Goal: Task Accomplishment & Management: Manage account settings

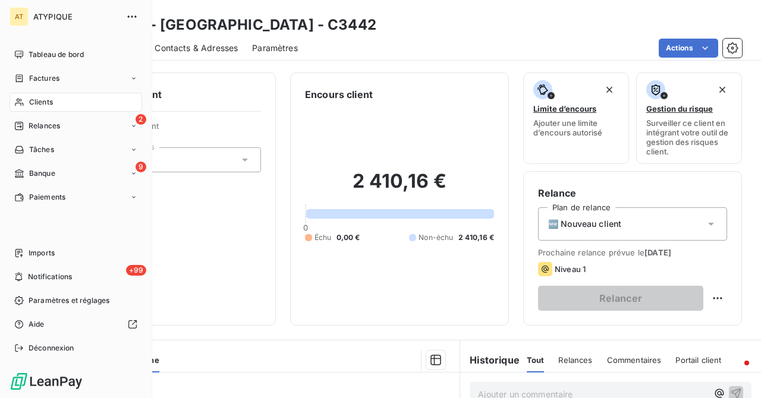
click at [24, 100] on icon at bounding box center [19, 102] width 10 height 10
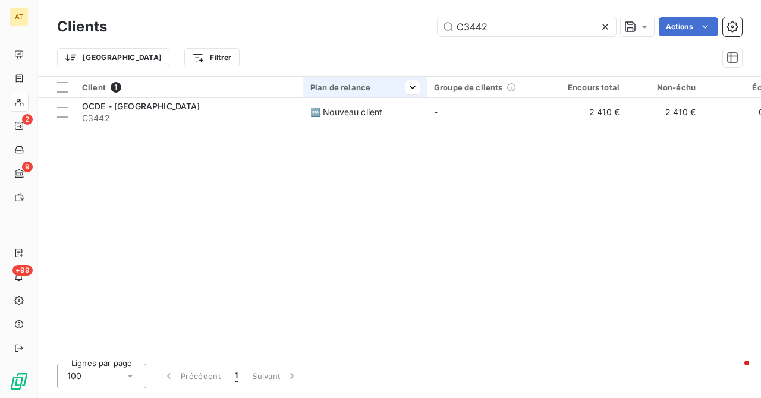
type input "C2679"
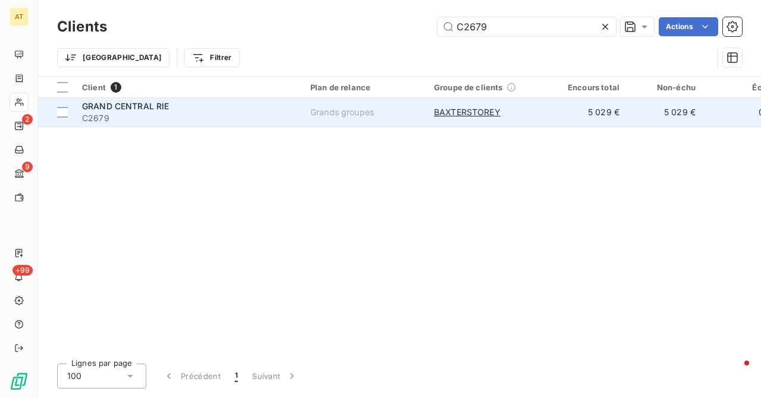
click at [115, 119] on span "C2679" at bounding box center [189, 118] width 214 height 12
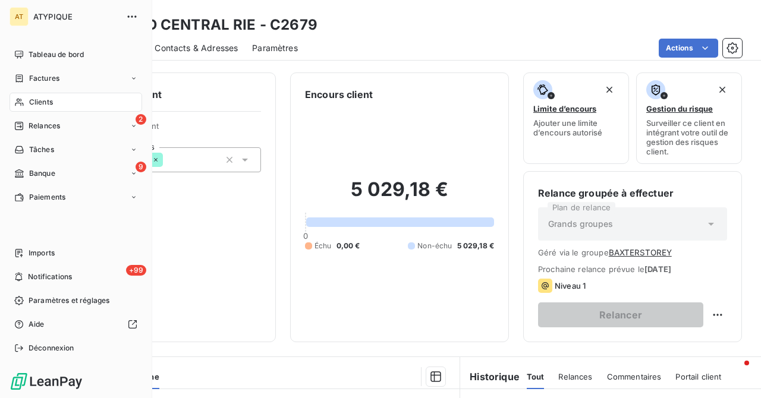
click at [19, 103] on icon at bounding box center [19, 103] width 8 height 8
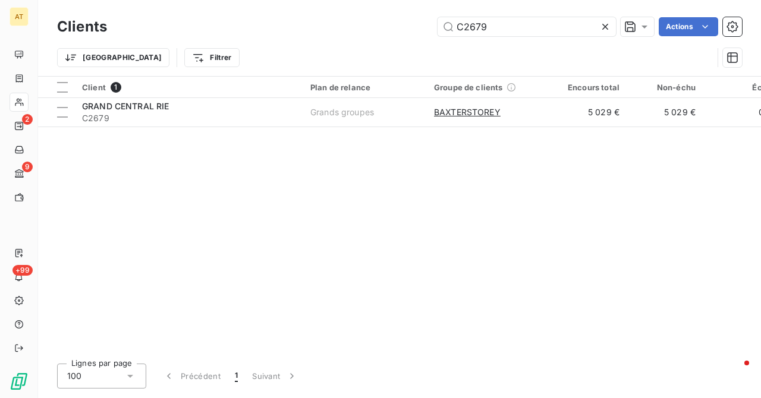
type input "C2689"
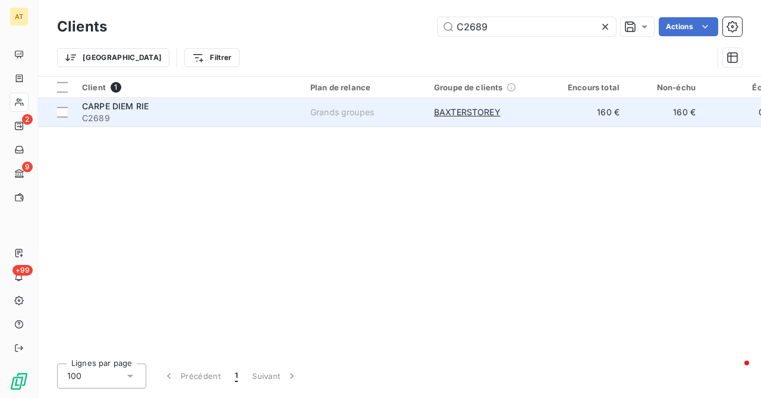
click at [116, 115] on span "C2689" at bounding box center [189, 118] width 214 height 12
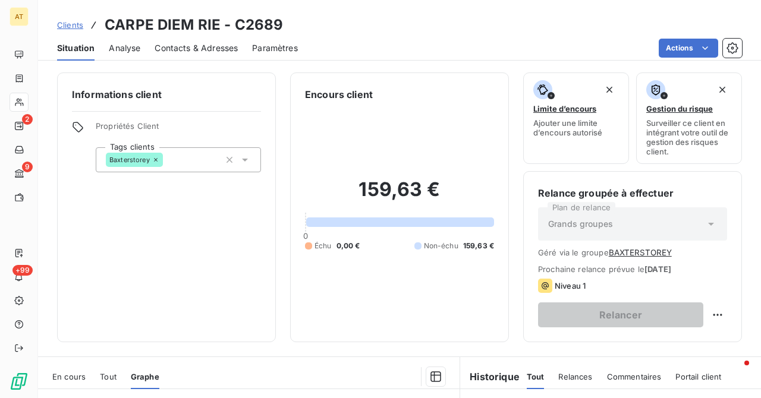
click at [17, 105] on icon at bounding box center [19, 102] width 10 height 10
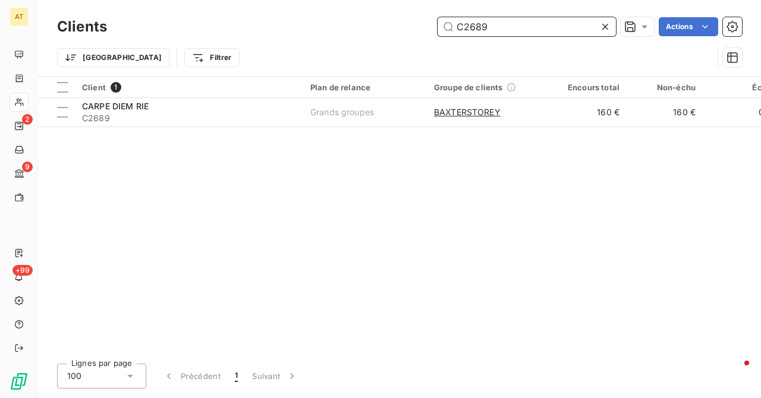
click at [503, 27] on input "C2689" at bounding box center [526, 26] width 178 height 19
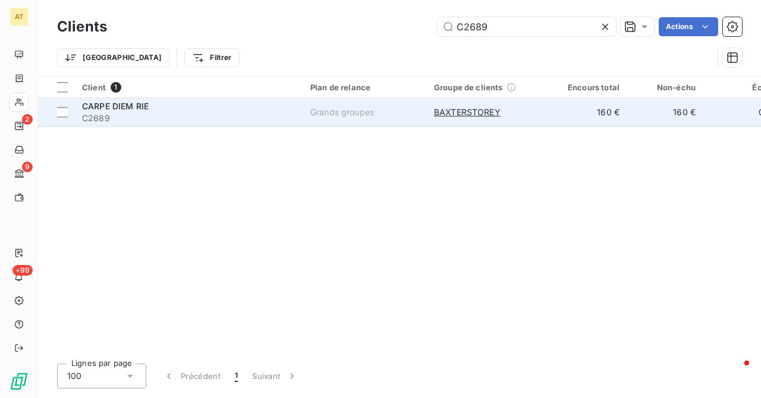
click at [122, 104] on span "CARPE DIEM RIE" at bounding box center [115, 106] width 67 height 10
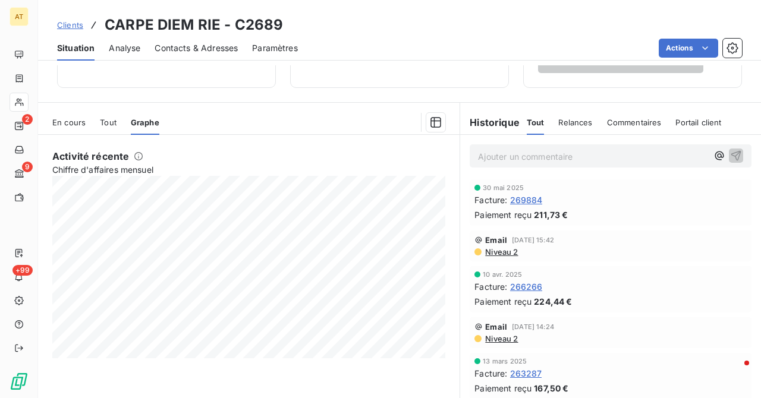
scroll to position [256, 0]
click at [23, 98] on icon at bounding box center [19, 102] width 10 height 10
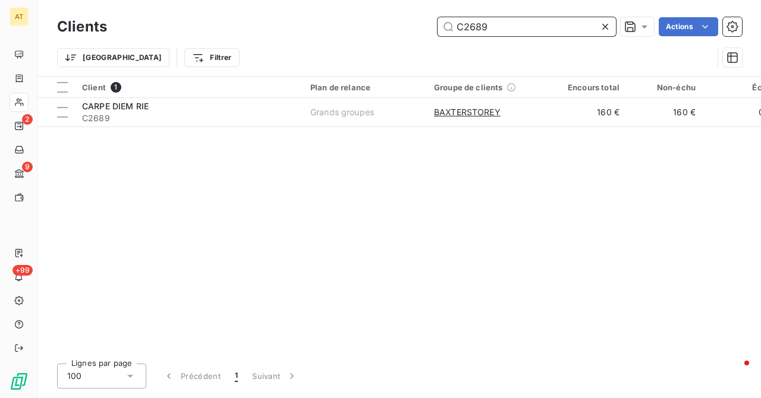
click at [519, 28] on input "C2689" at bounding box center [526, 26] width 178 height 19
paste input "91"
type input "C2691"
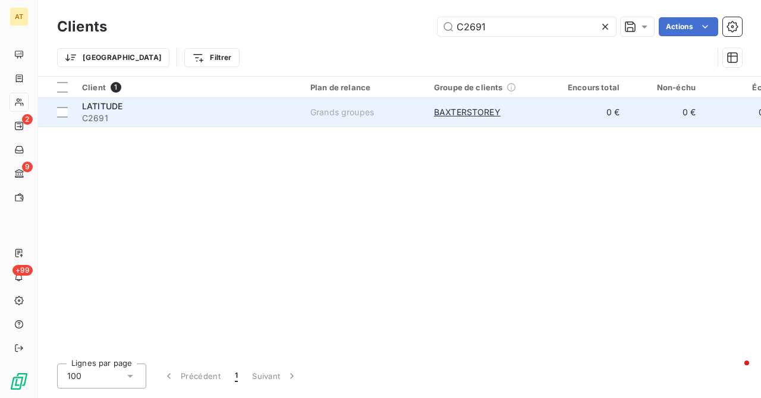
click at [115, 118] on span "C2691" at bounding box center [189, 118] width 214 height 12
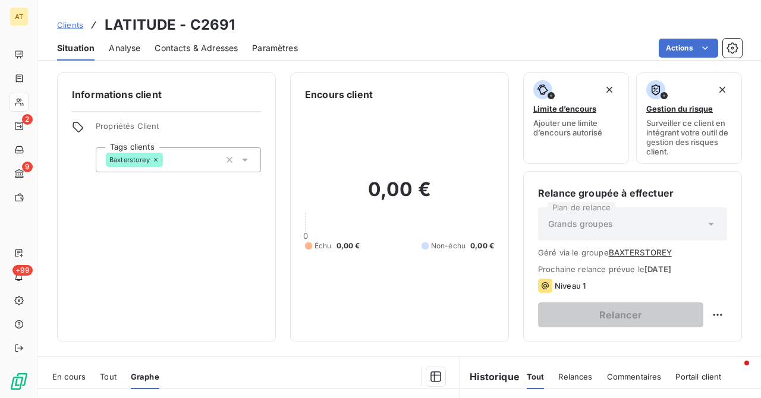
click at [24, 102] on div at bounding box center [19, 102] width 19 height 19
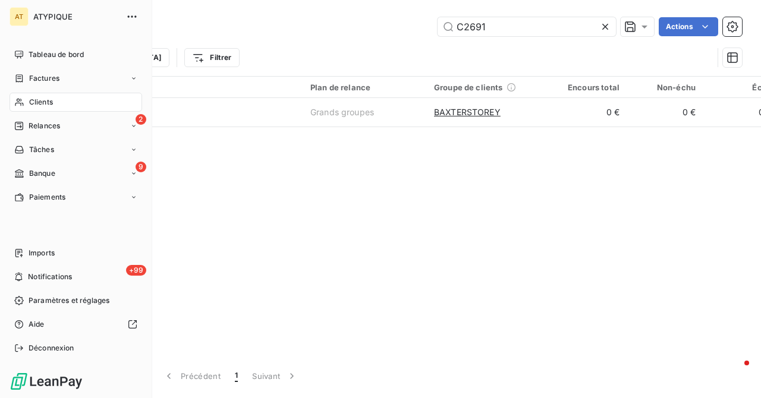
click at [24, 102] on div "Clients" at bounding box center [76, 102] width 133 height 19
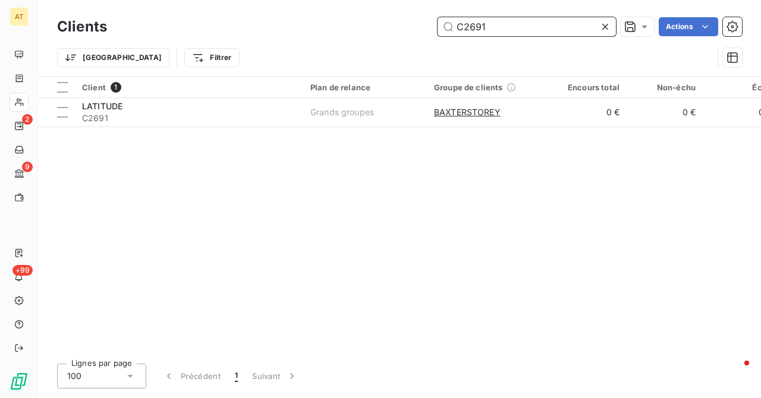
click at [537, 36] on input "C2691" at bounding box center [526, 26] width 178 height 19
paste input "8"
type input "C2681"
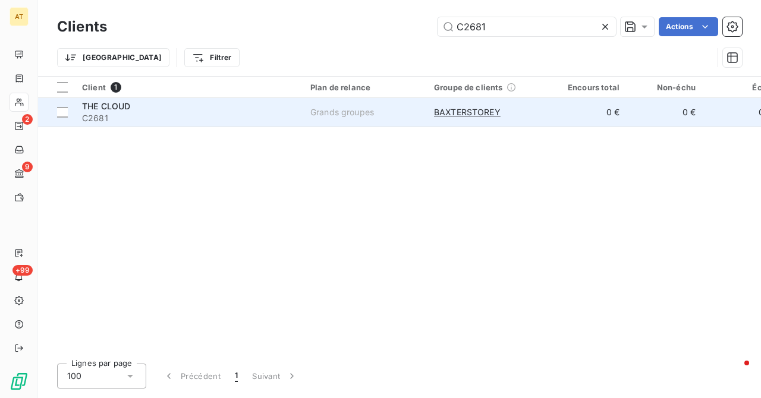
click at [100, 110] on span "THE CLOUD" at bounding box center [106, 106] width 48 height 10
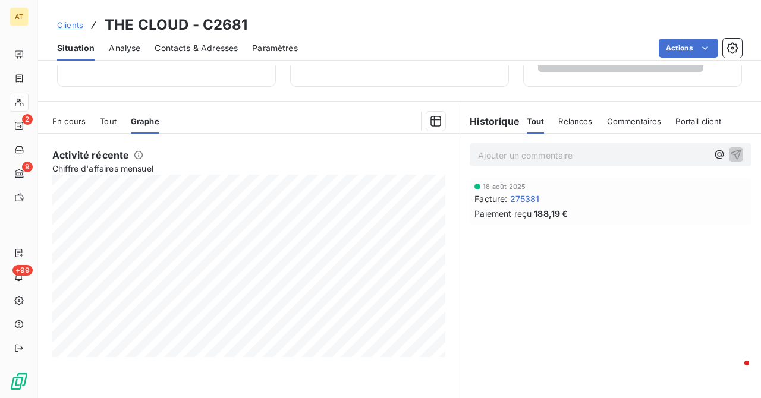
scroll to position [254, 0]
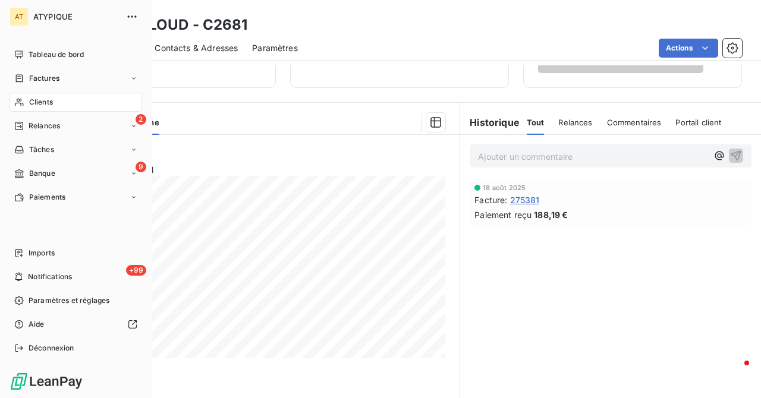
click at [14, 100] on icon at bounding box center [19, 102] width 10 height 10
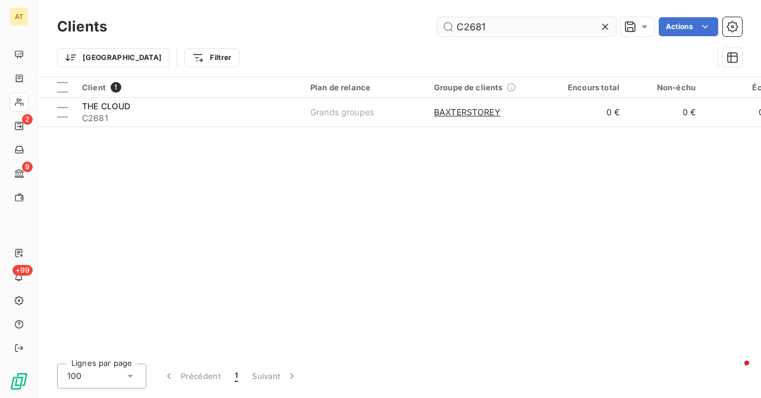
click at [512, 21] on input "C2681" at bounding box center [526, 26] width 178 height 19
type input "C2694"
click at [393, 158] on div "Client 1 Plan de relance Groupe de clients Encours total Non-échu Échu Limite d…" at bounding box center [399, 216] width 723 height 278
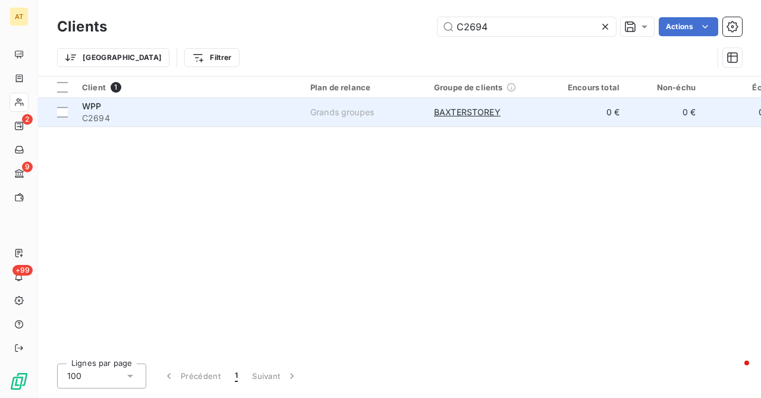
click at [108, 110] on div "WPP" at bounding box center [189, 106] width 214 height 12
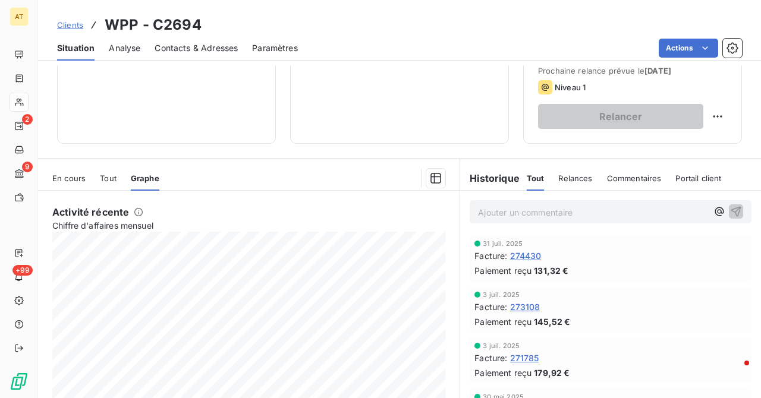
scroll to position [196, 0]
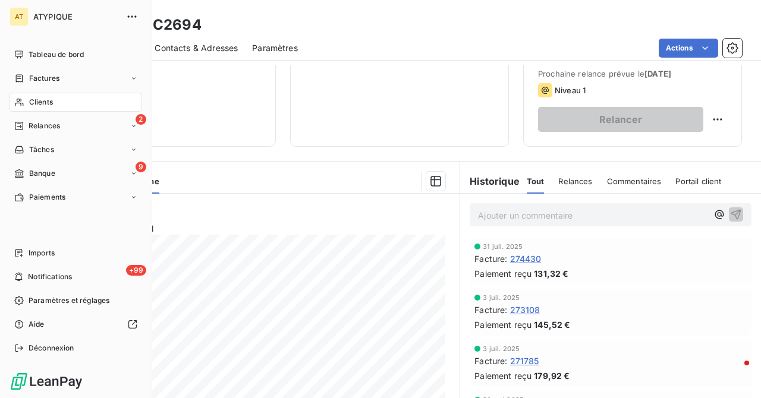
click at [17, 100] on icon at bounding box center [19, 102] width 10 height 10
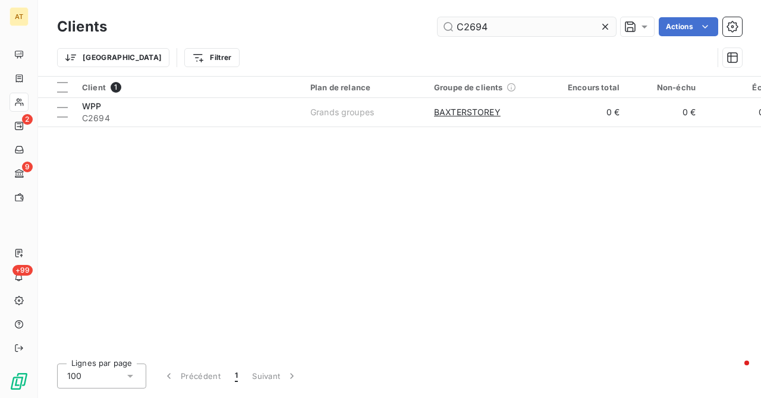
click at [518, 23] on input "C2694" at bounding box center [526, 26] width 178 height 19
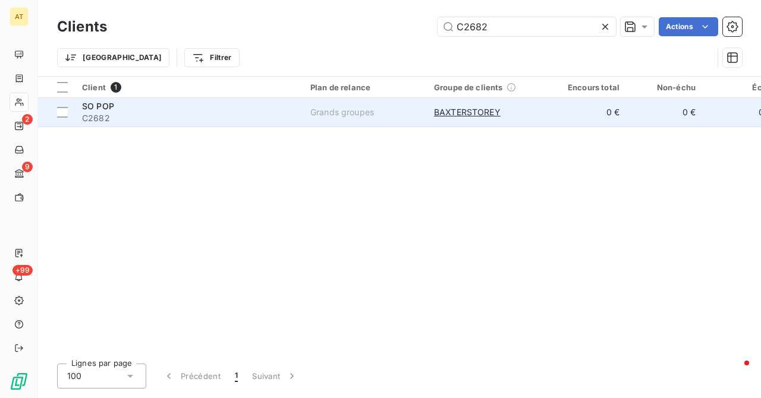
type input "C2682"
click at [118, 115] on span "C2682" at bounding box center [189, 118] width 214 height 12
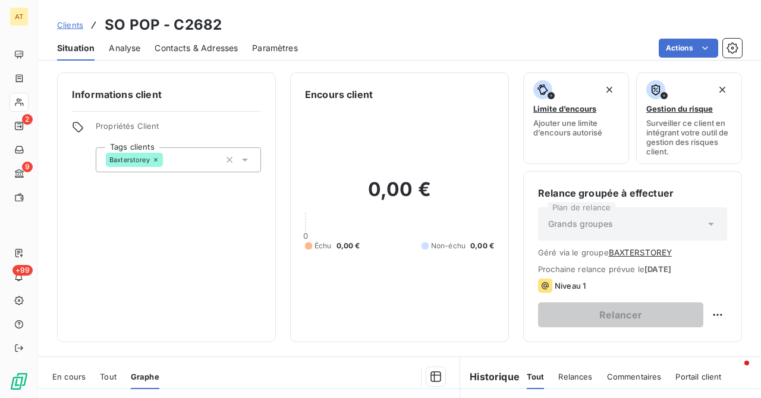
click at [17, 102] on icon at bounding box center [19, 102] width 10 height 10
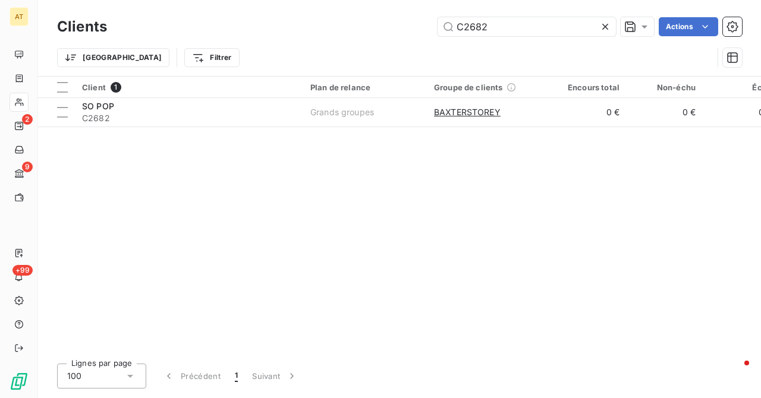
click at [516, 11] on div "Clients C2682 Actions Trier Filtrer" at bounding box center [399, 38] width 723 height 76
click at [509, 24] on input "C2682" at bounding box center [526, 26] width 178 height 19
paste input "3"
type input "C2683"
click at [351, 149] on div "Client 1 Plan de relance Groupe de clients Encours total Non-échu Échu Limite d…" at bounding box center [399, 216] width 723 height 278
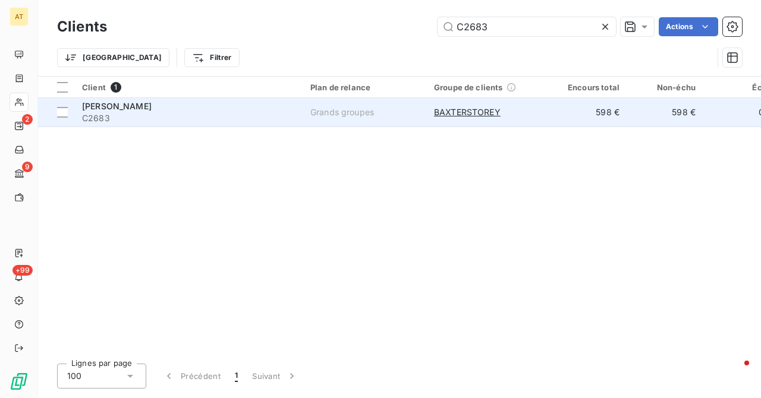
click at [96, 104] on span "[PERSON_NAME]" at bounding box center [117, 106] width 70 height 10
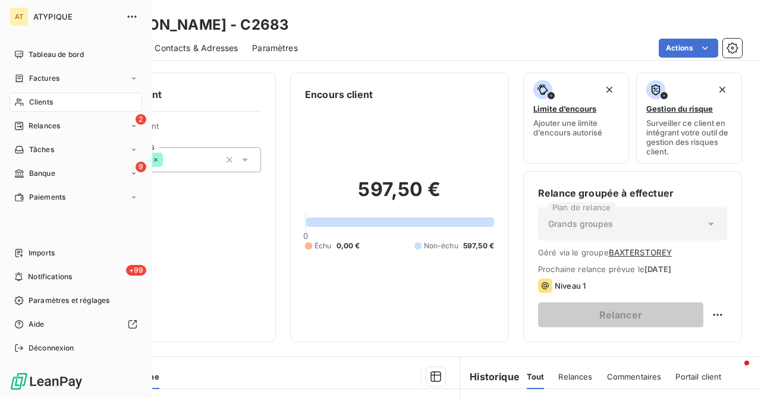
click at [22, 109] on div "Clients" at bounding box center [76, 102] width 133 height 19
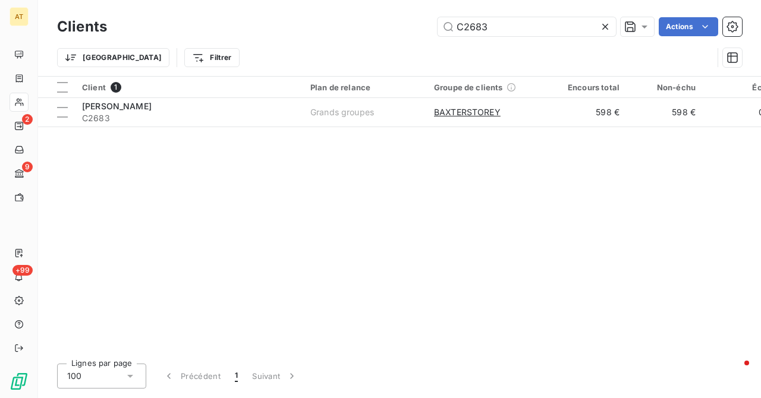
type input "C2684"
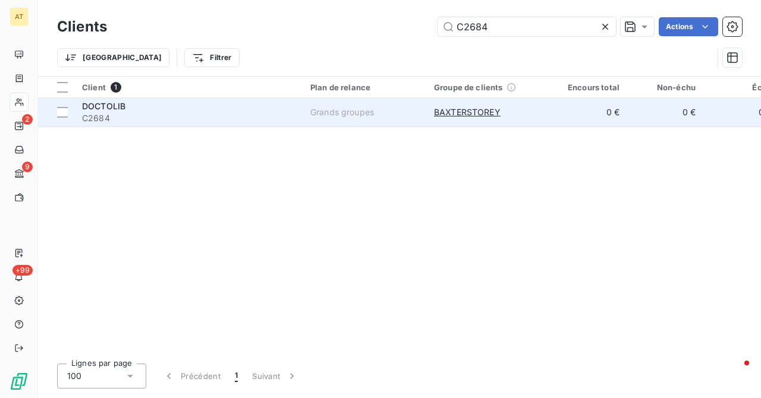
click at [141, 125] on td "DOCTOLIB C2684" at bounding box center [189, 112] width 228 height 29
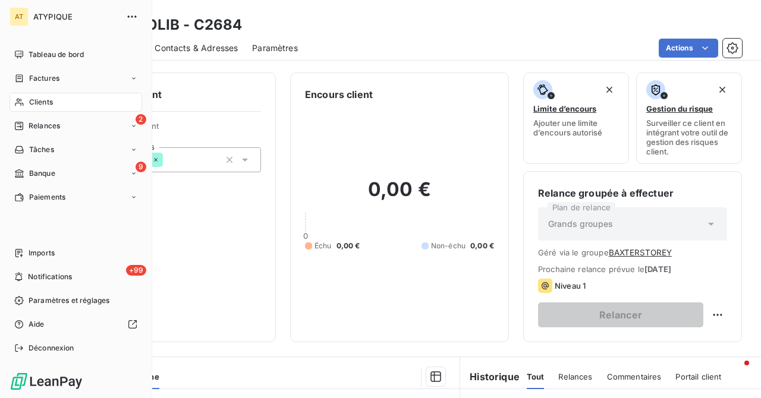
click at [18, 100] on icon at bounding box center [19, 102] width 10 height 10
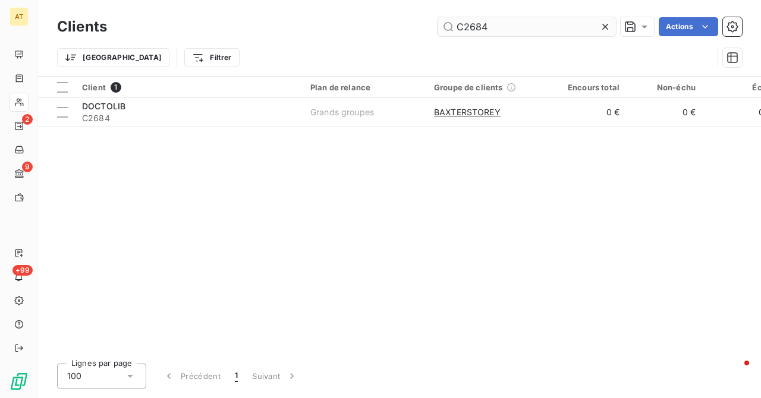
click at [509, 23] on input "C2684" at bounding box center [526, 26] width 178 height 19
type input "C2693"
click at [272, 193] on div "Client 1 Plan de relance Groupe de clients Encours total Non-échu Échu Limite d…" at bounding box center [399, 216] width 723 height 278
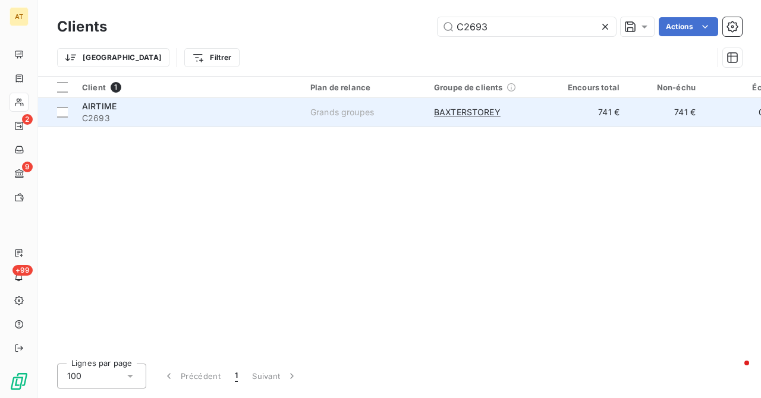
click at [116, 118] on span "C2693" at bounding box center [189, 118] width 214 height 12
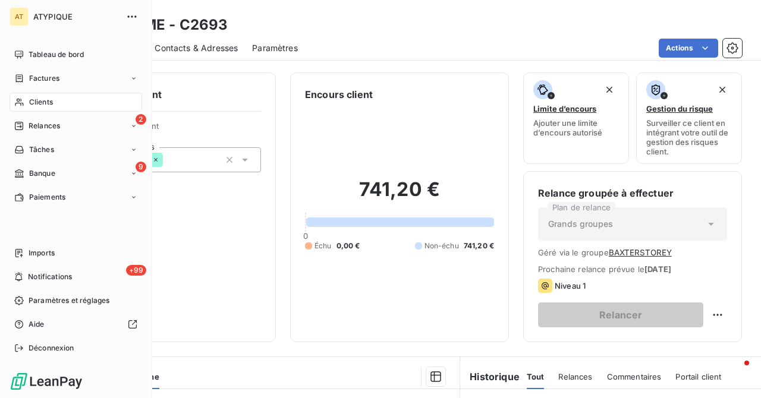
click at [30, 107] on span "Clients" at bounding box center [41, 102] width 24 height 11
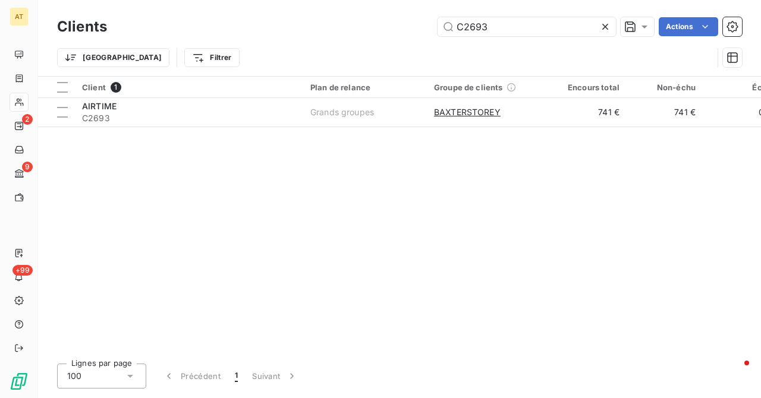
type input "C2686"
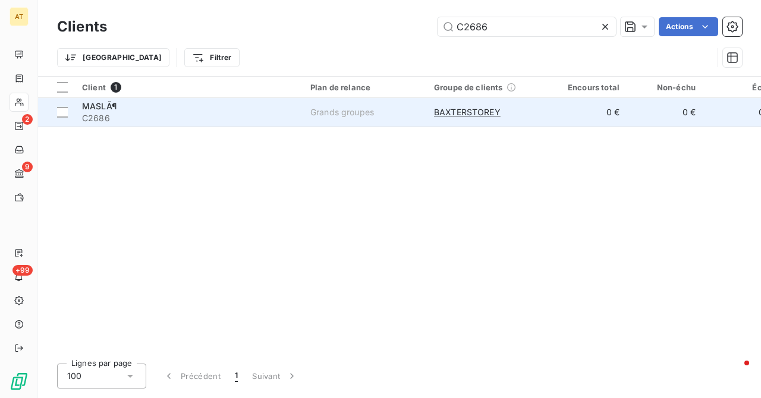
click at [108, 120] on span "C2686" at bounding box center [189, 118] width 214 height 12
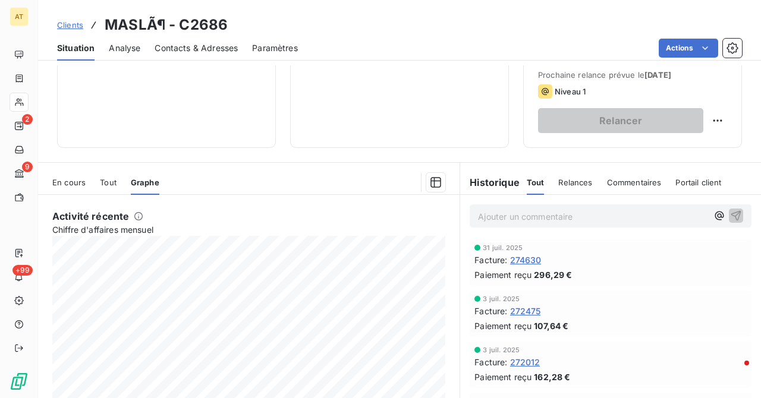
scroll to position [149, 0]
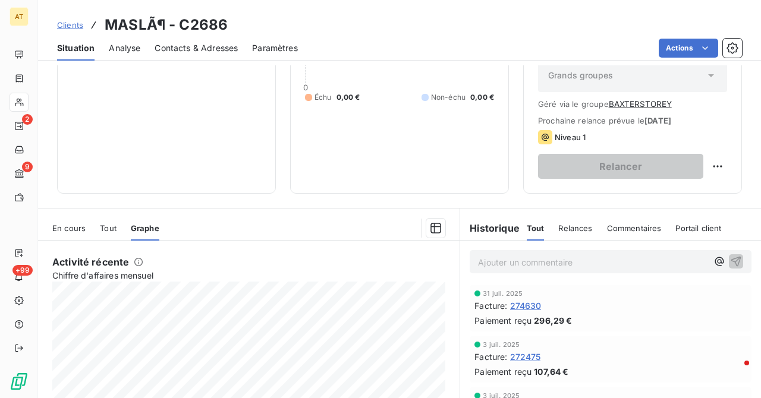
click at [25, 105] on div at bounding box center [19, 102] width 19 height 19
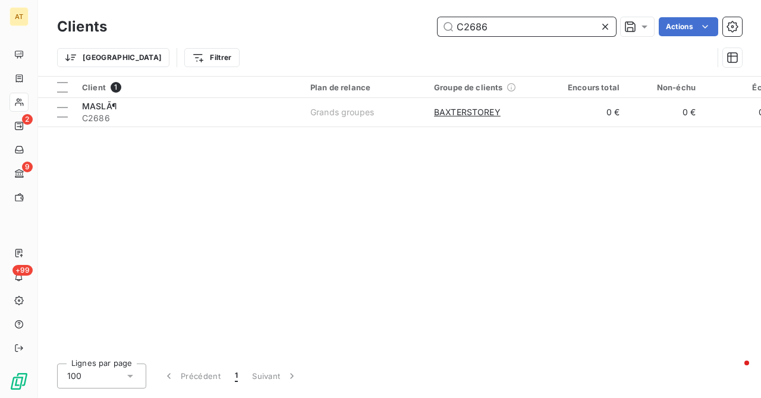
click at [550, 31] on input "C2686" at bounding box center [526, 26] width 178 height 19
paste input "97"
type input "C2697"
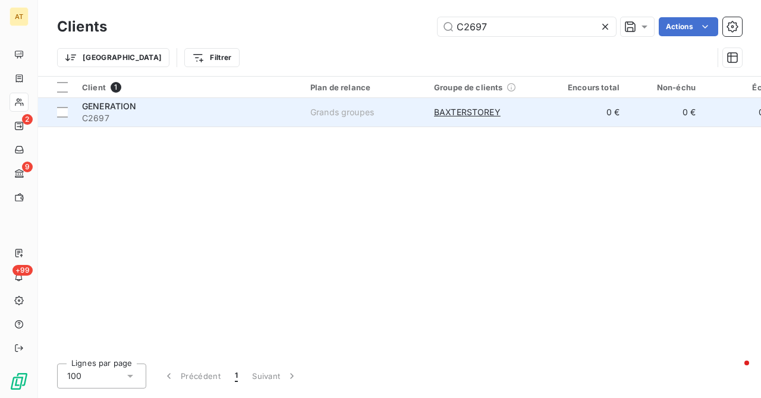
click at [102, 114] on span "C2697" at bounding box center [189, 118] width 214 height 12
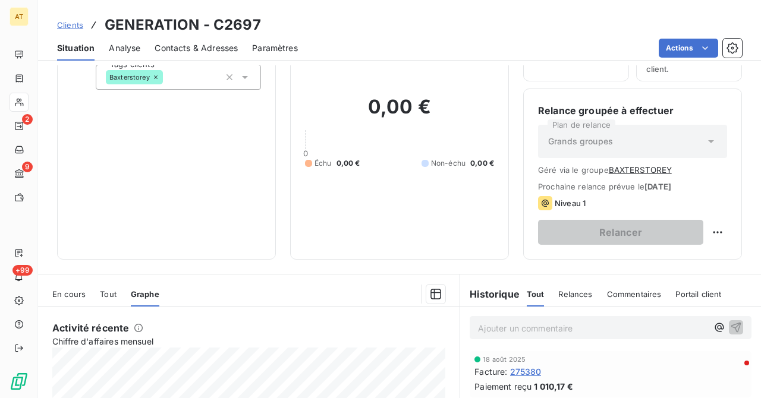
scroll to position [52, 0]
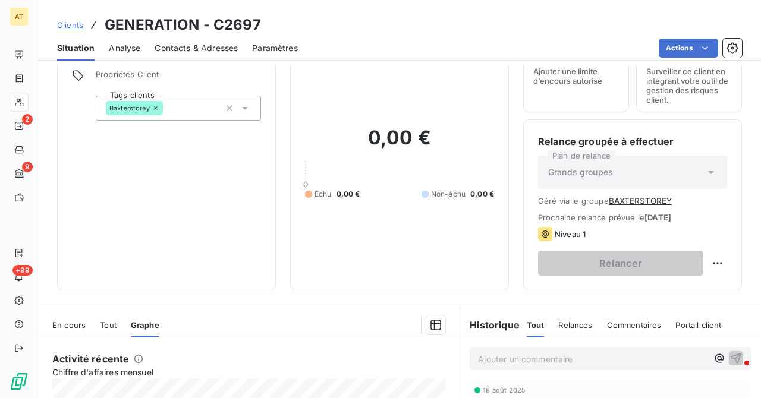
click at [23, 100] on icon at bounding box center [19, 102] width 10 height 10
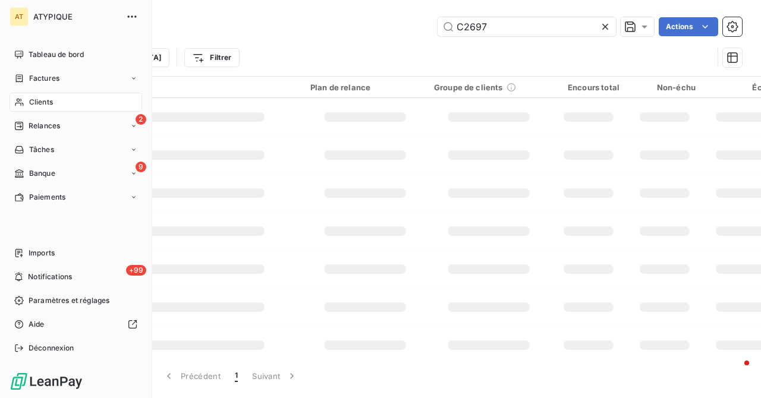
click at [23, 100] on icon at bounding box center [19, 102] width 10 height 10
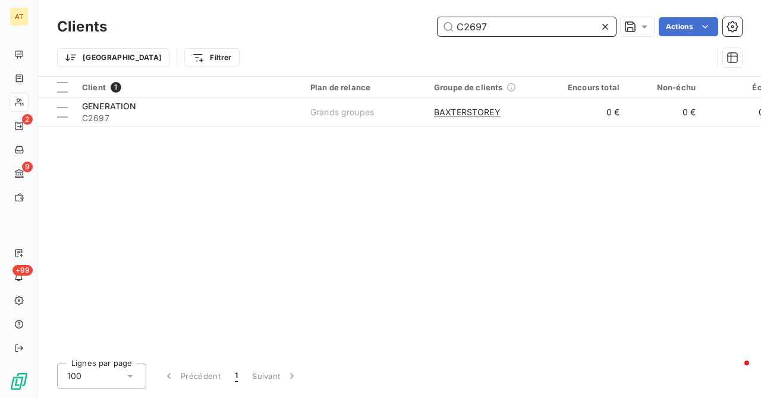
click at [507, 29] on input "C2697" at bounding box center [526, 26] width 178 height 19
paste input "7"
type input "C2677"
click at [319, 269] on div "Client 1 Plan de relance Groupe de clients Encours total Non-échu Échu Limite d…" at bounding box center [399, 216] width 723 height 278
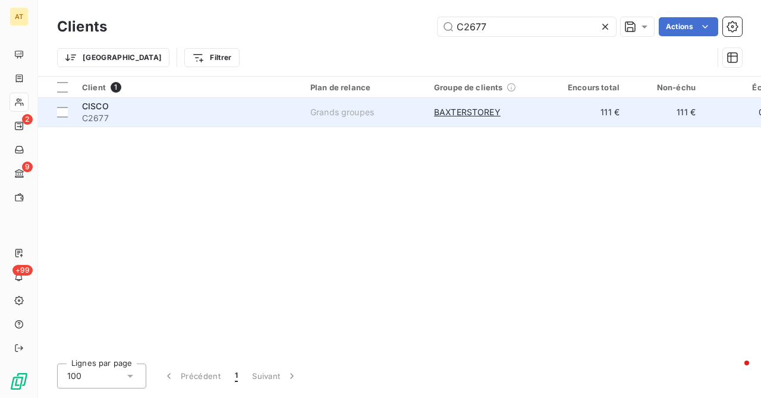
click at [108, 115] on span "C2677" at bounding box center [189, 118] width 214 height 12
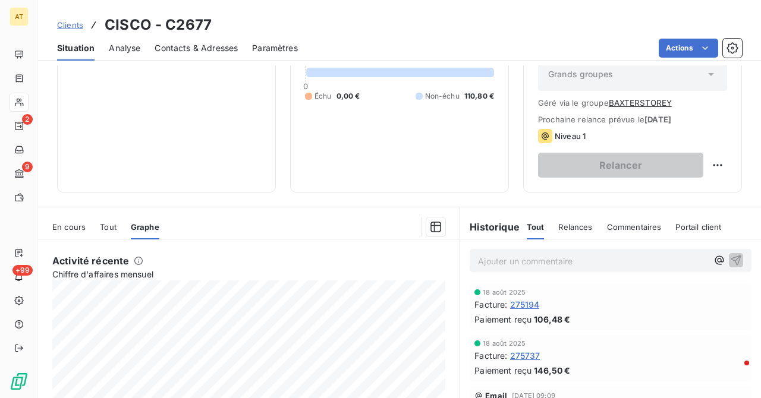
scroll to position [105, 0]
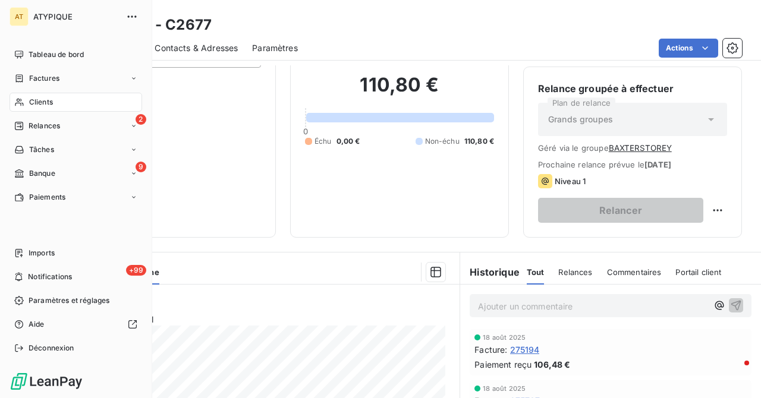
click at [25, 100] on div "Clients" at bounding box center [76, 102] width 133 height 19
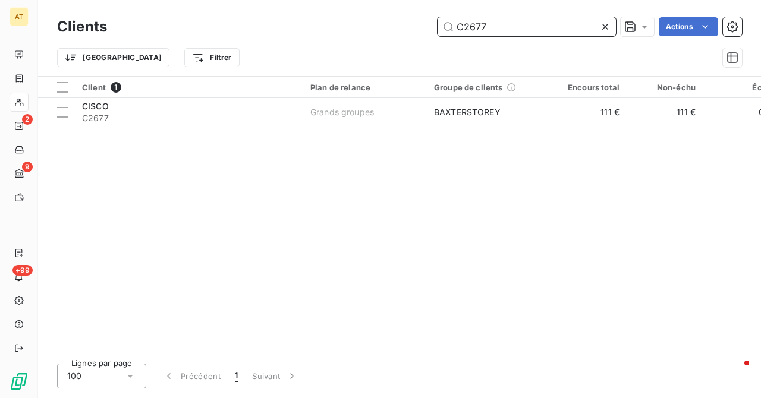
click at [507, 17] on input "C2677" at bounding box center [526, 26] width 178 height 19
paste input "95"
type input "C2695"
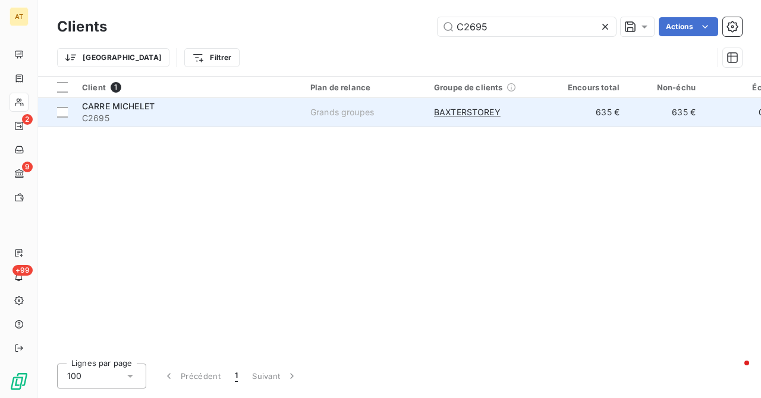
click at [118, 114] on span "C2695" at bounding box center [189, 118] width 214 height 12
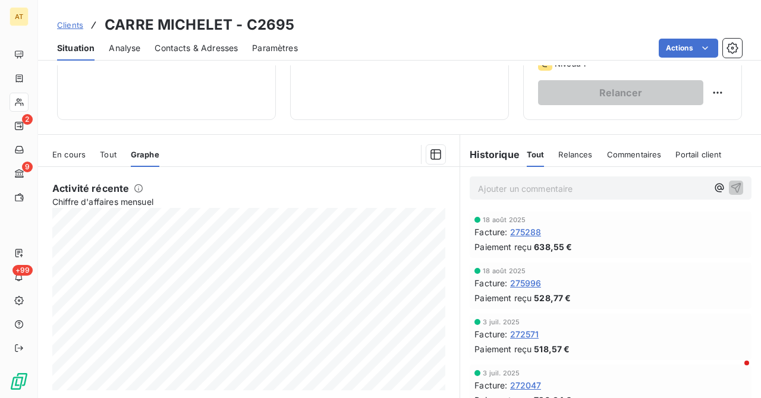
scroll to position [256, 0]
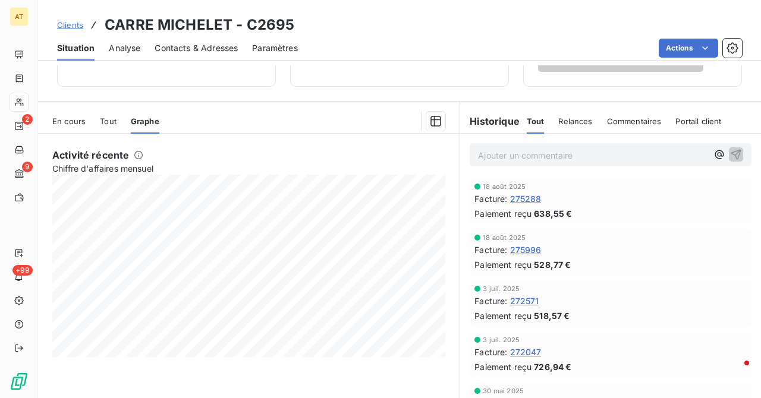
click at [23, 96] on div at bounding box center [19, 102] width 19 height 19
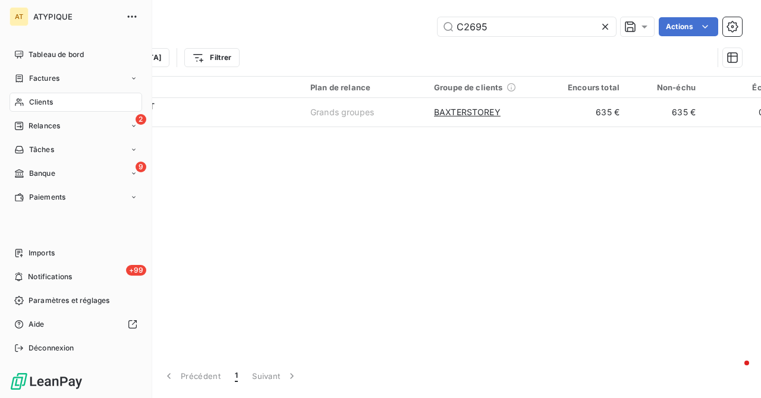
click at [23, 96] on div "Clients" at bounding box center [76, 102] width 133 height 19
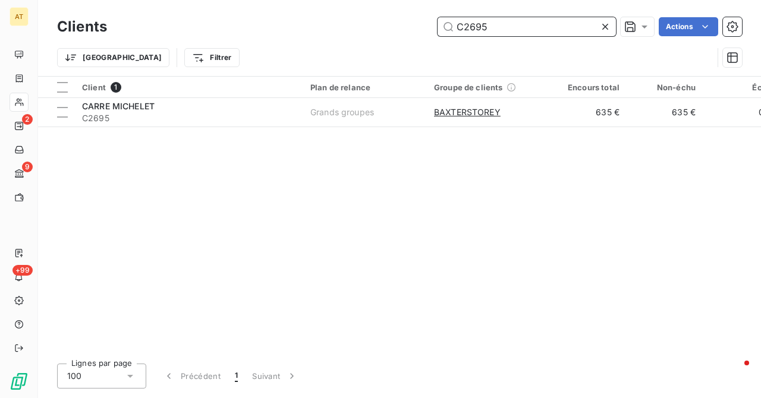
click at [518, 28] on input "C2695" at bounding box center [526, 26] width 178 height 19
paste input "6"
type input "C2696"
click at [115, 116] on span "C2696" at bounding box center [189, 118] width 214 height 12
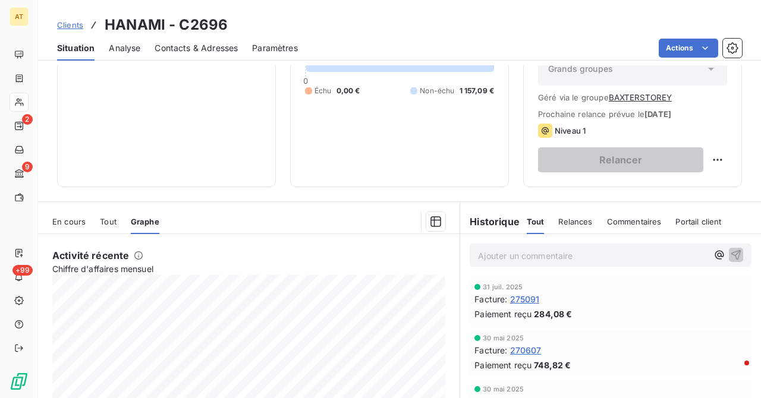
scroll to position [137, 0]
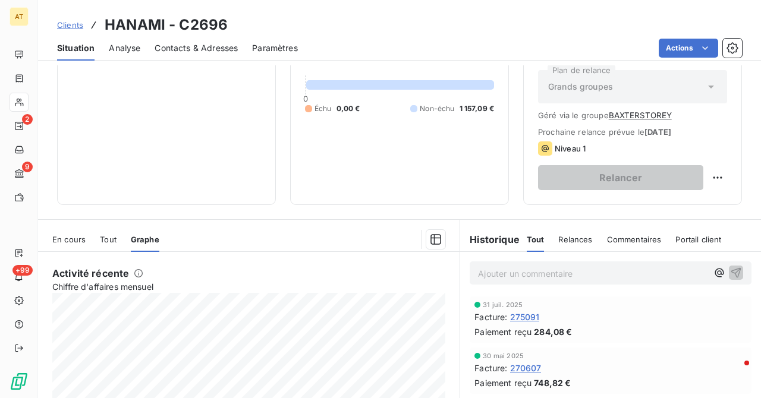
click at [21, 102] on icon at bounding box center [19, 102] width 10 height 10
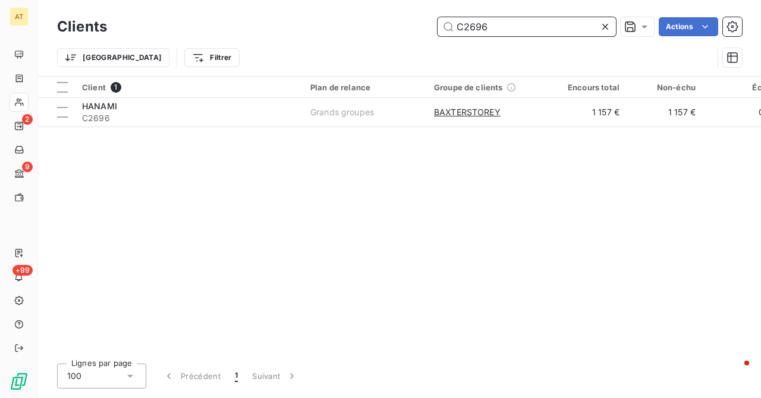
click at [542, 29] on input "C2696" at bounding box center [526, 26] width 178 height 19
paste input "8"
type input "C2698"
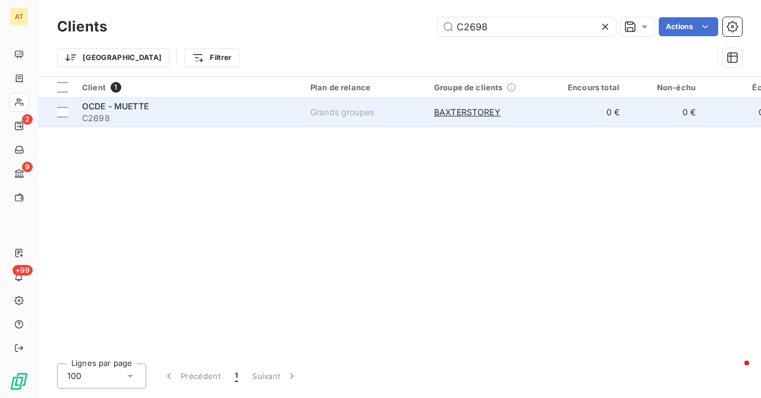
click at [111, 115] on span "C2698" at bounding box center [189, 118] width 214 height 12
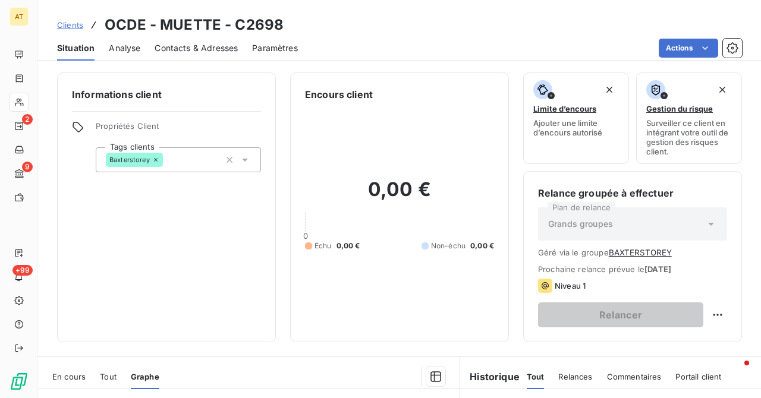
click at [243, 269] on div "Informations client Propriétés Client Tags clients Baxterstorey" at bounding box center [166, 208] width 219 height 270
click at [19, 96] on div at bounding box center [19, 102] width 19 height 19
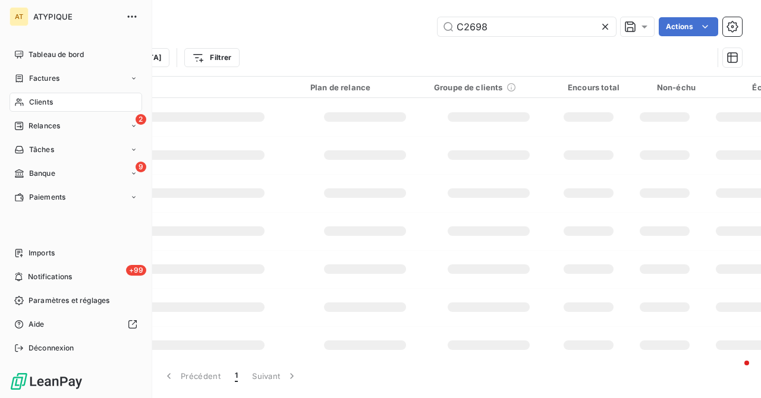
click at [19, 96] on div "Clients" at bounding box center [76, 102] width 133 height 19
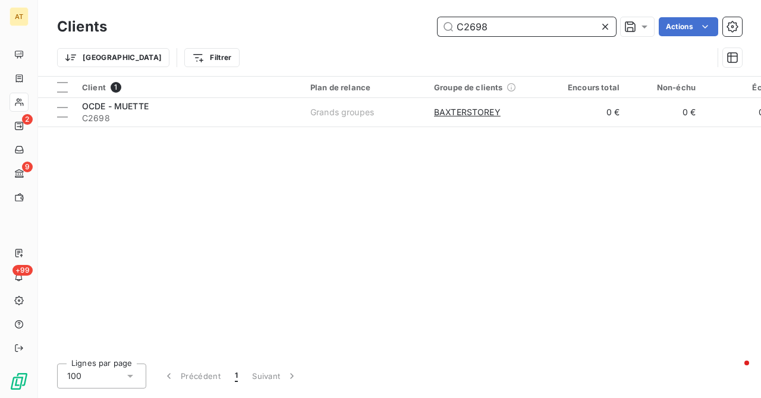
click at [500, 27] on input "C2698" at bounding box center [526, 26] width 178 height 19
paste input "8"
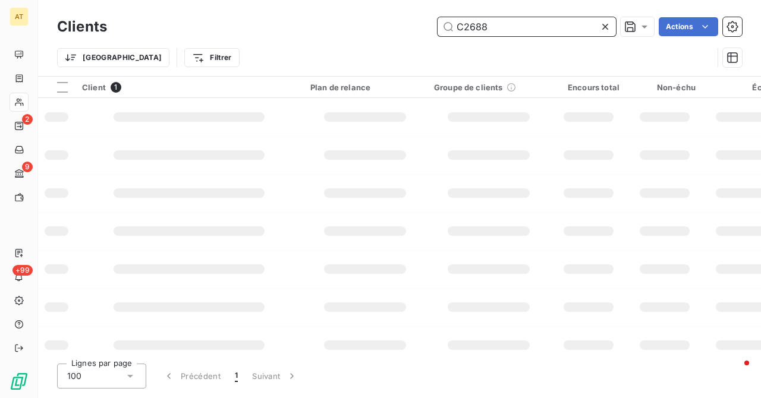
type input "C2688"
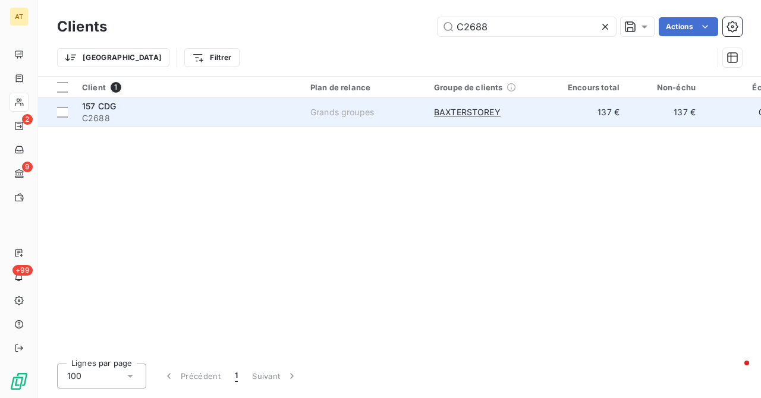
click at [104, 118] on span "C2688" at bounding box center [189, 118] width 214 height 12
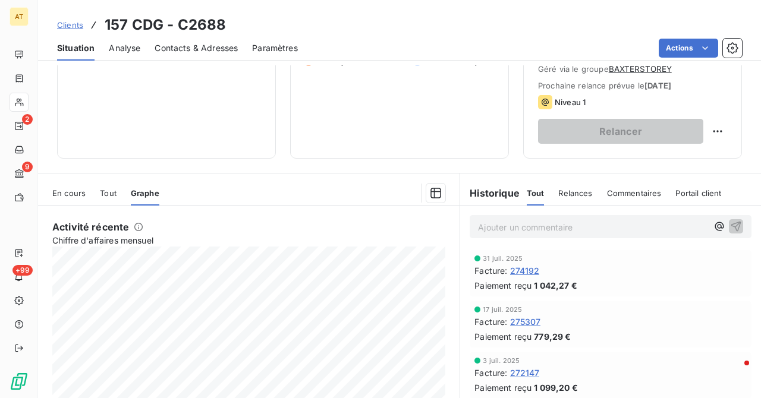
scroll to position [186, 0]
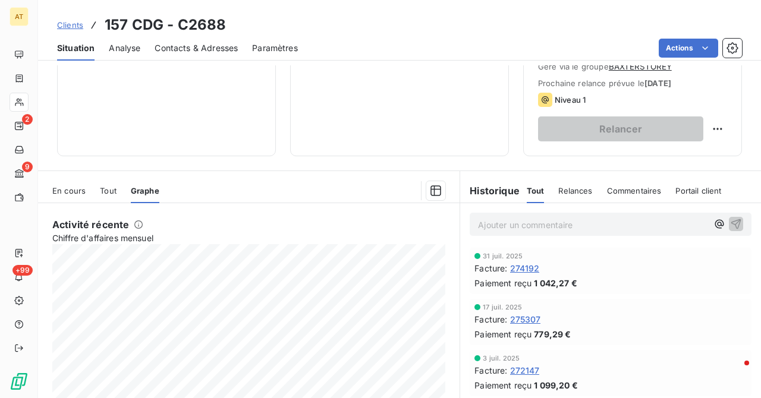
click at [27, 100] on div at bounding box center [19, 102] width 19 height 19
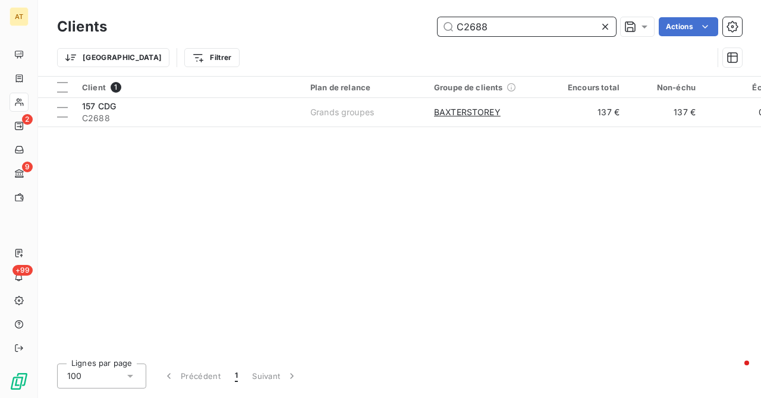
click at [524, 31] on input "C2688" at bounding box center [526, 26] width 178 height 19
paste input "753"
type input "C2753"
click at [297, 241] on div "Client 1 Plan de relance Groupe de clients Encours total Non-échu Échu Limite d…" at bounding box center [399, 216] width 723 height 278
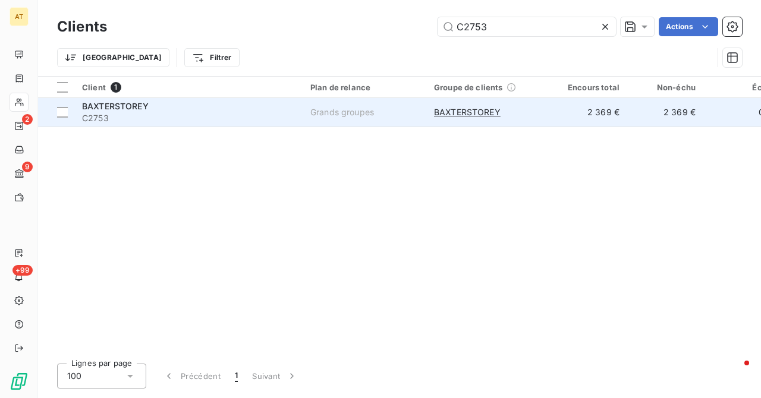
click at [116, 117] on span "C2753" at bounding box center [189, 118] width 214 height 12
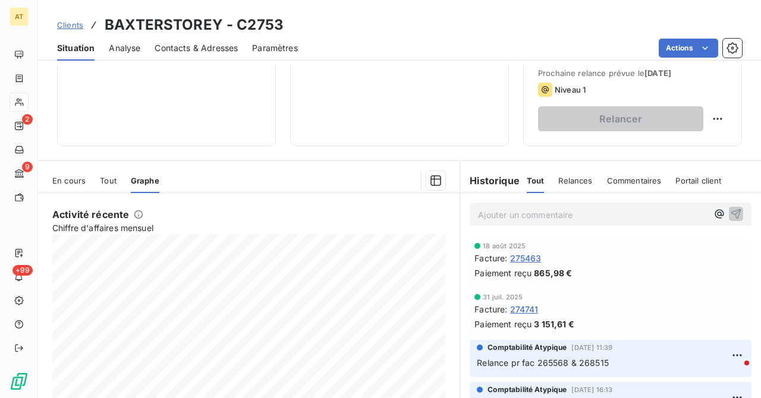
scroll to position [187, 0]
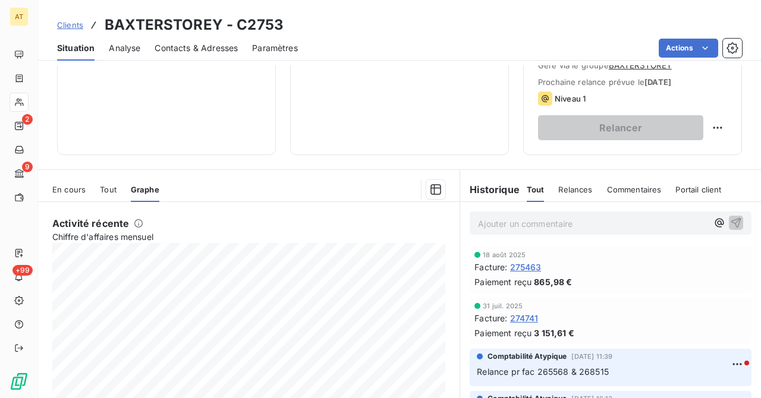
click at [30, 84] on div "AT 2 9 +99" at bounding box center [19, 199] width 38 height 398
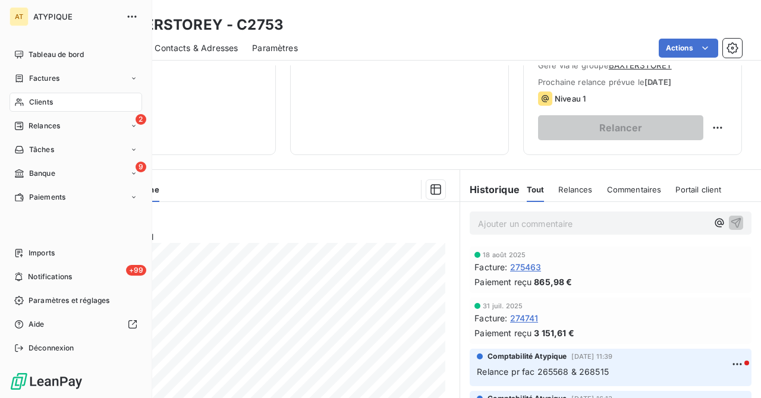
click at [47, 99] on span "Clients" at bounding box center [41, 102] width 24 height 11
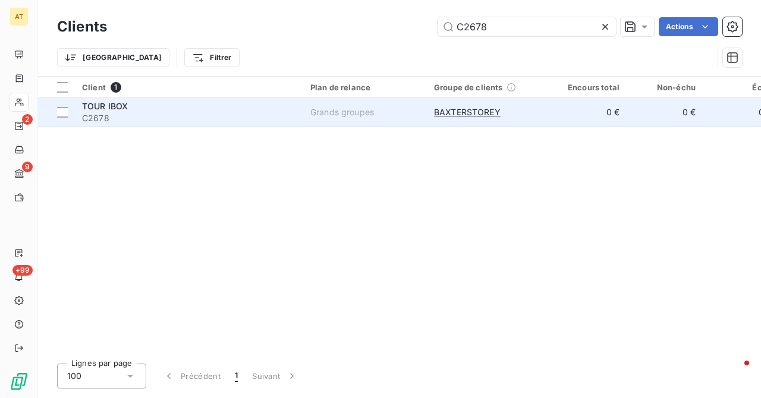
type input "C2678"
click at [114, 122] on span "C2678" at bounding box center [189, 118] width 214 height 12
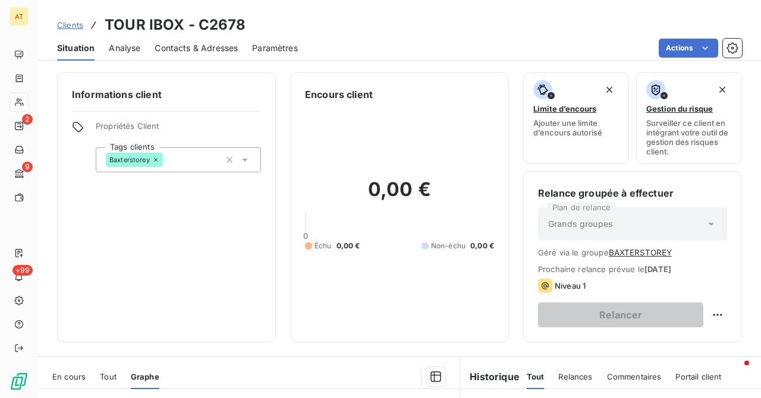
click at [12, 100] on div at bounding box center [19, 102] width 19 height 19
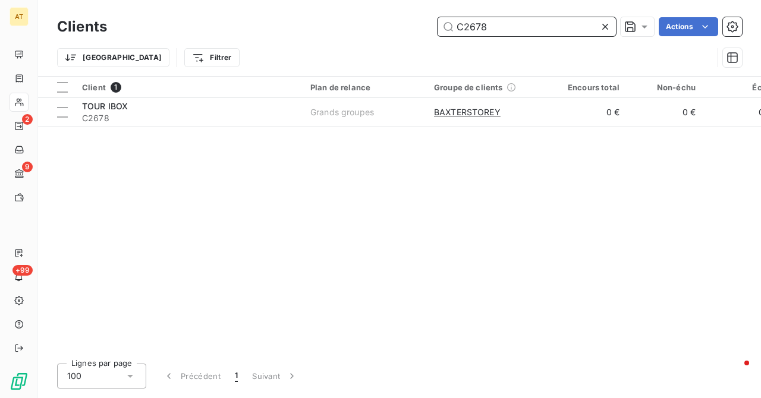
click at [492, 28] on input "C2678" at bounding box center [526, 26] width 178 height 19
paste input "3412"
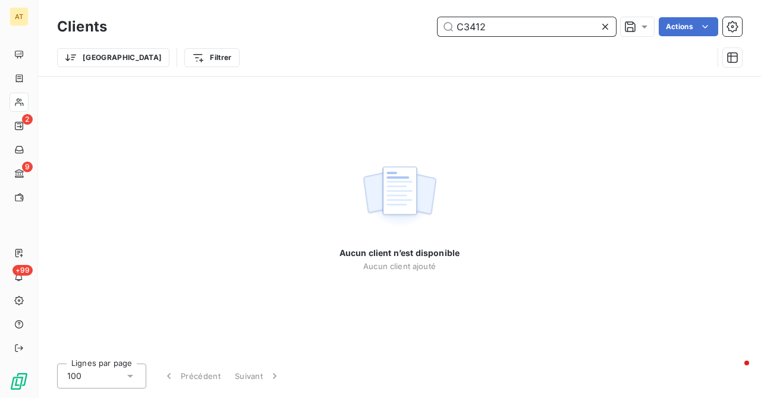
click at [499, 25] on input "C3412" at bounding box center [526, 26] width 178 height 19
paste input "9"
click at [492, 26] on input "C3419" at bounding box center [526, 26] width 178 height 19
paste input "42"
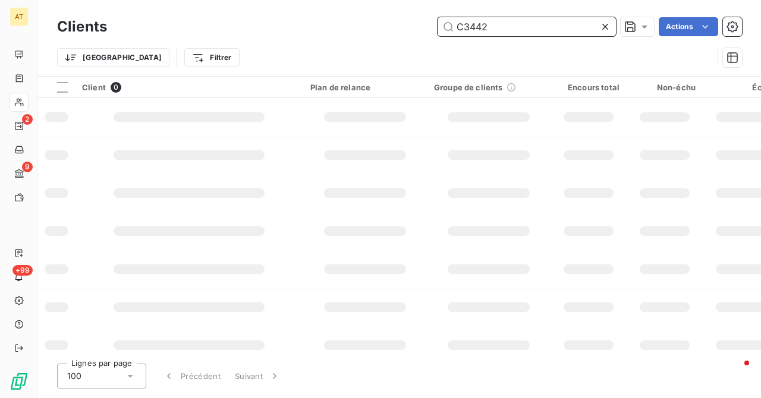
type input "C3442"
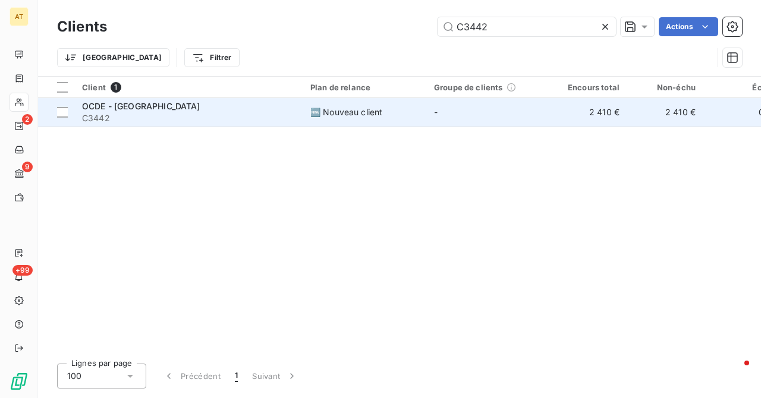
click at [106, 115] on span "C3442" at bounding box center [189, 118] width 214 height 12
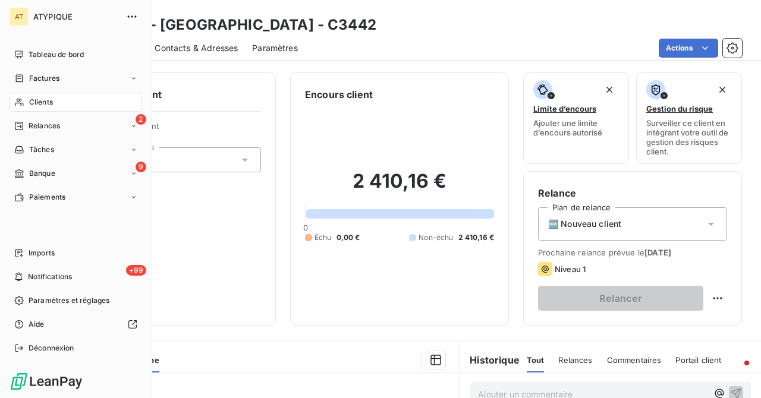
click at [21, 99] on icon at bounding box center [19, 102] width 10 height 10
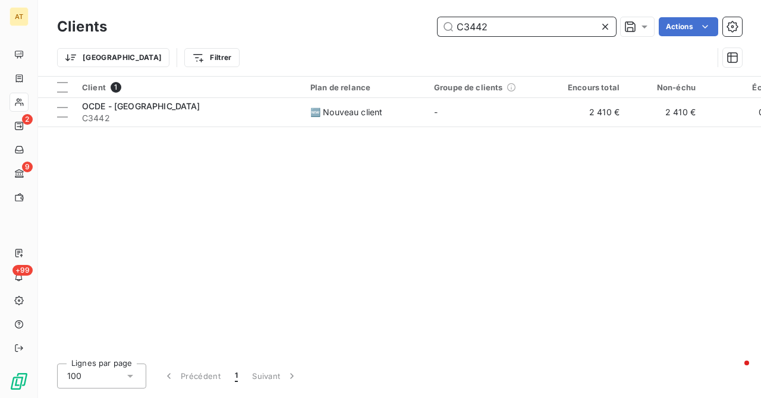
paste input "2679"
type input "C2679"
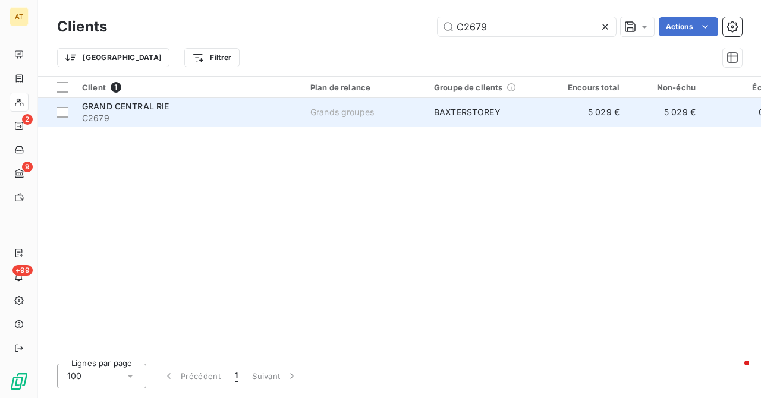
click at [130, 111] on span "GRAND CENTRAL RIE" at bounding box center [125, 106] width 87 height 10
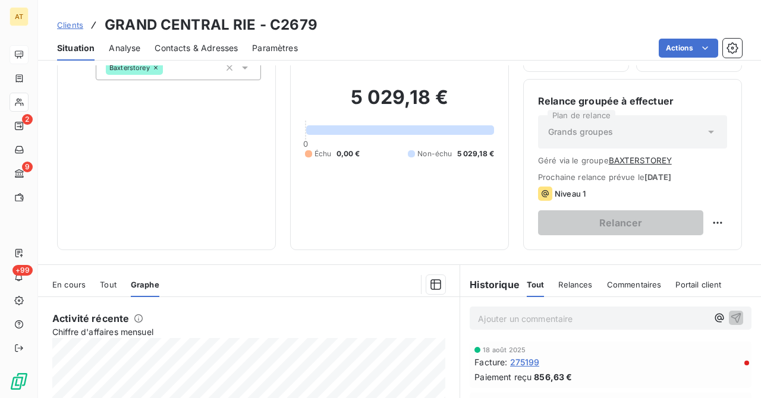
scroll to position [49, 0]
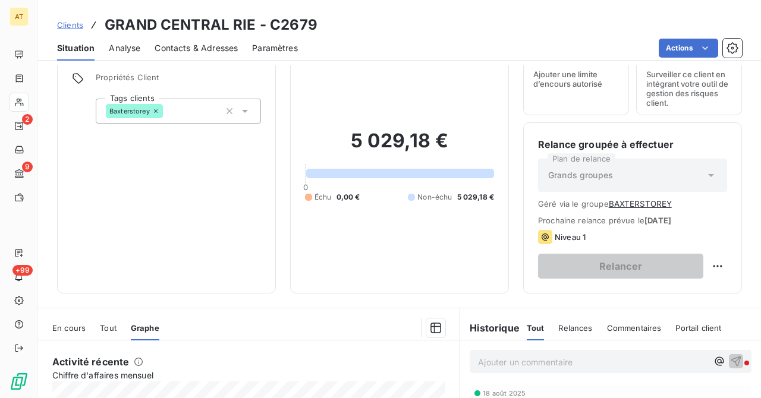
click at [27, 101] on div at bounding box center [19, 102] width 19 height 19
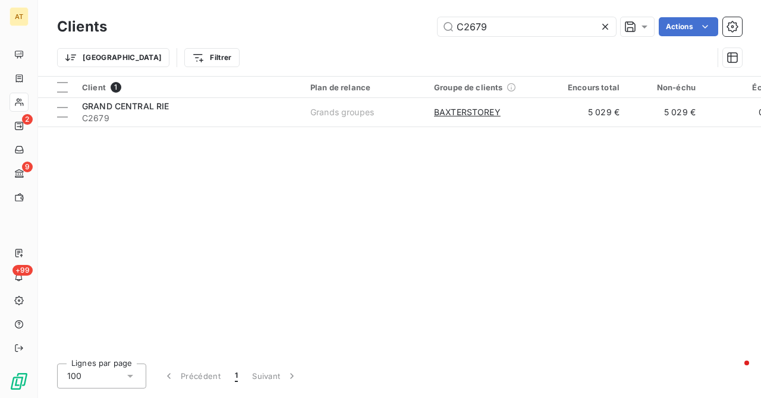
click at [542, 37] on div "Clients C2679 Actions" at bounding box center [399, 26] width 685 height 25
click at [573, 31] on input "C2679" at bounding box center [526, 26] width 178 height 19
paste input "8"
type input "C2678"
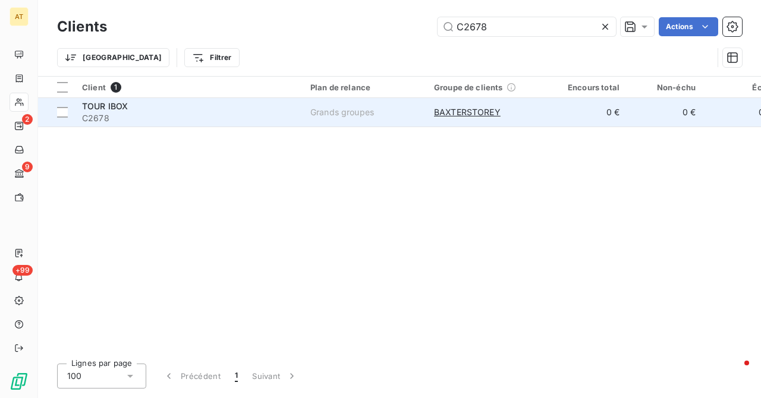
click at [110, 111] on span "TOUR IBOX" at bounding box center [105, 106] width 46 height 10
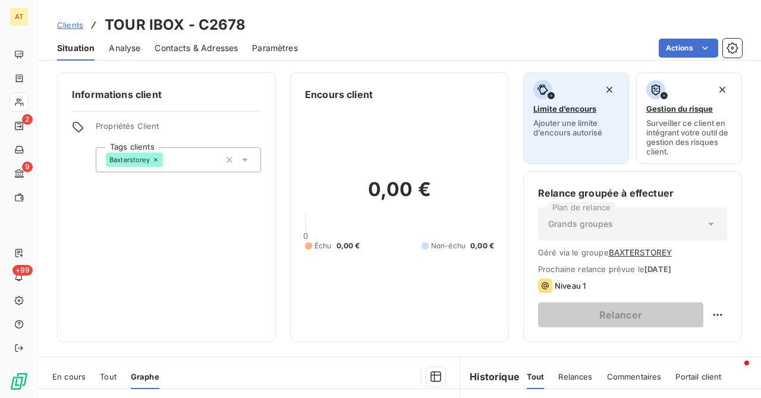
click at [555, 129] on span "Ajouter une limite d’encours autorisé" at bounding box center [576, 127] width 86 height 19
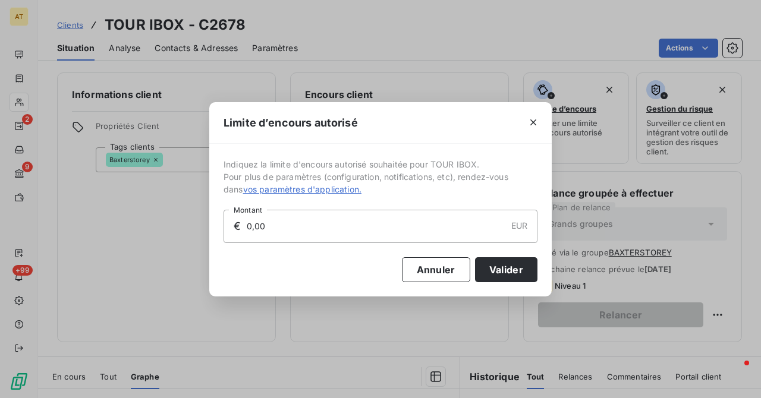
click at [314, 232] on input "0,00" at bounding box center [375, 226] width 260 height 32
type input "1 000,00"
click at [496, 275] on button "Valider" at bounding box center [506, 269] width 62 height 25
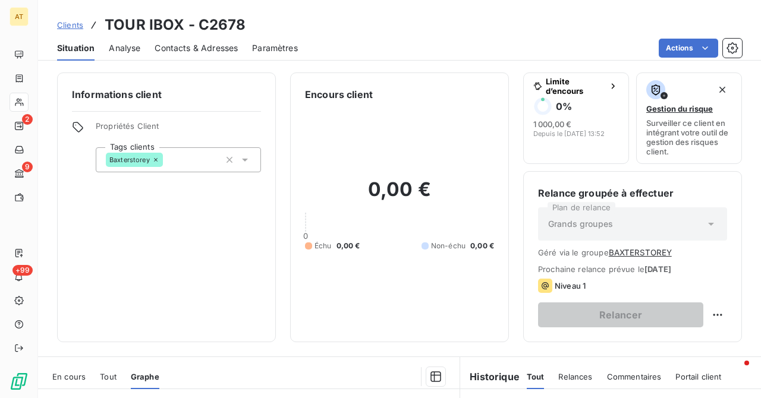
click at [21, 99] on icon at bounding box center [19, 103] width 8 height 8
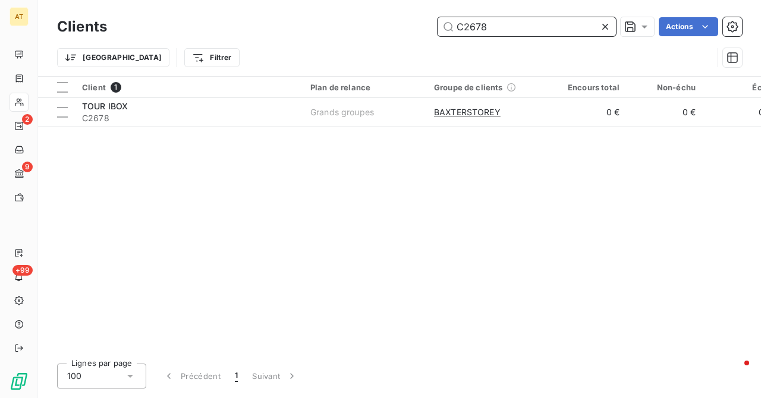
click at [490, 23] on input "C2678" at bounding box center [526, 26] width 178 height 19
paste input "3442"
type input "C3442"
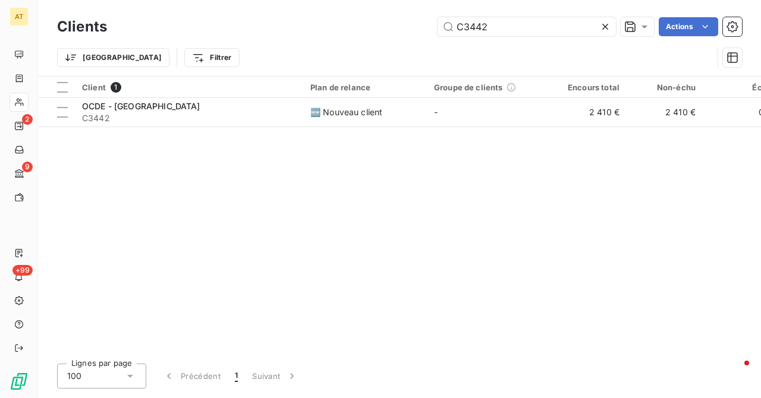
click at [382, 255] on div "Client 1 Plan de relance Groupe de clients Encours total Non-échu Échu Limite d…" at bounding box center [399, 216] width 723 height 278
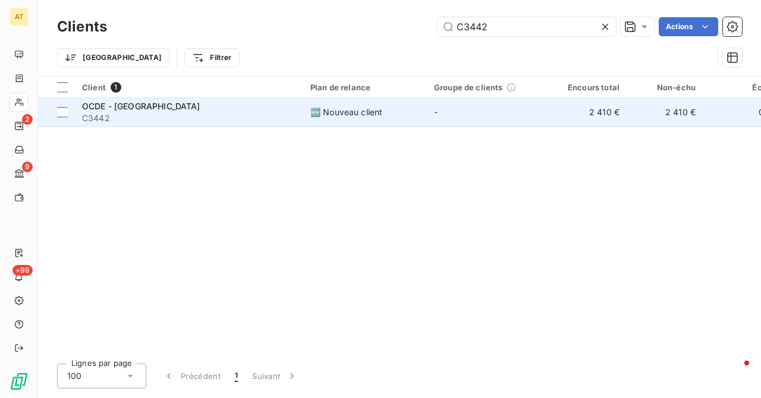
click at [99, 109] on span "OCDE - [GEOGRAPHIC_DATA]" at bounding box center [141, 106] width 118 height 10
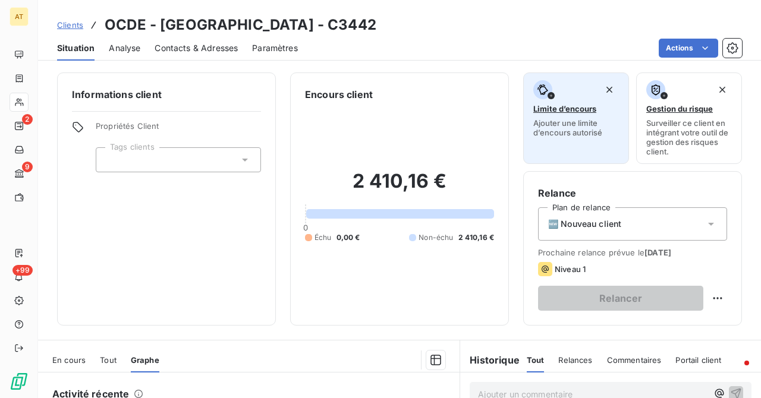
click at [572, 127] on span "Ajouter une limite d’encours autorisé" at bounding box center [576, 127] width 86 height 19
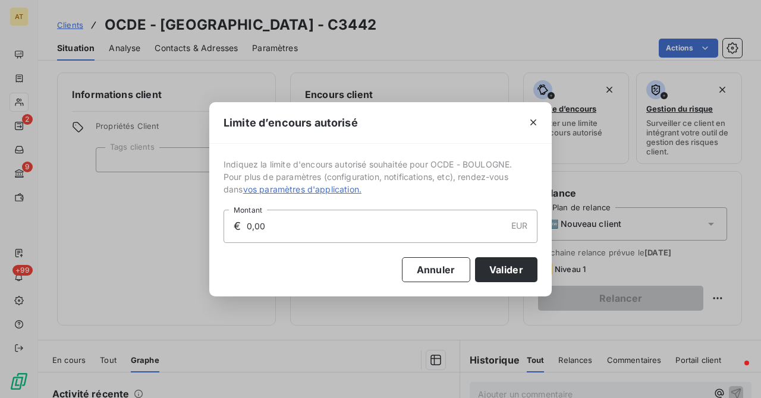
click at [351, 228] on input "0,00" at bounding box center [375, 226] width 260 height 32
type input "3 000,00"
click at [292, 253] on div "Annuler Valider" at bounding box center [380, 262] width 314 height 39
click at [527, 281] on button "Valider" at bounding box center [506, 269] width 62 height 25
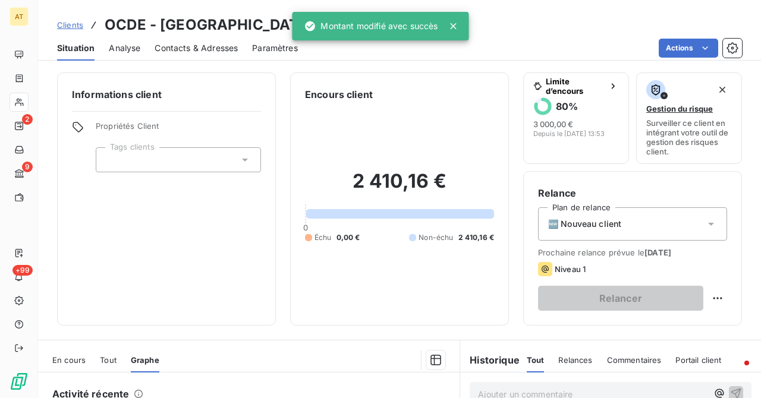
click at [231, 248] on div "Informations client Propriétés Client Tags clients" at bounding box center [166, 199] width 219 height 253
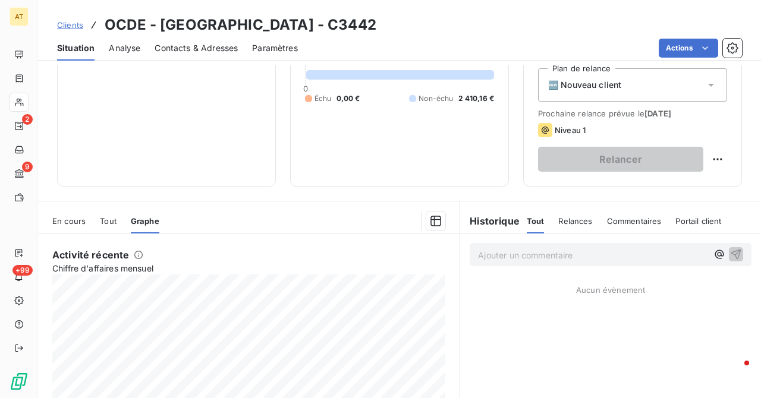
scroll to position [137, 0]
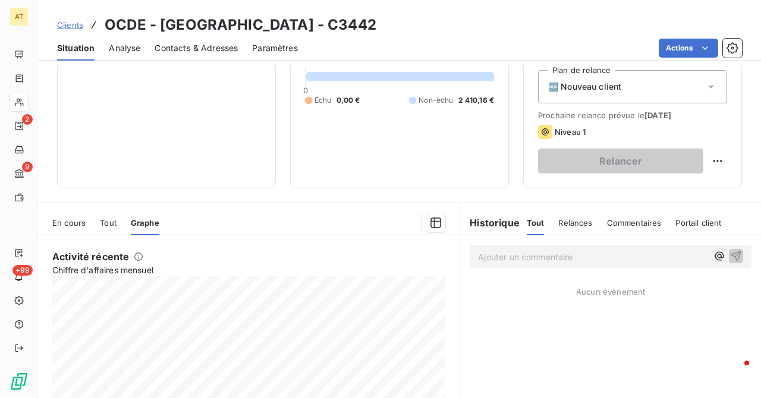
click at [18, 102] on icon at bounding box center [19, 102] width 10 height 10
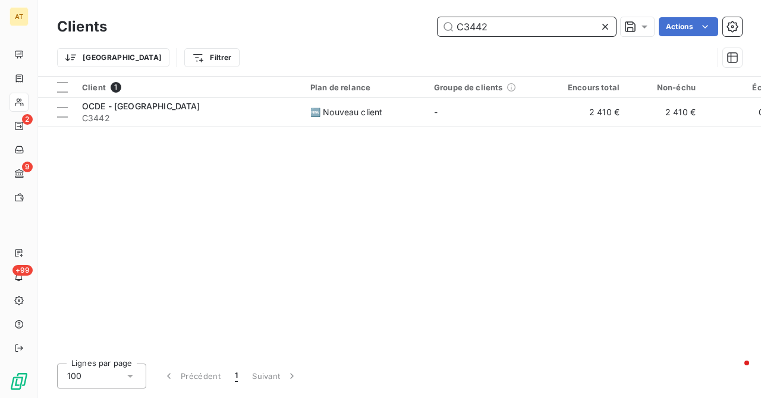
click at [509, 23] on input "C3442" at bounding box center [526, 26] width 178 height 19
paste input "2679"
type input "C2679"
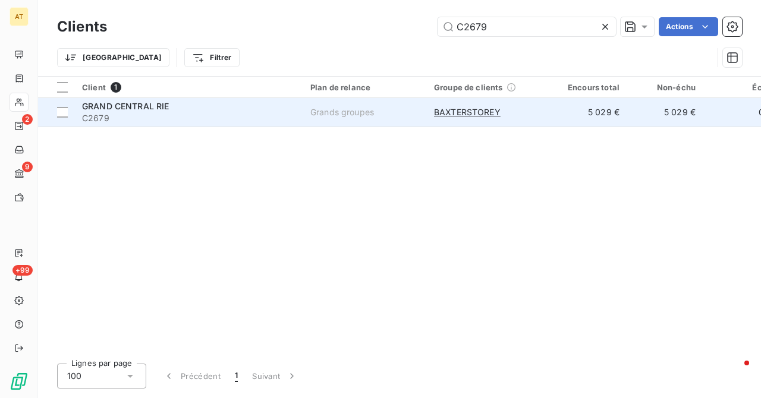
click at [131, 113] on span "C2679" at bounding box center [189, 118] width 214 height 12
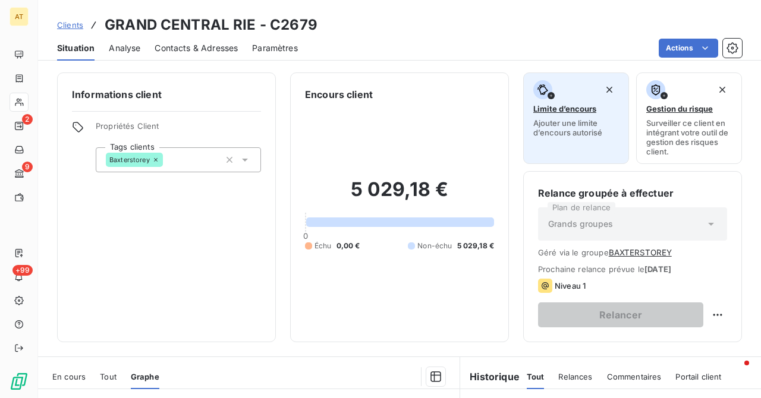
click at [625, 117] on button "Limite d’encours Ajouter une limite d’encours autorisé" at bounding box center [576, 119] width 106 height 92
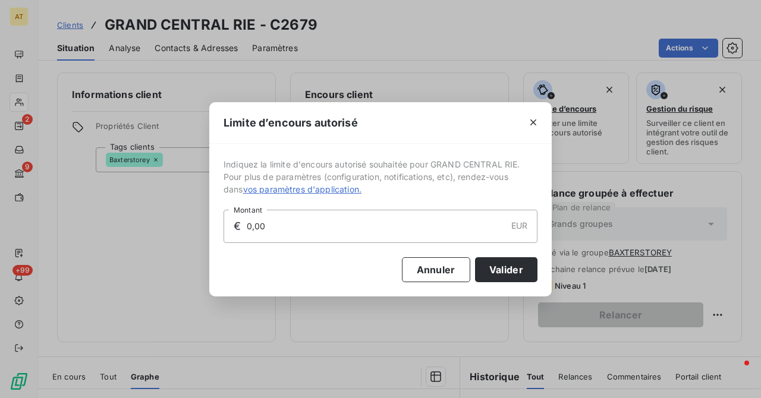
click at [319, 229] on input "0,00" at bounding box center [375, 226] width 260 height 32
type input "10 000,00"
click at [480, 274] on button "Valider" at bounding box center [506, 269] width 62 height 25
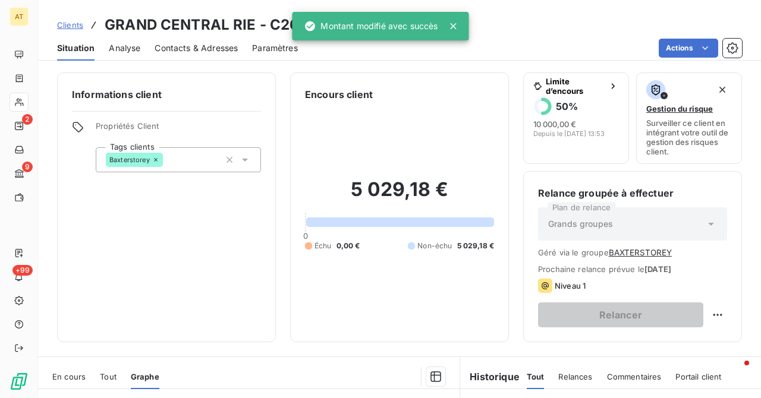
click at [480, 274] on div "5 029,18 € 0 Échu 0,00 € Non-échu 5 029,18 €" at bounding box center [399, 215] width 189 height 226
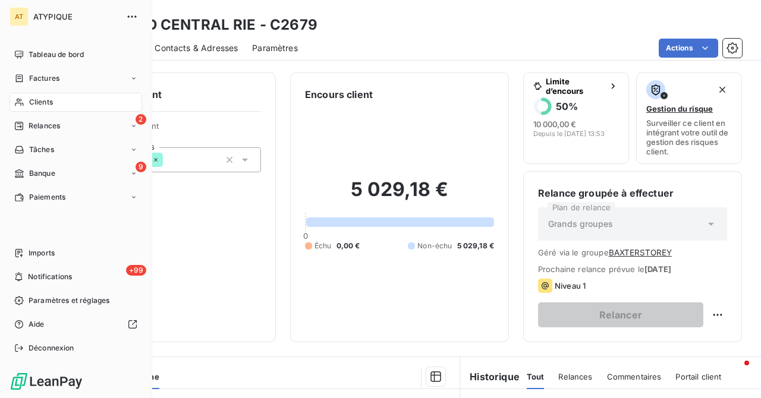
click at [30, 100] on span "Clients" at bounding box center [41, 102] width 24 height 11
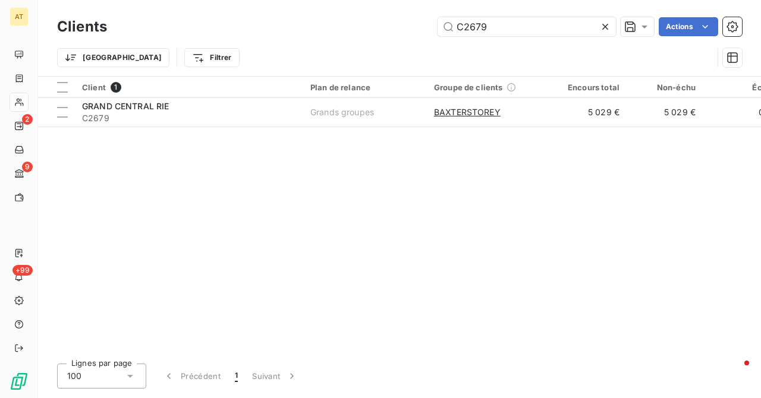
type input "C2689"
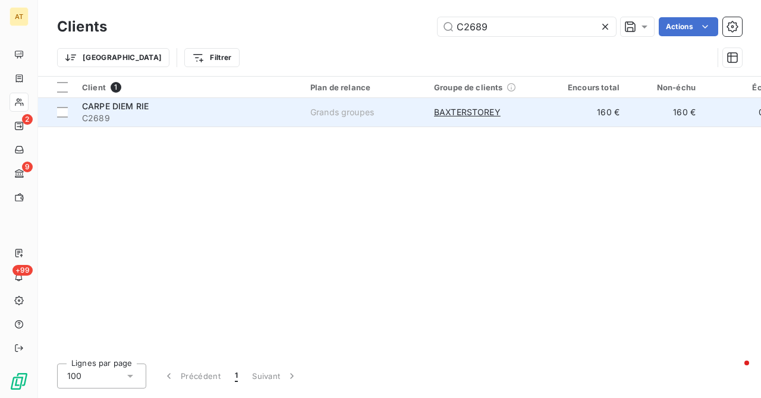
click at [95, 116] on span "C2689" at bounding box center [189, 118] width 214 height 12
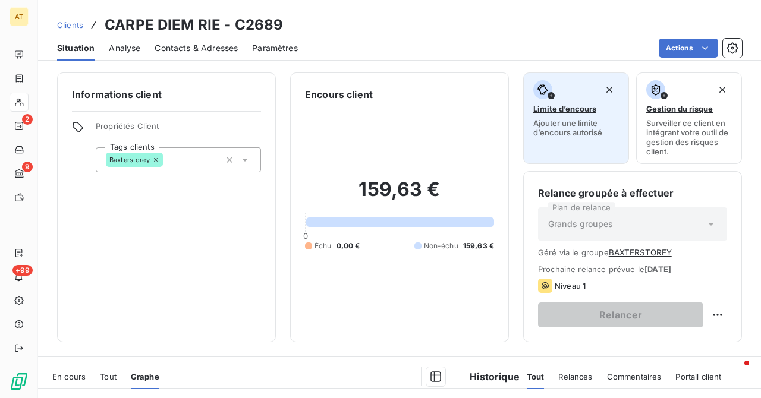
click at [567, 120] on span "Ajouter une limite d’encours autorisé" at bounding box center [576, 127] width 86 height 19
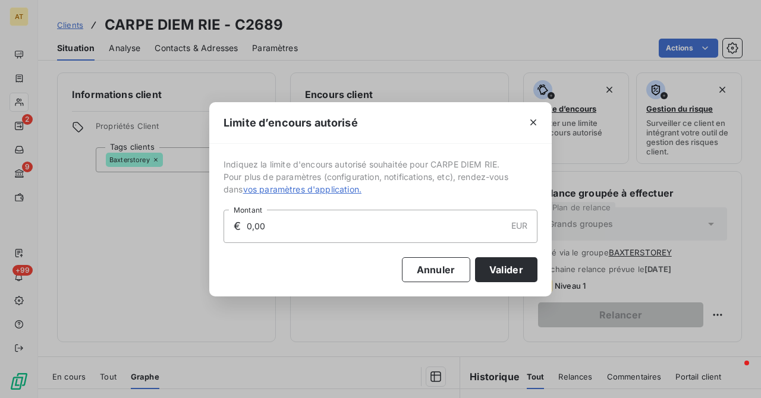
click at [379, 226] on input "0,00" at bounding box center [375, 226] width 260 height 32
type input "1 000,00"
click at [497, 272] on button "Valider" at bounding box center [506, 269] width 62 height 25
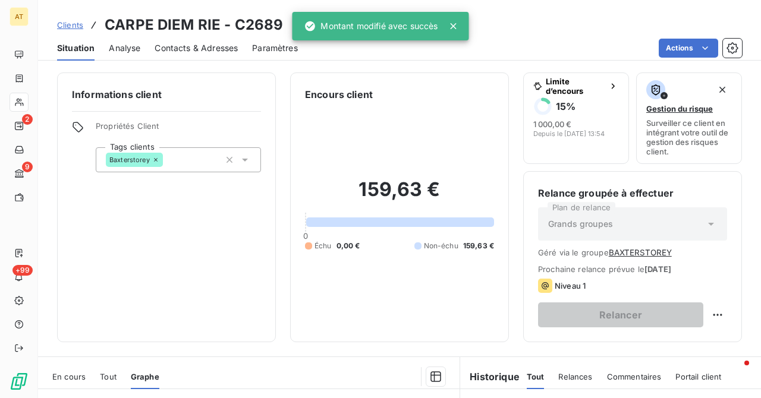
click at [21, 100] on icon at bounding box center [19, 103] width 8 height 8
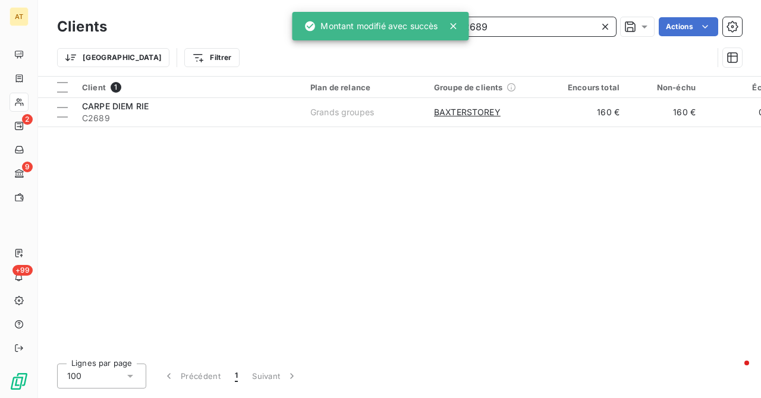
click at [513, 31] on input "C2689" at bounding box center [526, 26] width 178 height 19
paste input "90"
type input "C2690"
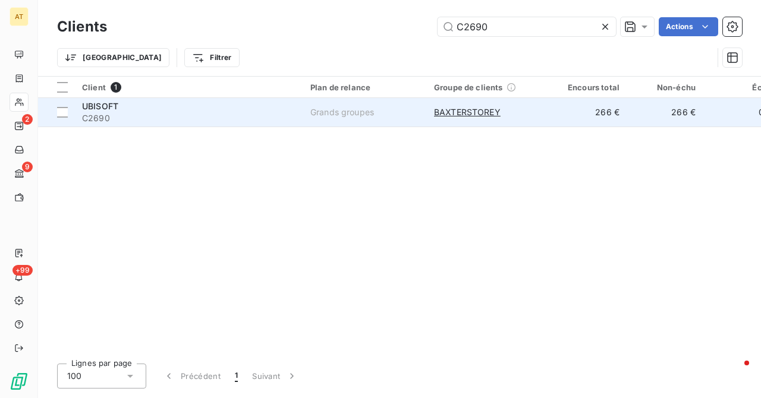
click at [116, 119] on span "C2690" at bounding box center [189, 118] width 214 height 12
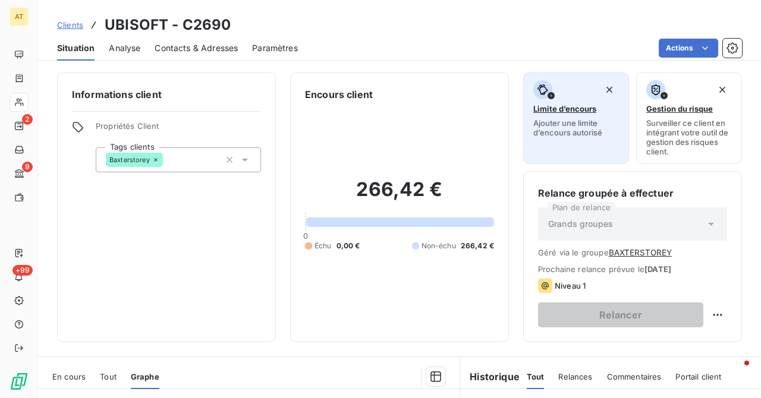
click at [548, 118] on span "Ajouter une limite d’encours autorisé" at bounding box center [576, 127] width 86 height 19
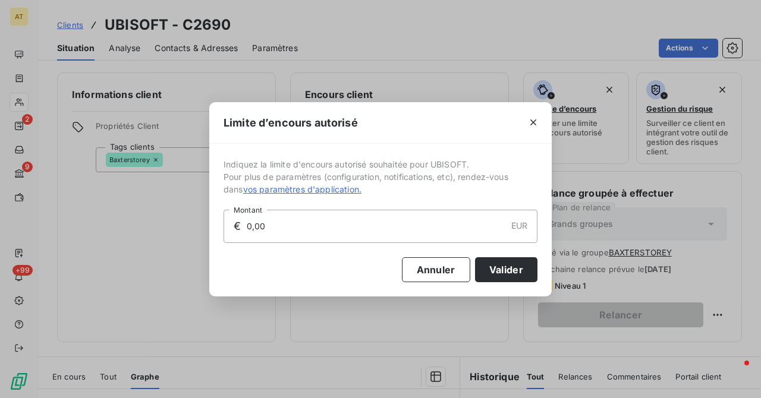
click at [309, 230] on input "0,00" at bounding box center [375, 226] width 260 height 32
type input "1 000,00"
click at [494, 263] on button "Valider" at bounding box center [506, 269] width 62 height 25
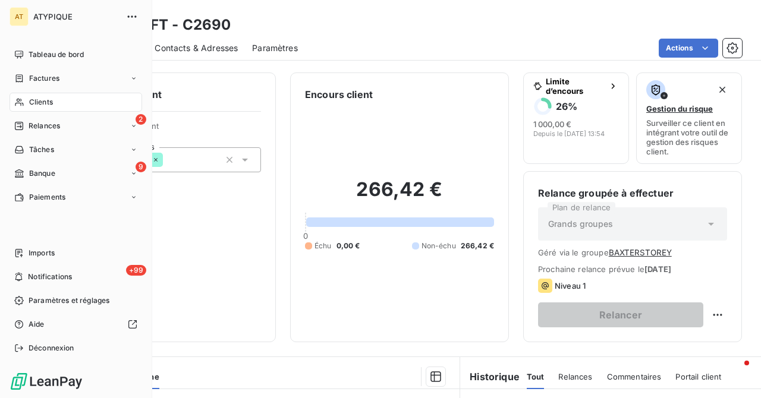
click at [14, 102] on icon at bounding box center [19, 102] width 10 height 10
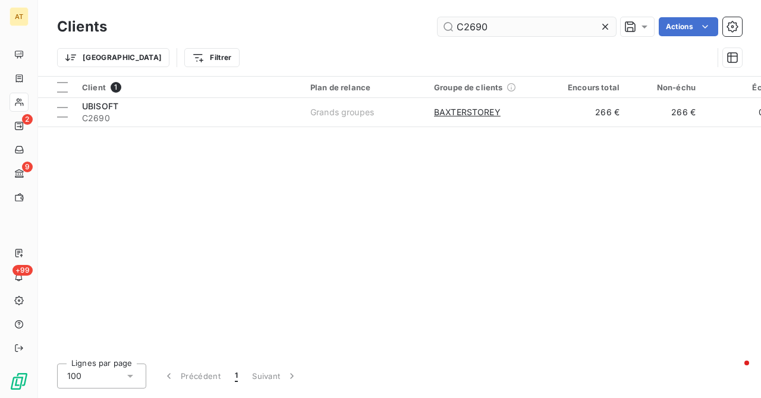
click at [506, 29] on input "C2690" at bounding box center [526, 26] width 178 height 19
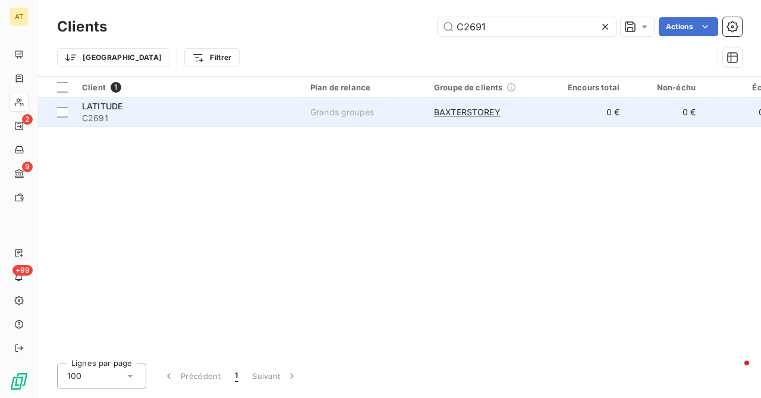
type input "C2691"
click at [94, 109] on span "LATITUDE" at bounding box center [102, 106] width 40 height 10
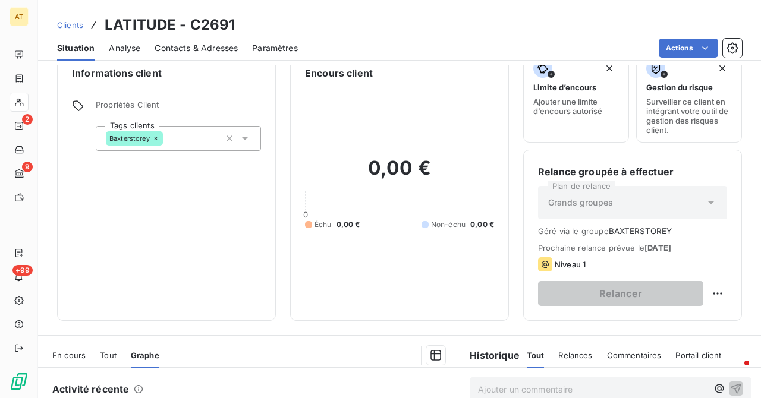
scroll to position [20, 0]
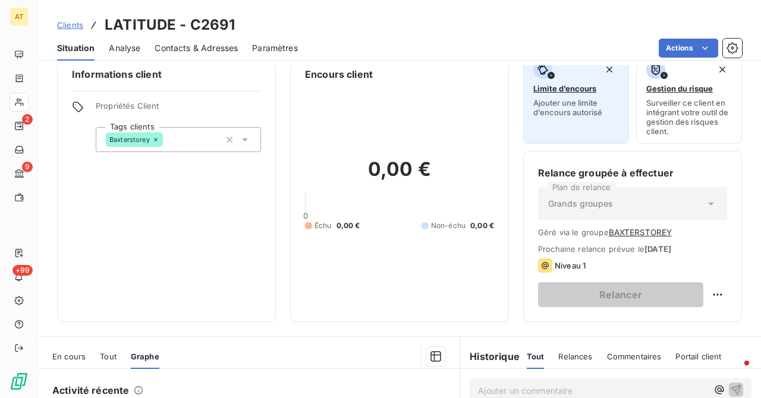
click at [552, 112] on span "Ajouter une limite d’encours autorisé" at bounding box center [576, 107] width 86 height 19
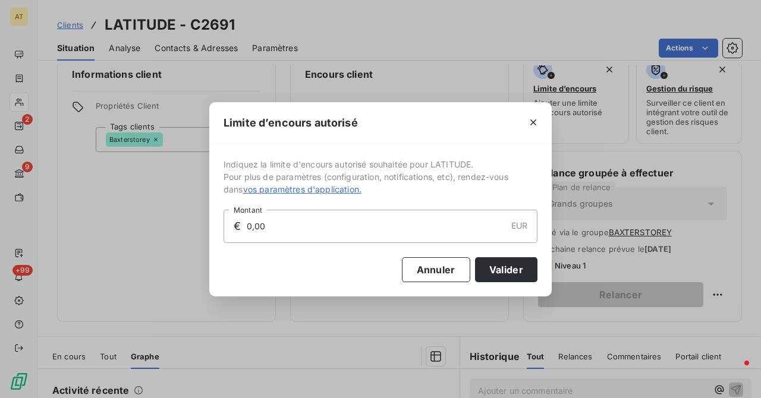
click at [325, 222] on input "0,00" at bounding box center [375, 226] width 260 height 32
type input "1 000,00"
click at [513, 270] on button "Valider" at bounding box center [506, 269] width 62 height 25
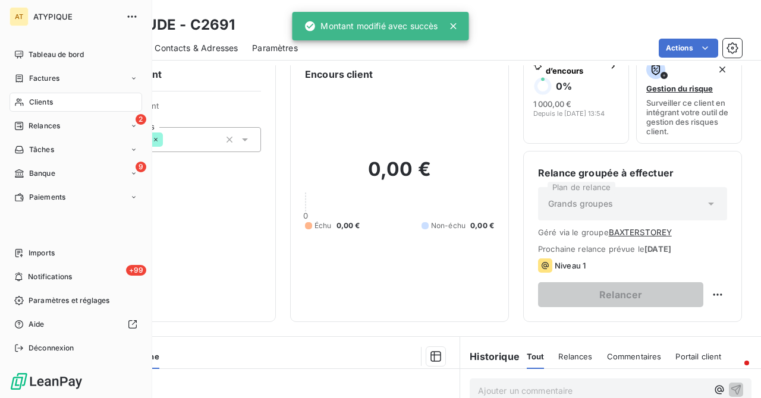
click at [31, 100] on span "Clients" at bounding box center [41, 102] width 24 height 11
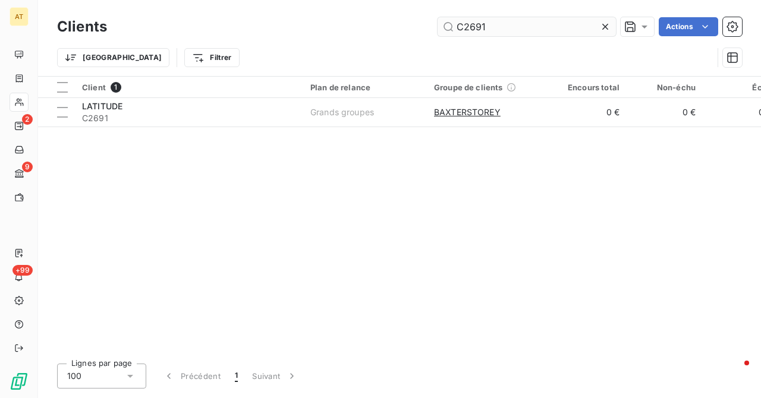
click at [506, 30] on input "C2691" at bounding box center [526, 26] width 178 height 19
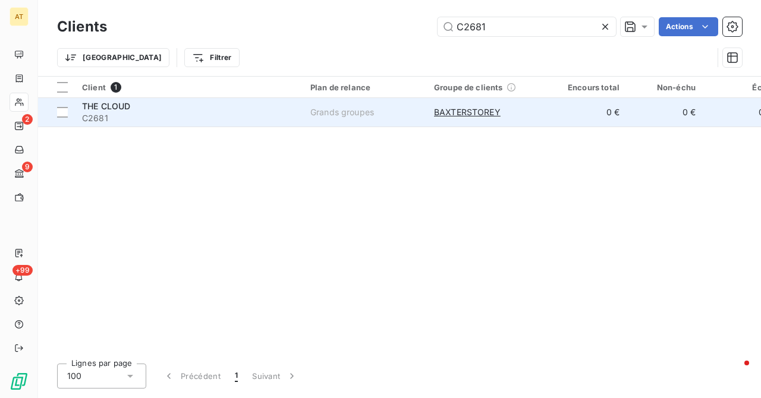
type input "C2681"
click at [98, 110] on span "THE CLOUD" at bounding box center [106, 106] width 48 height 10
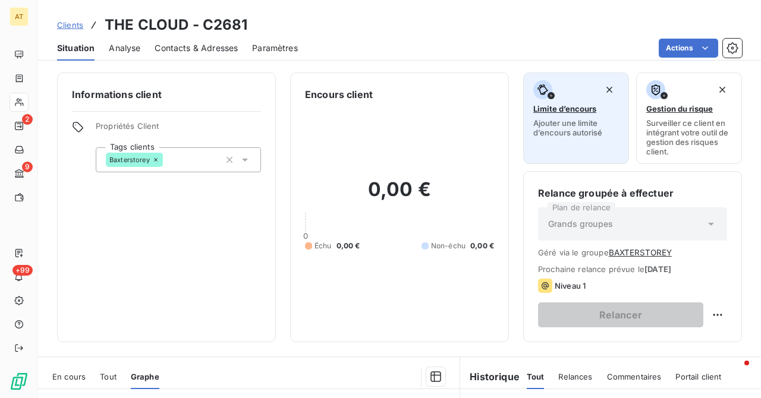
click at [566, 126] on span "Ajouter une limite d’encours autorisé" at bounding box center [576, 127] width 86 height 19
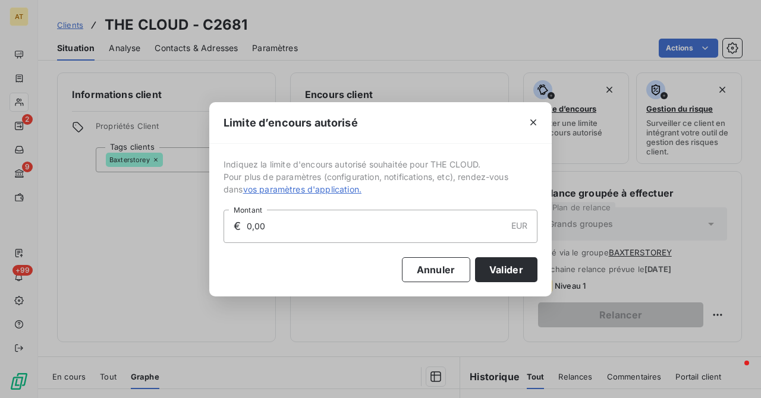
click at [314, 226] on input "0,00" at bounding box center [375, 226] width 260 height 32
type input "1 000,00"
click at [515, 268] on button "Valider" at bounding box center [506, 269] width 62 height 25
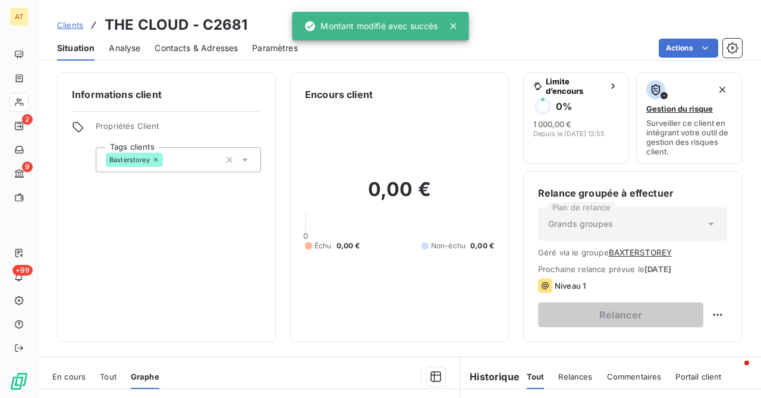
click at [23, 103] on icon at bounding box center [19, 102] width 10 height 10
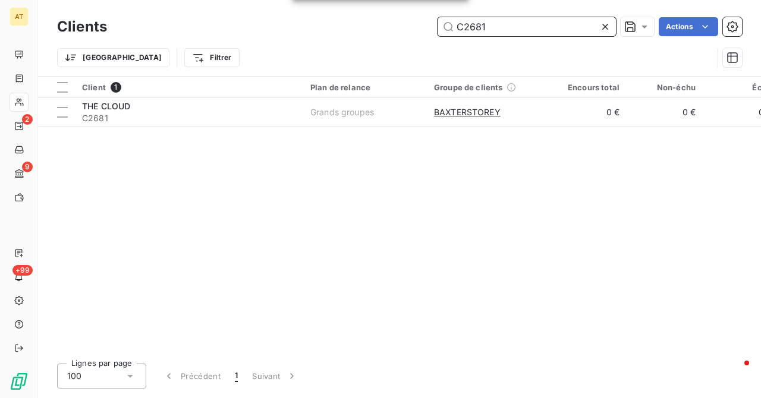
click at [534, 27] on input "C2681" at bounding box center [526, 26] width 178 height 19
paste input "94"
type input "C2694"
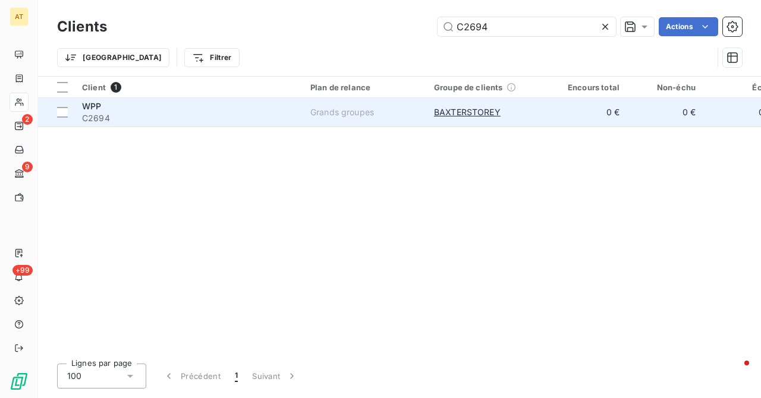
click at [87, 118] on span "C2694" at bounding box center [189, 118] width 214 height 12
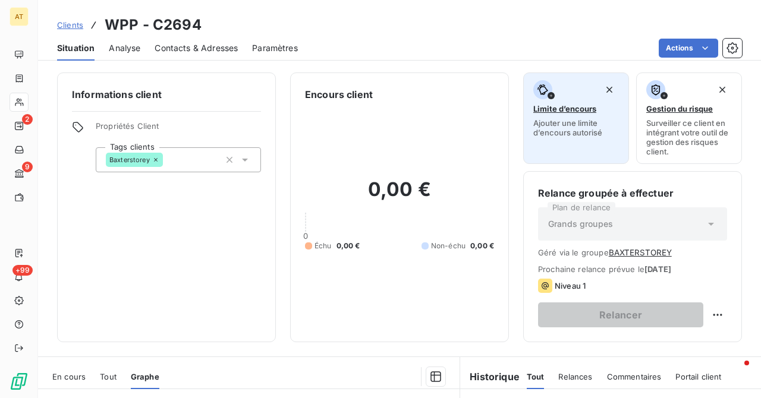
click at [587, 111] on span "Limite d’encours" at bounding box center [564, 109] width 63 height 10
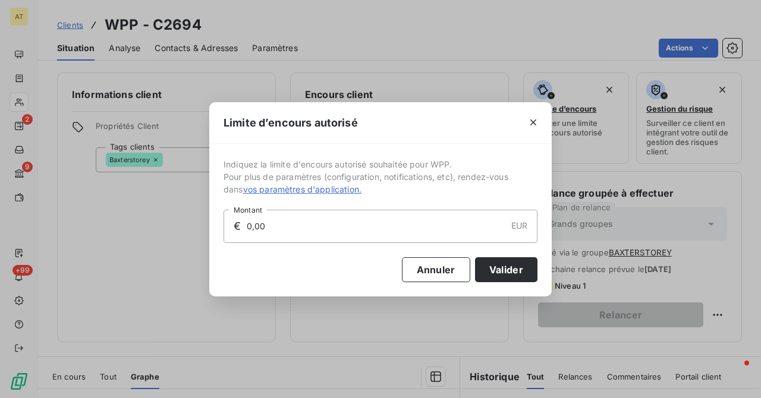
click at [414, 227] on input "0,00" at bounding box center [375, 226] width 260 height 32
type input "1 000,00"
click at [502, 272] on button "Valider" at bounding box center [506, 269] width 62 height 25
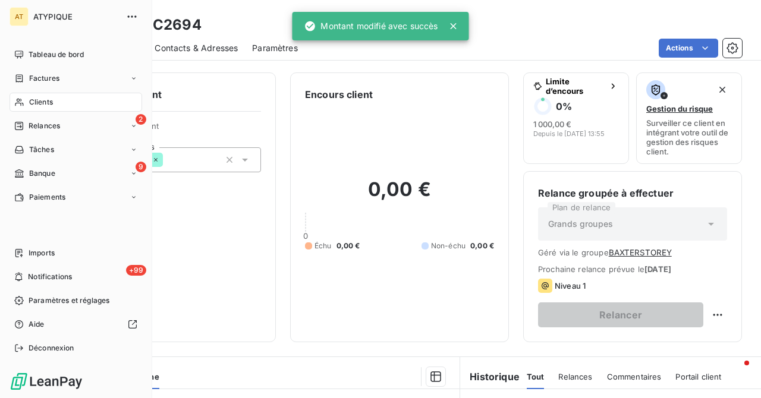
click at [25, 107] on div "Clients" at bounding box center [76, 102] width 133 height 19
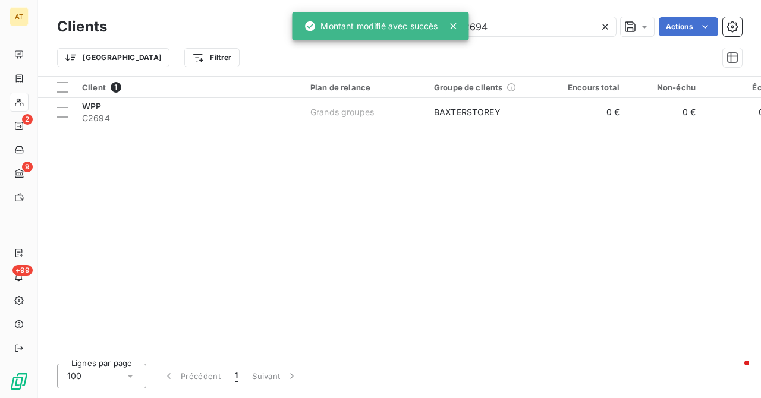
type input "C2682"
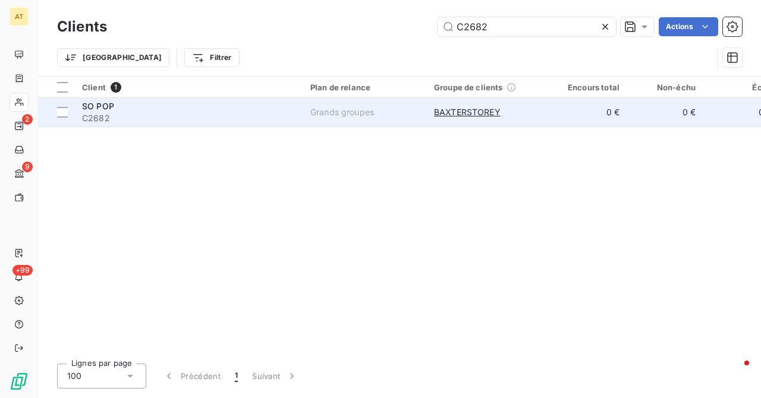
click at [132, 122] on span "C2682" at bounding box center [189, 118] width 214 height 12
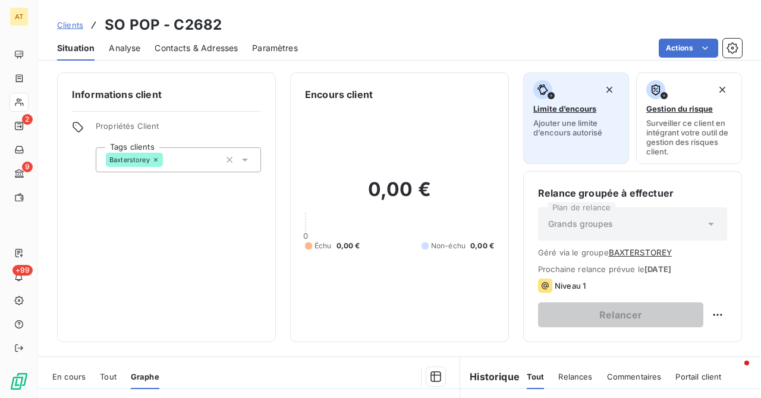
click at [556, 132] on span "Ajouter une limite d’encours autorisé" at bounding box center [576, 127] width 86 height 19
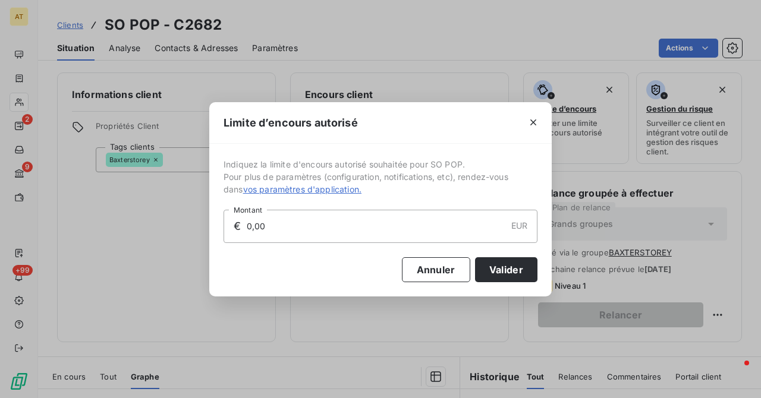
click at [339, 224] on input "0,00" at bounding box center [375, 226] width 260 height 32
type input "2 000,00"
click at [508, 275] on button "Valider" at bounding box center [506, 269] width 62 height 25
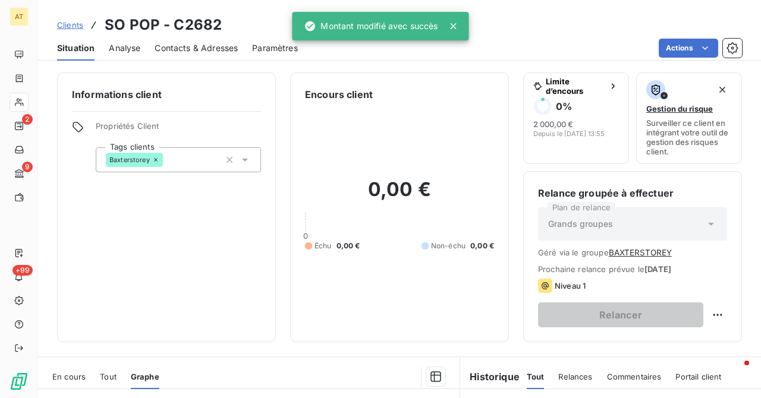
click at [22, 93] on div at bounding box center [19, 102] width 19 height 19
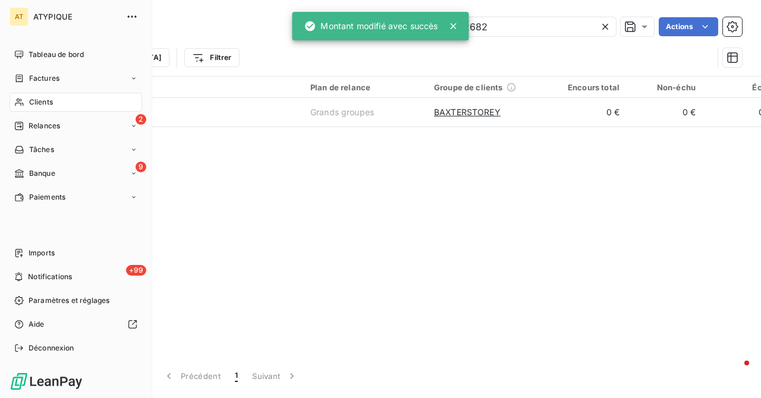
click at [22, 97] on icon at bounding box center [19, 102] width 10 height 10
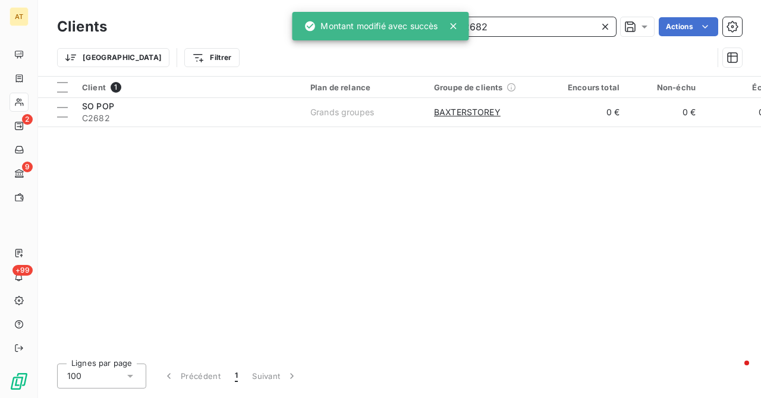
click at [483, 18] on input "C2682" at bounding box center [526, 26] width 178 height 19
paste input "3"
type input "C2683"
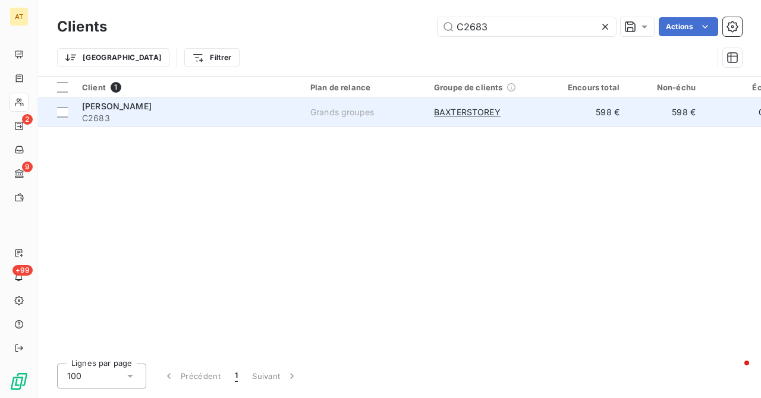
click at [82, 115] on span "C2683" at bounding box center [189, 118] width 214 height 12
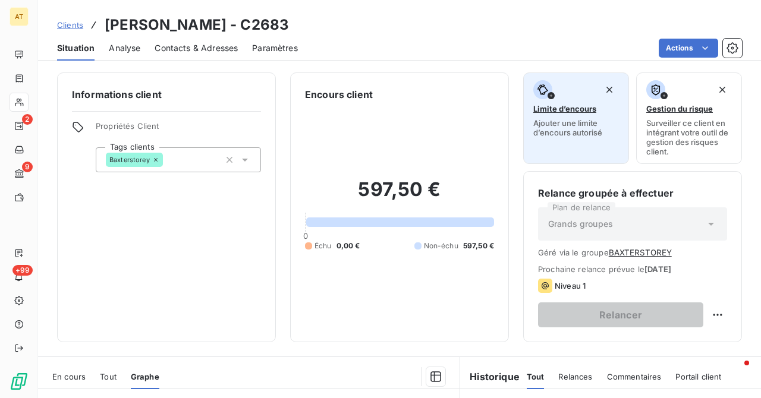
click at [571, 127] on span "Ajouter une limite d’encours autorisé" at bounding box center [576, 127] width 86 height 19
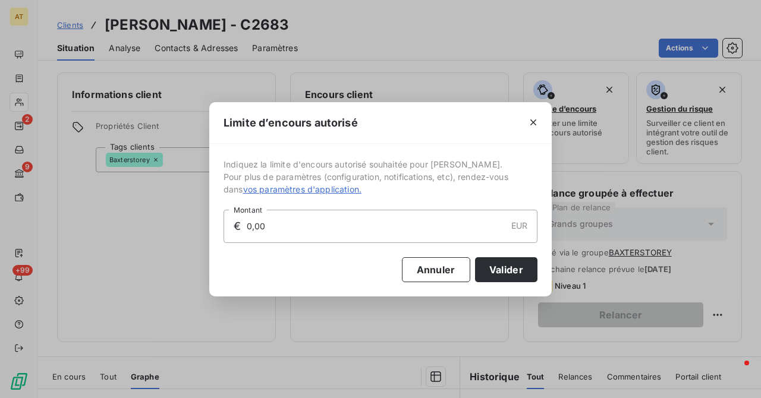
click at [344, 231] on input "0,00" at bounding box center [375, 226] width 260 height 32
type input "1 000,00"
click at [495, 270] on button "Valider" at bounding box center [506, 269] width 62 height 25
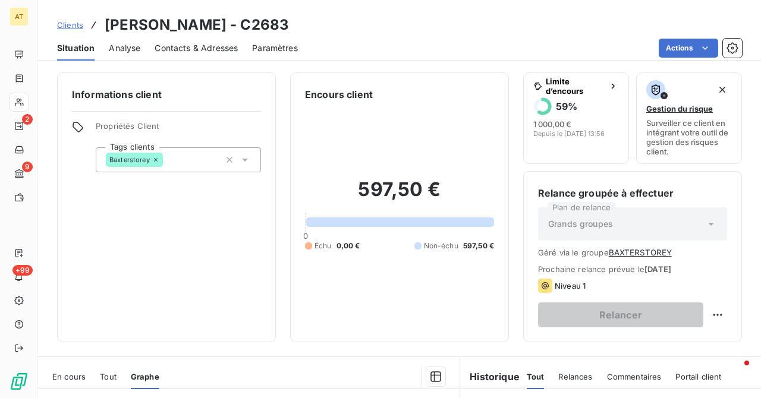
click at [357, 313] on div "597,50 € 0 Échu 0,00 € Non-échu 597,50 €" at bounding box center [399, 215] width 189 height 226
click at [18, 100] on icon at bounding box center [19, 102] width 10 height 10
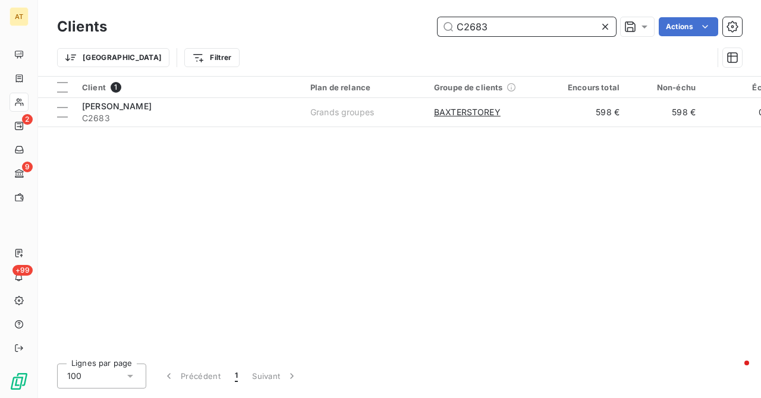
click at [510, 21] on input "C2683" at bounding box center [526, 26] width 178 height 19
paste input "4"
type input "C2684"
click at [158, 166] on div "Client 1 Plan de relance Groupe de clients Encours total Non-échu Échu Limite d…" at bounding box center [399, 216] width 723 height 278
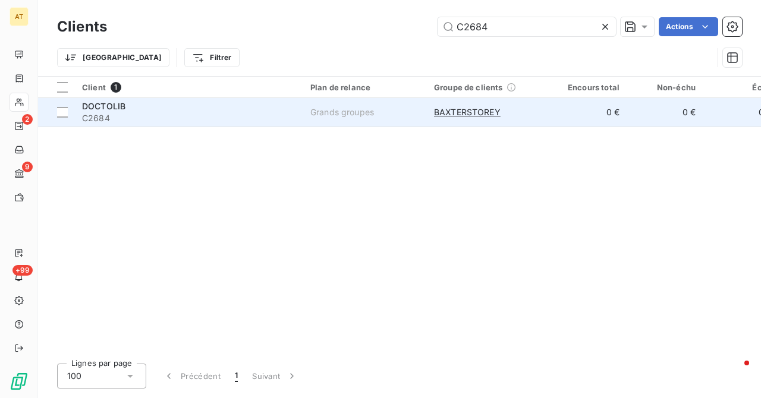
click at [112, 121] on span "C2684" at bounding box center [189, 118] width 214 height 12
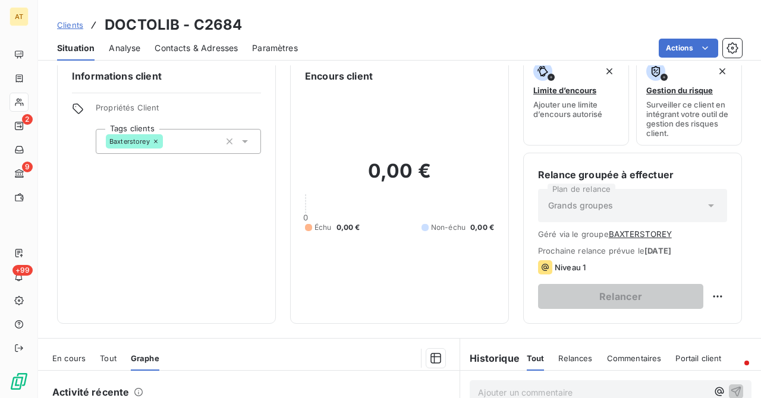
scroll to position [14, 0]
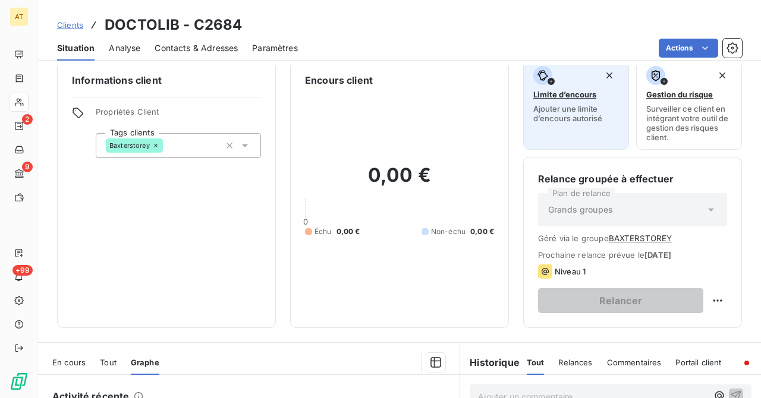
click at [567, 102] on div "Limite d’encours Ajouter une limite d’encours autorisé" at bounding box center [576, 94] width 86 height 57
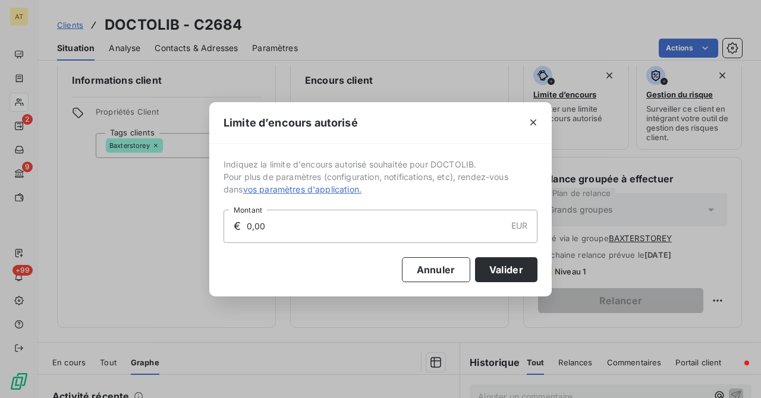
click at [323, 220] on input "0,00" at bounding box center [375, 226] width 260 height 32
type input "1 000,00"
click at [512, 280] on button "Valider" at bounding box center [506, 269] width 62 height 25
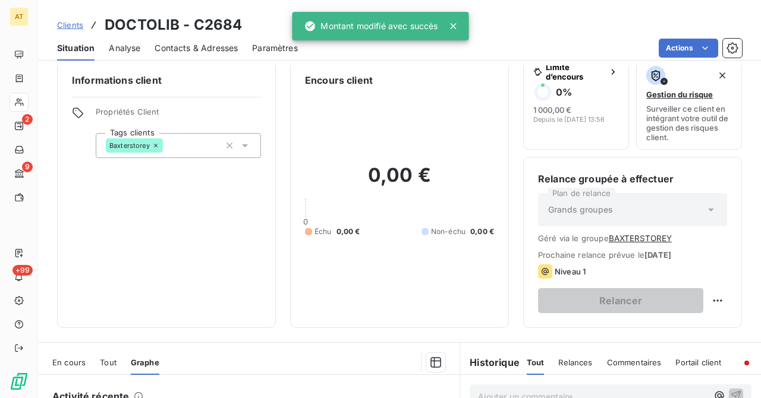
click at [26, 99] on div at bounding box center [19, 102] width 19 height 19
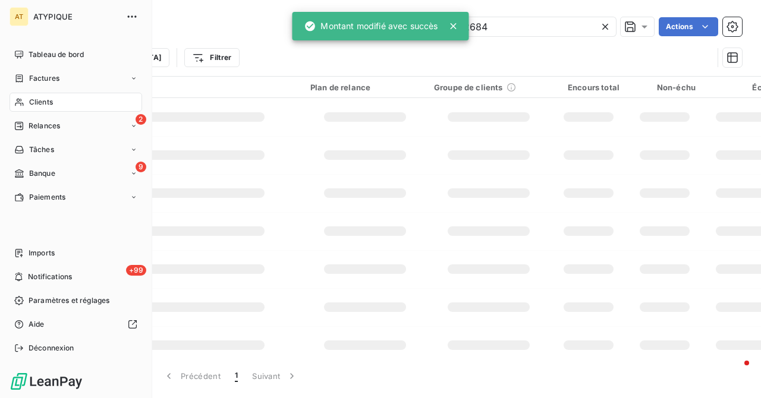
click at [26, 99] on div "Clients" at bounding box center [76, 102] width 133 height 19
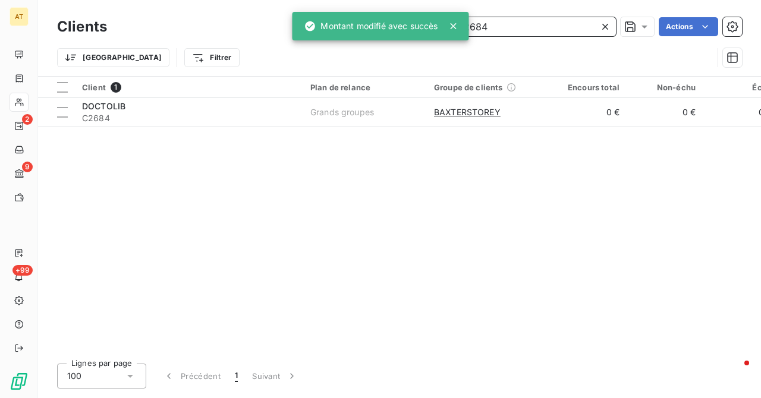
click at [491, 24] on input "C2684" at bounding box center [526, 26] width 178 height 19
paste input "93"
type input "C2693"
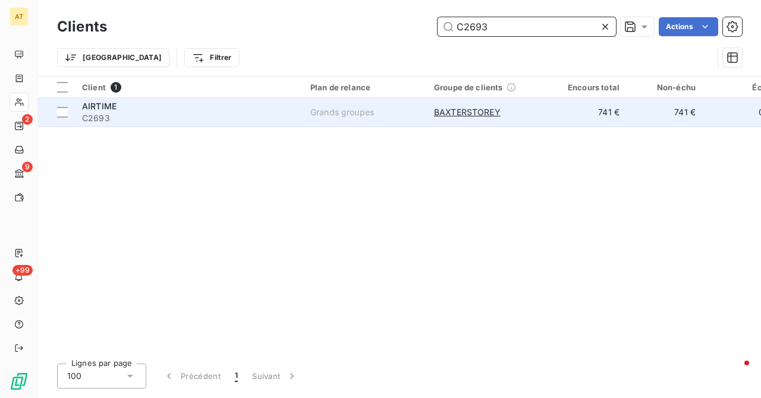
click at [97, 112] on span "C2693" at bounding box center [189, 118] width 214 height 12
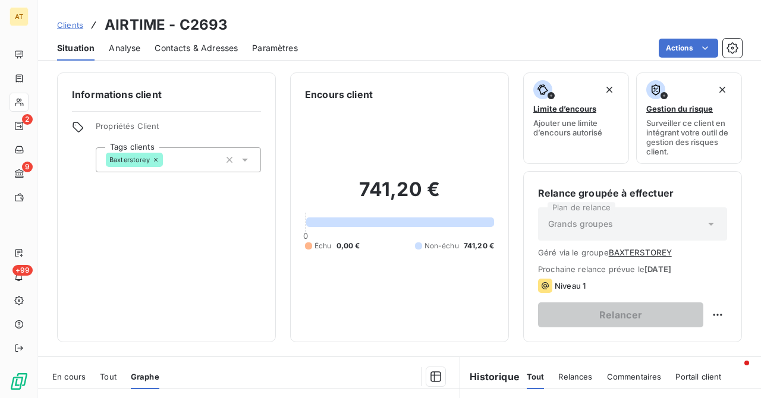
click at [215, 264] on div "Informations client Propriétés Client Tags clients Baxterstorey" at bounding box center [166, 208] width 219 height 270
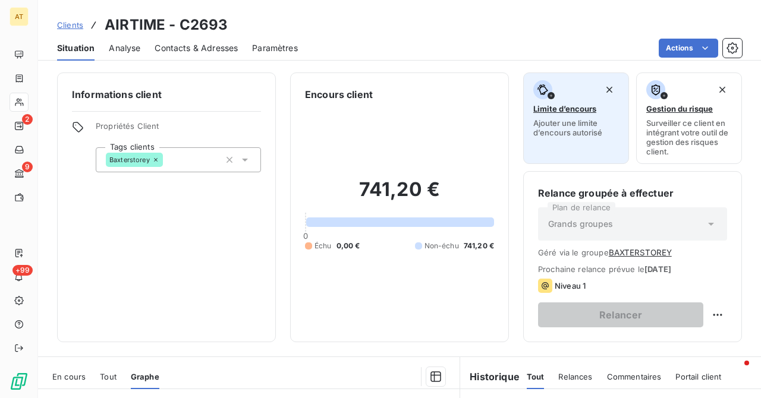
click at [585, 104] on span "Limite d’encours" at bounding box center [564, 109] width 63 height 10
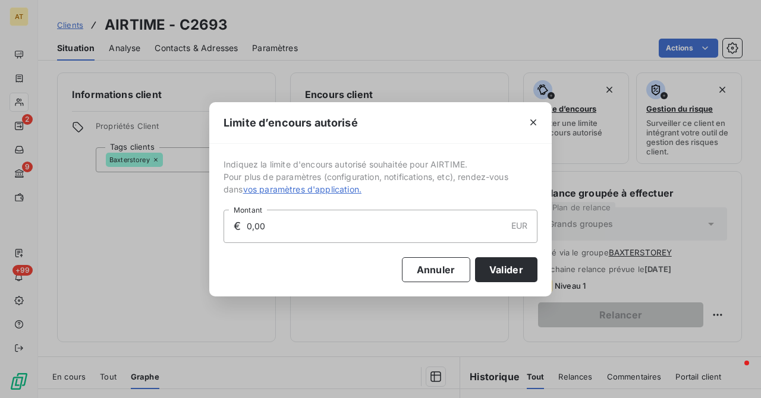
click at [290, 238] on input "0,00" at bounding box center [375, 226] width 260 height 32
type input "2 000,00"
click at [503, 267] on button "Valider" at bounding box center [506, 269] width 62 height 25
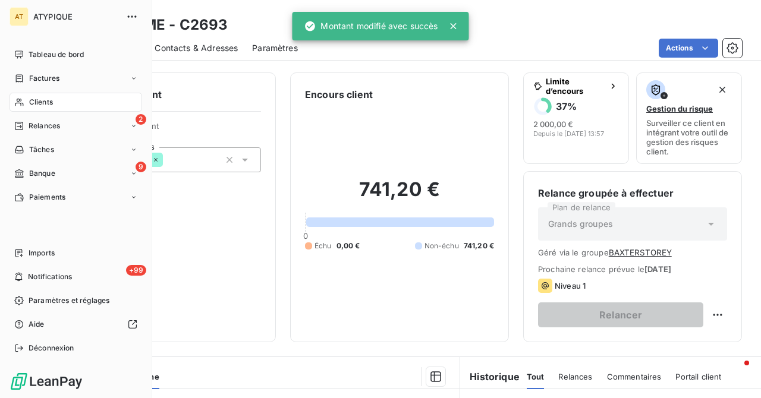
click at [19, 99] on icon at bounding box center [19, 102] width 10 height 10
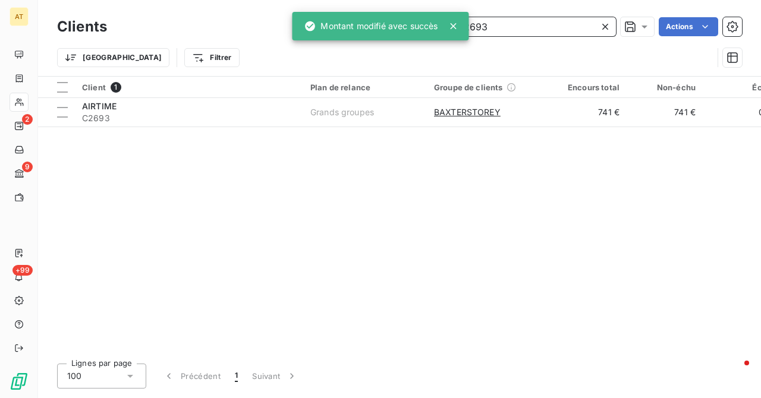
click at [527, 20] on input "C2693" at bounding box center [526, 26] width 178 height 19
paste input "86"
type input "C2686"
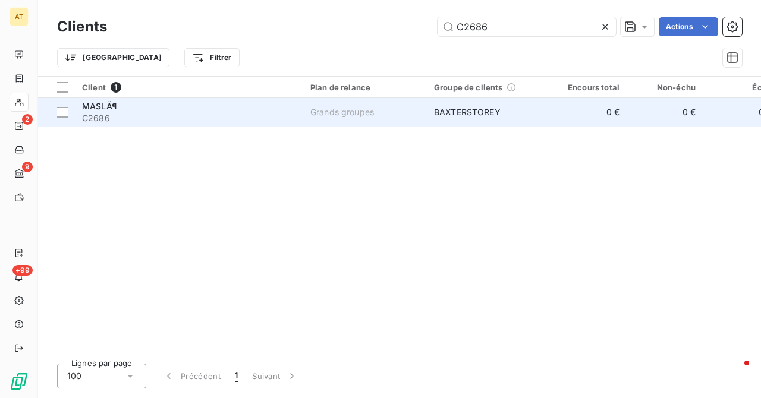
click at [113, 122] on span "C2686" at bounding box center [189, 118] width 214 height 12
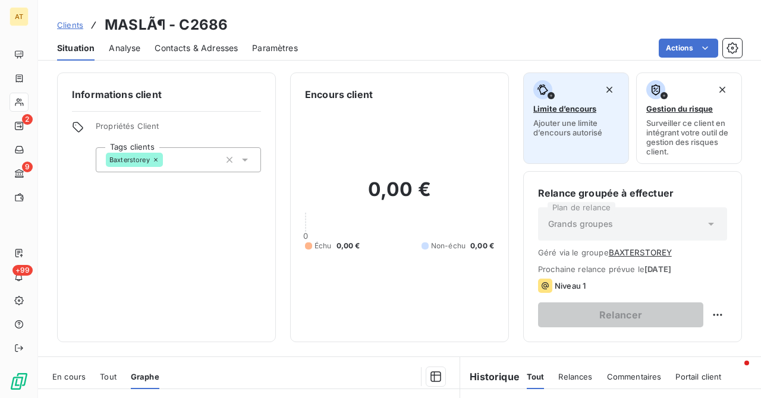
click at [575, 135] on span "Ajouter une limite d’encours autorisé" at bounding box center [576, 127] width 86 height 19
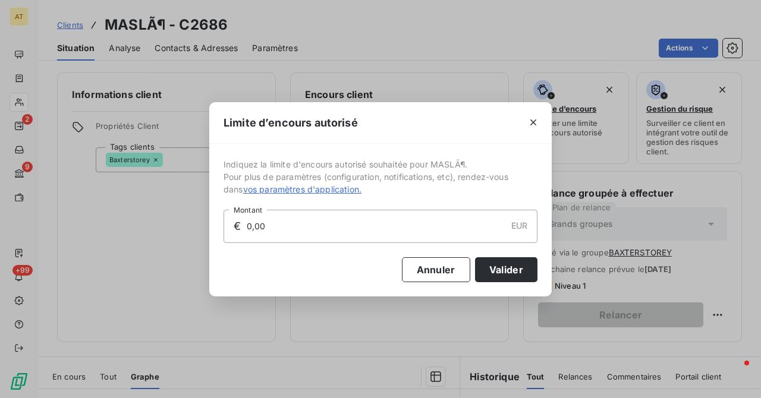
click at [281, 231] on input "0,00" at bounding box center [375, 226] width 260 height 32
type input "1 000,00"
click at [491, 275] on button "Valider" at bounding box center [506, 269] width 62 height 25
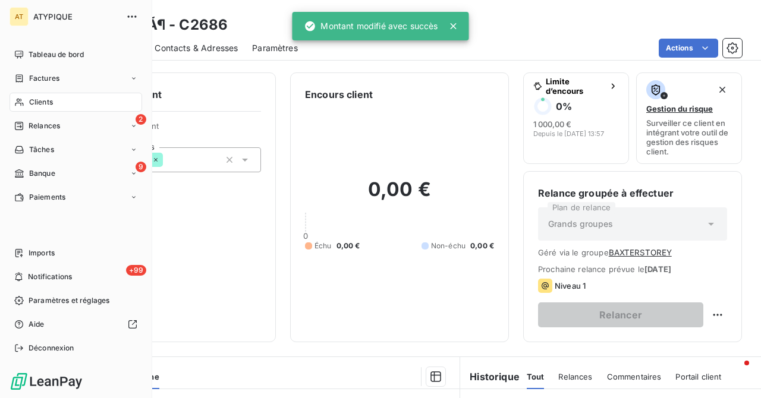
click at [31, 101] on span "Clients" at bounding box center [41, 102] width 24 height 11
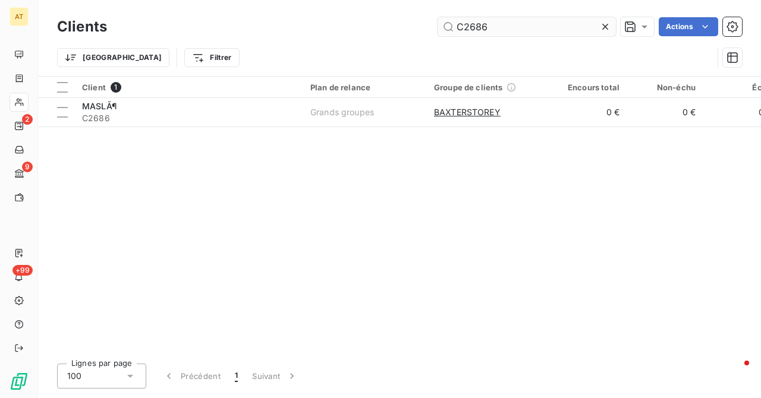
click at [552, 33] on input "C2686" at bounding box center [526, 26] width 178 height 19
type input "C2697"
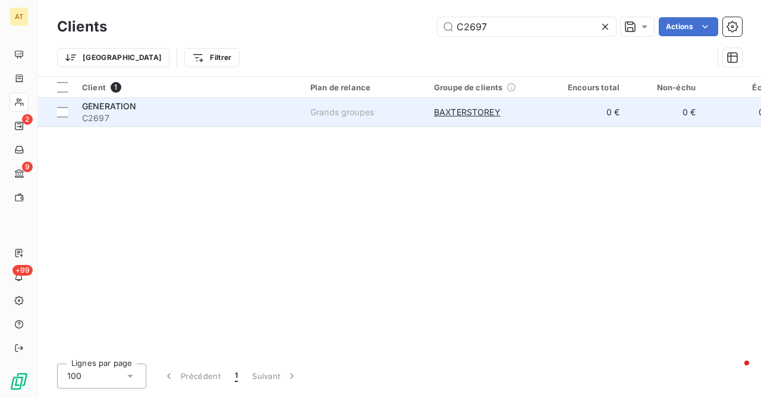
click at [103, 116] on span "C2697" at bounding box center [189, 118] width 214 height 12
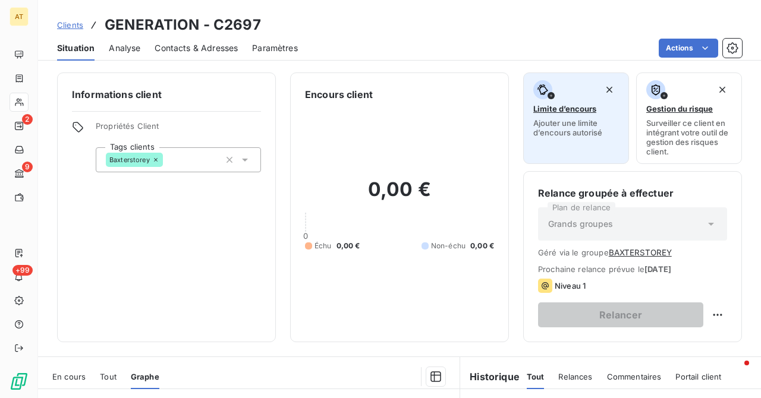
click at [578, 122] on span "Ajouter une limite d’encours autorisé" at bounding box center [576, 127] width 86 height 19
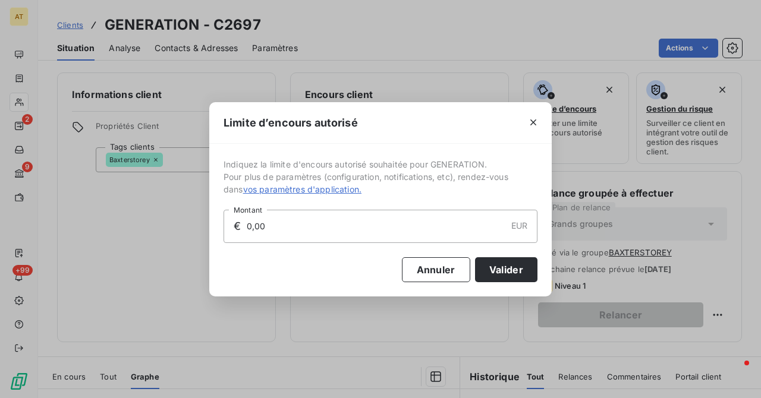
click at [310, 226] on input "0,00" at bounding box center [375, 226] width 260 height 32
type input "10 000,00"
click at [500, 270] on button "Valider" at bounding box center [506, 269] width 62 height 25
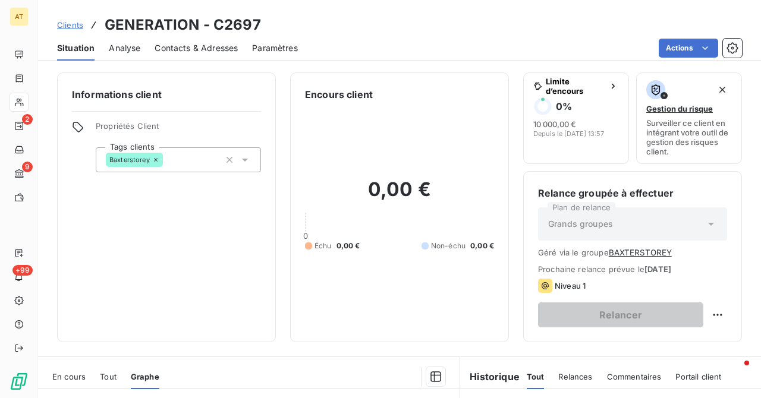
click at [30, 108] on div "AT 2 9 +99" at bounding box center [19, 199] width 38 height 398
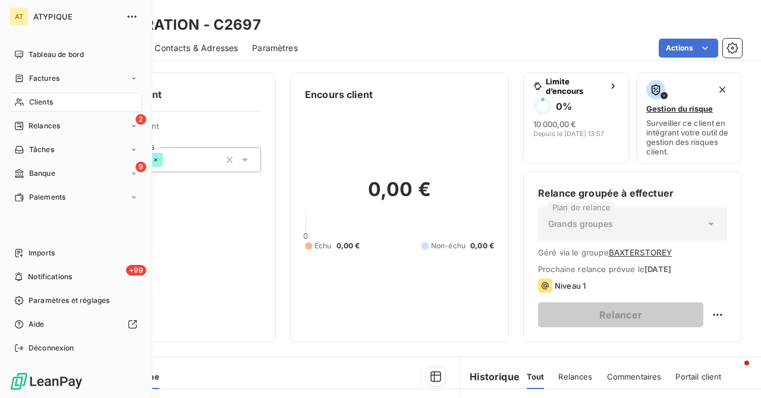
click at [30, 108] on div "Clients" at bounding box center [76, 102] width 133 height 19
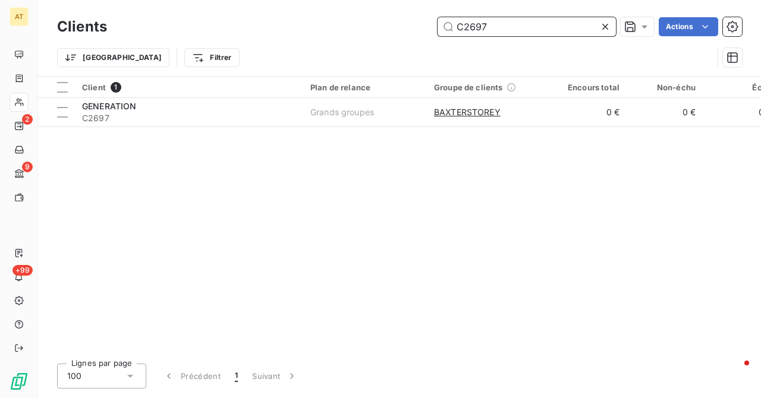
click at [530, 26] on input "C2697" at bounding box center [526, 26] width 178 height 19
paste input "7"
type input "C2677"
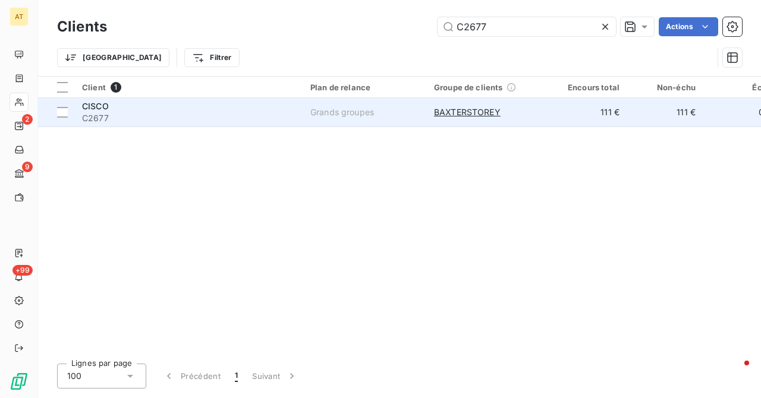
click at [114, 111] on div "CISCO" at bounding box center [189, 106] width 214 height 12
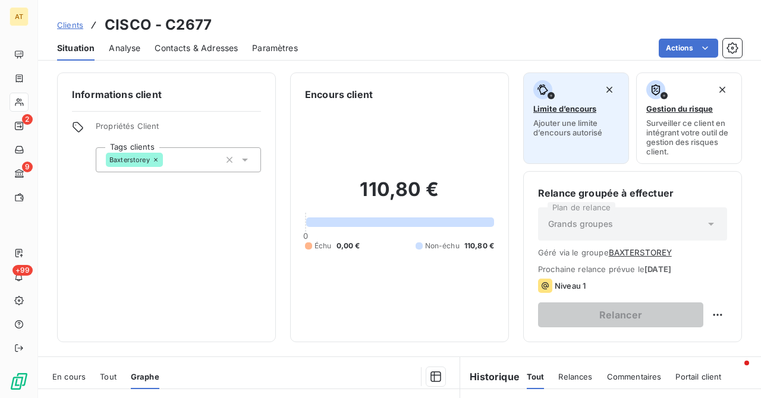
click at [581, 119] on span "Ajouter une limite d’encours autorisé" at bounding box center [576, 127] width 86 height 19
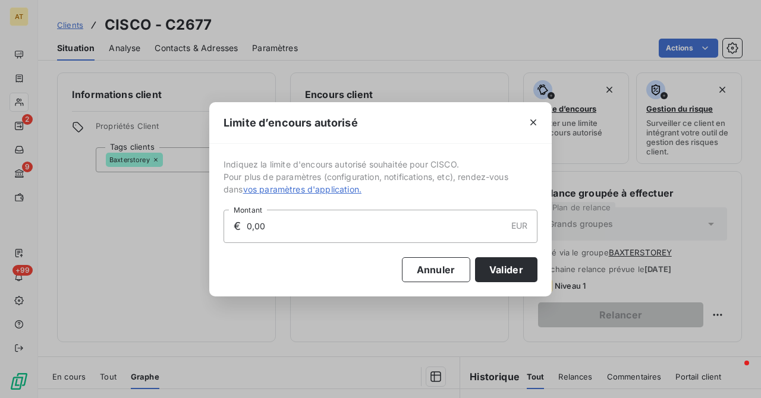
click at [274, 234] on input "0,00" at bounding box center [375, 226] width 260 height 32
type input "1 000,00"
click at [505, 269] on button "Valider" at bounding box center [506, 269] width 62 height 25
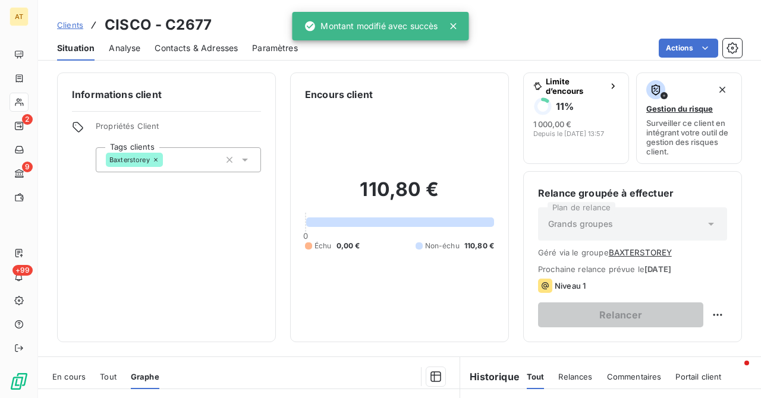
click at [20, 103] on icon at bounding box center [19, 103] width 8 height 8
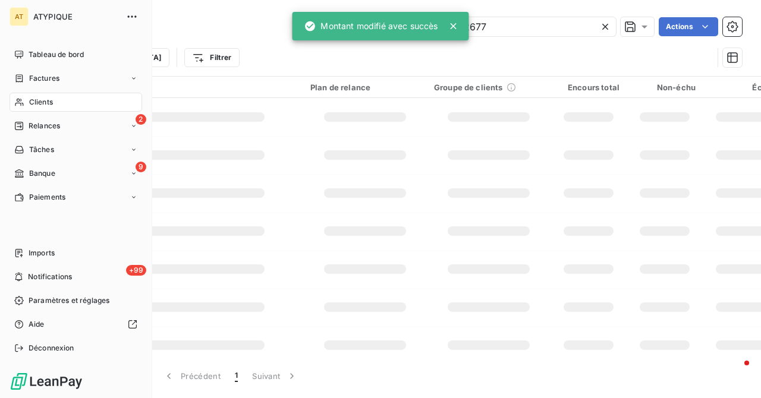
click at [20, 103] on icon at bounding box center [19, 103] width 8 height 8
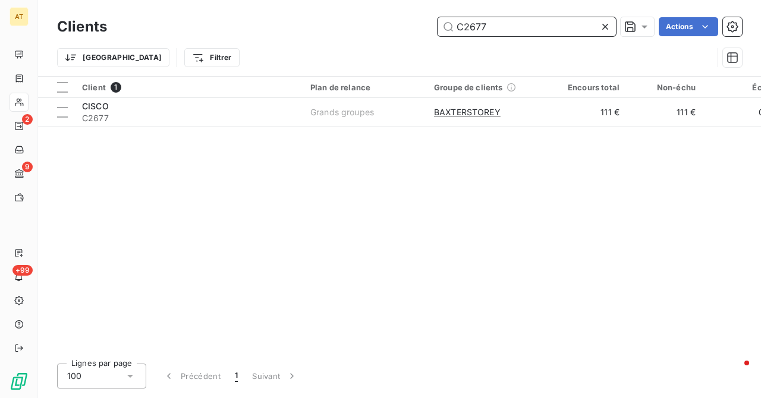
click at [564, 32] on input "C2677" at bounding box center [526, 26] width 178 height 19
paste input "95"
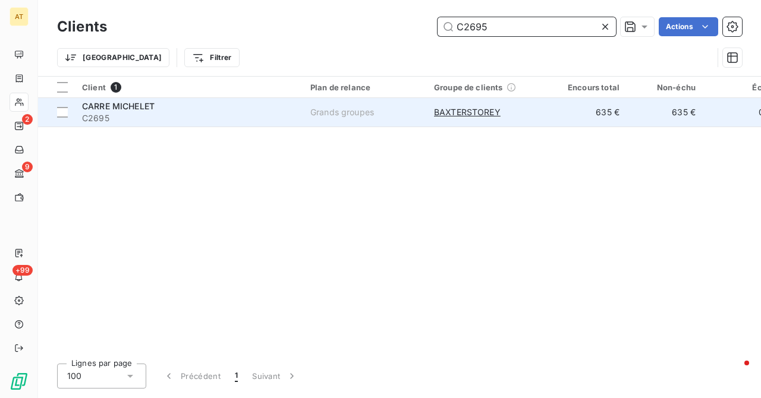
type input "C2695"
click at [91, 106] on span "CARRE MICHELET" at bounding box center [118, 106] width 73 height 10
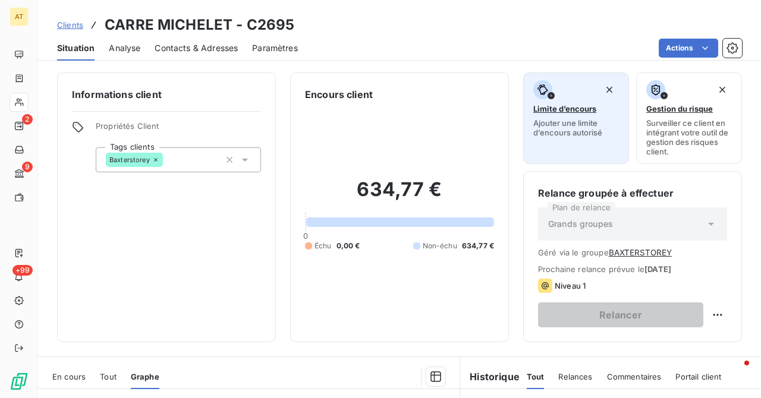
click at [587, 113] on span "Limite d’encours" at bounding box center [564, 109] width 63 height 10
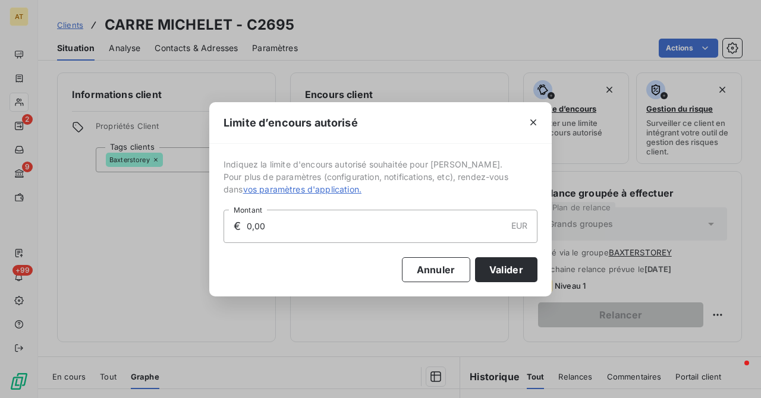
click at [322, 225] on input "0,00" at bounding box center [375, 226] width 260 height 32
type input "3 000,00"
click at [502, 270] on button "Valider" at bounding box center [506, 269] width 62 height 25
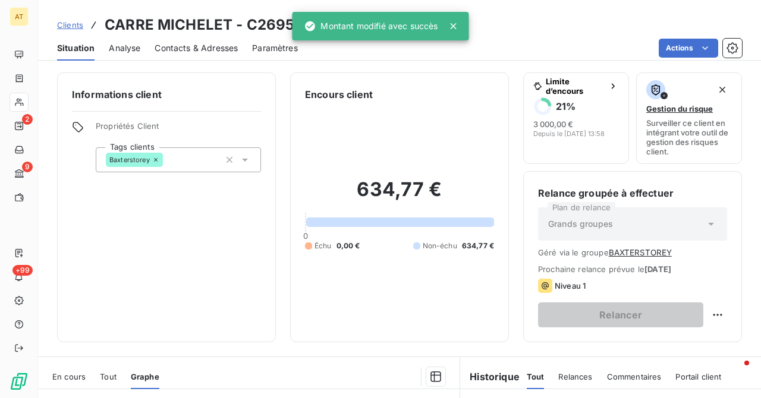
click at [221, 273] on div "Informations client Propriétés Client Tags clients Baxterstorey" at bounding box center [166, 208] width 219 height 270
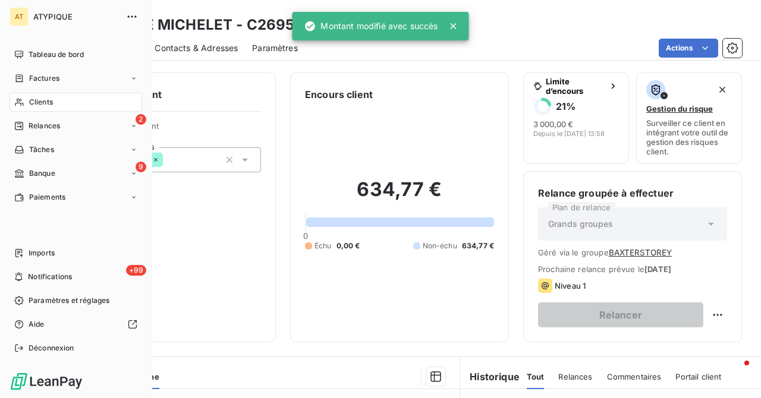
click at [21, 100] on icon at bounding box center [19, 102] width 10 height 10
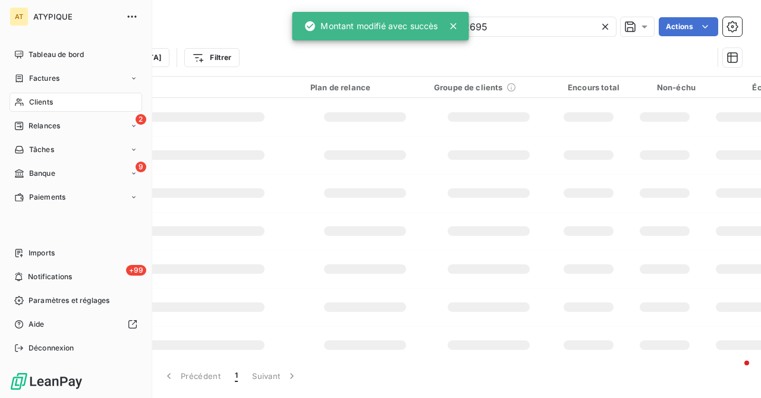
click at [21, 100] on icon at bounding box center [19, 102] width 10 height 10
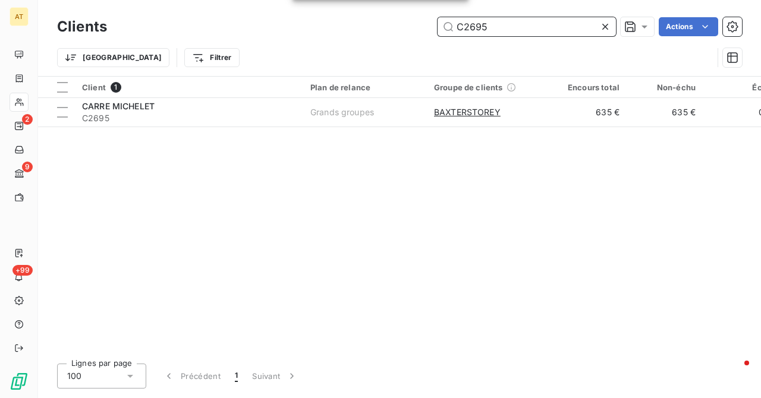
click at [503, 19] on input "C2695" at bounding box center [526, 26] width 178 height 19
paste input "6"
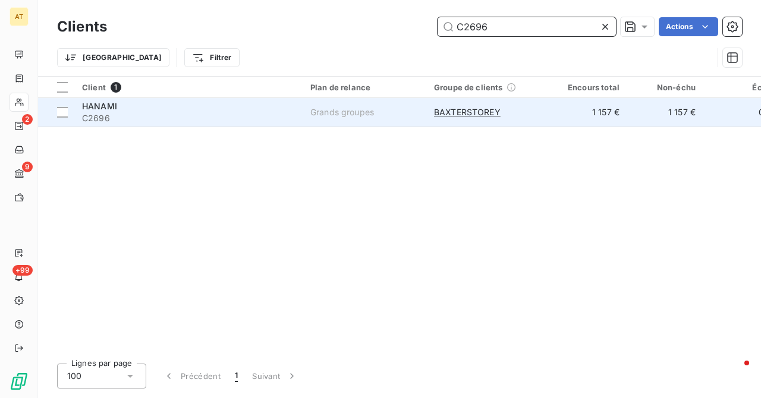
type input "C2696"
click at [103, 108] on span "HANAMI" at bounding box center [99, 106] width 35 height 10
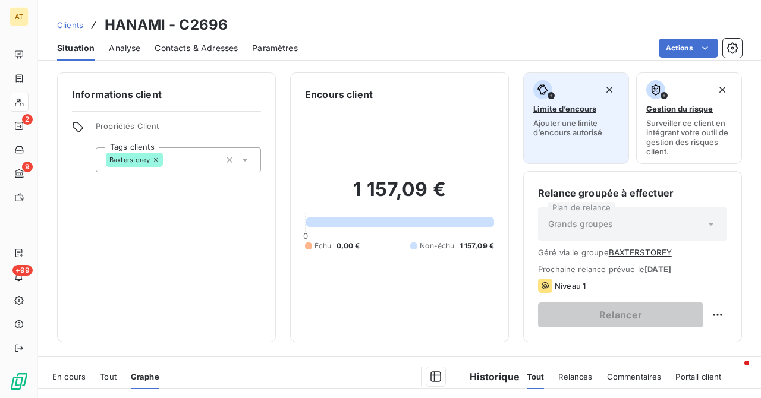
click at [563, 115] on div "Limite d’encours Ajouter une limite d’encours autorisé" at bounding box center [576, 108] width 86 height 57
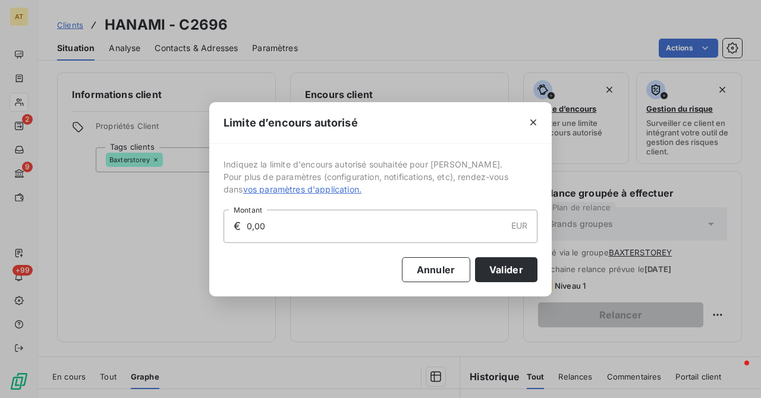
click at [338, 234] on input "0,00" at bounding box center [375, 226] width 260 height 32
type input "3 000,00"
click at [509, 274] on button "Valider" at bounding box center [506, 269] width 62 height 25
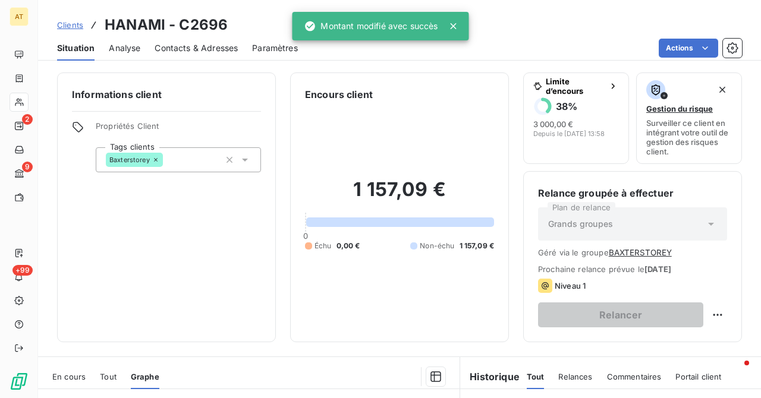
click at [471, 294] on div "1 157,09 € 0 Échu 0,00 € Non-échu 1 157,09 €" at bounding box center [399, 215] width 189 height 226
click at [20, 98] on icon at bounding box center [19, 102] width 10 height 10
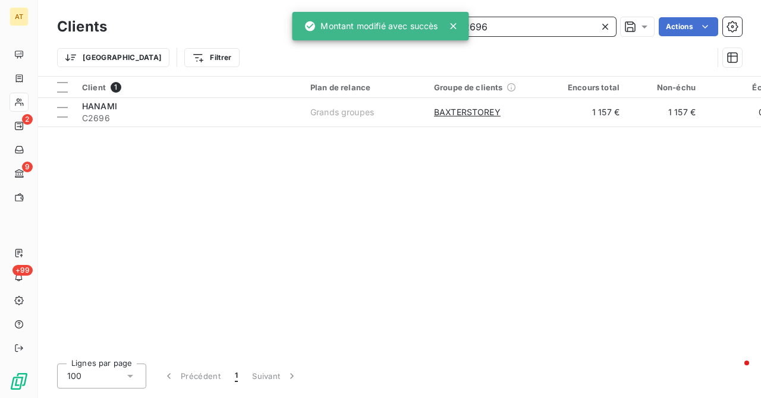
click at [528, 35] on input "C2696" at bounding box center [526, 26] width 178 height 19
paste input "8"
type input "C2698"
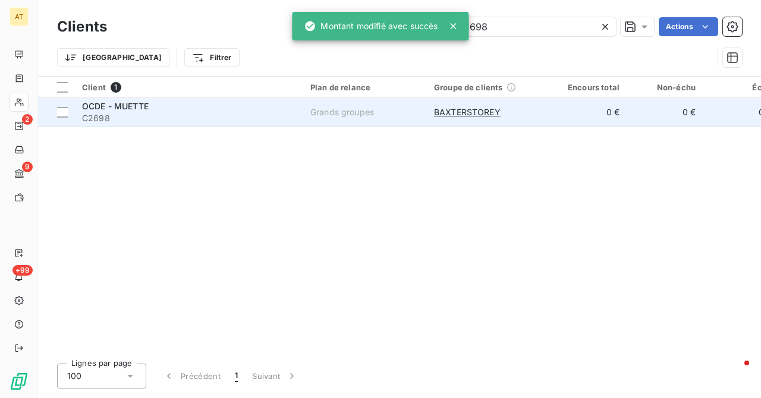
click at [109, 105] on span "OCDE - MUETTE" at bounding box center [115, 106] width 67 height 10
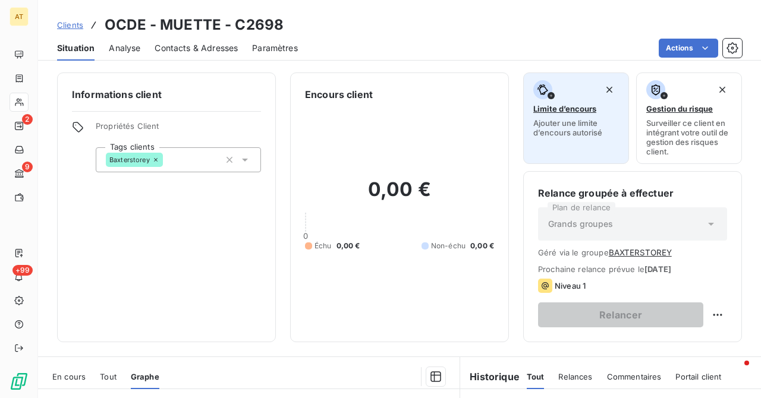
click at [565, 109] on span "Limite d’encours" at bounding box center [564, 109] width 63 height 10
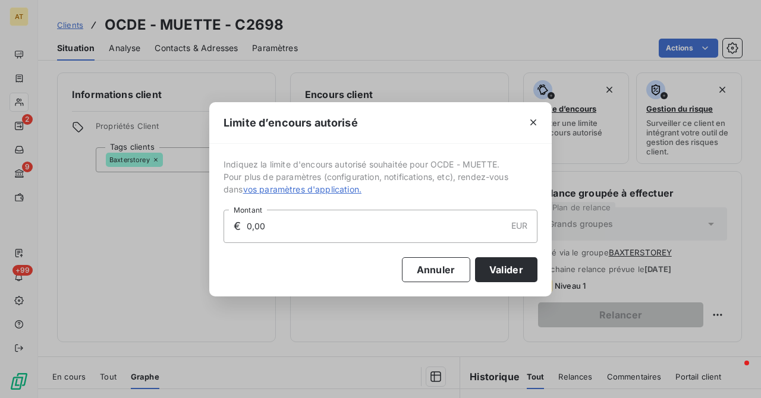
click at [301, 228] on input "0,00" at bounding box center [375, 226] width 260 height 32
type input "1 000,00"
click at [502, 281] on button "Valider" at bounding box center [506, 269] width 62 height 25
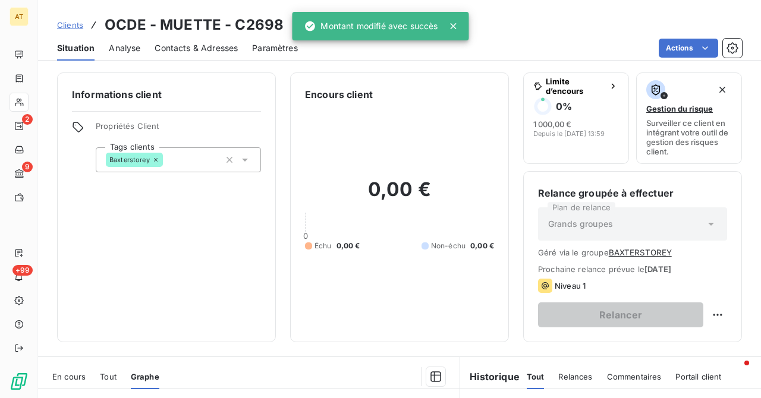
click at [23, 102] on icon at bounding box center [19, 102] width 10 height 10
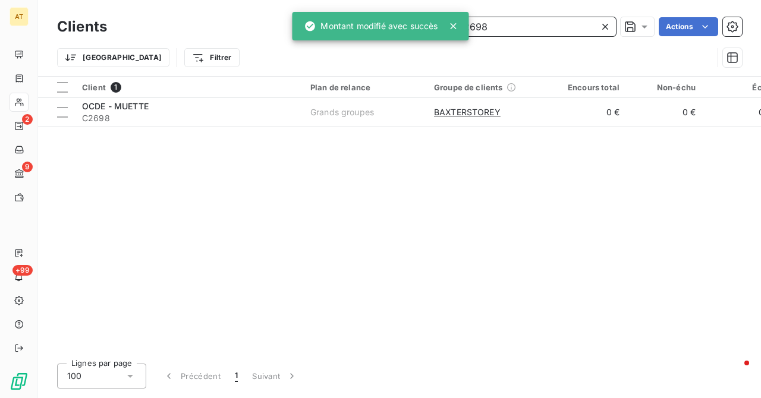
click at [552, 32] on input "C2698" at bounding box center [526, 26] width 178 height 19
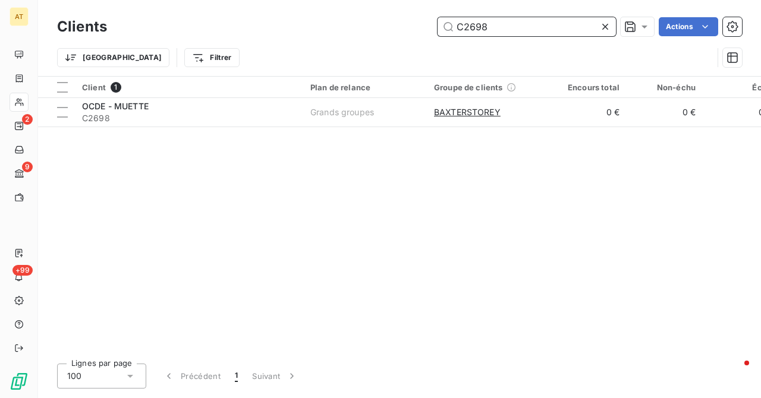
paste input "8"
type input "C2688"
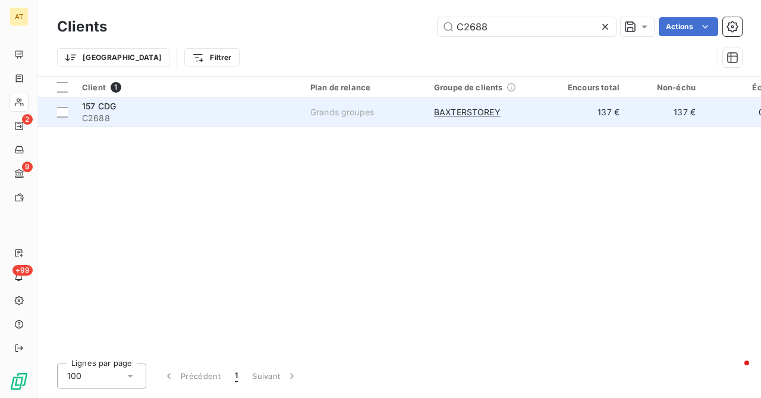
click at [94, 103] on span "157 CDG" at bounding box center [99, 106] width 34 height 10
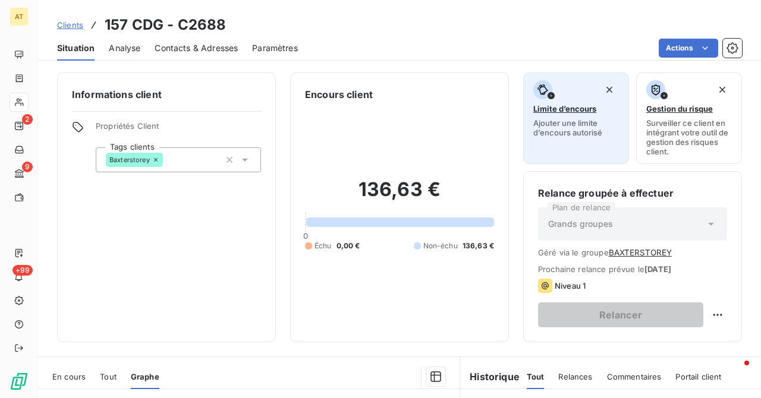
click at [545, 111] on span "Limite d’encours" at bounding box center [564, 109] width 63 height 10
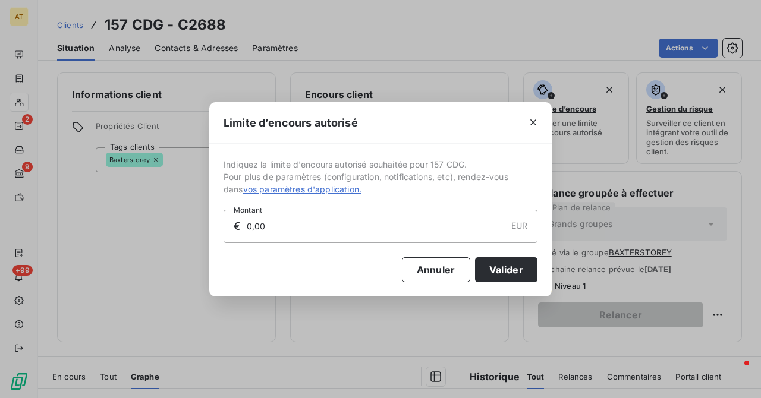
click at [288, 229] on input "0,00" at bounding box center [375, 226] width 260 height 32
type input "3 000,00"
click at [499, 269] on button "Valider" at bounding box center [506, 269] width 62 height 25
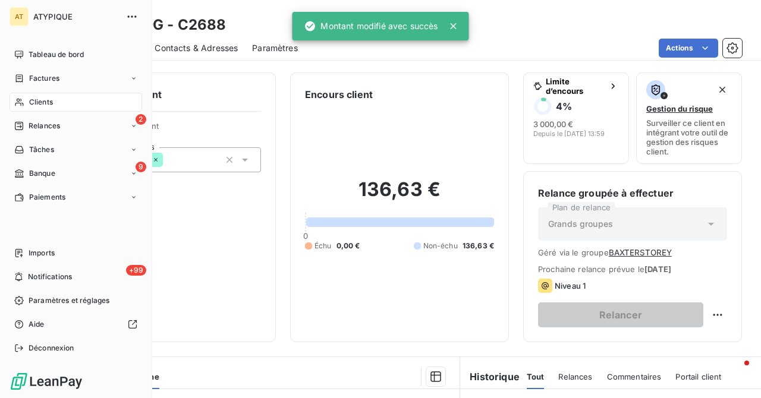
click at [29, 103] on span "Clients" at bounding box center [41, 102] width 24 height 11
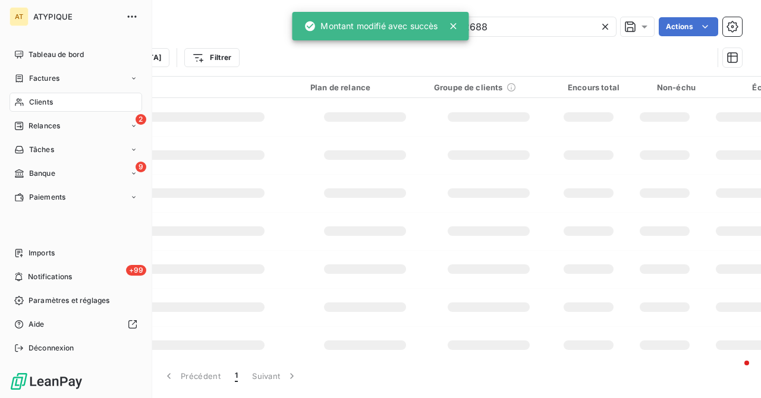
click at [29, 103] on span "Clients" at bounding box center [41, 102] width 24 height 11
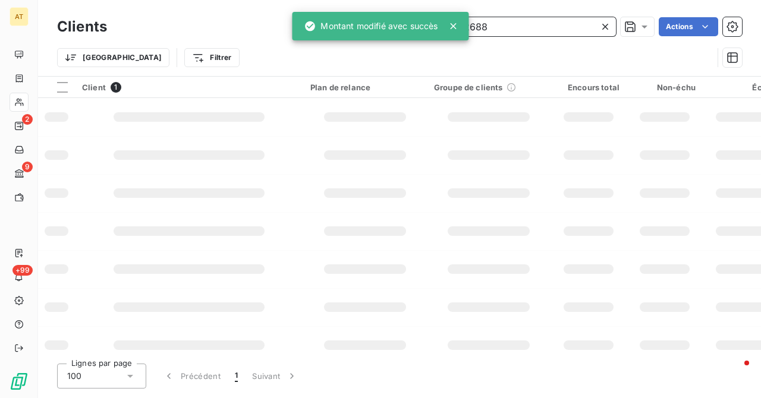
click at [535, 23] on input "C2688" at bounding box center [526, 26] width 178 height 19
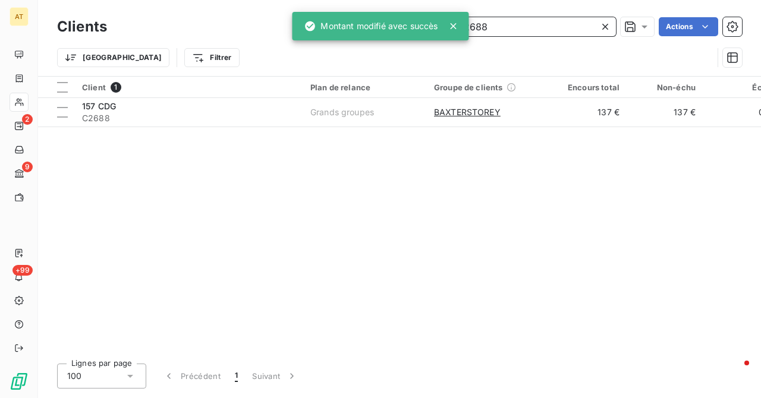
paste input "753"
type input "C2753"
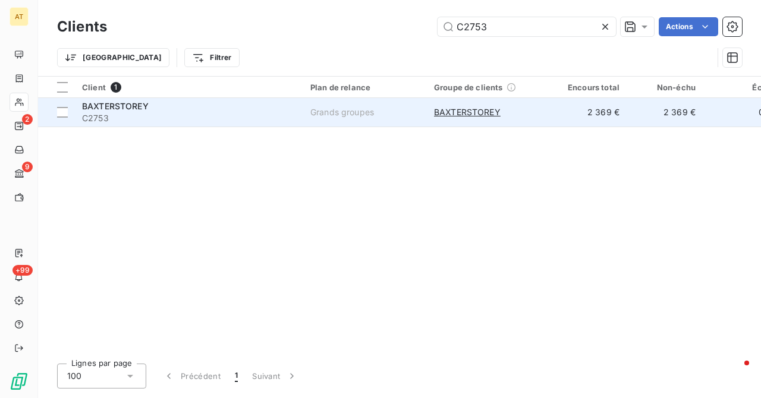
click at [103, 111] on div "BAXTERSTOREY" at bounding box center [189, 106] width 214 height 12
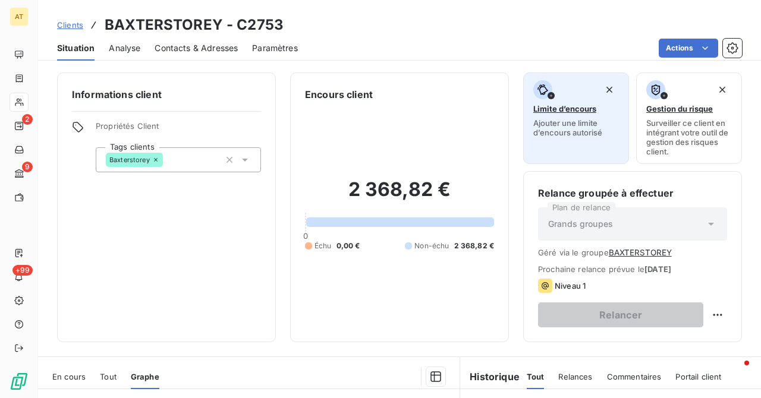
click at [561, 125] on span "Ajouter une limite d’encours autorisé" at bounding box center [576, 127] width 86 height 19
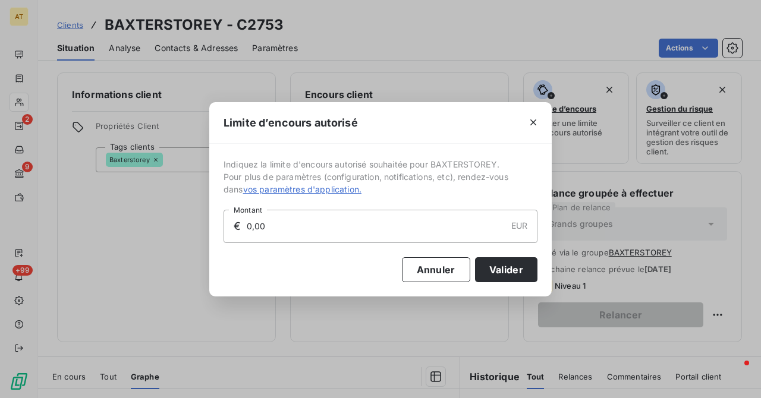
click at [322, 238] on input "0,00" at bounding box center [375, 226] width 260 height 32
type input "10 000,00"
click at [490, 275] on button "Valider" at bounding box center [506, 269] width 62 height 25
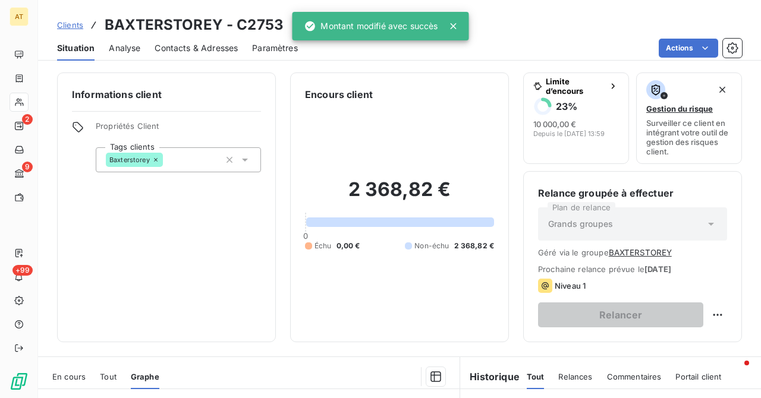
click at [207, 292] on div "Informations client Propriétés Client Tags clients Baxterstorey" at bounding box center [166, 208] width 219 height 270
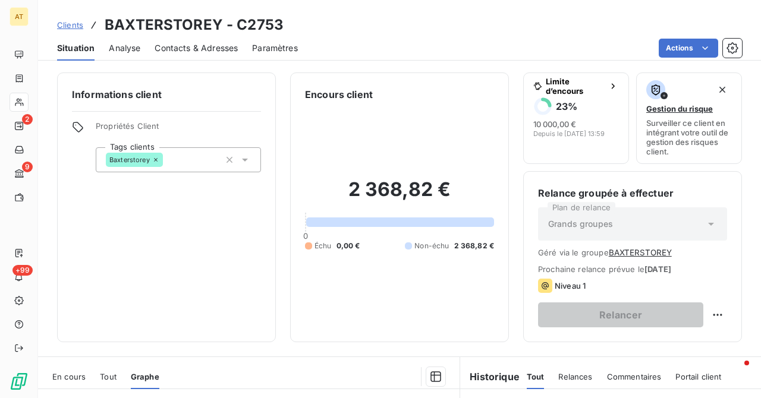
click at [141, 197] on div "Informations client Propriétés Client Tags clients Baxterstorey" at bounding box center [166, 208] width 219 height 270
click at [18, 100] on icon at bounding box center [19, 102] width 10 height 10
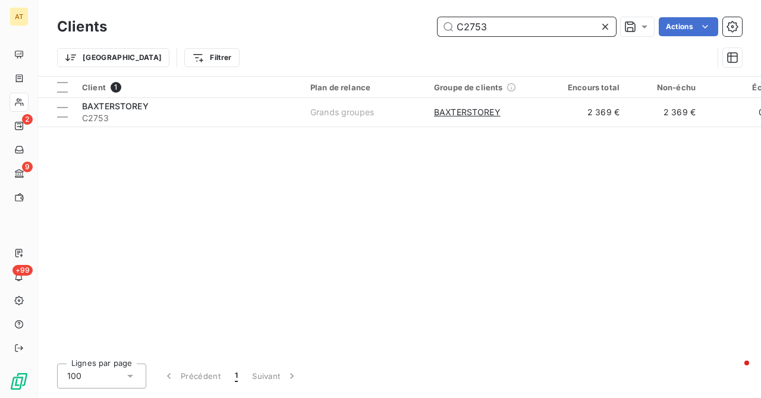
click at [519, 27] on input "C2753" at bounding box center [526, 26] width 178 height 19
paste input "0004"
type input "C0004"
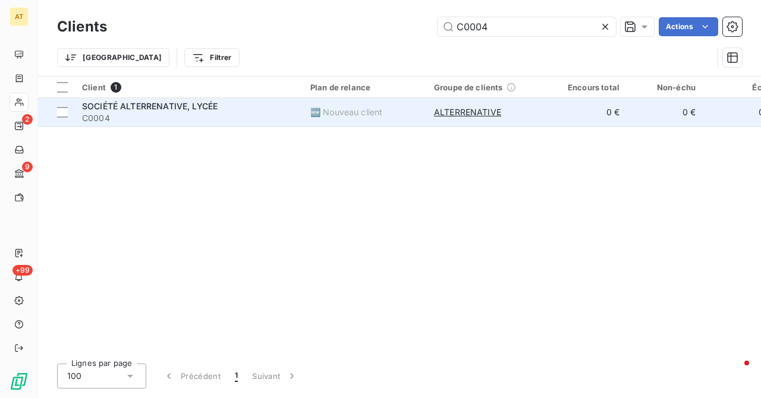
click at [116, 110] on span "SOCIÉTÉ ALTERRENATIVE, LYCÉE" at bounding box center [150, 106] width 136 height 10
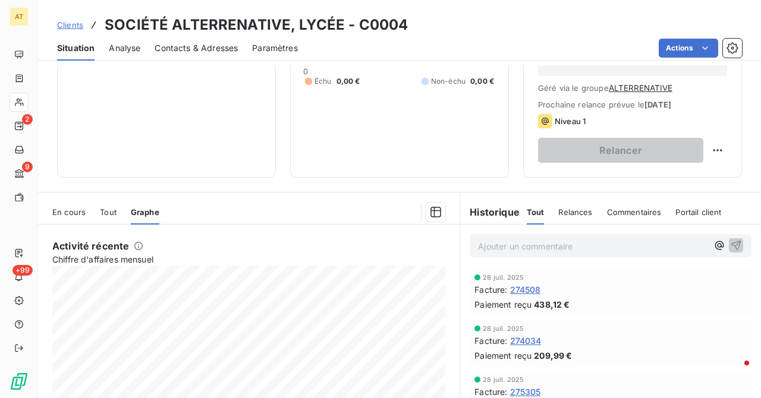
scroll to position [153, 0]
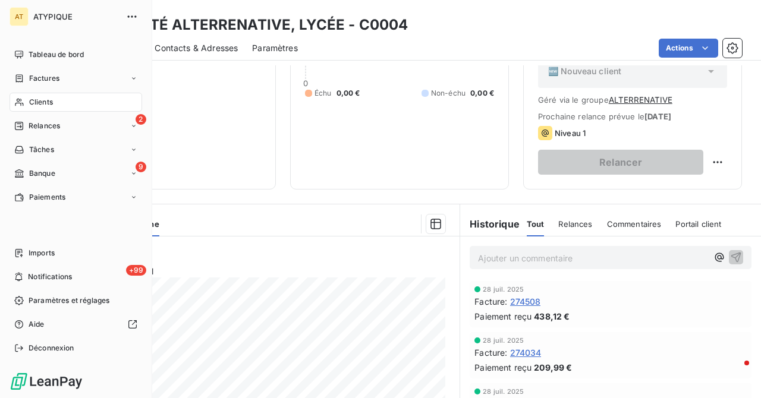
click at [23, 103] on icon at bounding box center [19, 103] width 8 height 8
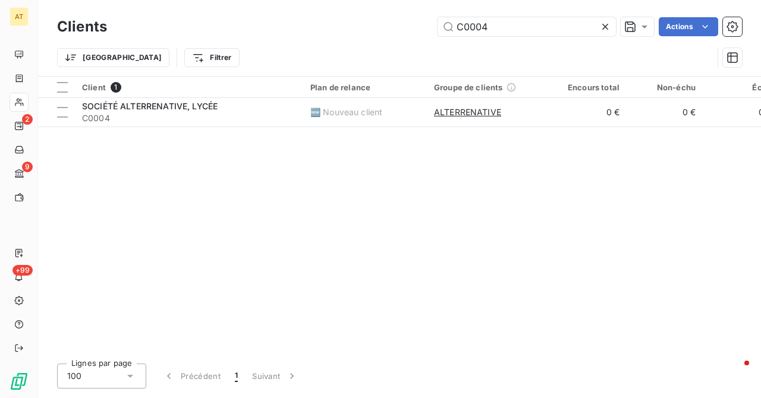
type input "C0046"
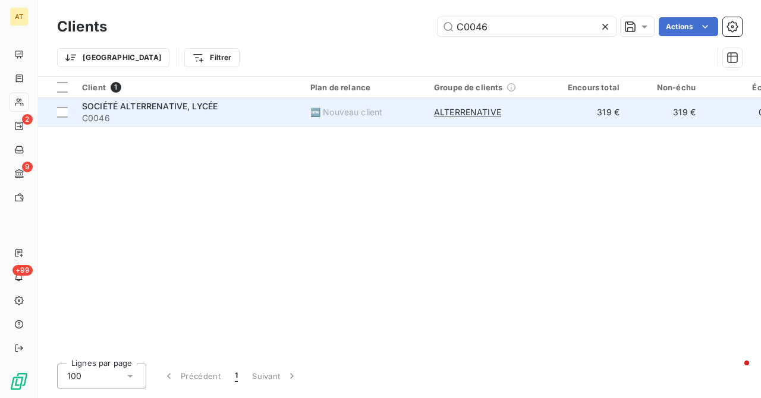
click at [134, 114] on span "C0046" at bounding box center [189, 118] width 214 height 12
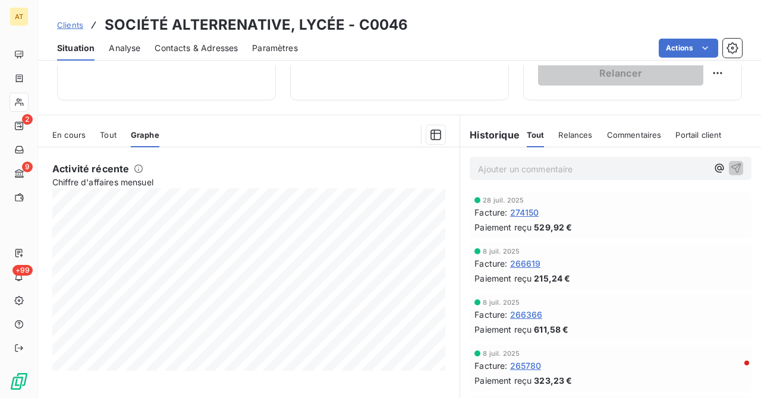
scroll to position [256, 0]
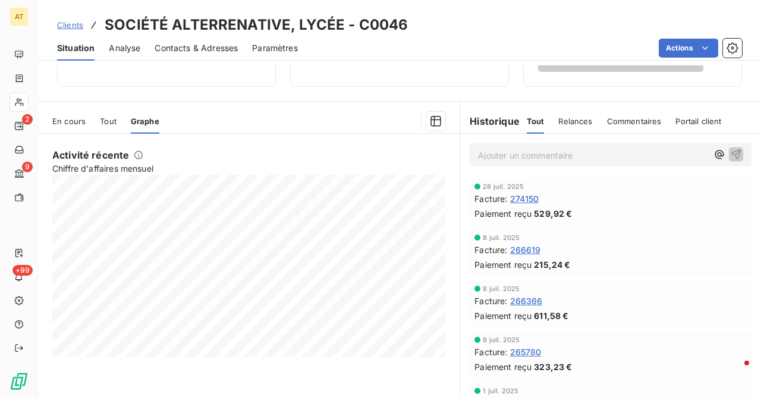
click at [27, 103] on div at bounding box center [19, 102] width 19 height 19
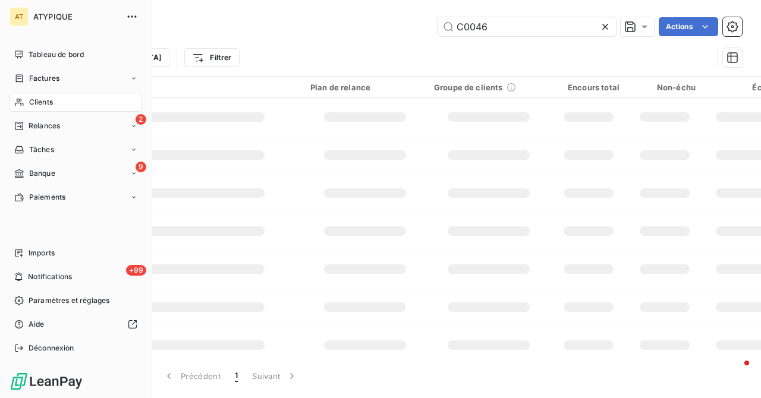
click at [27, 103] on div "Clients" at bounding box center [76, 102] width 133 height 19
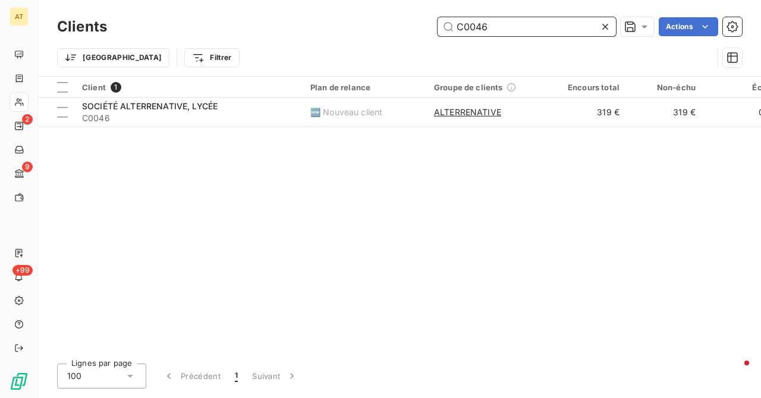
click at [493, 34] on input "C0046" at bounding box center [526, 26] width 178 height 19
paste input "340"
type input "C0340"
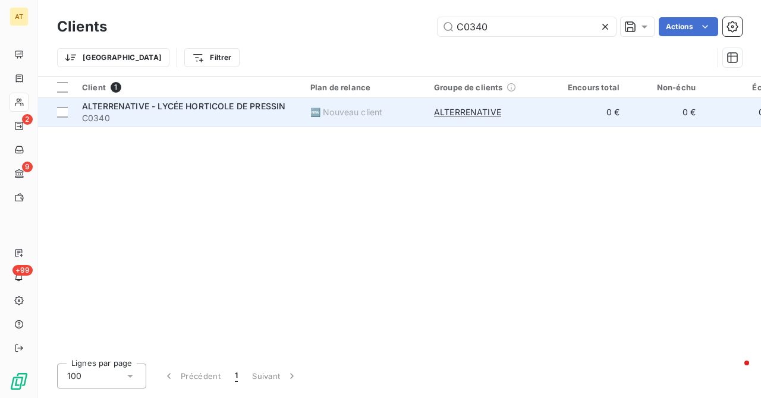
click at [110, 118] on span "C0340" at bounding box center [189, 118] width 214 height 12
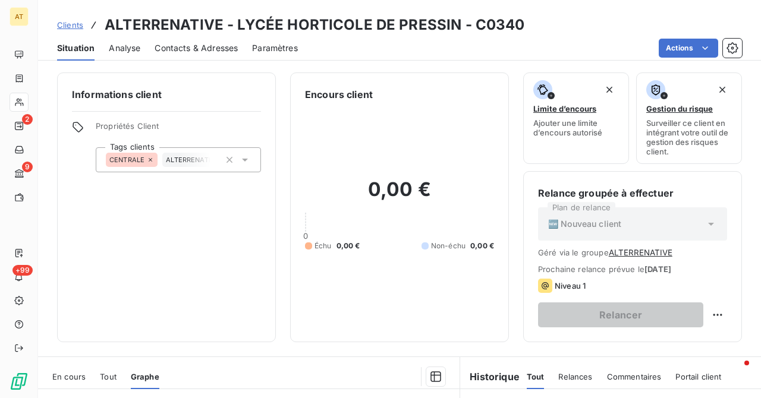
click at [17, 99] on icon at bounding box center [19, 102] width 10 height 10
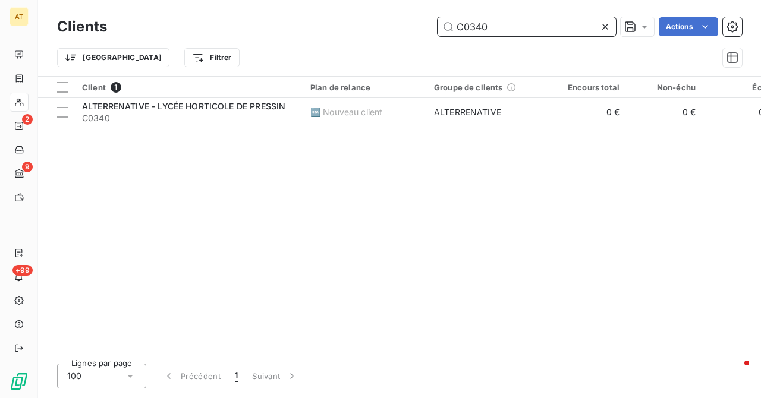
click at [527, 27] on input "C0340" at bounding box center [526, 26] width 178 height 19
paste input "682"
type input "C0682"
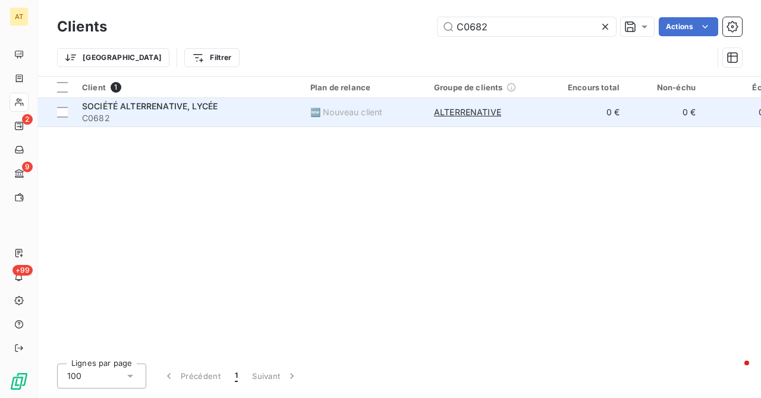
click at [154, 115] on span "C0682" at bounding box center [189, 118] width 214 height 12
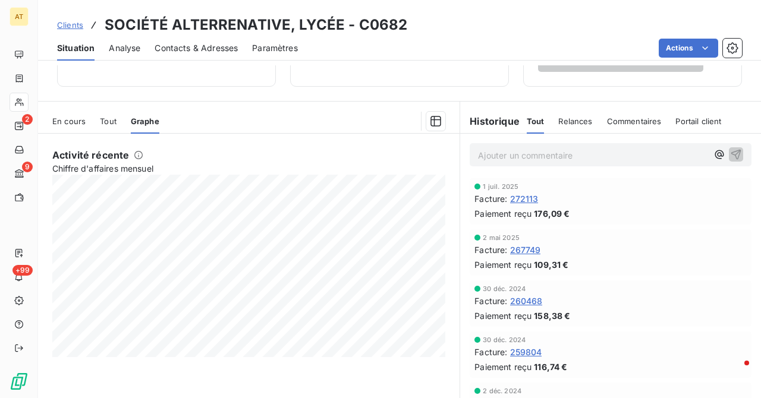
scroll to position [246, 0]
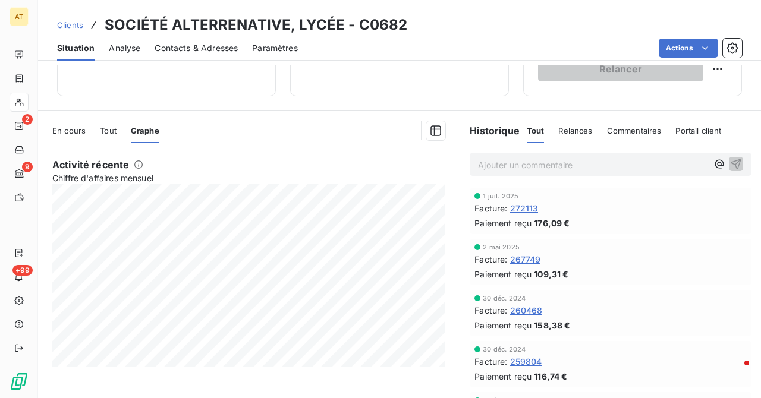
click at [21, 105] on icon at bounding box center [19, 103] width 8 height 8
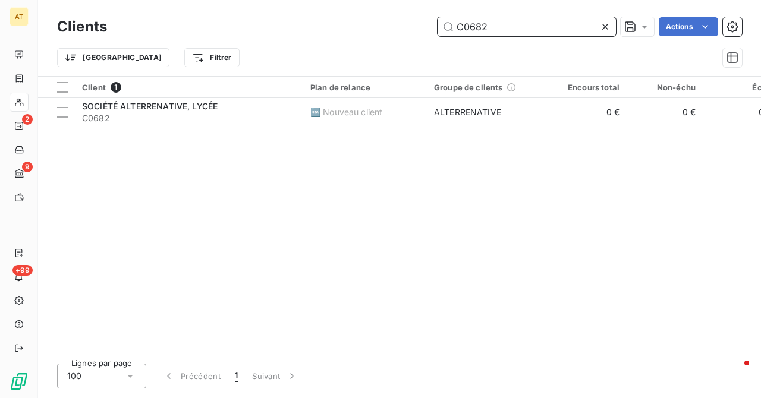
click at [482, 24] on input "C0682" at bounding box center [526, 26] width 178 height 19
paste input "1648"
type input "C1648"
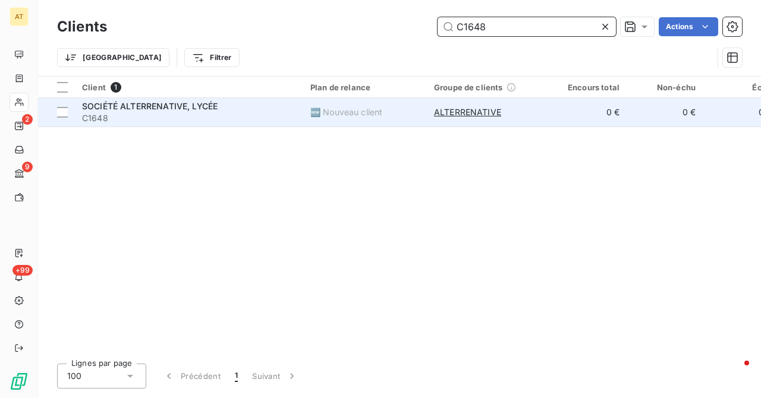
click at [114, 108] on span "SOCIÉTÉ ALTERRENATIVE, LYCÉE" at bounding box center [150, 106] width 136 height 10
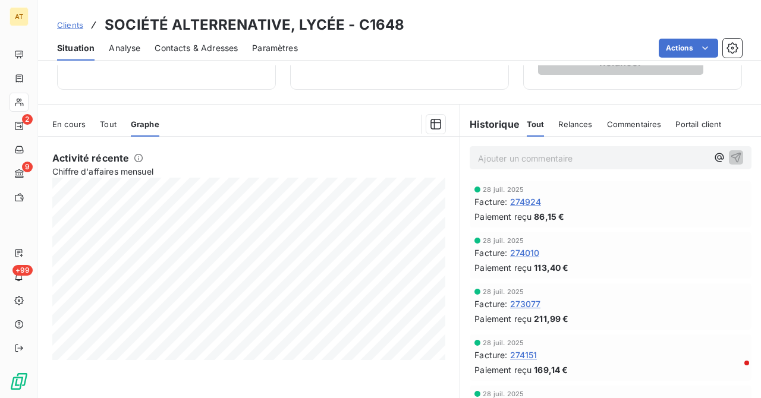
scroll to position [228, 0]
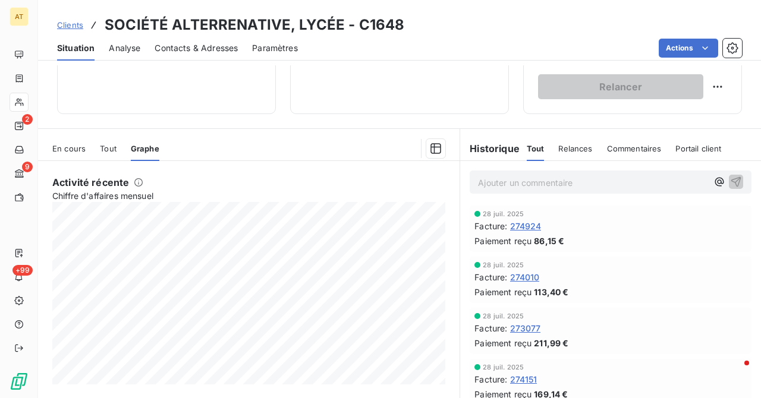
click at [27, 102] on div at bounding box center [19, 102] width 19 height 19
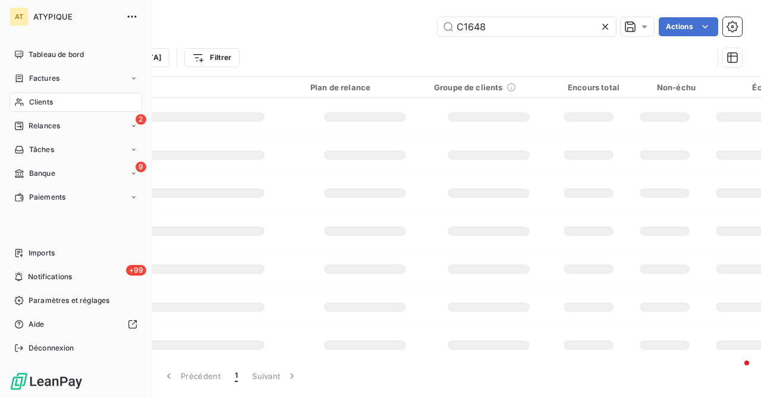
click at [27, 102] on div "Clients" at bounding box center [76, 102] width 133 height 19
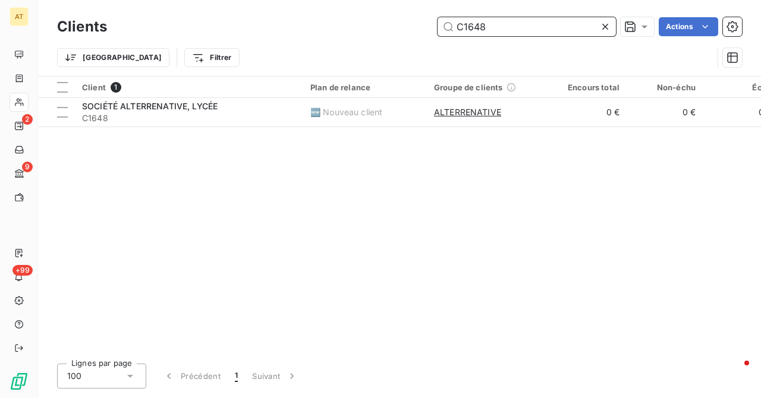
click at [478, 17] on input "C1648" at bounding box center [526, 26] width 178 height 19
paste input "9"
type input "C1649"
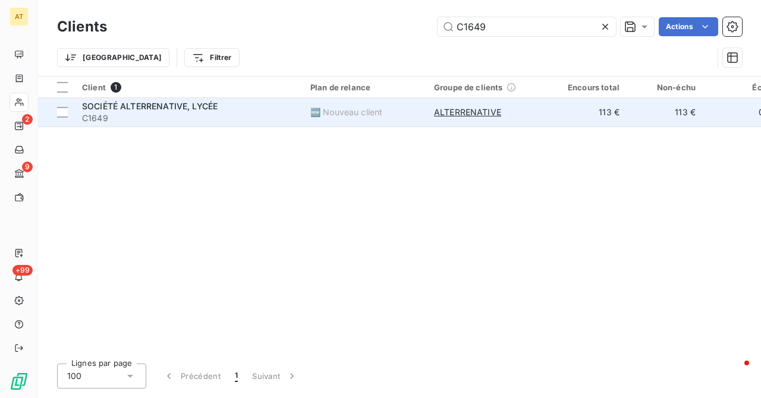
click at [130, 110] on span "SOCIÉTÉ ALTERRENATIVE, LYCÉE" at bounding box center [150, 106] width 136 height 10
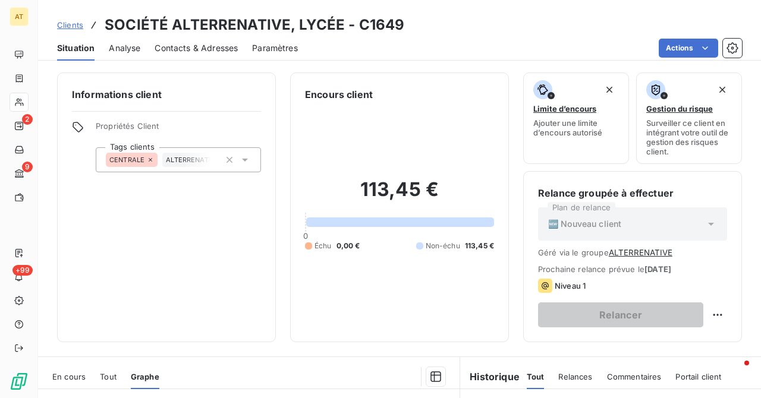
click at [13, 108] on div at bounding box center [19, 102] width 19 height 19
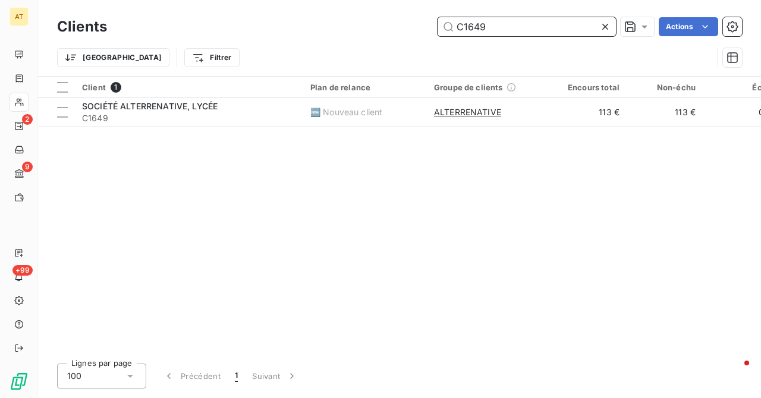
click at [502, 17] on input "C1649" at bounding box center [526, 26] width 178 height 19
paste input "50"
type input "C1650"
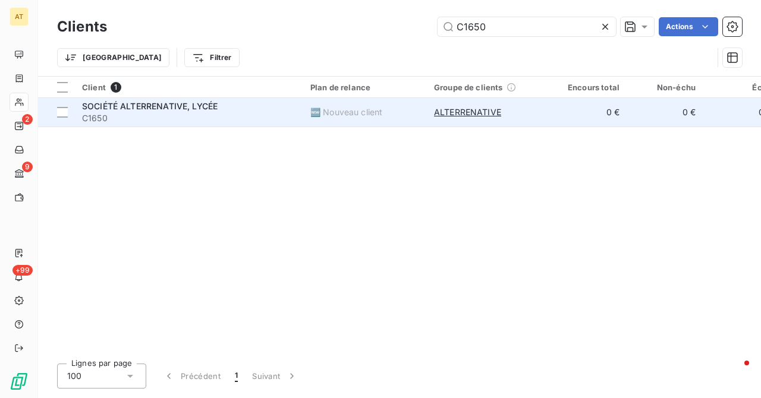
click at [103, 111] on span "SOCIÉTÉ ALTERRENATIVE, LYCÉE" at bounding box center [150, 106] width 136 height 10
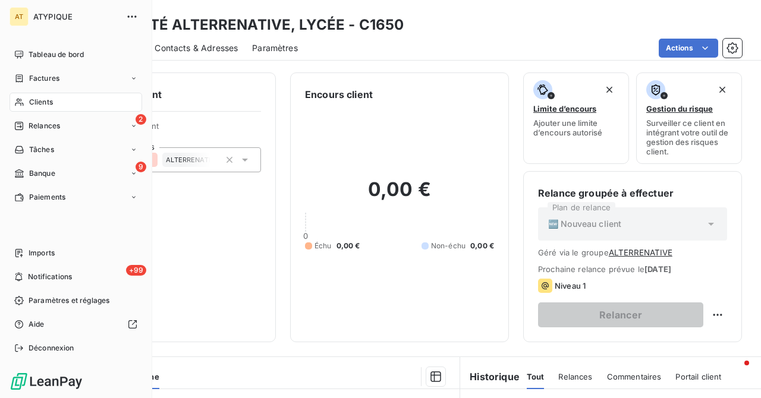
click at [20, 102] on icon at bounding box center [19, 102] width 10 height 10
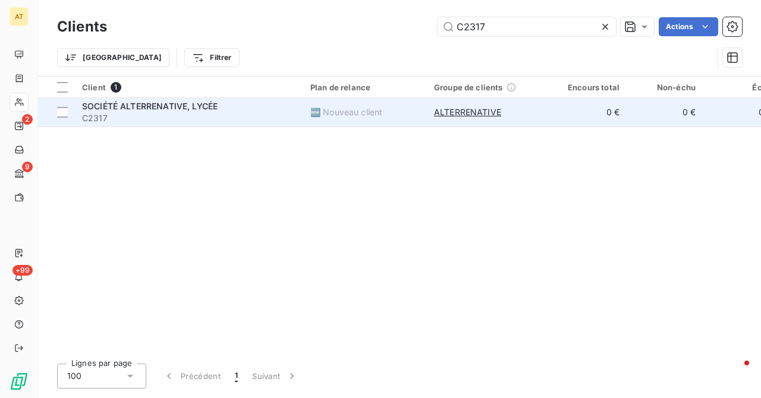
type input "C2317"
click at [128, 120] on span "C2317" at bounding box center [189, 118] width 214 height 12
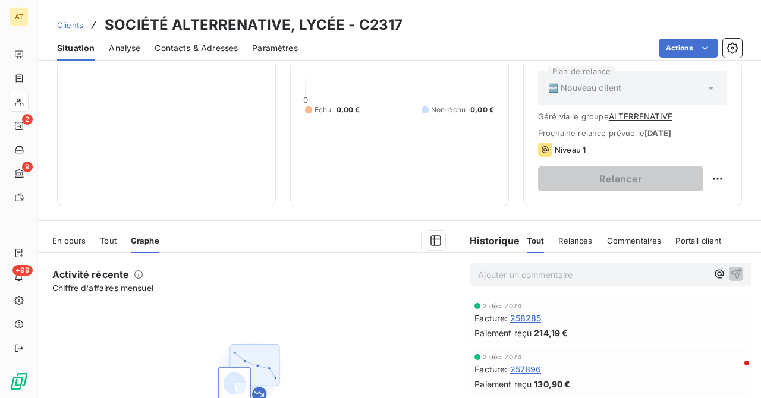
scroll to position [235, 0]
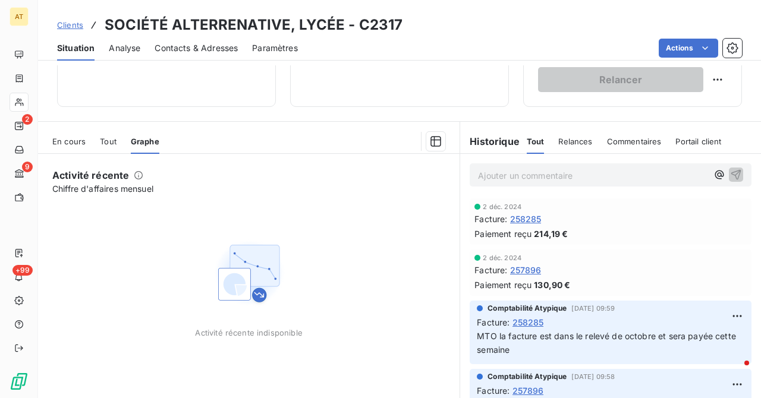
click at [18, 99] on icon at bounding box center [19, 102] width 10 height 10
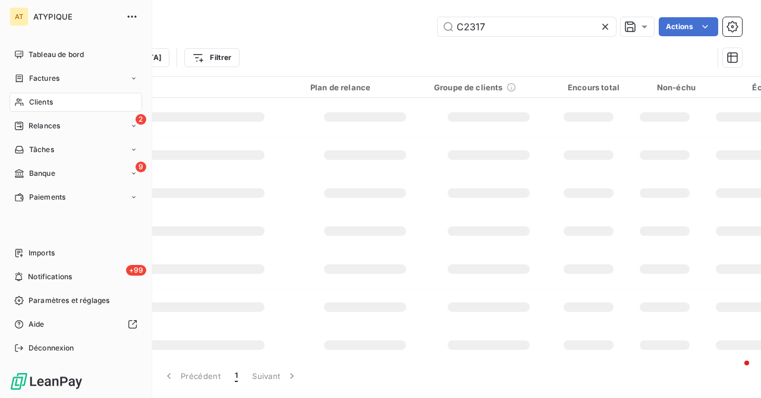
click at [18, 99] on icon at bounding box center [19, 102] width 10 height 10
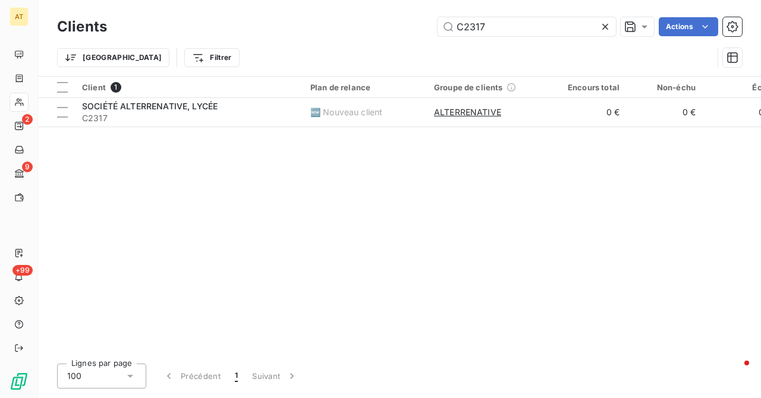
click at [473, 38] on div "Clients C2317 Actions" at bounding box center [399, 26] width 685 height 25
click at [515, 26] on input "C2317" at bounding box center [526, 26] width 178 height 19
paste input "618"
type input "C2618"
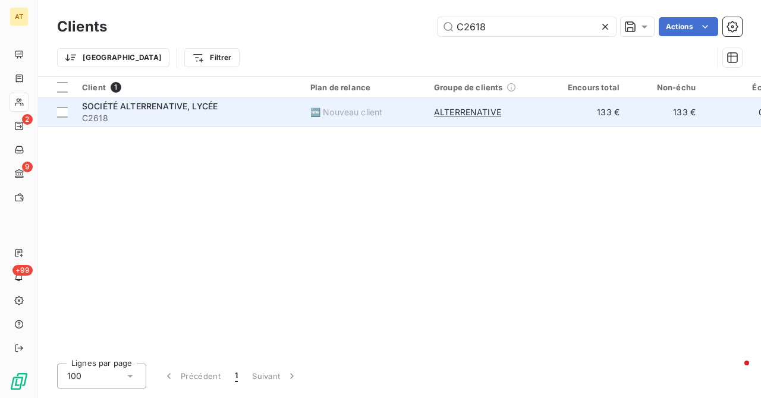
click at [115, 118] on span "C2618" at bounding box center [189, 118] width 214 height 12
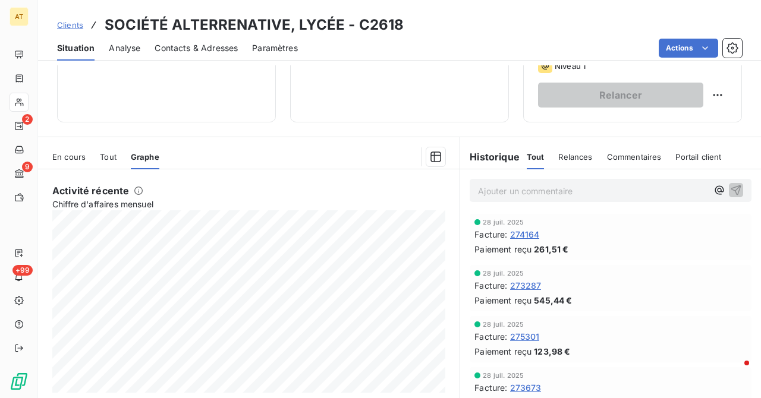
scroll to position [226, 0]
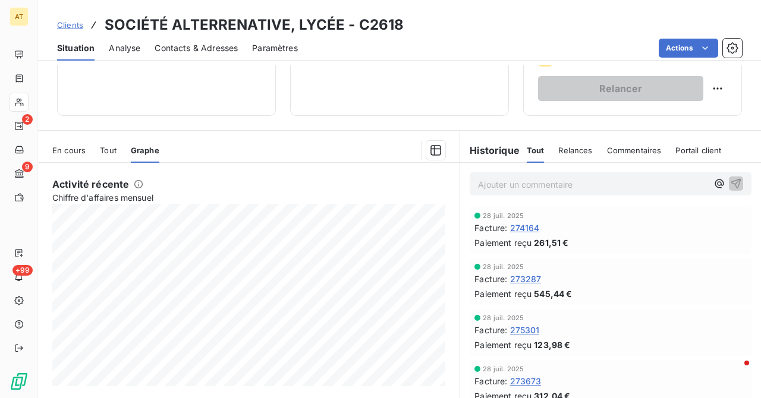
click at [18, 96] on div at bounding box center [19, 102] width 19 height 19
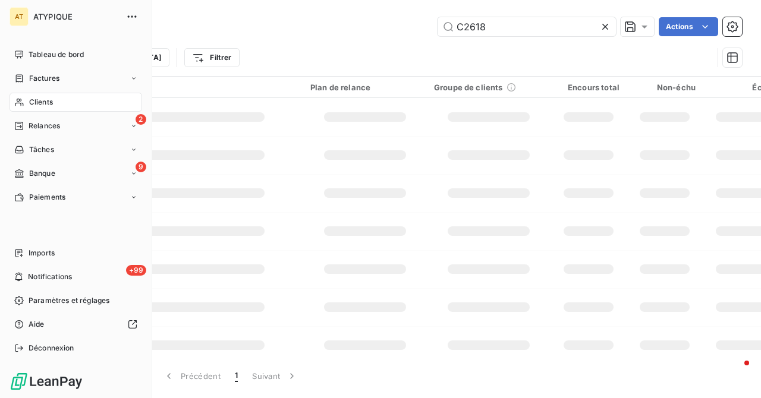
click at [18, 96] on div "Clients" at bounding box center [76, 102] width 133 height 19
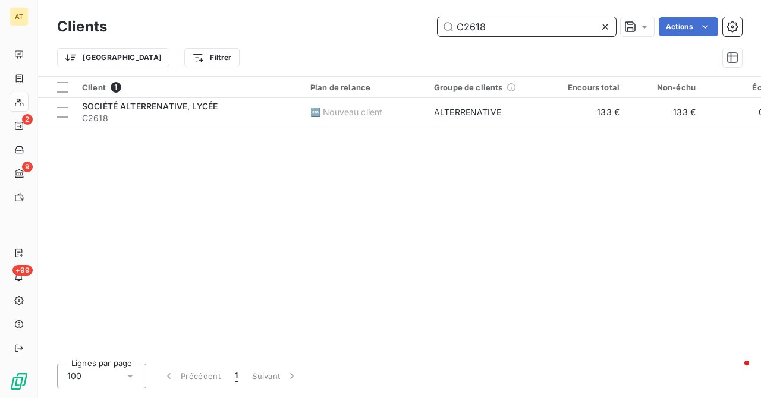
click at [493, 24] on input "C2618" at bounding box center [526, 26] width 178 height 19
paste input "9"
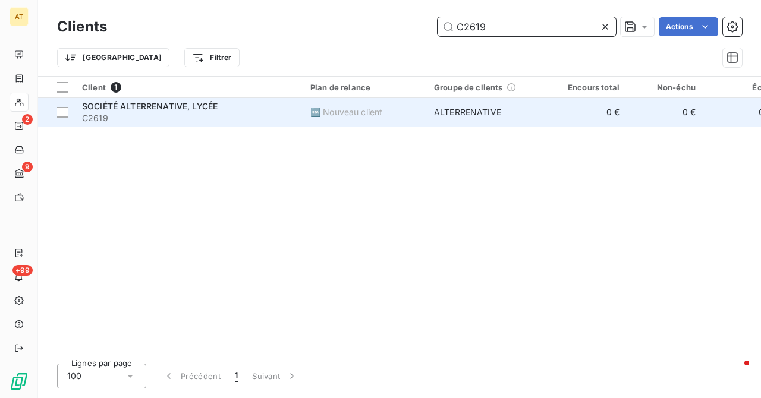
type input "C2619"
click at [122, 110] on span "SOCIÉTÉ ALTERRENATIVE, LYCÉE" at bounding box center [150, 106] width 136 height 10
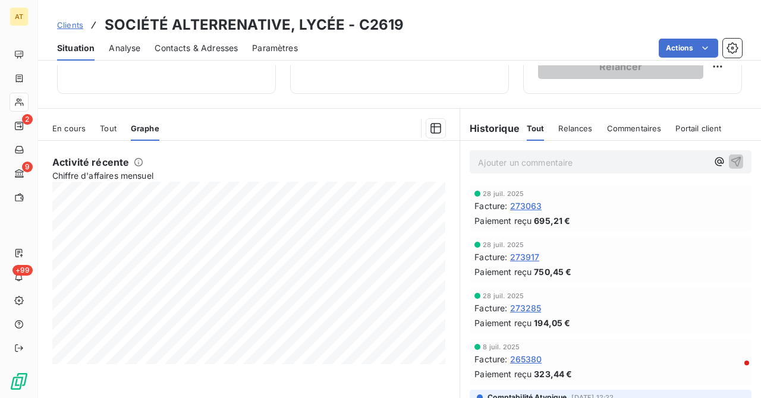
scroll to position [256, 0]
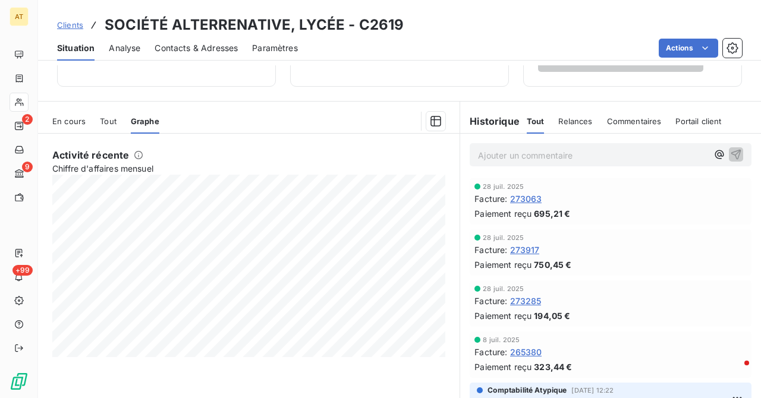
click at [29, 106] on div "AT 2 9 +99" at bounding box center [19, 199] width 38 height 398
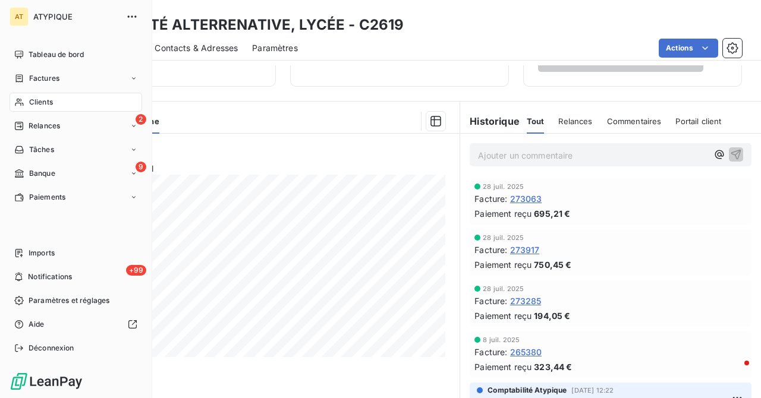
click at [29, 106] on span "Clients" at bounding box center [41, 102] width 24 height 11
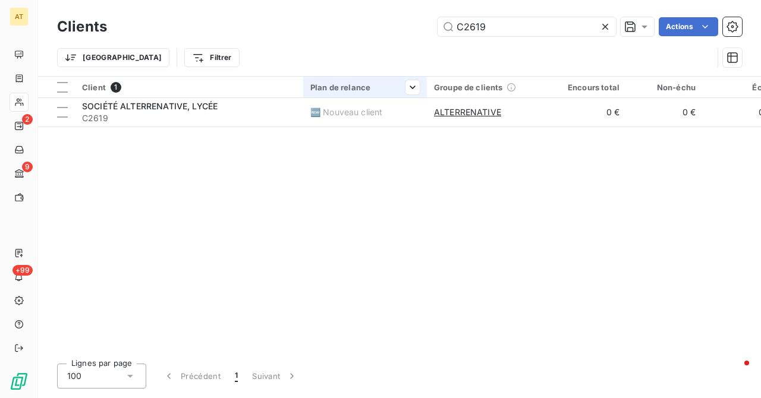
type input "C0004"
click at [123, 122] on span "C0004" at bounding box center [189, 118] width 214 height 12
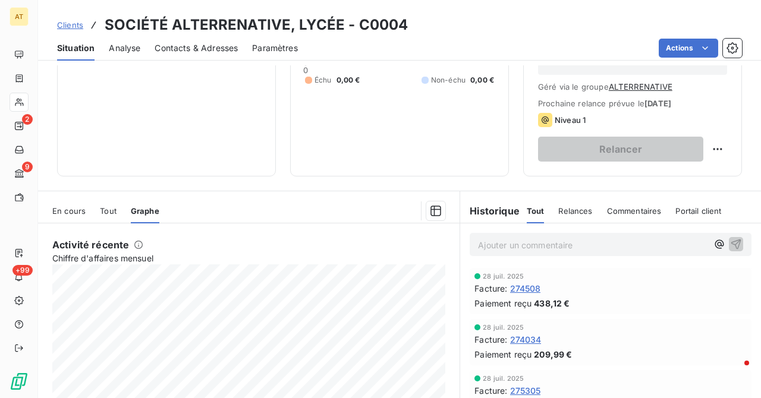
scroll to position [125, 0]
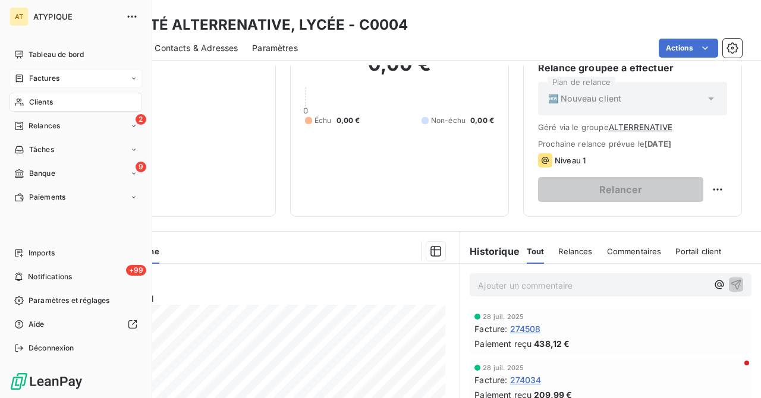
click at [20, 76] on icon at bounding box center [19, 79] width 10 height 10
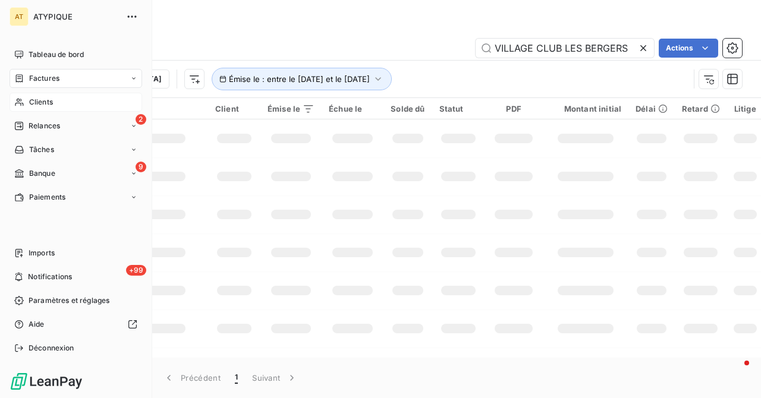
click at [30, 103] on span "Clients" at bounding box center [41, 102] width 24 height 11
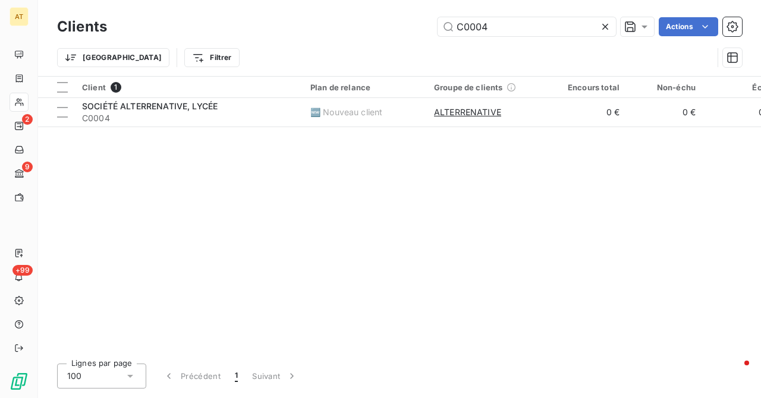
click at [606, 27] on icon at bounding box center [605, 27] width 12 height 12
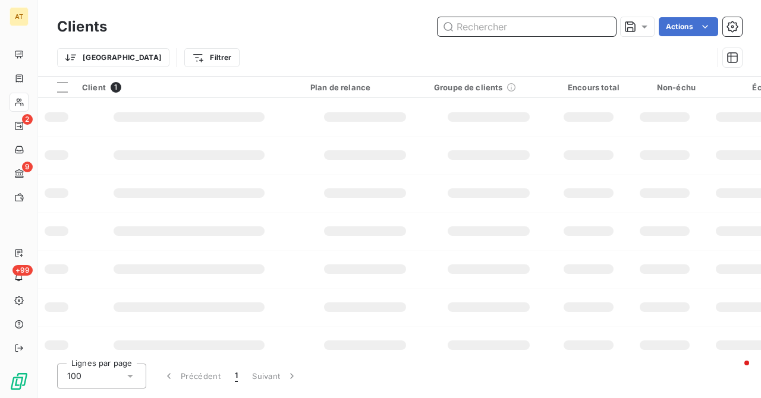
click at [535, 32] on input "text" at bounding box center [526, 26] width 178 height 19
paste input "C0118"
type input "C0118"
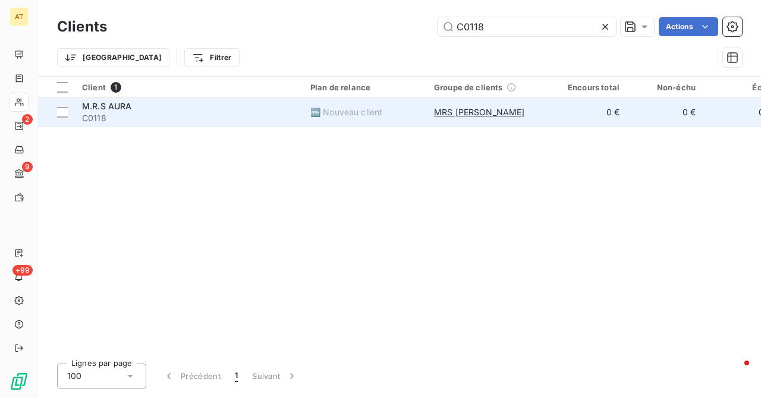
click at [127, 120] on span "C0118" at bounding box center [189, 118] width 214 height 12
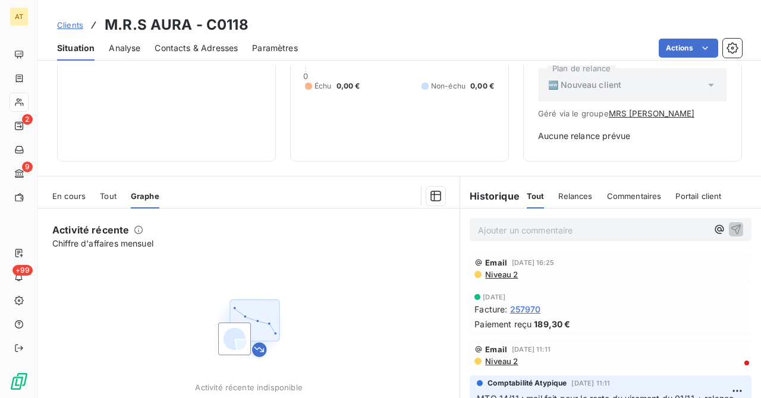
scroll to position [214, 0]
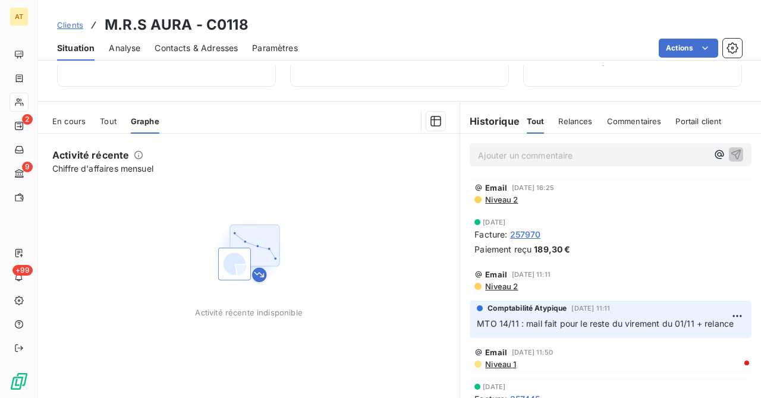
click at [27, 108] on div at bounding box center [19, 102] width 19 height 19
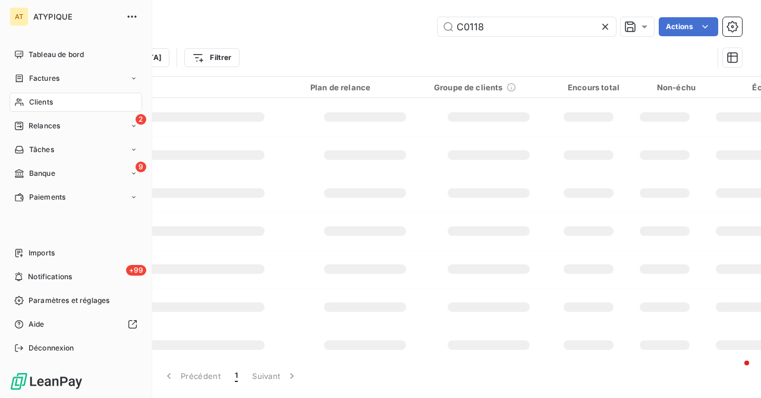
click at [27, 108] on div "Clients" at bounding box center [76, 102] width 133 height 19
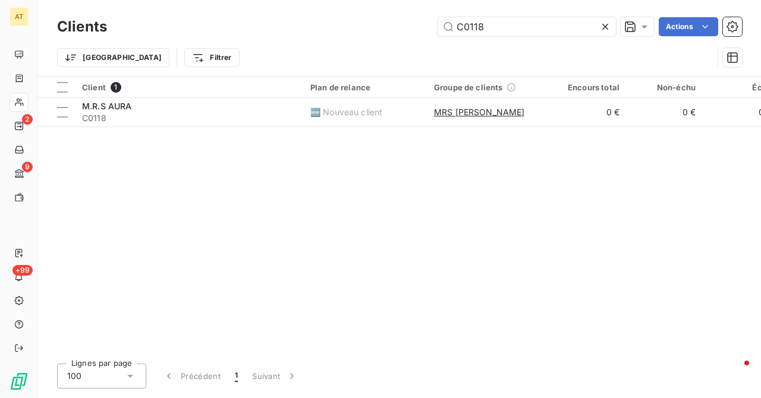
click at [515, 8] on div "Clients C0118 Actions Trier Filtrer" at bounding box center [399, 38] width 723 height 76
click at [493, 24] on input "C0118" at bounding box center [526, 26] width 178 height 19
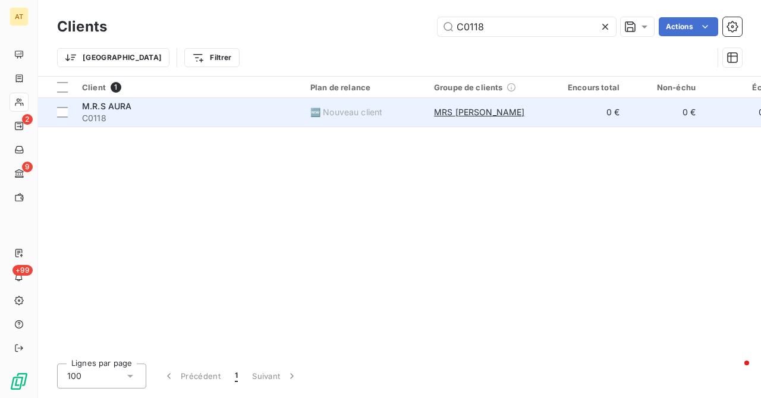
click at [130, 109] on span "M.R.S AURA" at bounding box center [107, 106] width 50 height 10
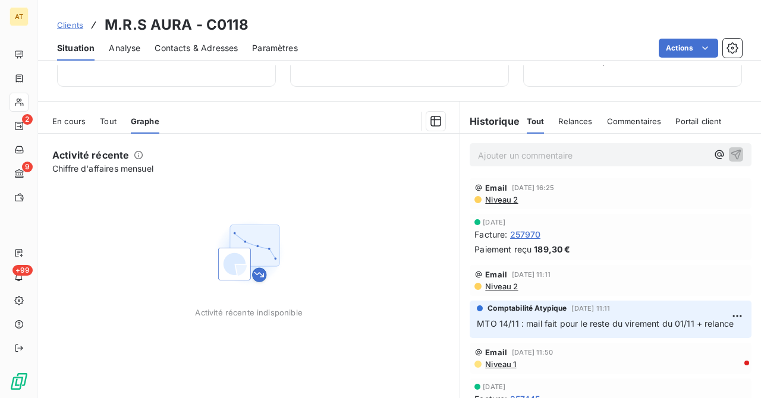
scroll to position [211, 0]
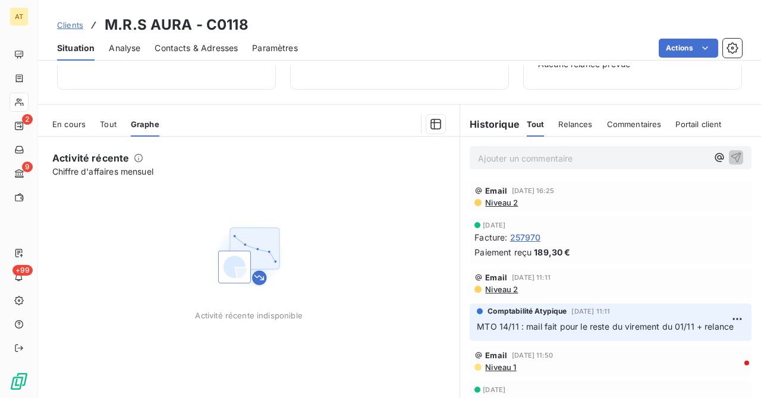
click at [15, 98] on icon at bounding box center [19, 102] width 10 height 10
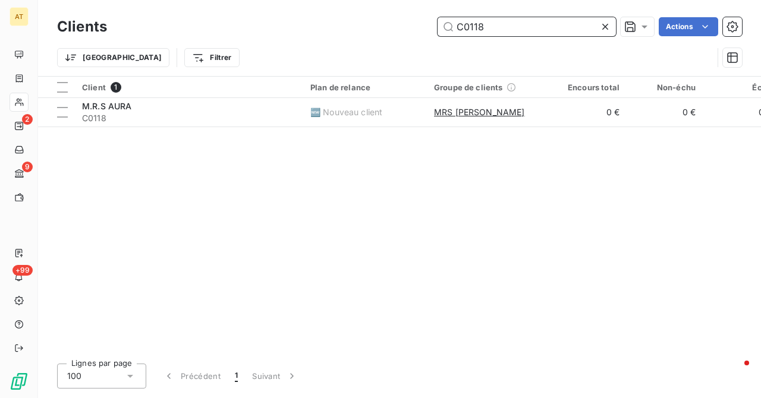
click at [481, 27] on input "C0118" at bounding box center [526, 26] width 178 height 19
paste input "25"
type input "C0125"
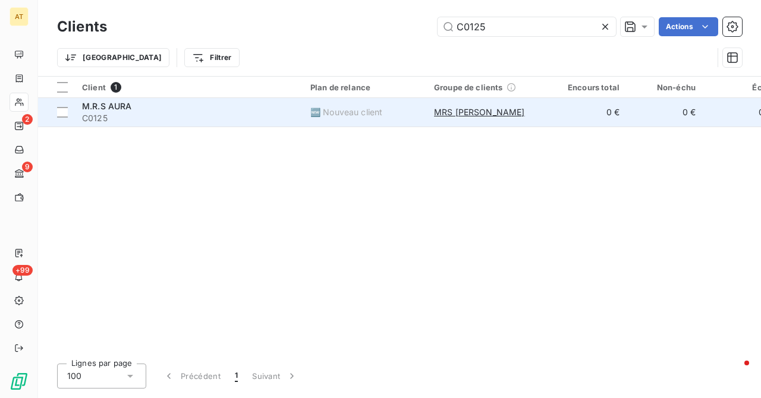
click at [106, 116] on span "C0125" at bounding box center [189, 118] width 214 height 12
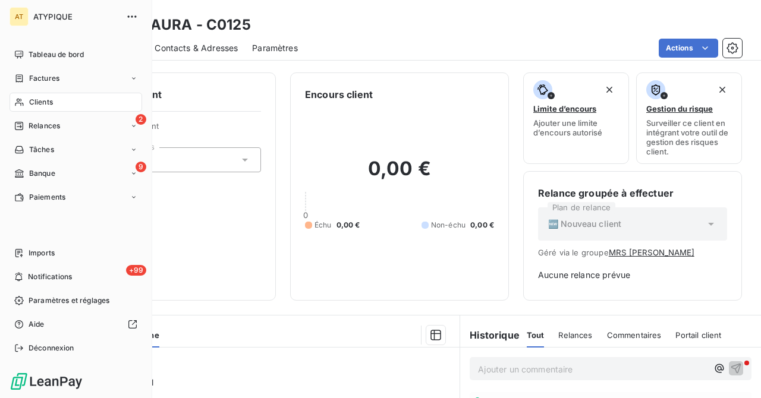
click at [20, 102] on icon at bounding box center [19, 102] width 10 height 10
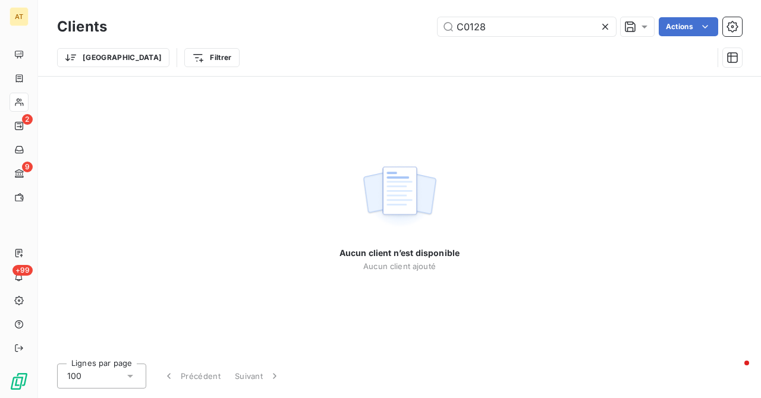
click at [121, 117] on div "Aucun client n’est disponible Aucun client ajouté" at bounding box center [399, 216] width 723 height 278
click at [502, 24] on input "C0128" at bounding box center [526, 26] width 178 height 19
paste input "45"
type input "C0145"
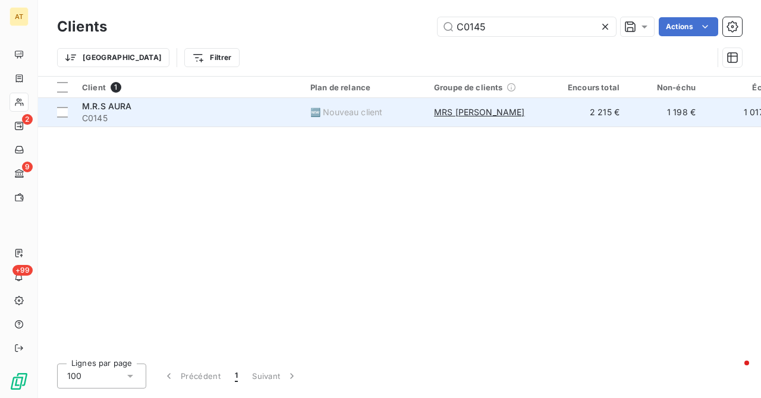
click at [82, 107] on span "M.R.S AURA" at bounding box center [107, 106] width 50 height 10
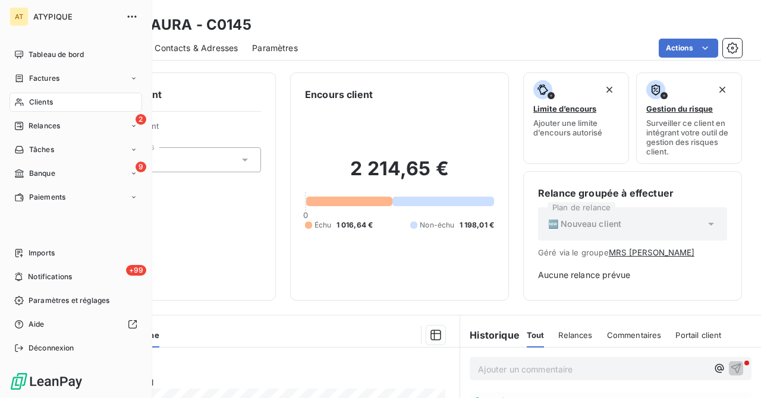
click at [26, 104] on div "Clients" at bounding box center [76, 102] width 133 height 19
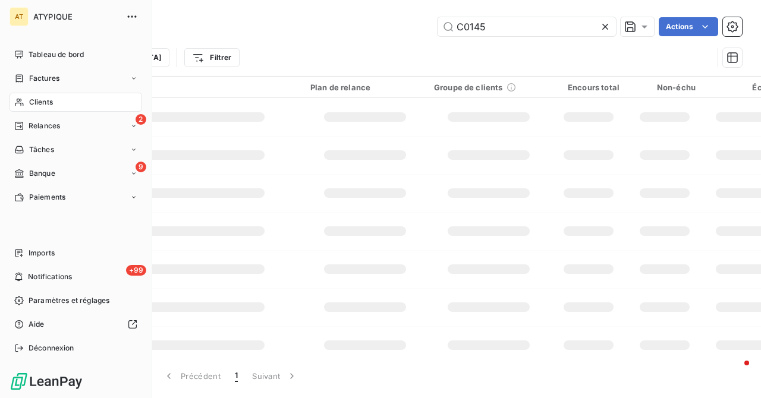
click at [26, 104] on div "Clients" at bounding box center [76, 102] width 133 height 19
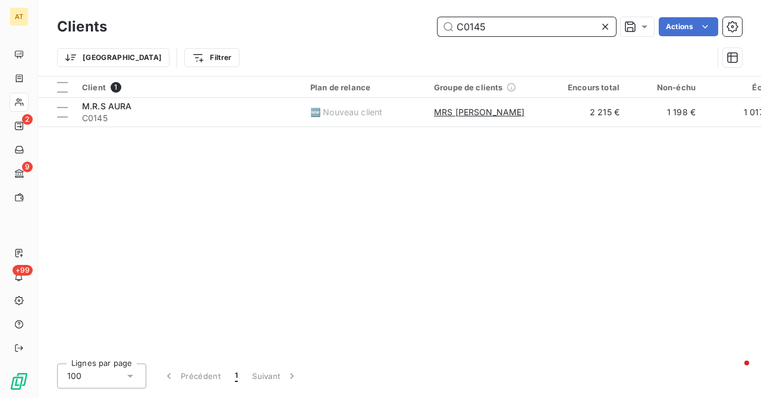
click at [508, 23] on input "C0145" at bounding box center [526, 26] width 178 height 19
paste input "57"
type input "C0157"
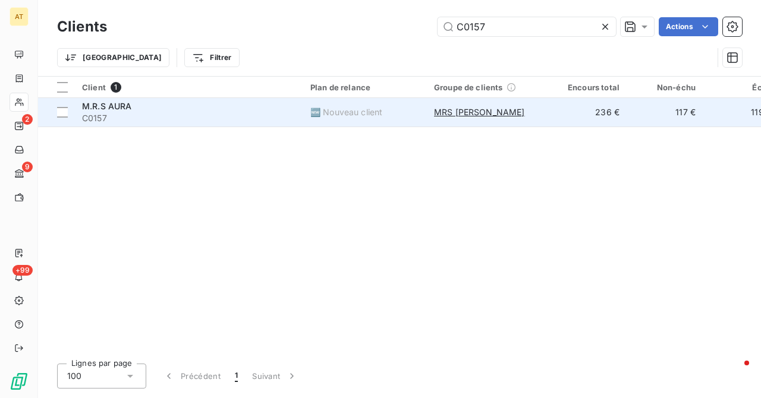
click at [111, 104] on span "M.R.S AURA" at bounding box center [107, 106] width 50 height 10
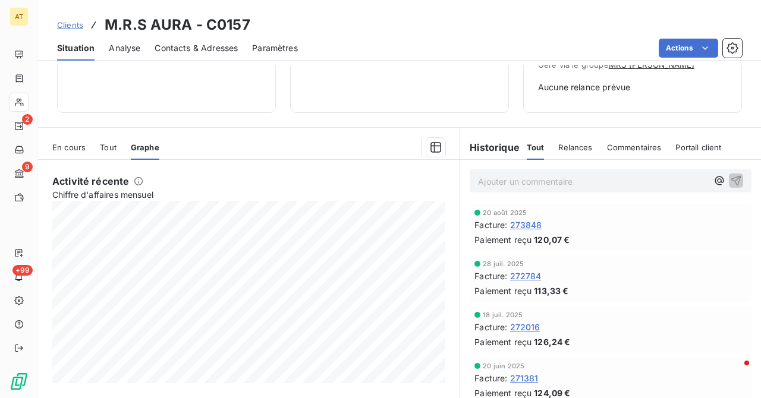
scroll to position [188, 0]
click at [20, 99] on icon at bounding box center [19, 103] width 8 height 8
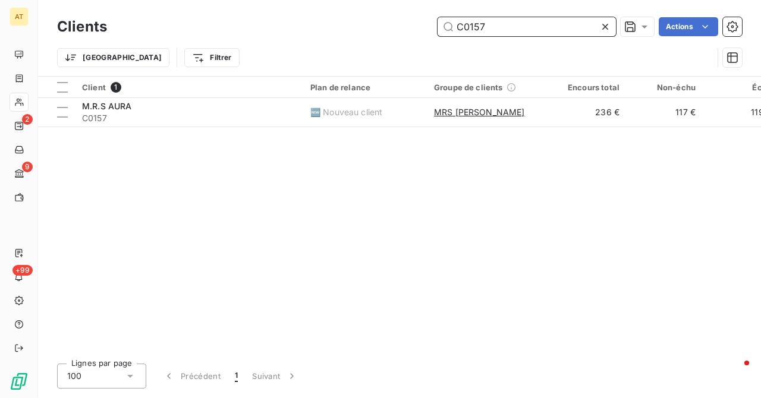
click at [492, 25] on input "C0157" at bounding box center [526, 26] width 178 height 19
paste input "85"
type input "C0185"
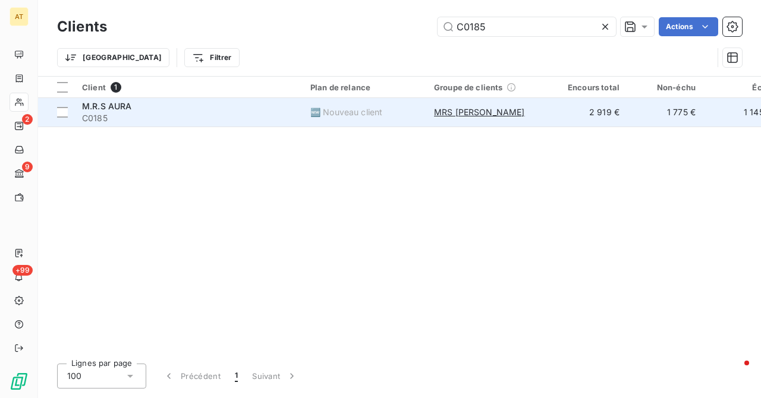
click at [78, 107] on td "M.R.S AURA C0185" at bounding box center [189, 112] width 228 height 29
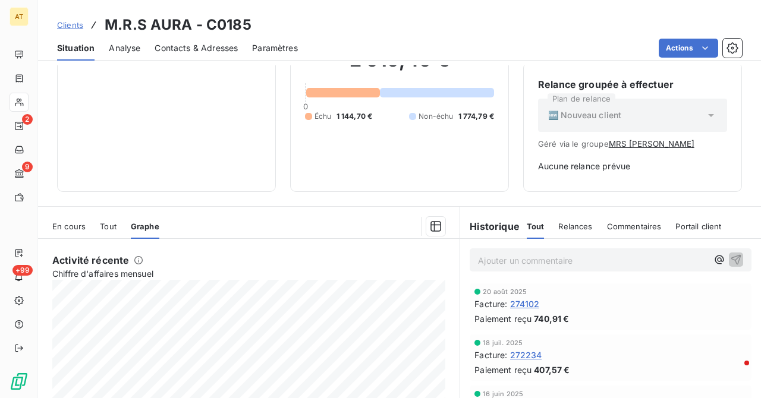
scroll to position [108, 0]
click at [26, 105] on div at bounding box center [19, 102] width 19 height 19
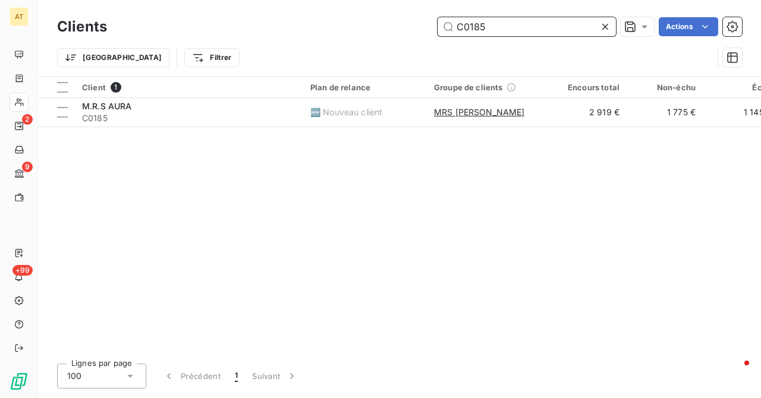
click at [540, 29] on input "C0185" at bounding box center [526, 26] width 178 height 19
paste input "9"
type input "C0189"
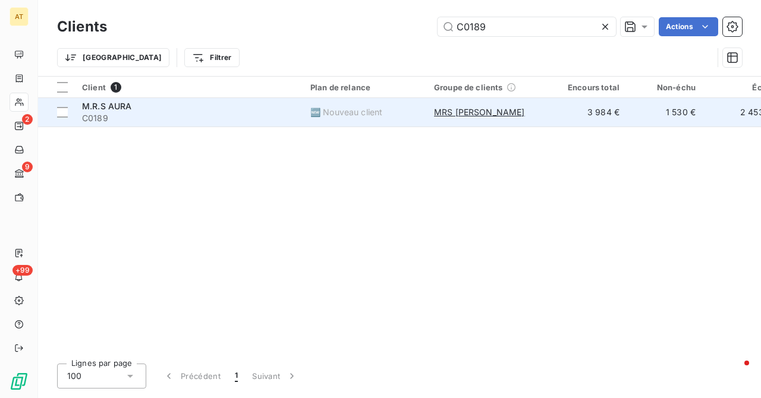
click at [123, 111] on span "M.R.S AURA" at bounding box center [107, 106] width 50 height 10
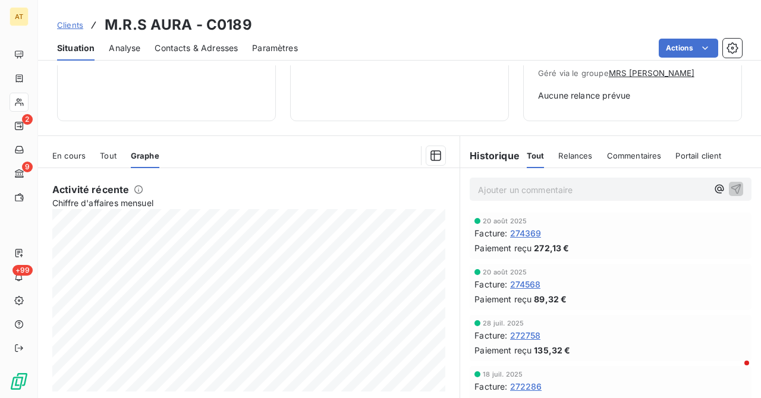
scroll to position [178, 0]
click at [27, 96] on div at bounding box center [19, 102] width 19 height 19
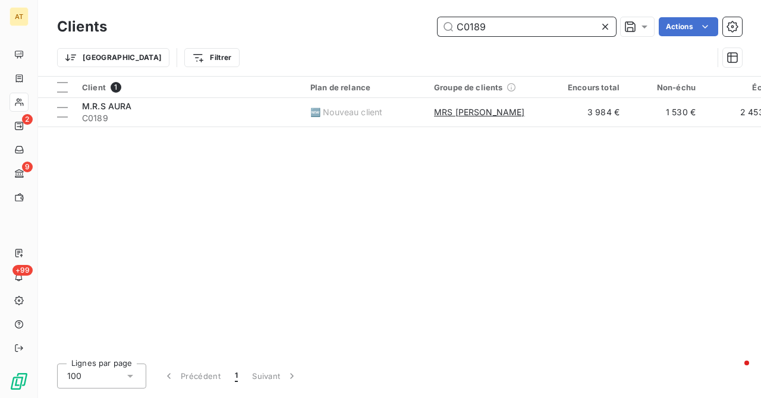
click at [541, 24] on input "C0189" at bounding box center [526, 26] width 178 height 19
paste input "1580"
type input "C1580"
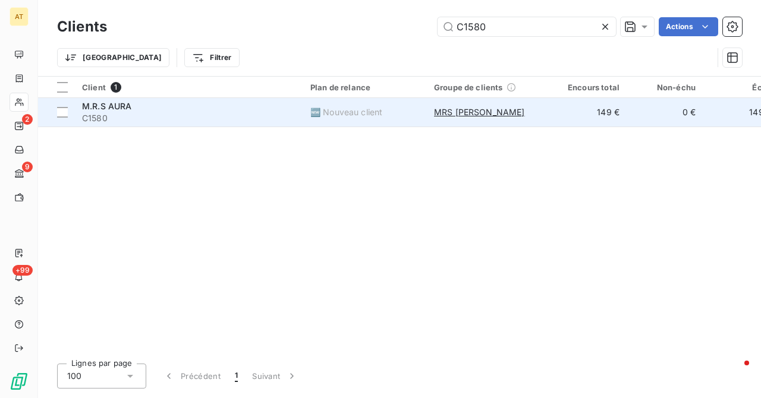
click at [132, 109] on div "M.R.S AURA" at bounding box center [189, 106] width 214 height 12
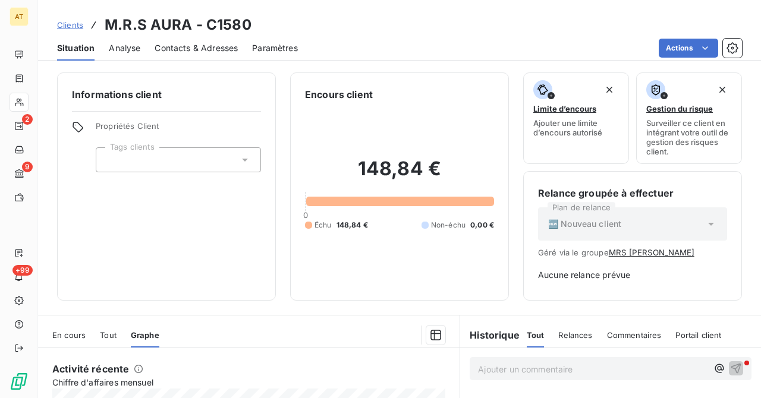
click at [25, 108] on div at bounding box center [19, 102] width 19 height 19
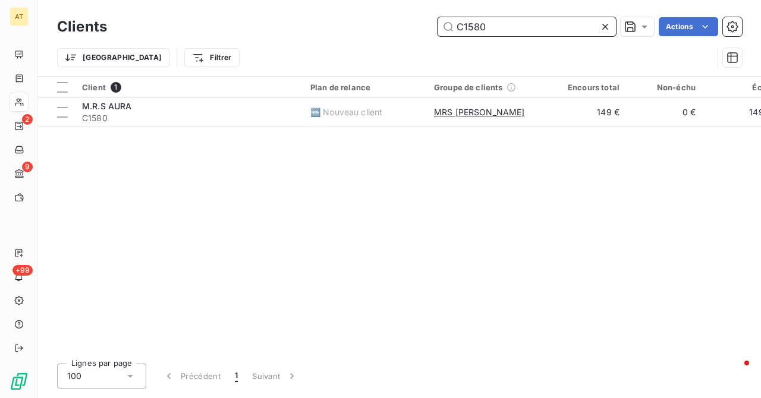
click at [506, 23] on input "C1580" at bounding box center [526, 26] width 178 height 19
click at [96, 127] on div "Client 1 Plan de relance Groupe de clients Encours total Non-échu Échu Limite d…" at bounding box center [399, 216] width 723 height 278
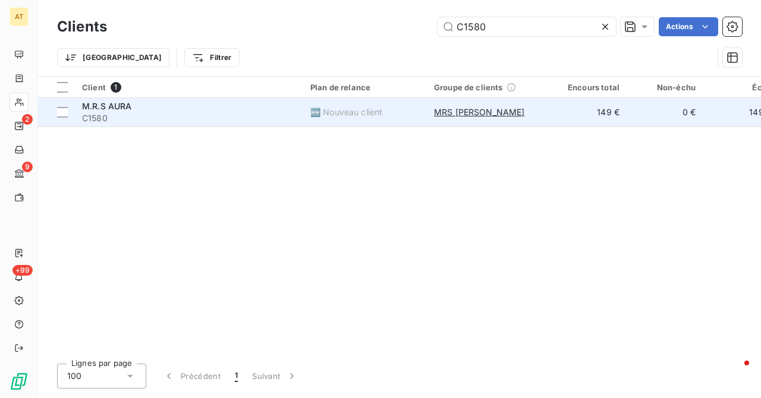
click at [125, 107] on span "M.R.S AURA" at bounding box center [107, 106] width 50 height 10
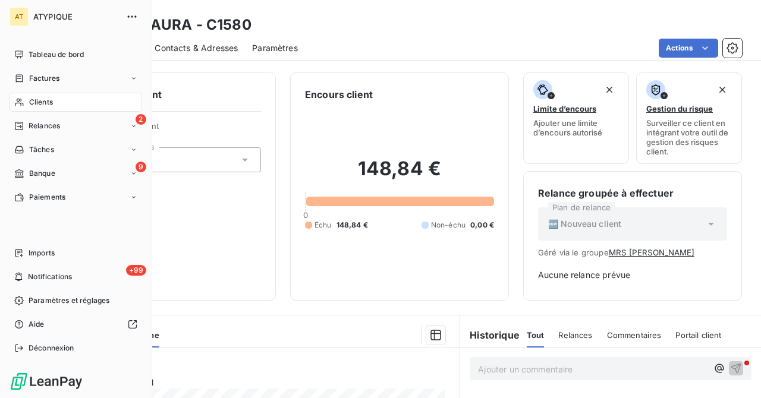
click at [23, 96] on div "Clients" at bounding box center [76, 102] width 133 height 19
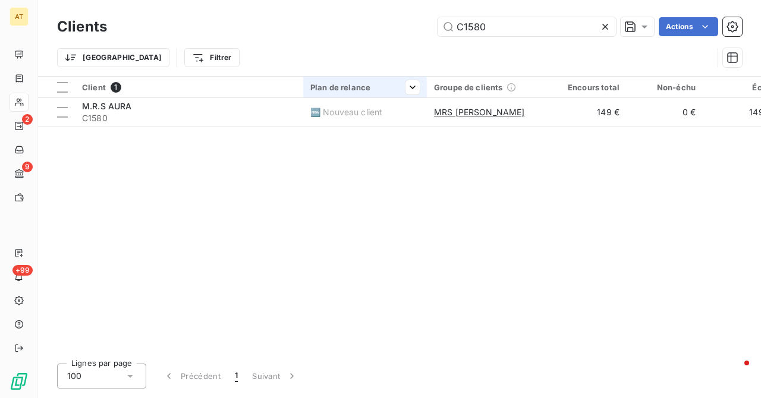
type input "C1590"
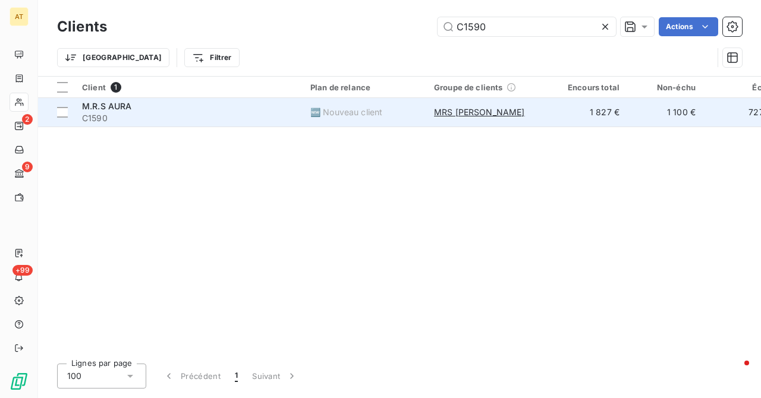
click at [90, 118] on span "C1590" at bounding box center [189, 118] width 214 height 12
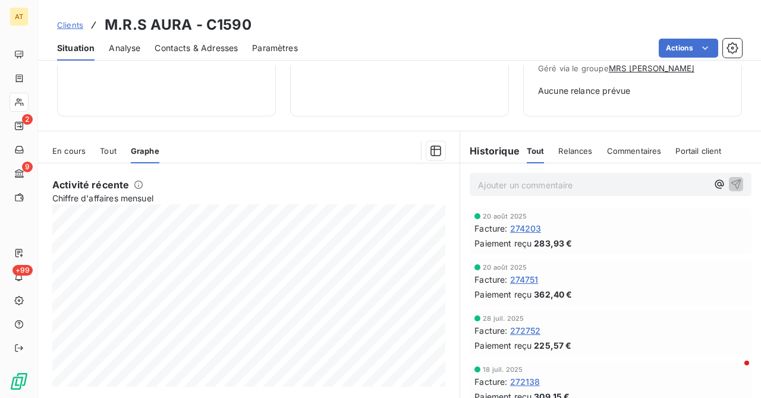
scroll to position [187, 0]
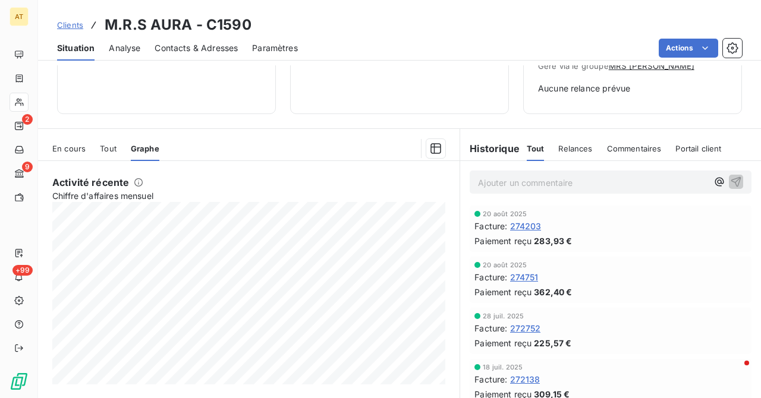
click at [20, 107] on div at bounding box center [19, 102] width 19 height 19
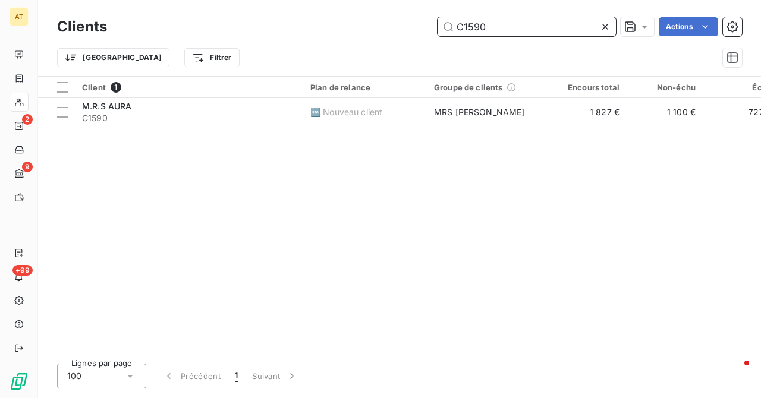
click at [515, 22] on input "C1590" at bounding box center [526, 26] width 178 height 19
paste input "943"
type input "C1943"
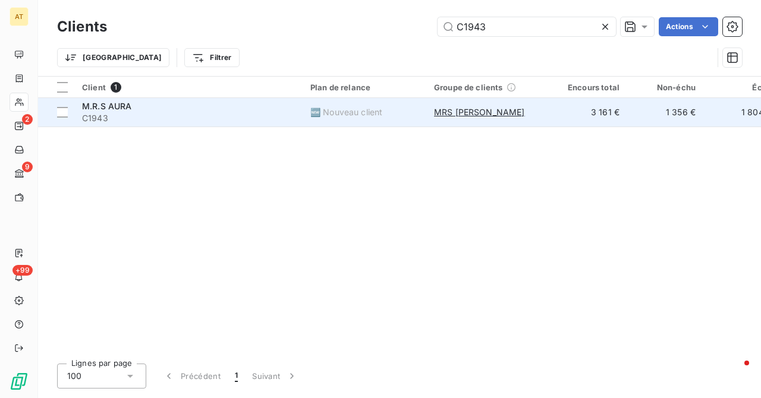
click at [161, 102] on div "M.R.S AURA" at bounding box center [189, 106] width 214 height 12
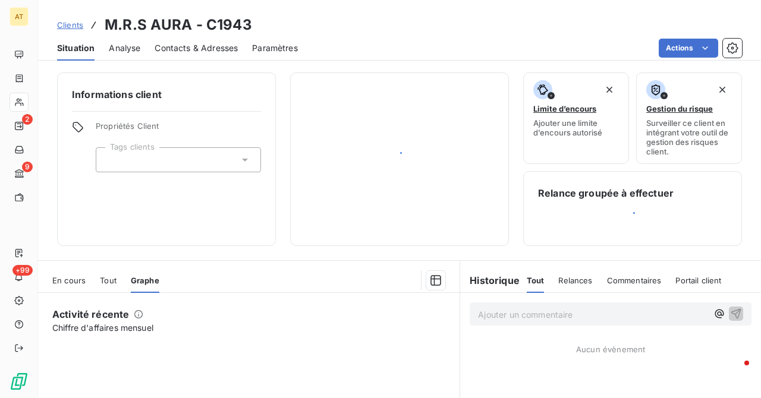
click at [161, 102] on div "Informations client Propriétés Client Tags clients" at bounding box center [166, 160] width 219 height 174
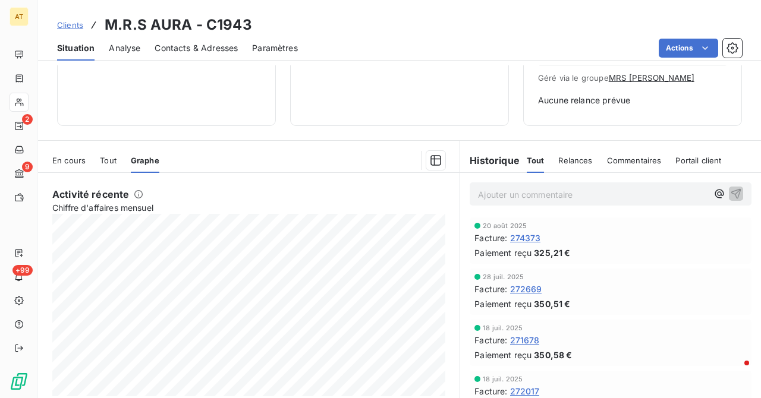
scroll to position [214, 0]
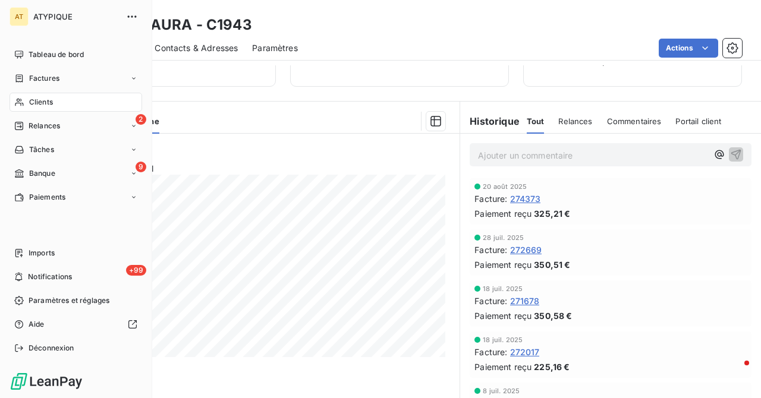
click at [30, 93] on div "Clients" at bounding box center [76, 102] width 133 height 19
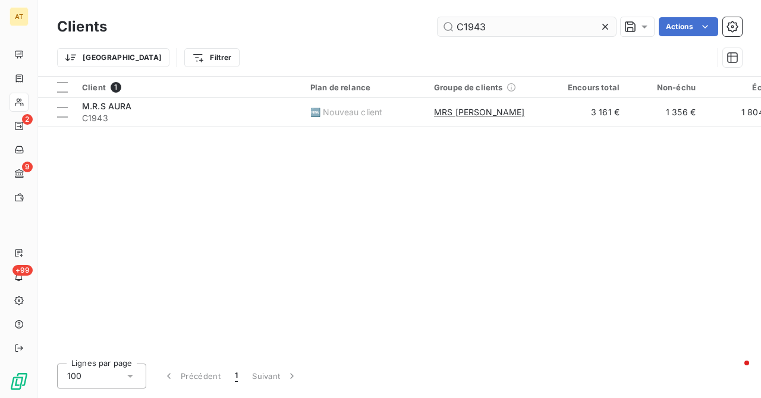
click at [496, 26] on input "C1943" at bounding box center [526, 26] width 178 height 19
type input "C1990"
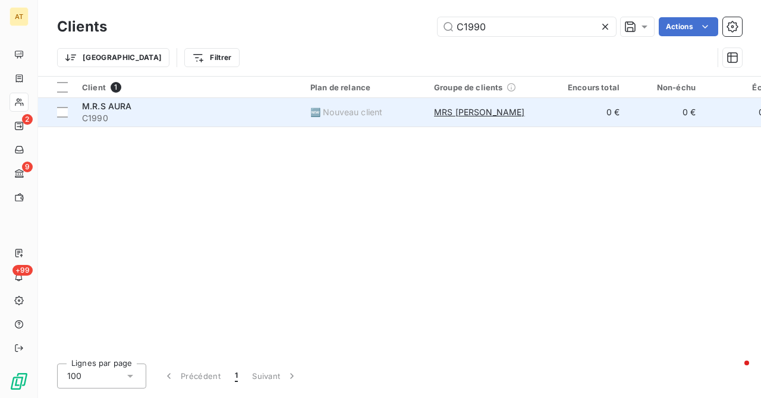
click at [106, 112] on span "C1990" at bounding box center [189, 118] width 214 height 12
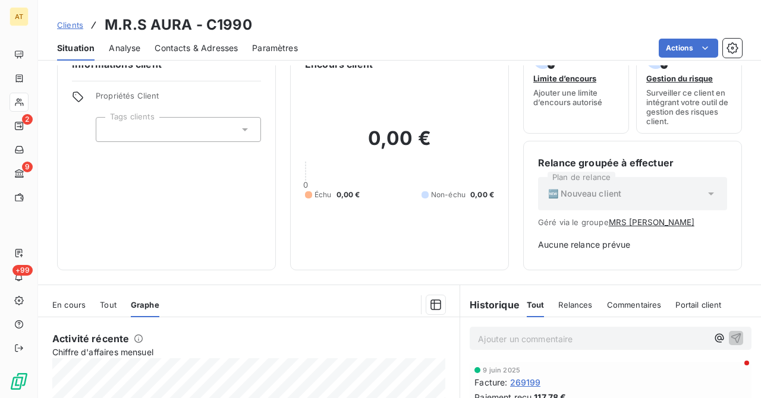
scroll to position [9, 0]
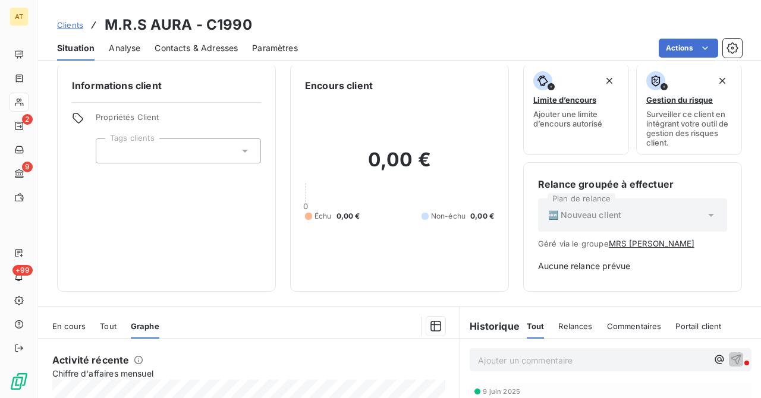
click at [20, 94] on div at bounding box center [19, 102] width 19 height 19
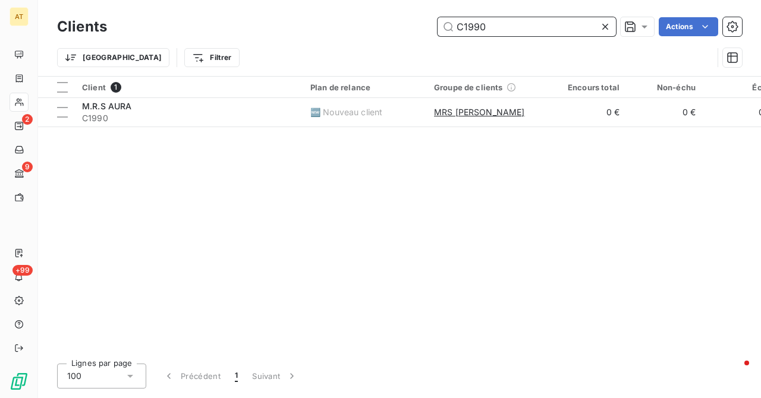
click at [537, 27] on input "C1990" at bounding box center [526, 26] width 178 height 19
paste input "3157"
type input "C3157"
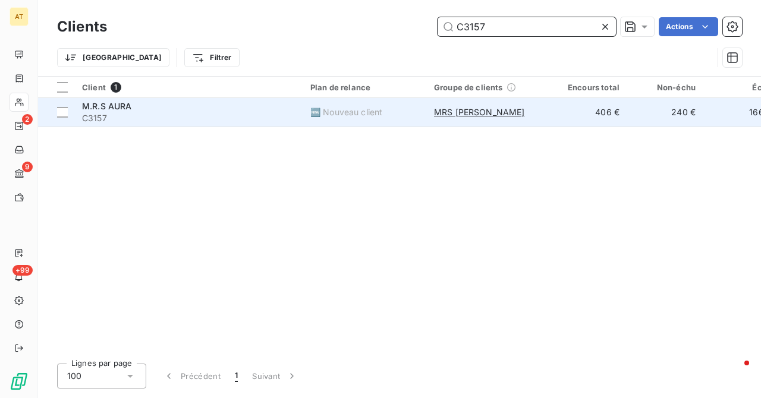
click at [130, 110] on span "M.R.S AURA" at bounding box center [107, 106] width 50 height 10
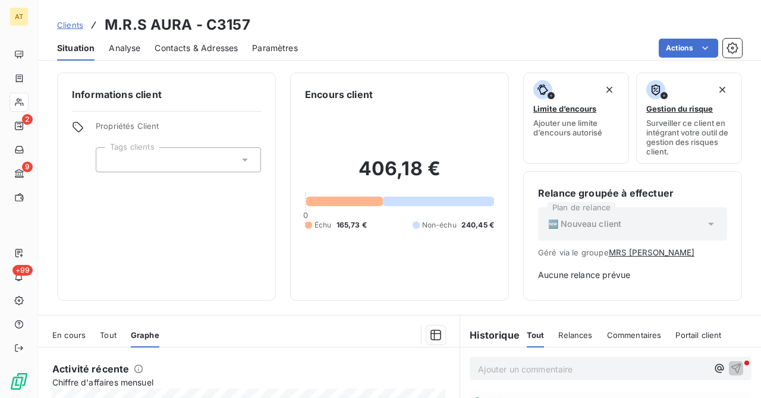
scroll to position [214, 0]
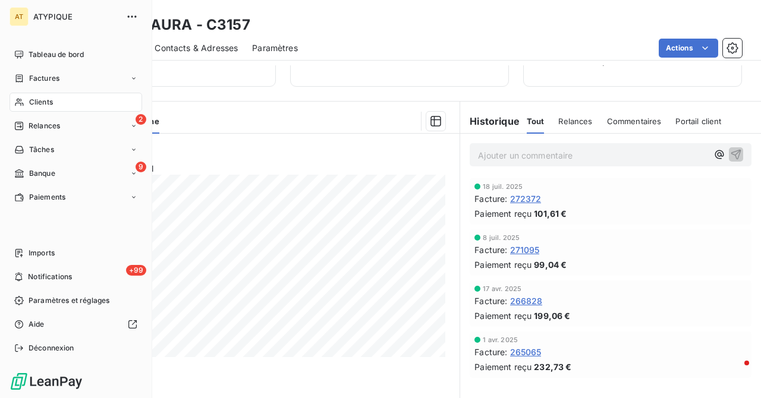
click at [36, 107] on span "Clients" at bounding box center [41, 102] width 24 height 11
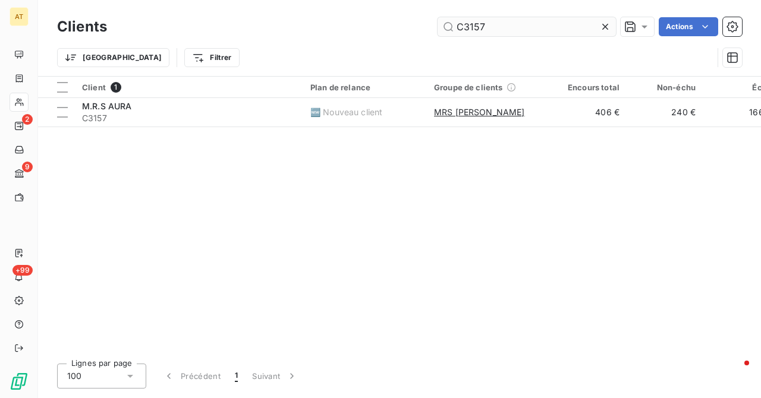
click at [555, 26] on input "C3157" at bounding box center [526, 26] width 178 height 19
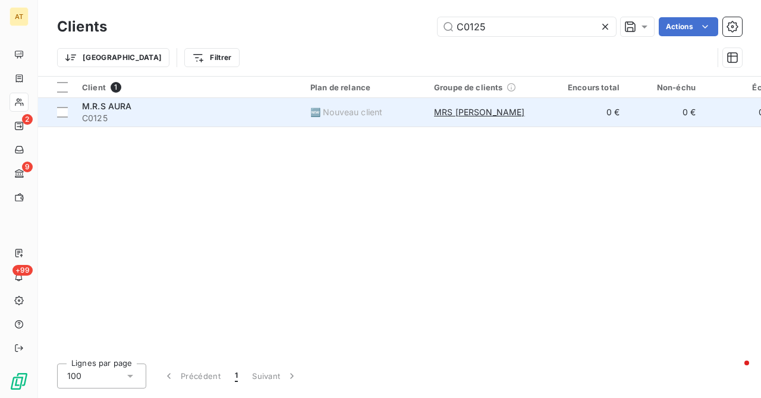
type input "C0125"
click at [140, 107] on div "M.R.S AURA" at bounding box center [189, 106] width 214 height 12
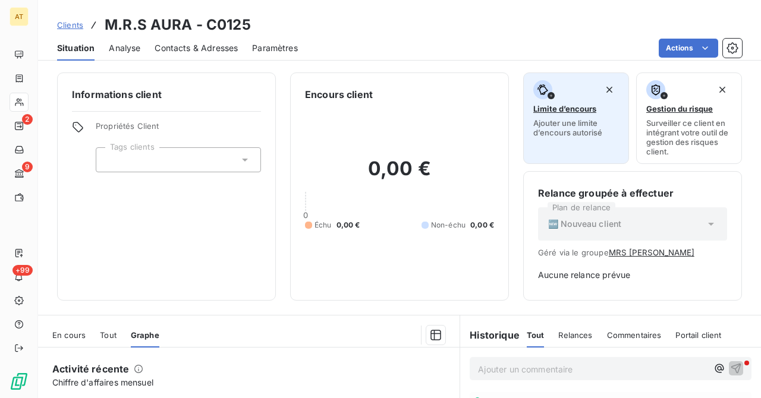
click at [565, 106] on span "Limite d’encours" at bounding box center [564, 109] width 63 height 10
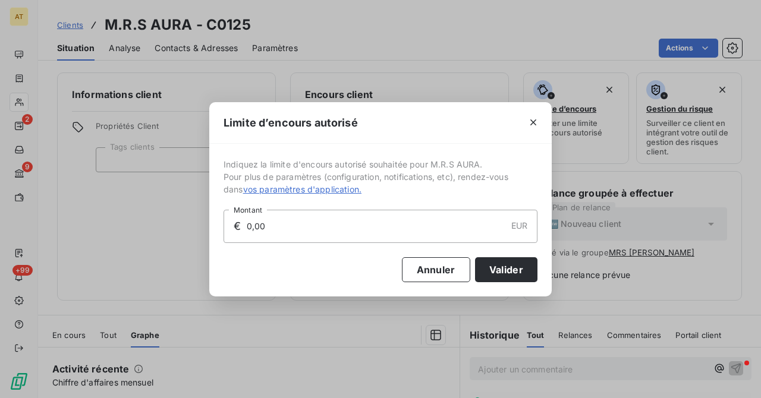
click at [316, 232] on input "0,00" at bounding box center [375, 226] width 260 height 32
type input "1 000,00"
click at [511, 267] on button "Valider" at bounding box center [506, 269] width 62 height 25
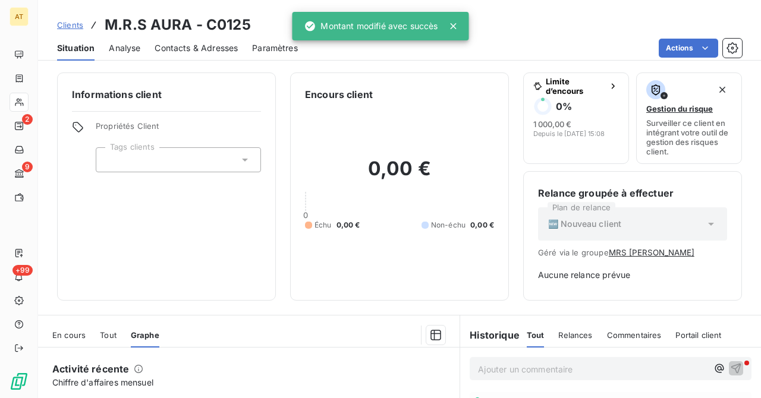
click at [30, 97] on div "AT 2 9 +99" at bounding box center [19, 199] width 38 height 398
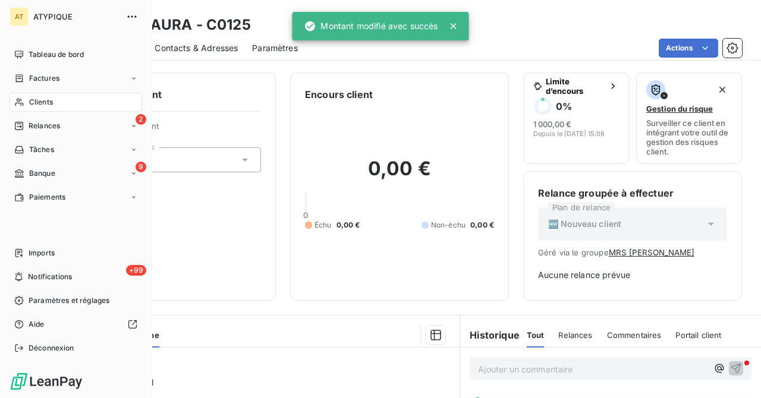
click at [21, 106] on icon at bounding box center [19, 102] width 10 height 10
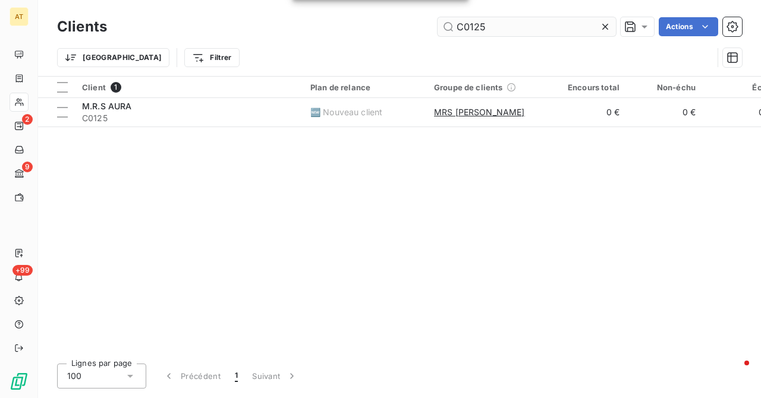
click at [574, 24] on input "C0125" at bounding box center [526, 26] width 178 height 19
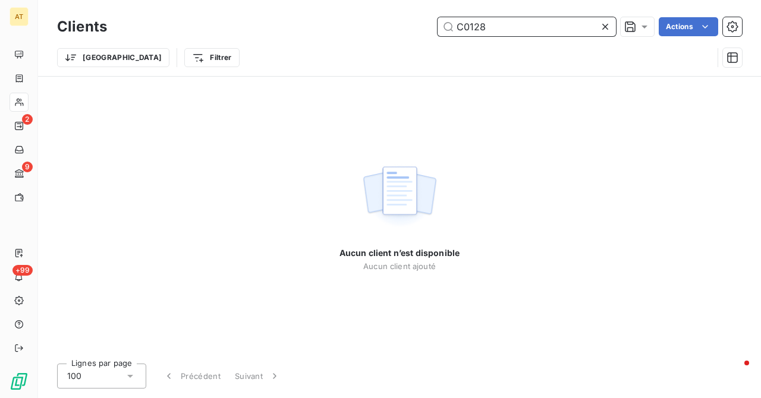
click at [527, 29] on input "C0128" at bounding box center [526, 26] width 178 height 19
paste input "45"
type input "C0145"
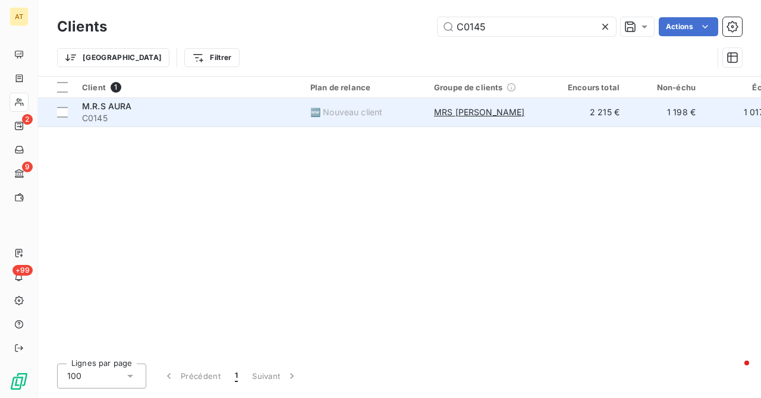
click at [136, 116] on span "C0145" at bounding box center [189, 118] width 214 height 12
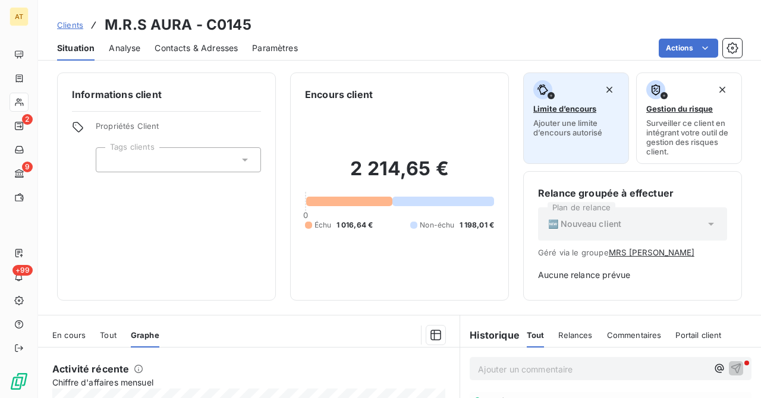
click at [598, 117] on div "Limite d’encours Ajouter une limite d’encours autorisé" at bounding box center [576, 108] width 86 height 57
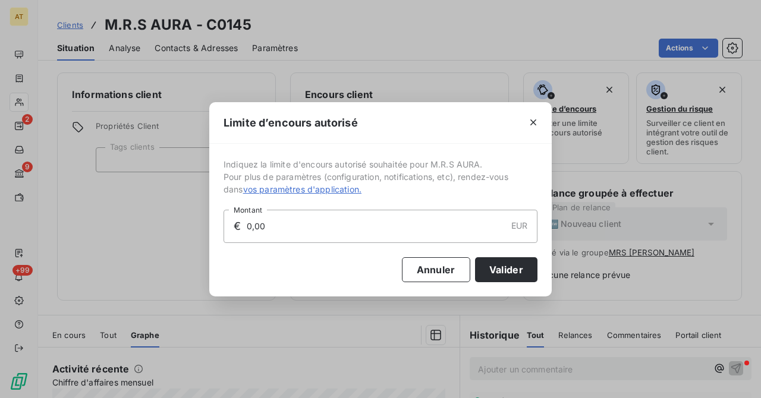
click at [415, 227] on input "0,00" at bounding box center [375, 226] width 260 height 32
type input "3 000,00"
click at [481, 275] on button "Valider" at bounding box center [506, 269] width 62 height 25
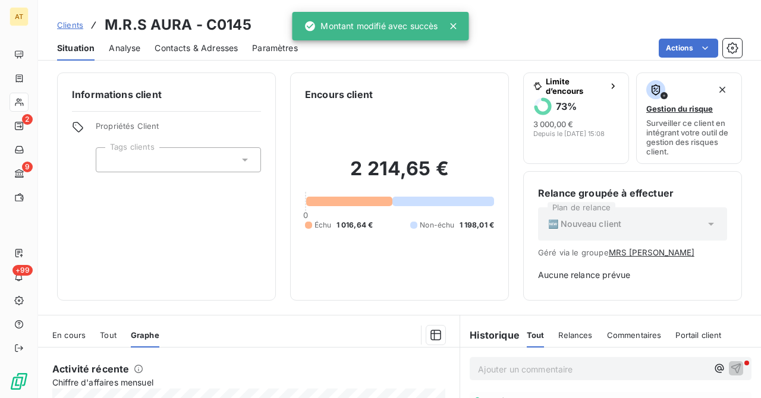
click at [23, 102] on icon at bounding box center [19, 102] width 10 height 10
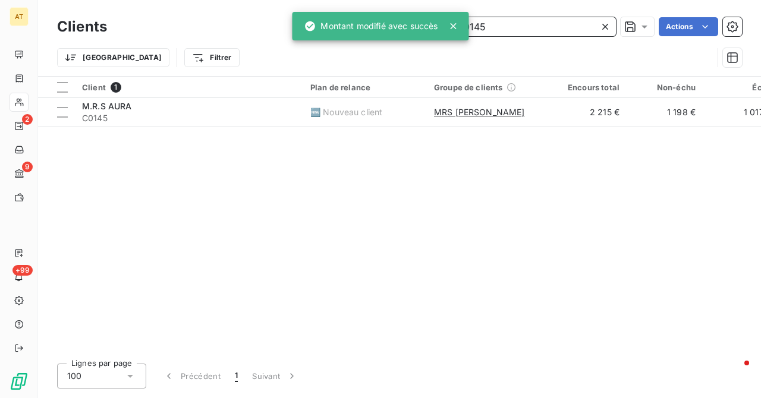
click at [527, 28] on input "C0145" at bounding box center [526, 26] width 178 height 19
paste input "57"
type input "C0157"
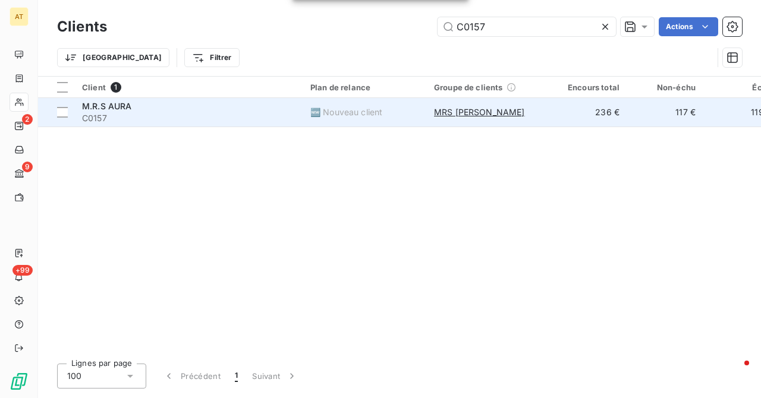
click at [89, 105] on span "M.R.S AURA" at bounding box center [107, 106] width 50 height 10
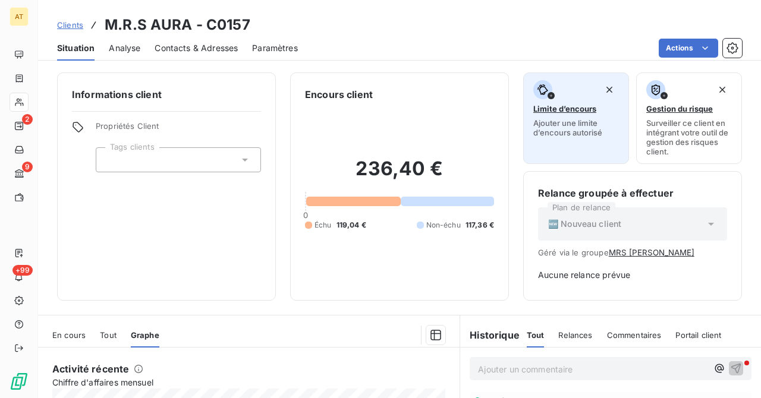
click at [569, 109] on span "Limite d’encours" at bounding box center [564, 109] width 63 height 10
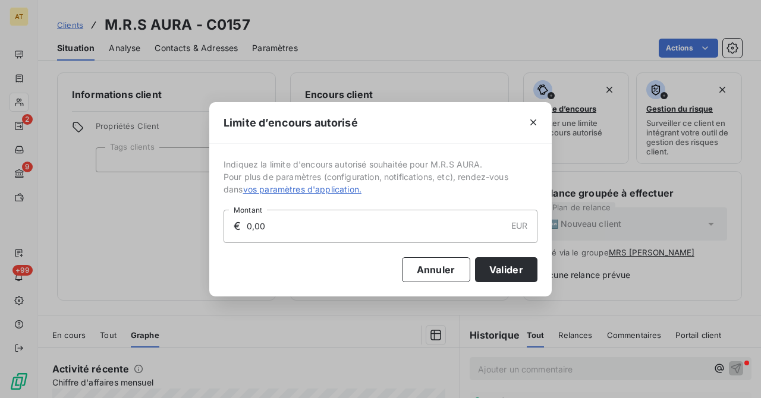
click at [329, 221] on input "0,00" at bounding box center [375, 226] width 260 height 32
type input "1 000,00"
click at [492, 270] on button "Valider" at bounding box center [506, 269] width 62 height 25
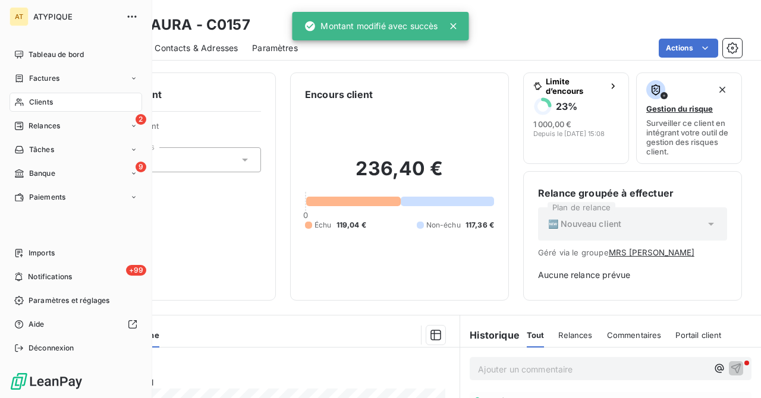
click at [24, 99] on icon at bounding box center [19, 102] width 10 height 10
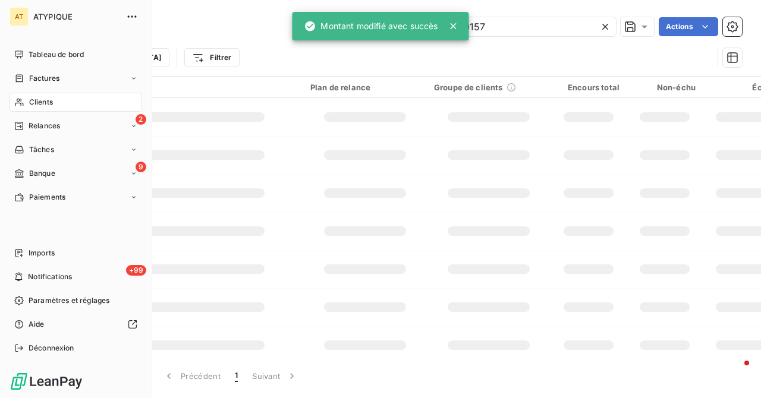
click at [24, 99] on icon at bounding box center [19, 102] width 10 height 10
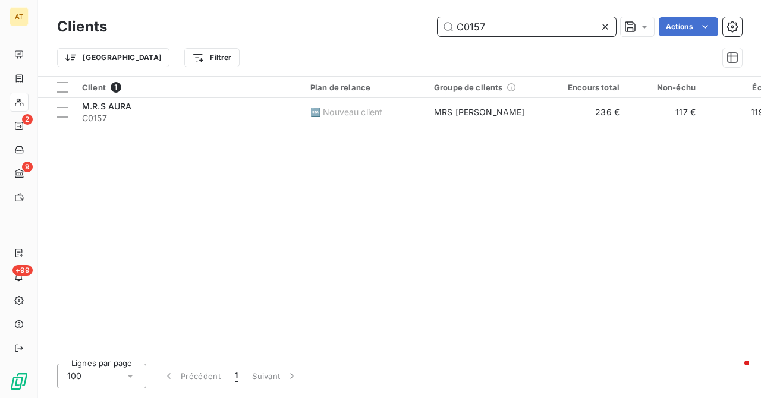
click at [538, 23] on input "C0157" at bounding box center [526, 26] width 178 height 19
paste input "85"
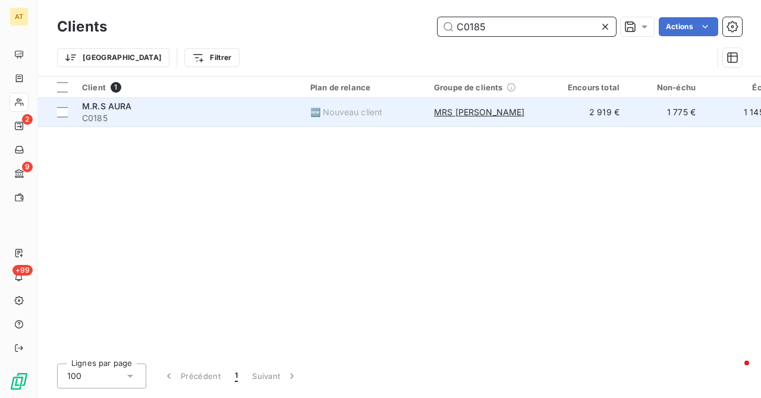
type input "C0185"
click at [97, 109] on span "M.R.S AURA" at bounding box center [107, 106] width 50 height 10
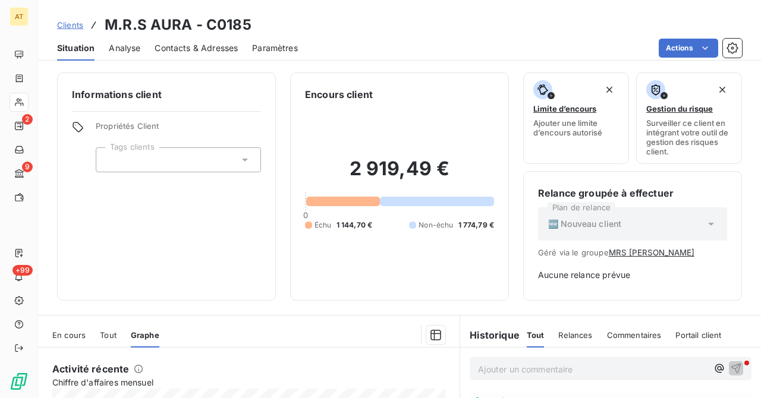
click at [21, 105] on icon at bounding box center [19, 102] width 10 height 10
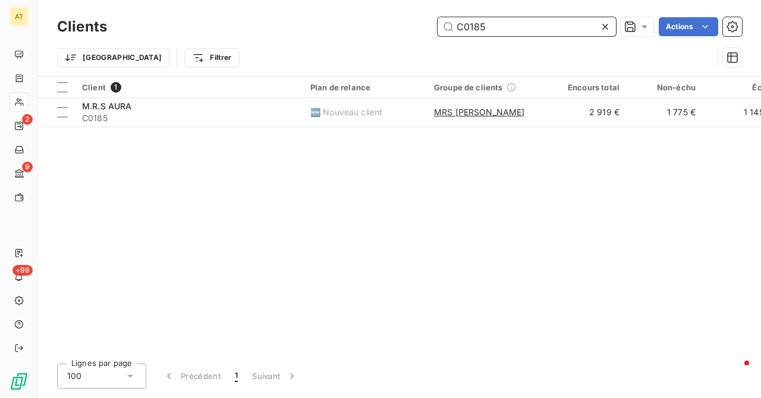
click at [477, 33] on input "C0185" at bounding box center [526, 26] width 178 height 19
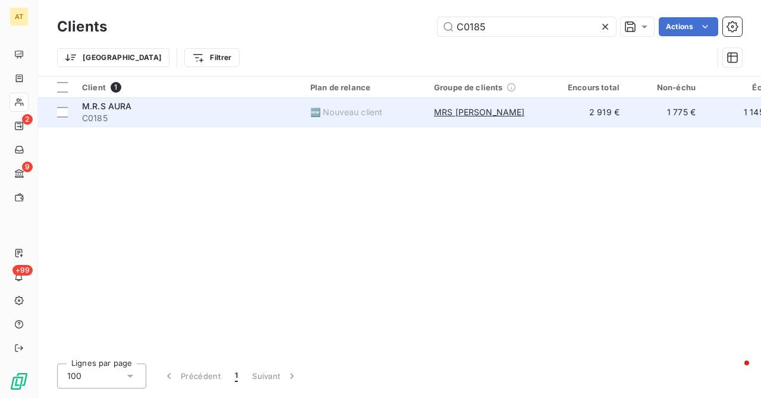
click at [127, 121] on span "C0185" at bounding box center [189, 118] width 214 height 12
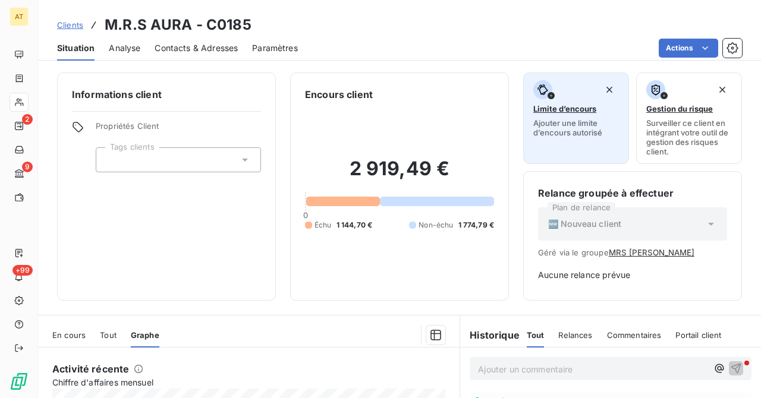
click at [584, 134] on span "Ajouter une limite d’encours autorisé" at bounding box center [576, 127] width 86 height 19
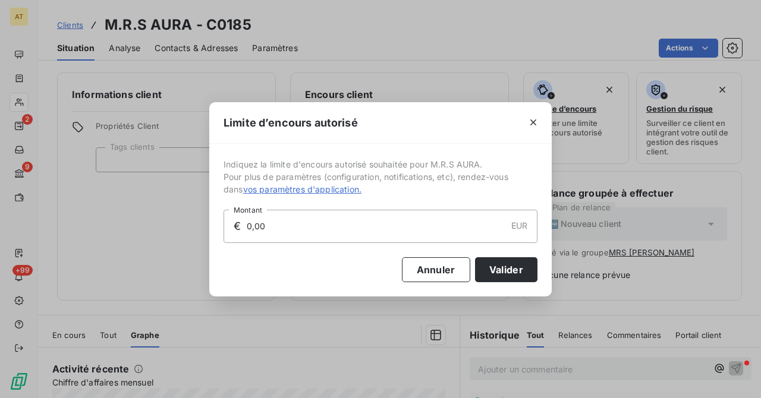
click at [348, 229] on input "0,00" at bounding box center [375, 226] width 260 height 32
type input "3 000,00"
click at [514, 269] on button "Valider" at bounding box center [506, 269] width 62 height 25
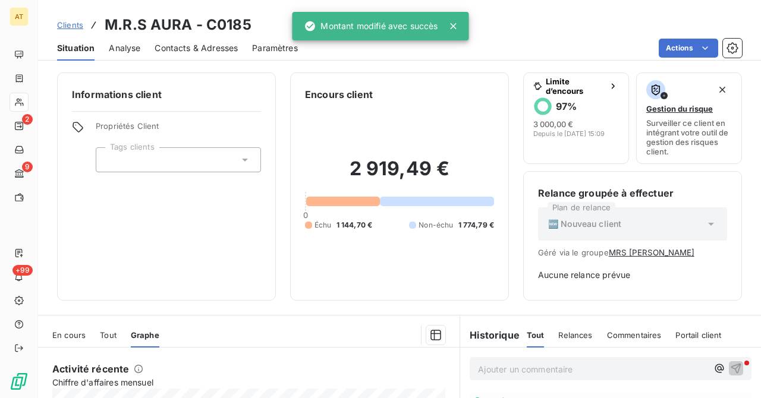
click at [24, 109] on div at bounding box center [19, 102] width 19 height 19
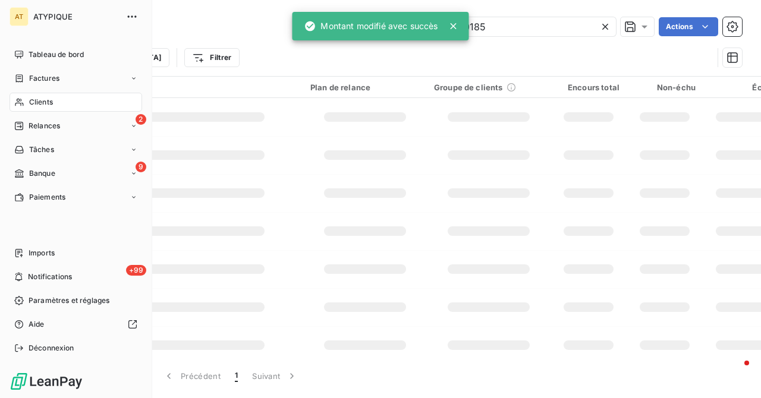
click at [24, 109] on div "Clients" at bounding box center [76, 102] width 133 height 19
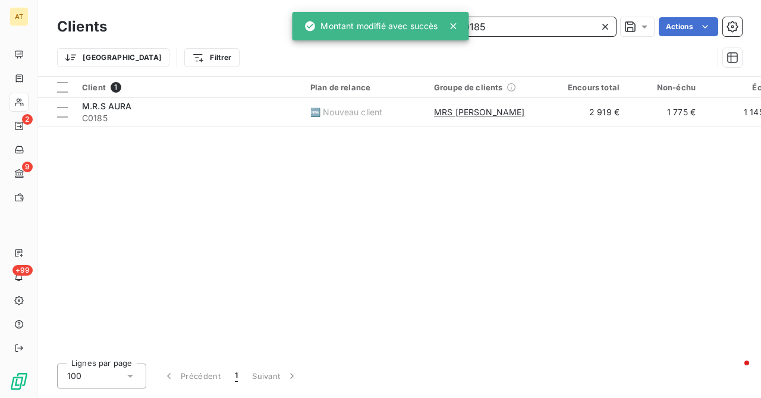
click at [502, 25] on input "C0185" at bounding box center [526, 26] width 178 height 19
paste input "57"
type input "C0157"
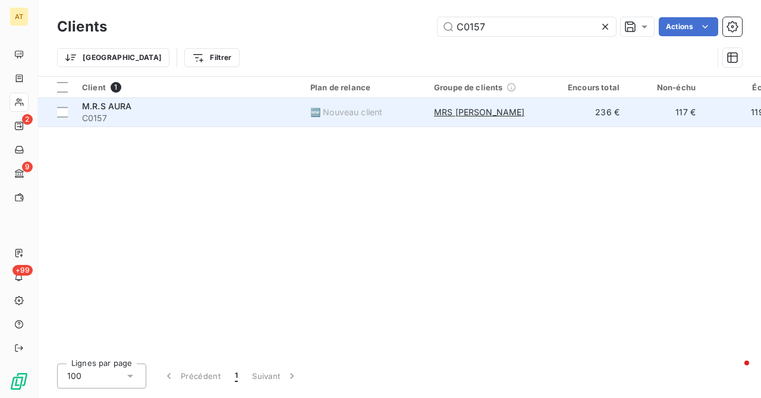
click at [105, 104] on span "M.R.S AURA" at bounding box center [107, 106] width 50 height 10
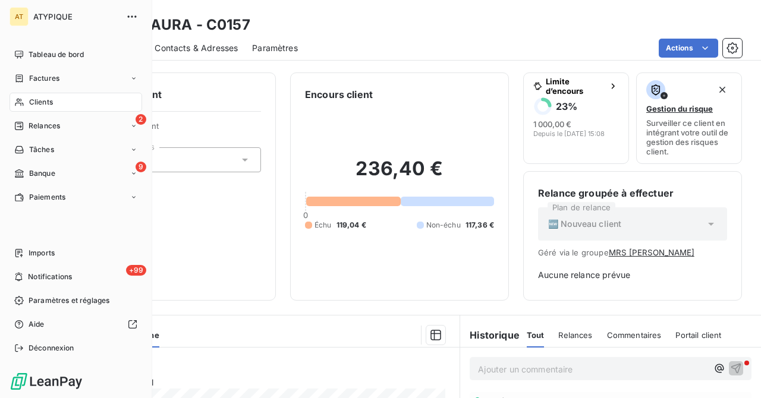
click at [55, 111] on div "Clients" at bounding box center [76, 102] width 133 height 19
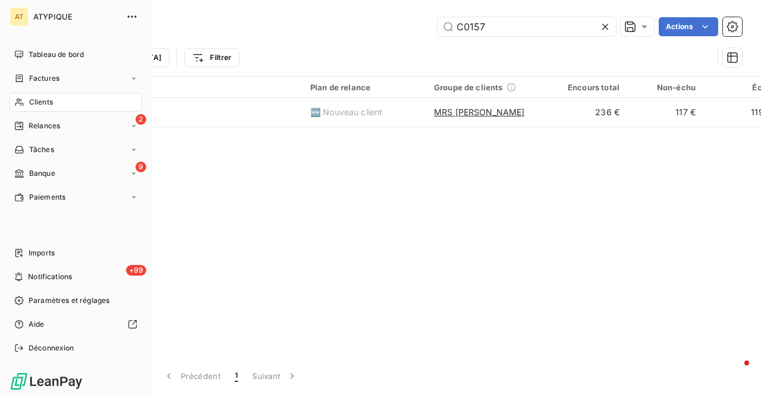
click at [55, 111] on div "Clients" at bounding box center [76, 102] width 133 height 19
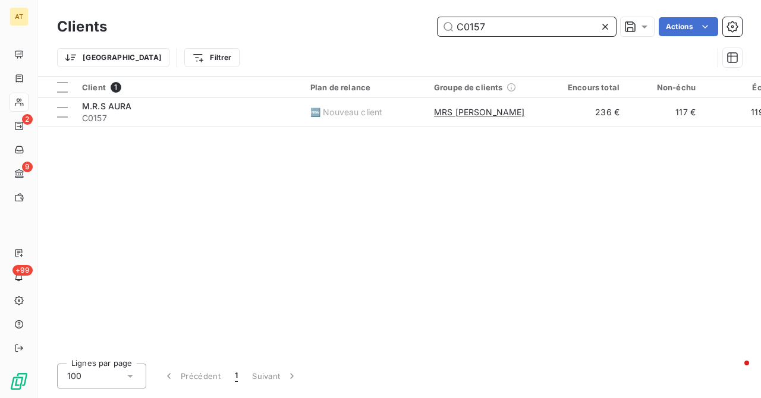
click at [512, 27] on input "C0157" at bounding box center [526, 26] width 178 height 19
paste input "85"
type input "C0185"
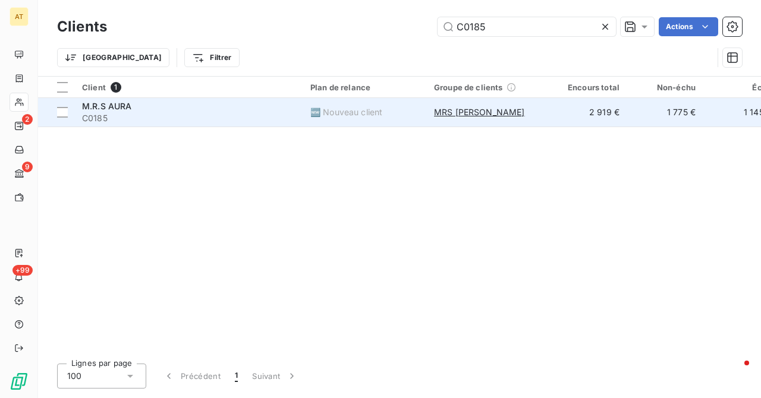
click at [105, 109] on span "M.R.S AURA" at bounding box center [107, 106] width 50 height 10
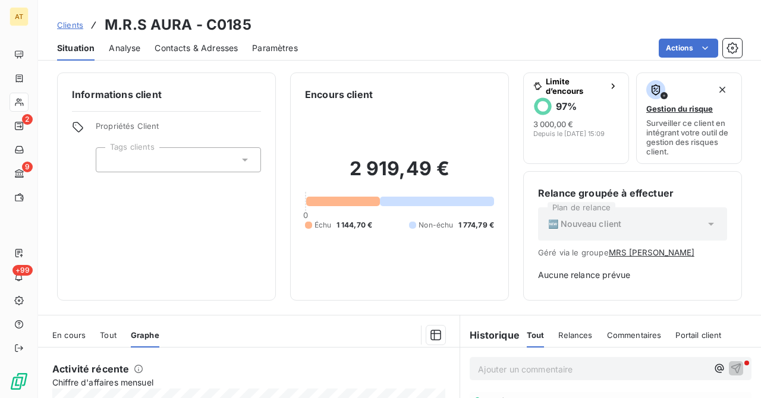
click at [18, 102] on icon at bounding box center [19, 102] width 10 height 10
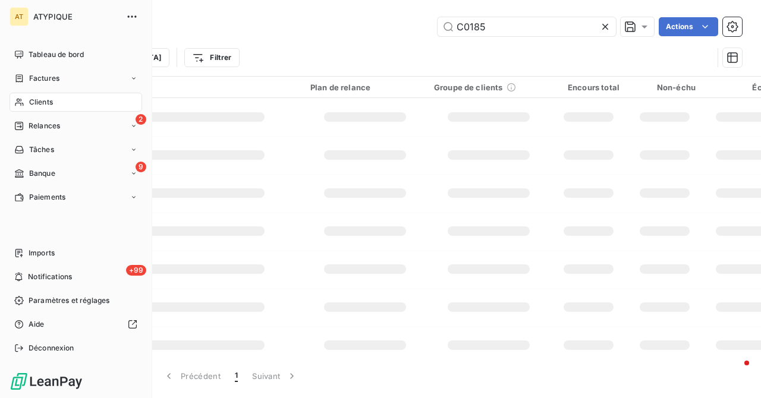
click at [18, 102] on icon at bounding box center [19, 102] width 10 height 10
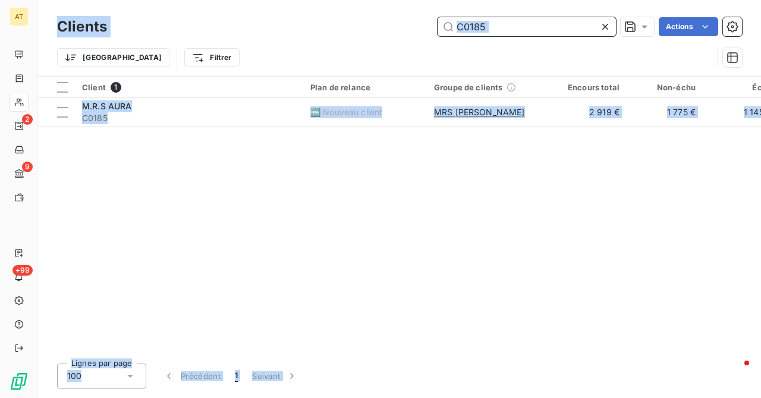
click at [553, 32] on input "C0185" at bounding box center [526, 26] width 178 height 19
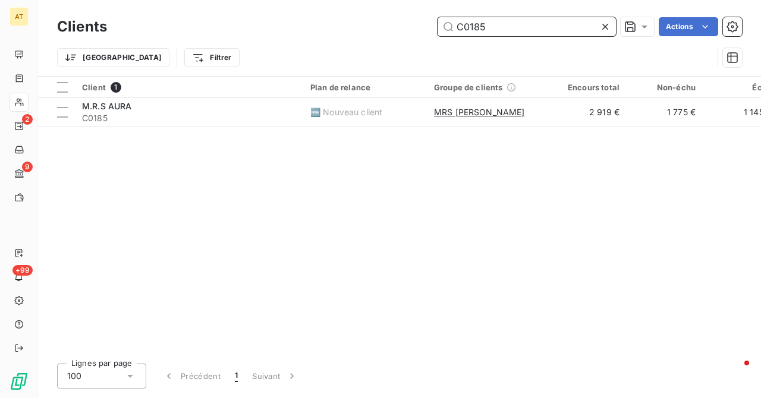
paste input "9"
type input "C0189"
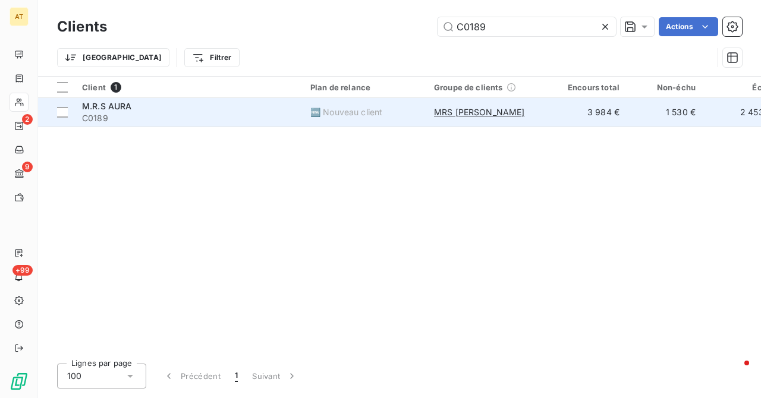
click at [115, 99] on td "M.R.S AURA C0189" at bounding box center [189, 112] width 228 height 29
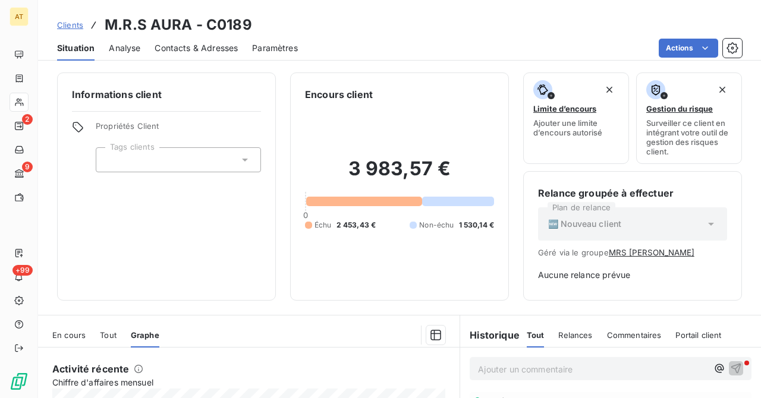
click at [16, 104] on icon at bounding box center [19, 102] width 10 height 10
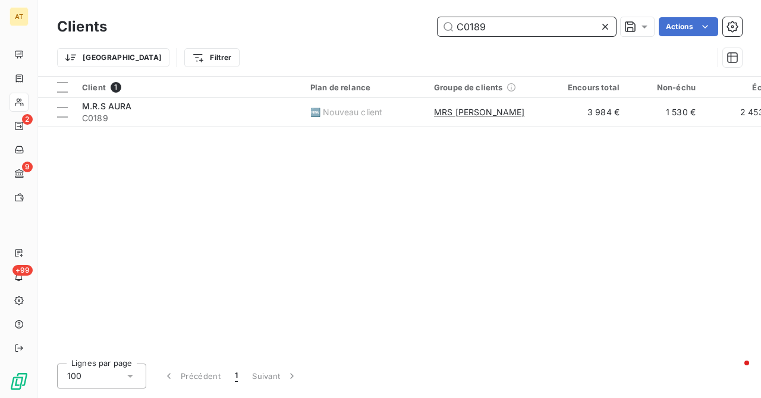
click at [528, 27] on input "C0189" at bounding box center [526, 26] width 178 height 19
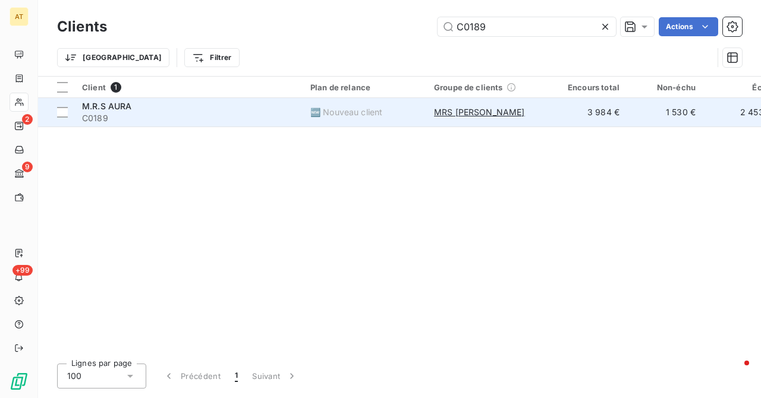
click at [149, 103] on div "M.R.S AURA" at bounding box center [189, 106] width 214 height 12
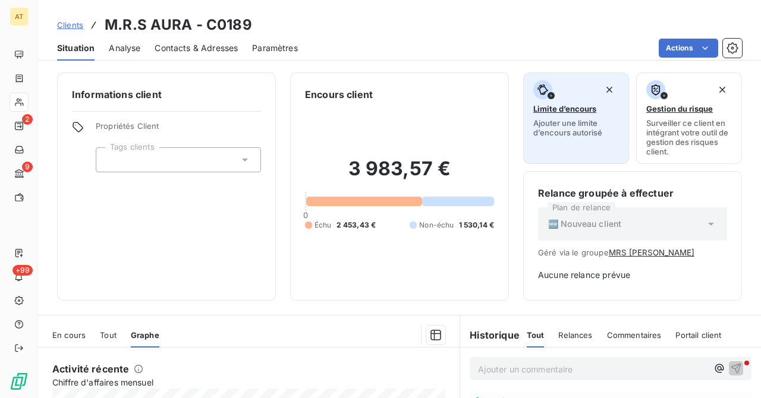
click at [550, 107] on span "Limite d’encours" at bounding box center [564, 109] width 63 height 10
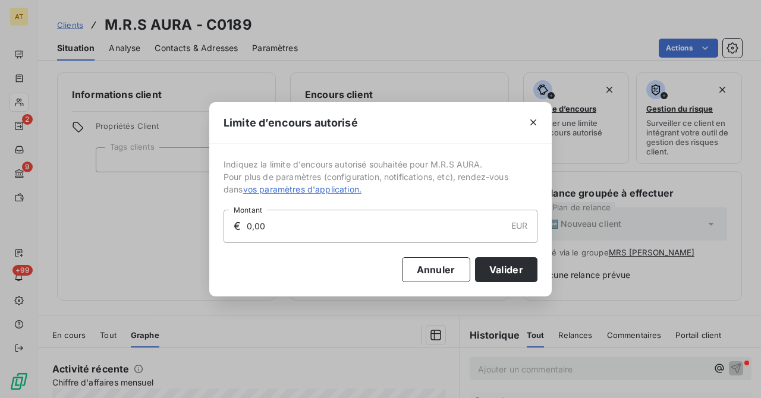
click at [307, 219] on input "0,00" at bounding box center [375, 226] width 260 height 32
type input "6 000,00"
click at [521, 269] on button "Valider" at bounding box center [506, 269] width 62 height 25
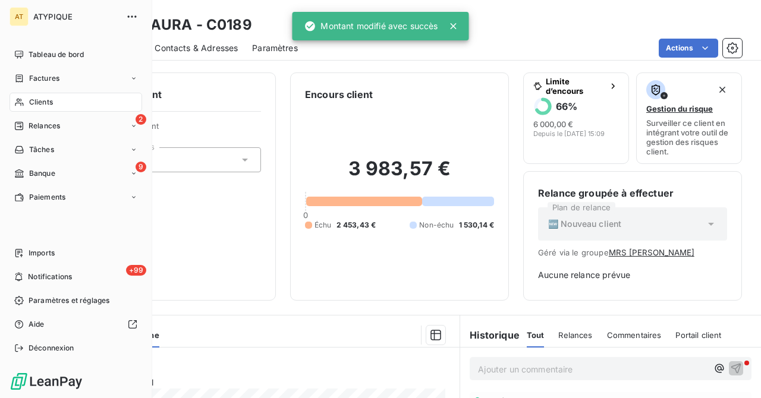
click at [21, 102] on icon at bounding box center [19, 102] width 10 height 10
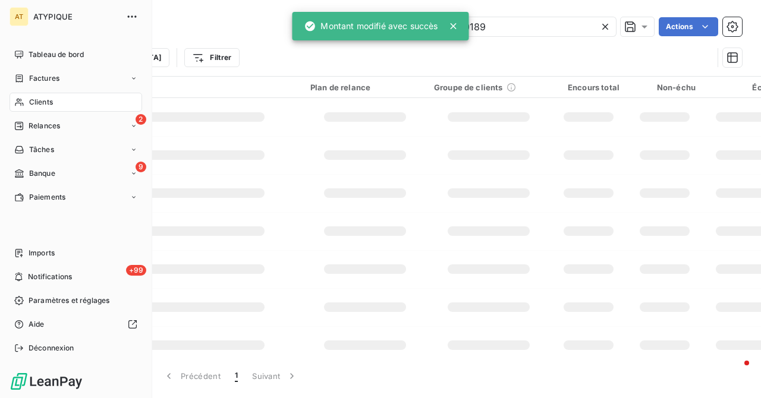
click at [21, 102] on icon at bounding box center [19, 102] width 10 height 10
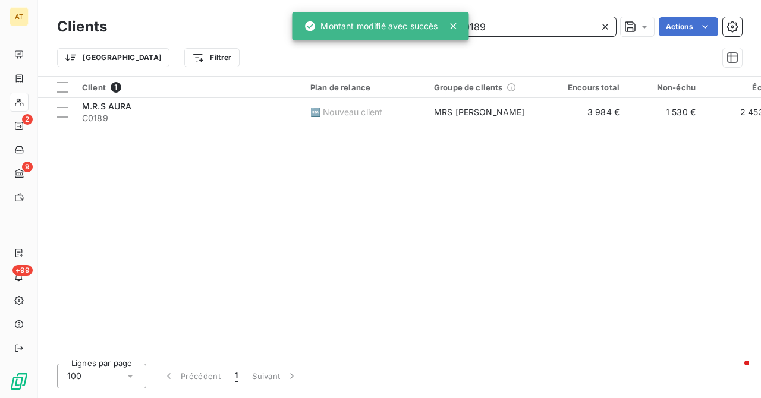
click at [522, 30] on input "C0189" at bounding box center [526, 26] width 178 height 19
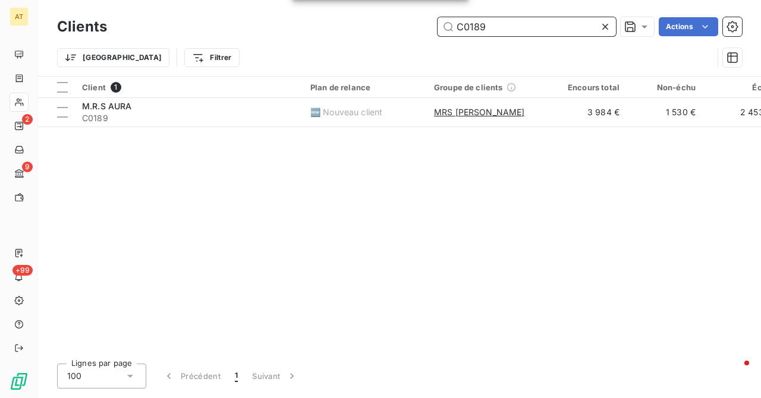
paste input "1580"
type input "C1580"
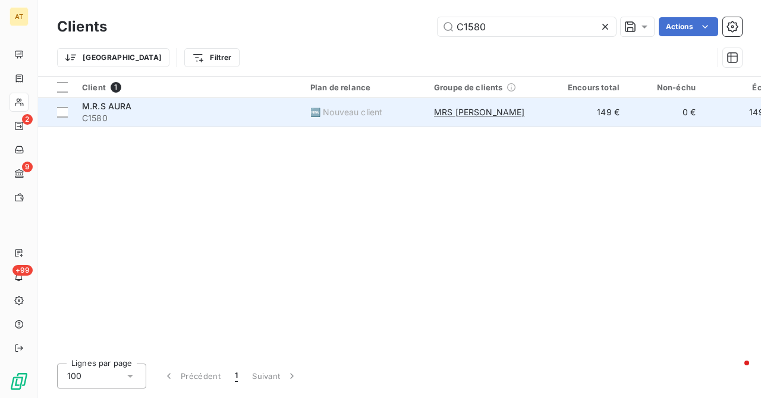
click at [133, 116] on span "C1580" at bounding box center [189, 118] width 214 height 12
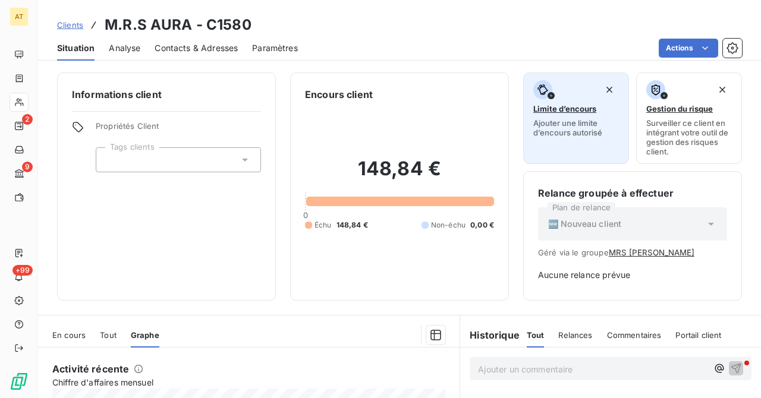
click at [574, 109] on span "Limite d’encours" at bounding box center [564, 109] width 63 height 10
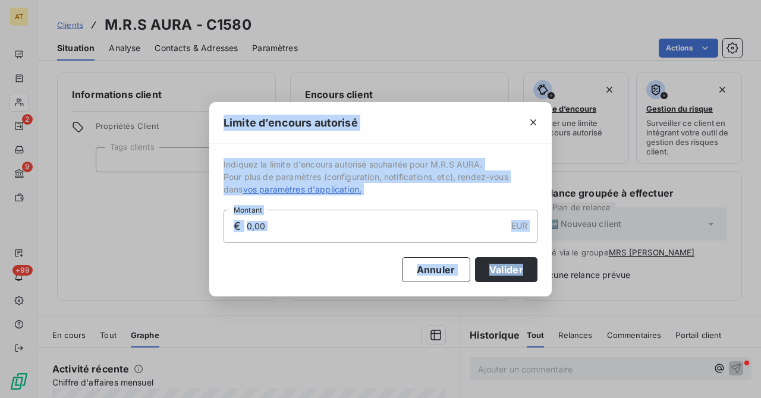
click at [326, 225] on input "0,00" at bounding box center [375, 226] width 260 height 32
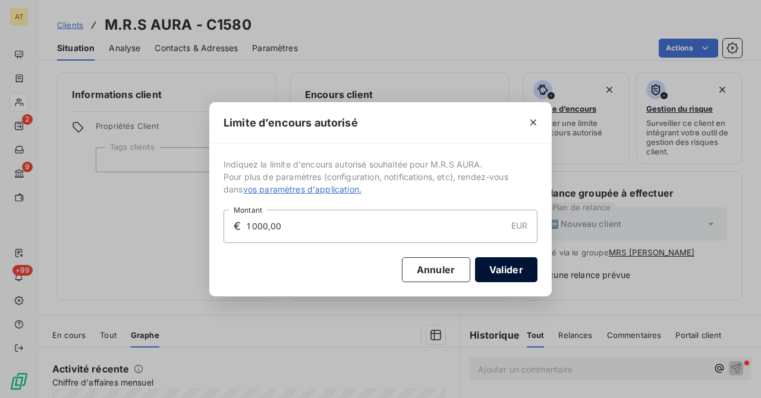
type input "1 000,00"
click at [492, 264] on button "Valider" at bounding box center [506, 269] width 62 height 25
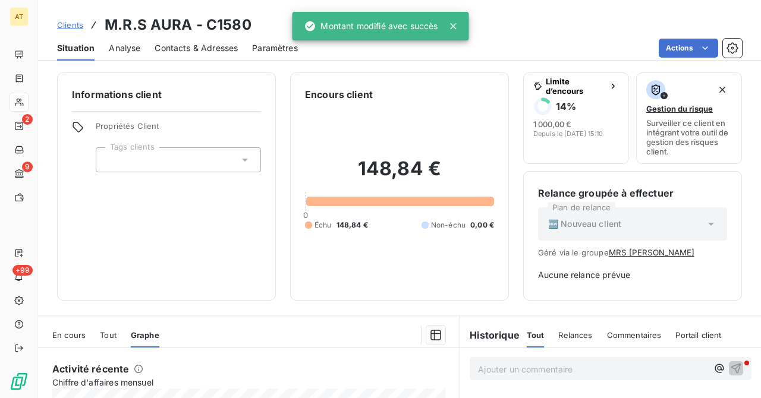
click at [24, 105] on div at bounding box center [19, 102] width 19 height 19
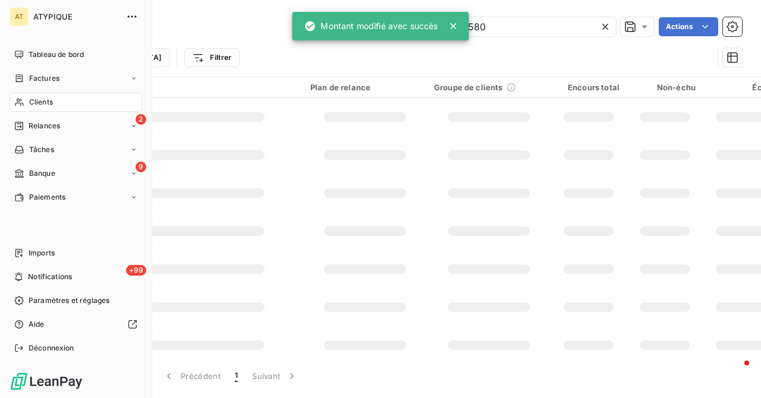
click at [24, 105] on div "Clients" at bounding box center [76, 102] width 133 height 19
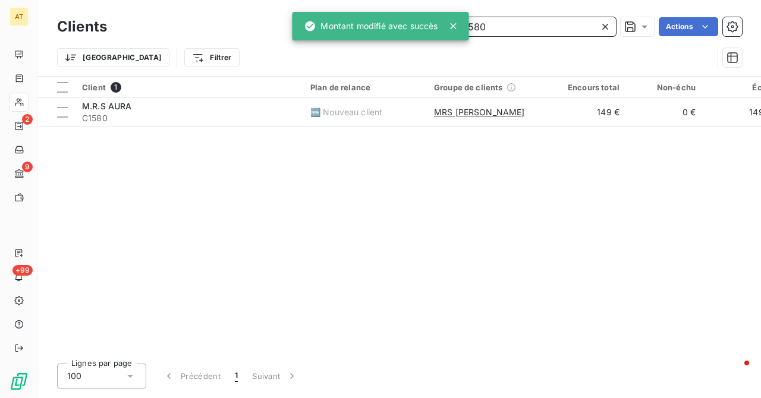
click at [543, 34] on input "C1580" at bounding box center [526, 26] width 178 height 19
paste input "9"
type input "C1590"
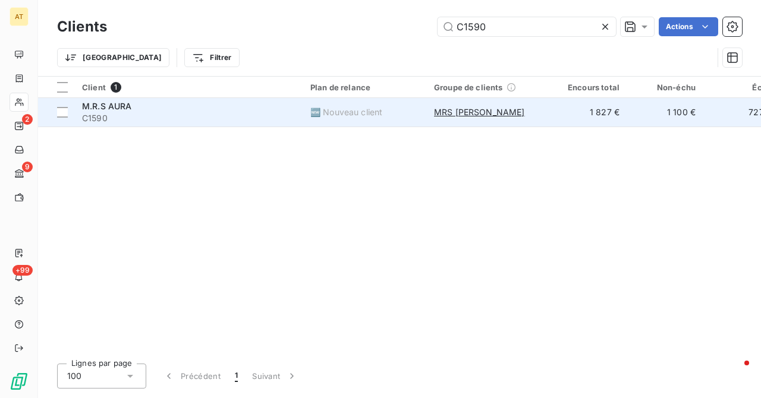
click at [131, 106] on div "M.R.S AURA" at bounding box center [189, 106] width 214 height 12
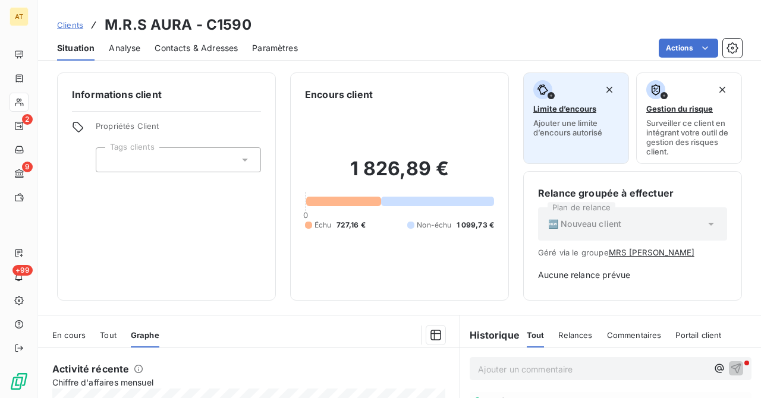
click at [578, 102] on div "Limite d’encours Ajouter une limite d’encours autorisé" at bounding box center [576, 108] width 86 height 57
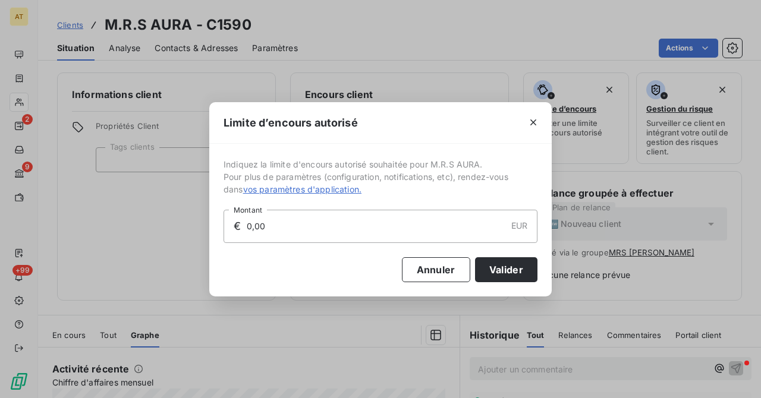
click at [310, 250] on div "Annuler Valider" at bounding box center [380, 262] width 314 height 39
click at [355, 234] on input "0,00" at bounding box center [375, 226] width 260 height 32
type input "3 000,00"
click at [512, 274] on button "Valider" at bounding box center [506, 269] width 62 height 25
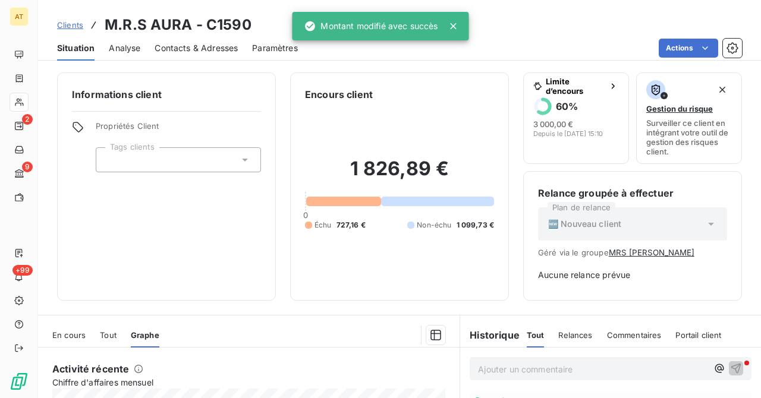
click at [27, 101] on div at bounding box center [19, 102] width 19 height 19
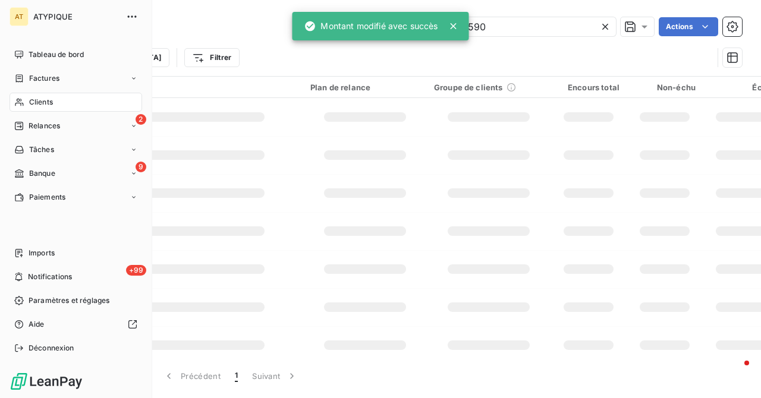
click at [27, 101] on div "Clients" at bounding box center [76, 102] width 133 height 19
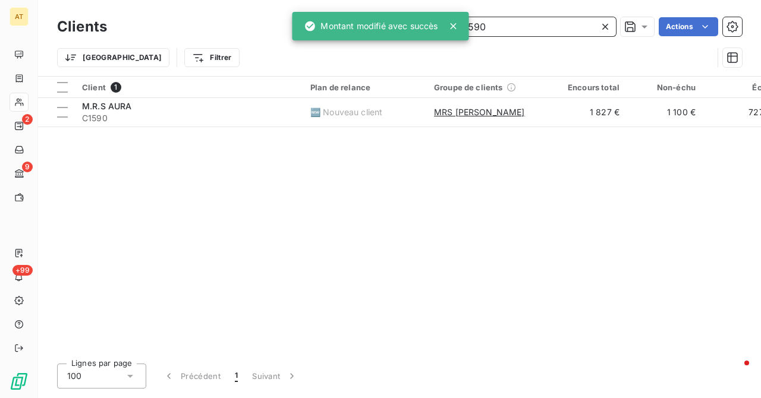
click at [566, 32] on input "C1590" at bounding box center [526, 26] width 178 height 19
paste input "943"
type input "C1943"
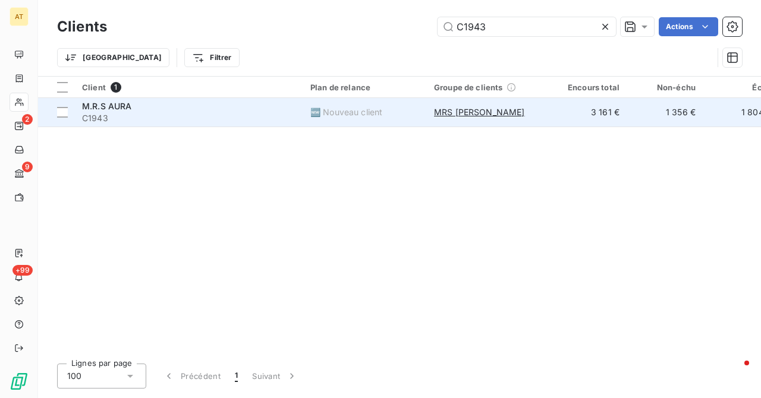
click at [94, 105] on span "M.R.S AURA" at bounding box center [107, 106] width 50 height 10
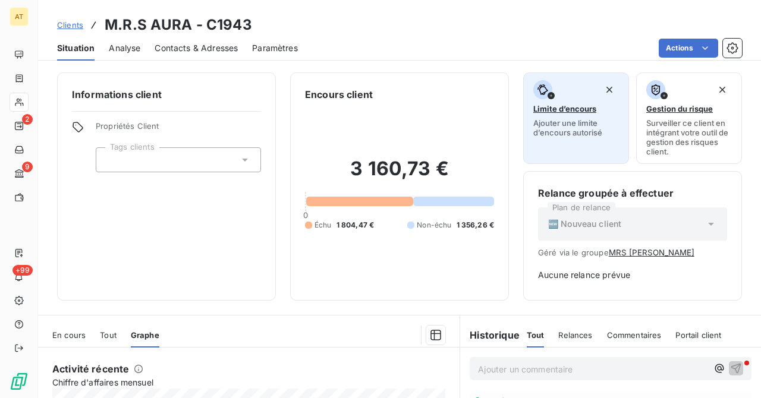
click at [530, 96] on button "Limite d’encours Ajouter une limite d’encours autorisé" at bounding box center [576, 119] width 106 height 92
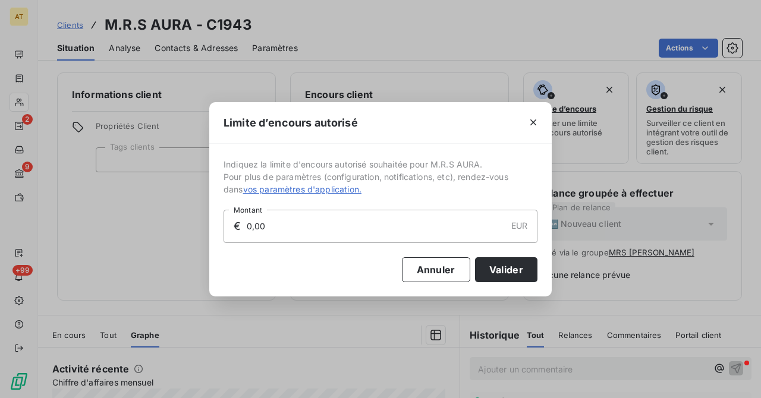
click at [552, 104] on div "Limite d’encours autorisé Indiquez la limite d'encours autorisé souhaitée pour …" at bounding box center [380, 199] width 761 height 398
click at [300, 226] on input "0,00" at bounding box center [375, 226] width 260 height 32
type input "6 000,00"
click at [515, 264] on button "Valider" at bounding box center [506, 269] width 62 height 25
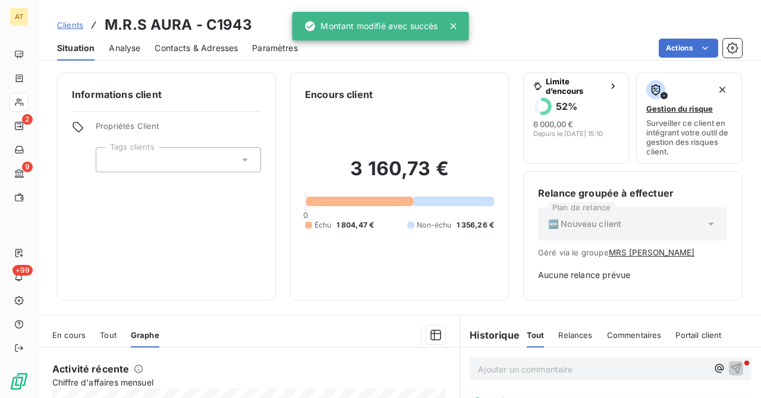
click at [26, 109] on div at bounding box center [19, 102] width 19 height 19
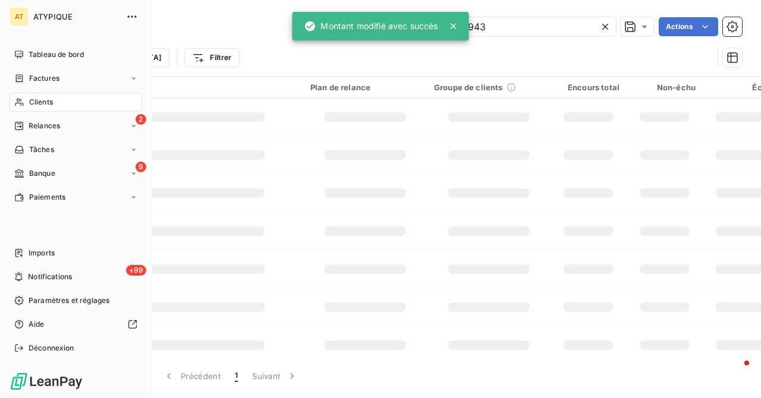
click at [26, 109] on div "Clients" at bounding box center [76, 102] width 133 height 19
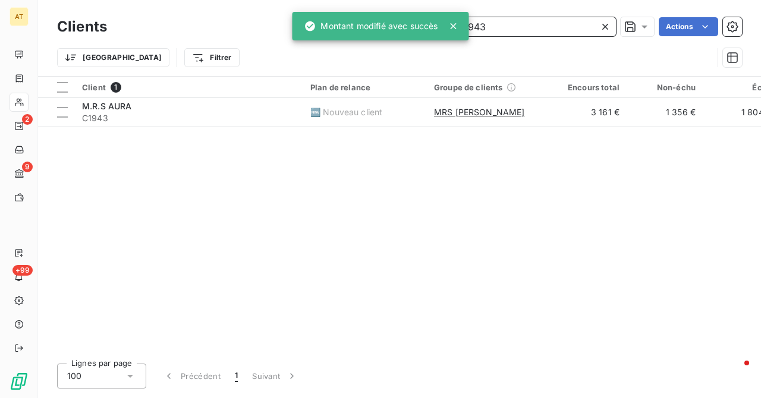
click at [545, 32] on input "C1943" at bounding box center [526, 26] width 178 height 19
paste input "90"
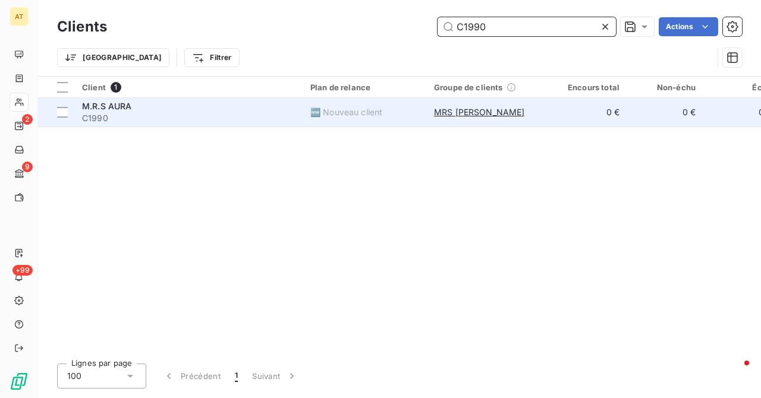
type input "C1990"
click at [105, 103] on span "M.R.S AURA" at bounding box center [107, 106] width 50 height 10
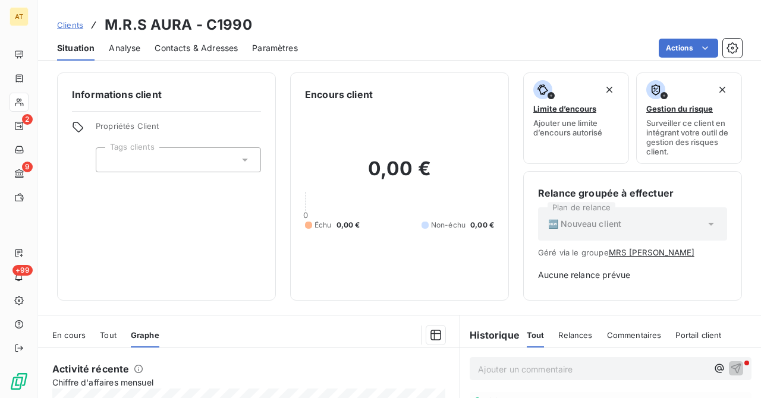
click at [163, 172] on div "Informations client Propriétés Client Tags clients" at bounding box center [166, 187] width 219 height 228
click at [220, 155] on div at bounding box center [178, 159] width 165 height 25
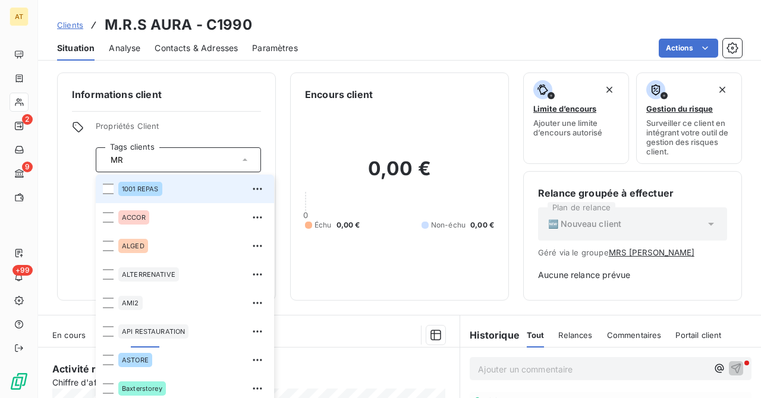
type input "MRS"
click at [499, 240] on div "Encours client 0,00 € 0 Échu 0,00 € Non-échu 0,00 €" at bounding box center [399, 187] width 219 height 228
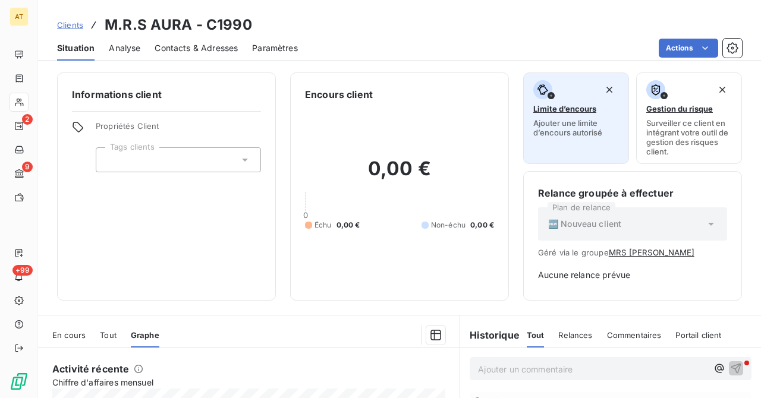
click at [566, 97] on div "button" at bounding box center [576, 89] width 86 height 19
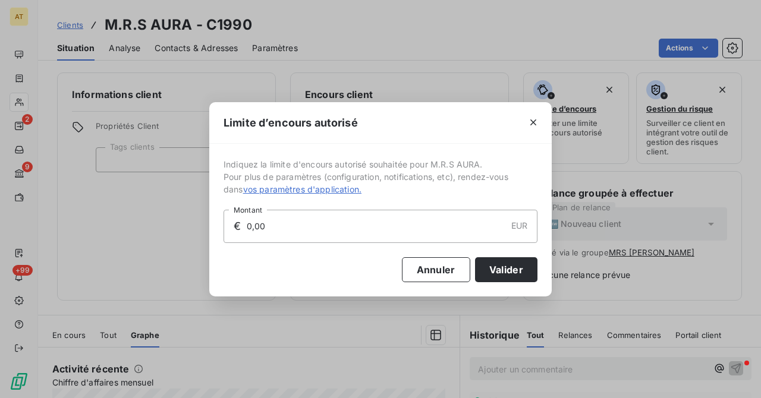
click at [409, 222] on input "0,00" at bounding box center [375, 226] width 260 height 32
type input "1 000,00"
click at [487, 272] on button "Valider" at bounding box center [506, 269] width 62 height 25
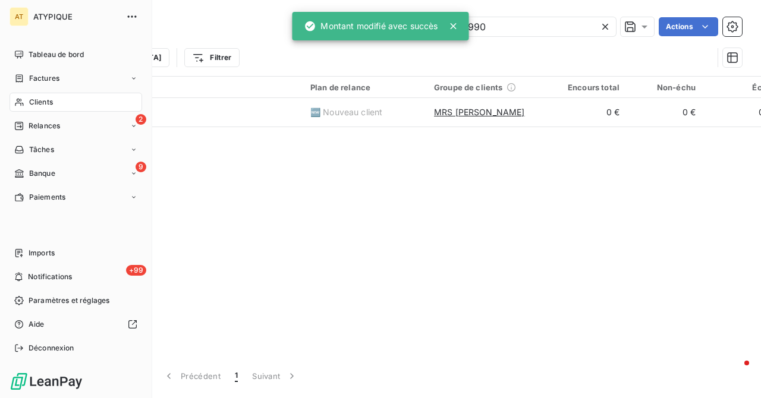
click at [29, 97] on span "Clients" at bounding box center [41, 102] width 24 height 11
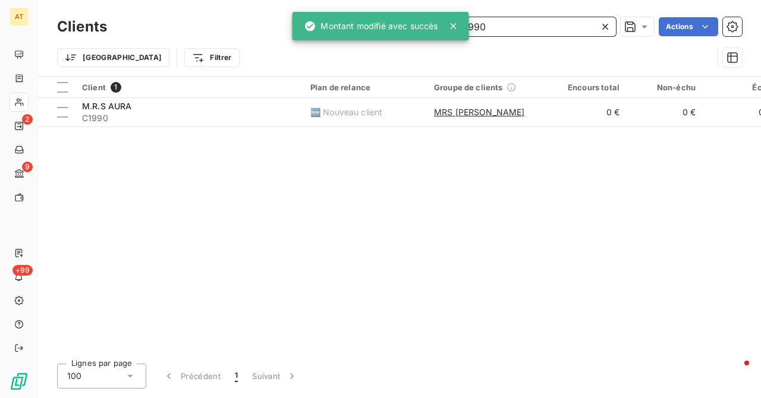
click at [511, 28] on input "C1990" at bounding box center [526, 26] width 178 height 19
paste input "3157"
type input "C3157"
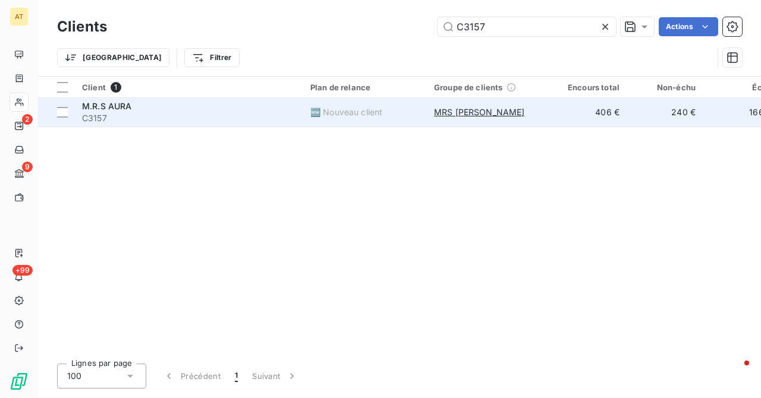
click at [89, 113] on span "C3157" at bounding box center [189, 118] width 214 height 12
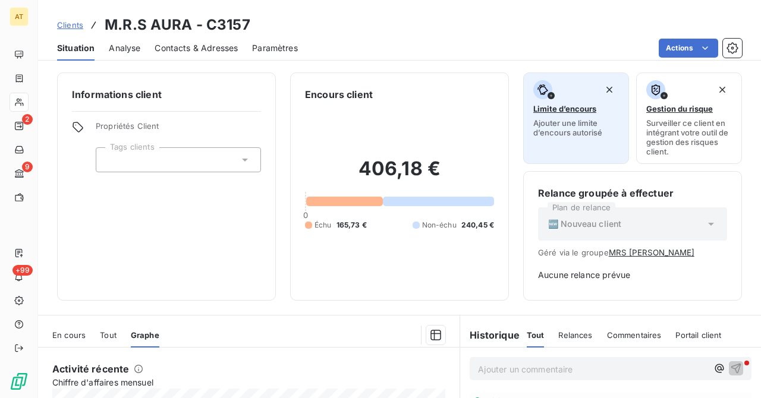
click at [559, 111] on span "Limite d’encours" at bounding box center [564, 109] width 63 height 10
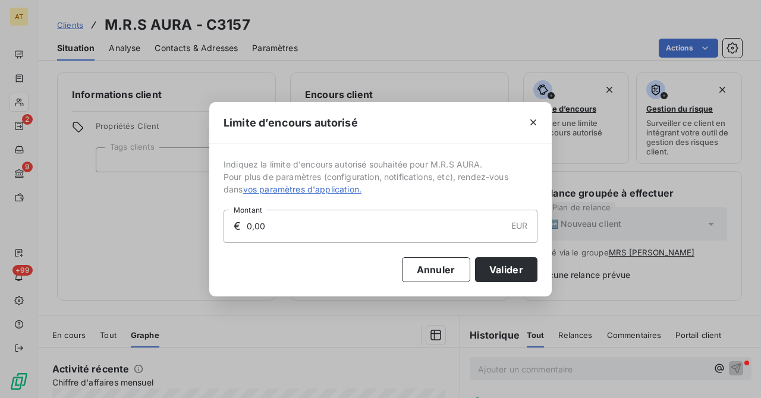
click at [308, 217] on input "0,00" at bounding box center [375, 226] width 260 height 32
type input "1 000,00"
click at [511, 263] on button "Valider" at bounding box center [506, 269] width 62 height 25
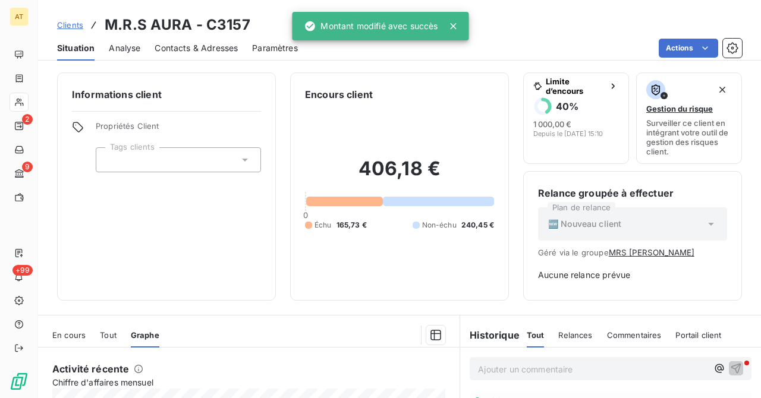
click at [168, 260] on div "Informations client Propriétés Client Tags clients" at bounding box center [166, 187] width 219 height 228
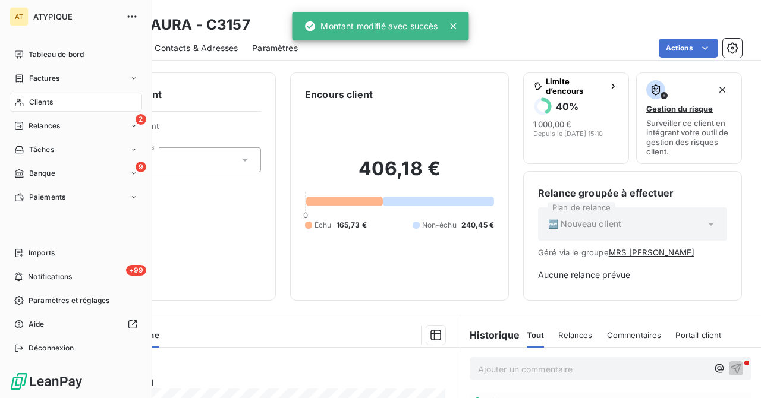
click at [50, 105] on span "Clients" at bounding box center [41, 102] width 24 height 11
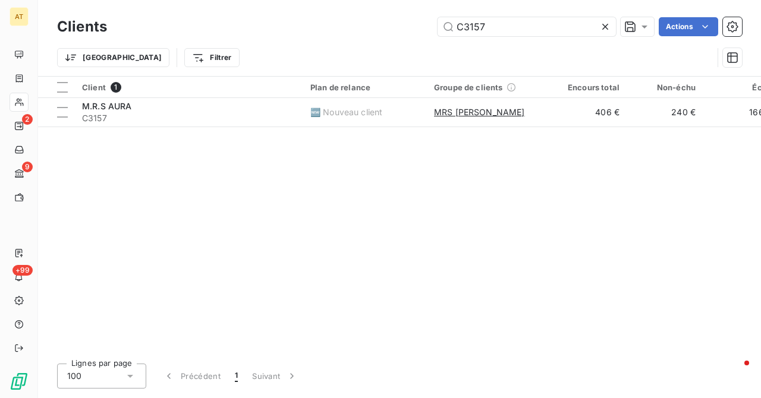
type input "C0004"
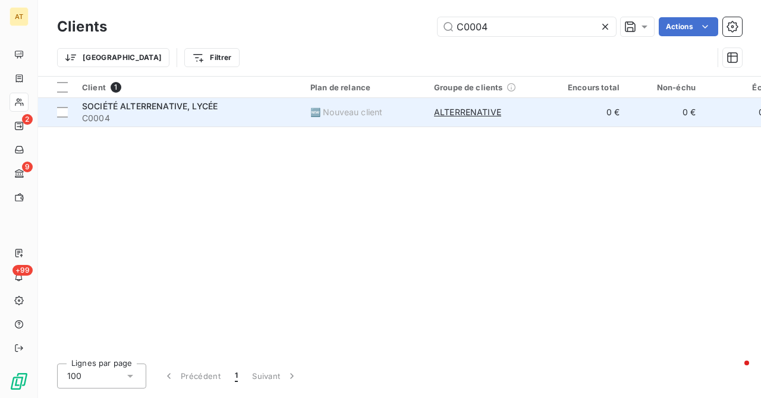
click at [153, 117] on span "C0004" at bounding box center [189, 118] width 214 height 12
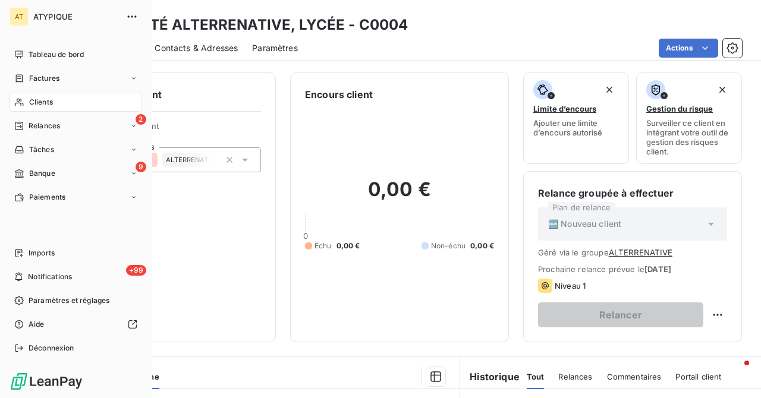
click at [21, 94] on div "Clients" at bounding box center [76, 102] width 133 height 19
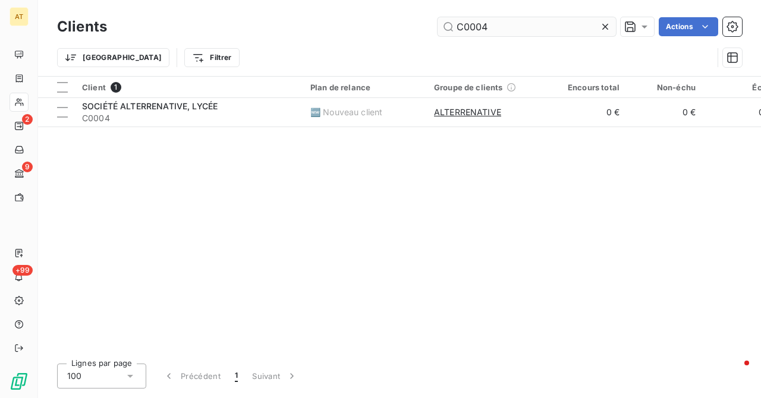
click at [518, 24] on input "C0004" at bounding box center [526, 26] width 178 height 19
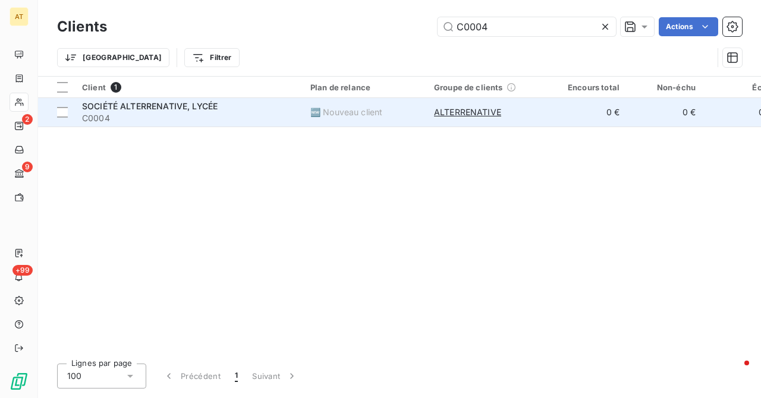
click at [172, 112] on span "C0004" at bounding box center [189, 118] width 214 height 12
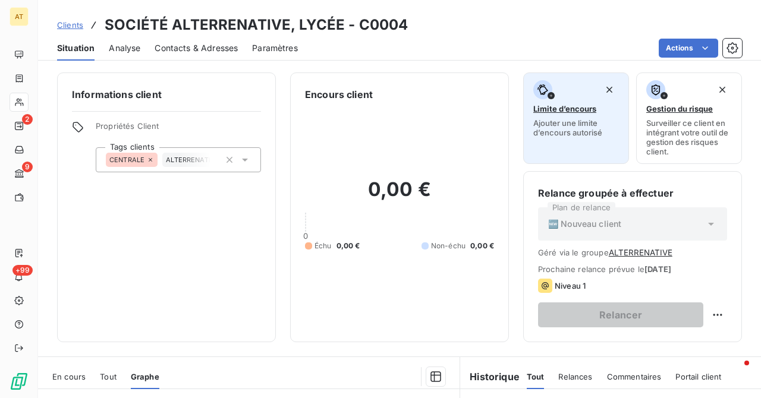
click at [589, 112] on span "Limite d’encours" at bounding box center [564, 109] width 63 height 10
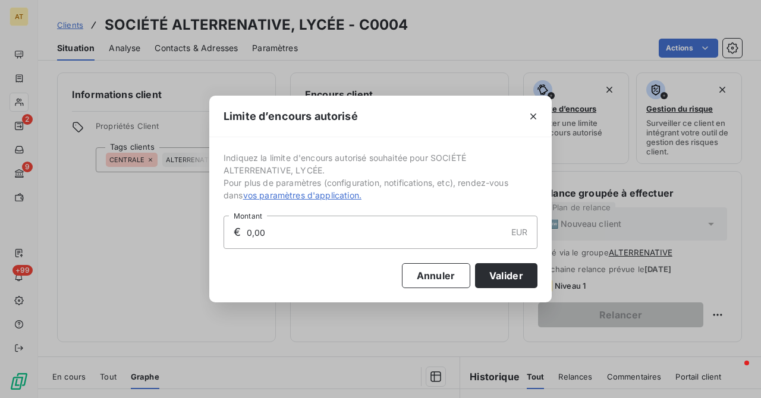
click at [405, 241] on input "0,00" at bounding box center [375, 232] width 260 height 32
type input "15 000,00"
click at [502, 276] on button "Valider" at bounding box center [506, 275] width 62 height 25
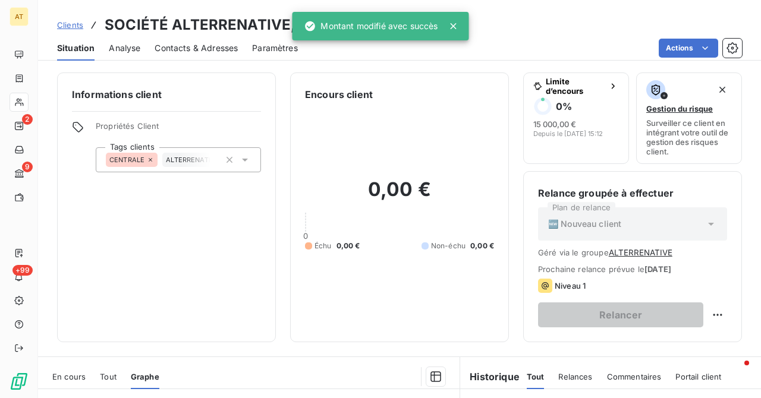
click at [303, 175] on div "Encours client 0,00 € 0 Échu 0,00 € Non-échu 0,00 €" at bounding box center [399, 208] width 219 height 270
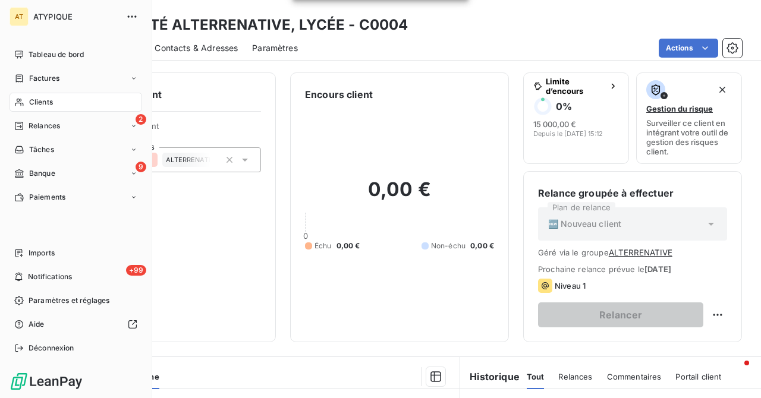
click at [29, 105] on span "Clients" at bounding box center [41, 102] width 24 height 11
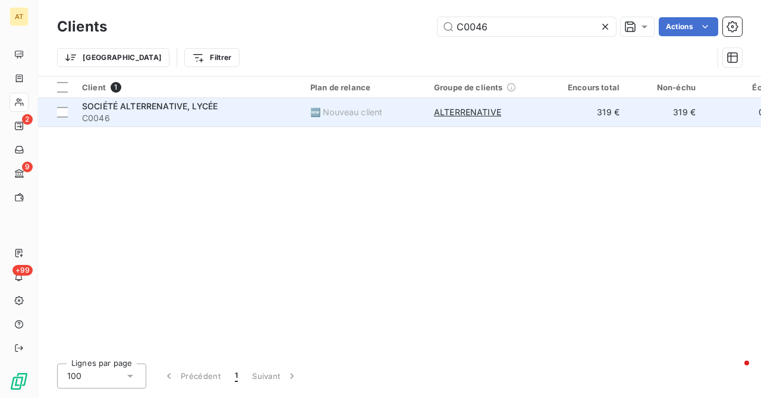
type input "C0046"
click at [146, 104] on span "SOCIÉTÉ ALTERRENATIVE, LYCÉE" at bounding box center [150, 106] width 136 height 10
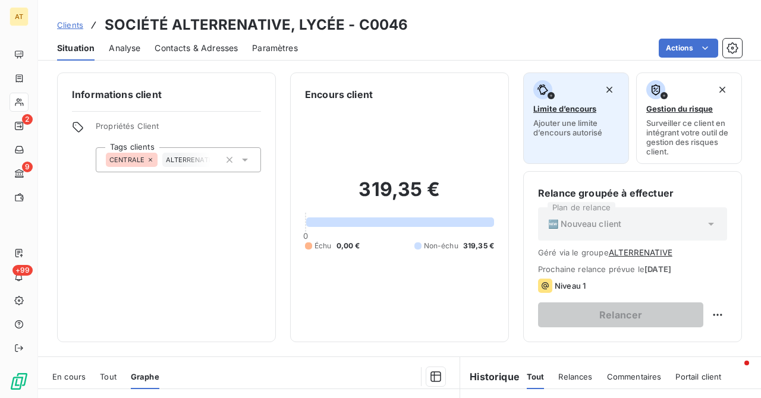
click at [571, 112] on span "Limite d’encours" at bounding box center [564, 109] width 63 height 10
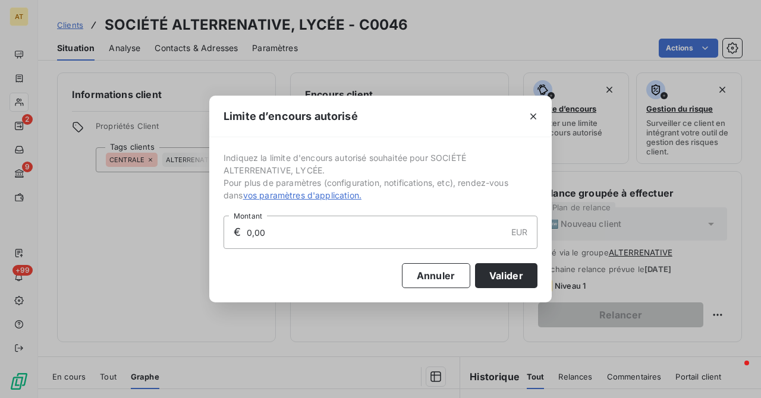
click at [413, 229] on input "0,00" at bounding box center [375, 232] width 260 height 32
type input "2 000,00"
click at [511, 272] on button "Valider" at bounding box center [506, 275] width 62 height 25
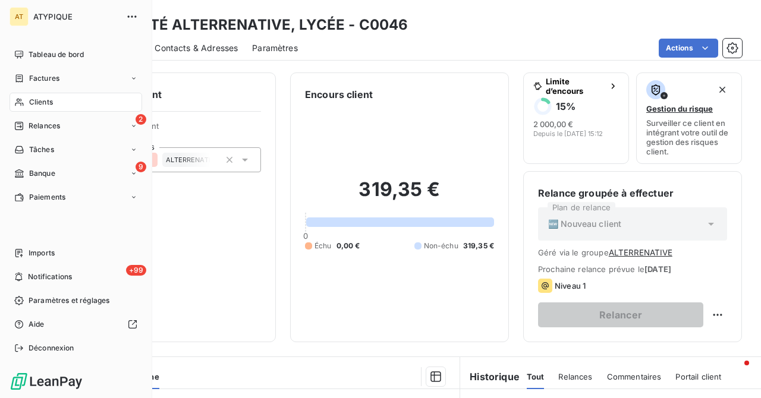
click at [27, 103] on div "Clients" at bounding box center [76, 102] width 133 height 19
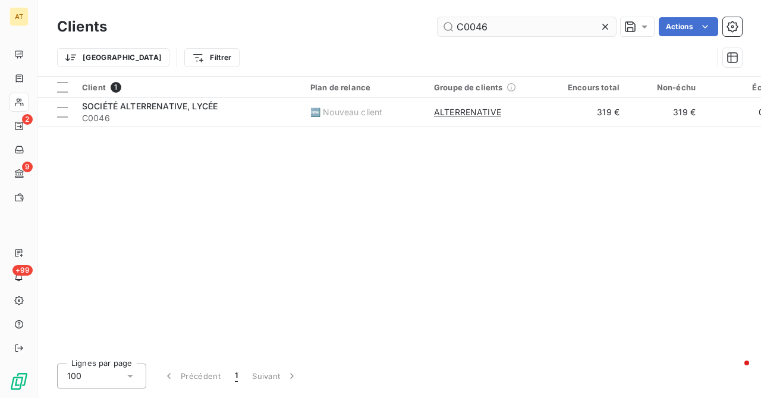
type input "C0340"
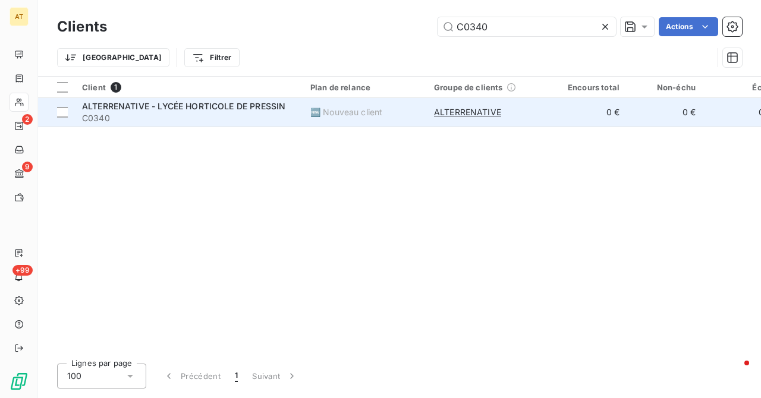
click at [140, 117] on span "C0340" at bounding box center [189, 118] width 214 height 12
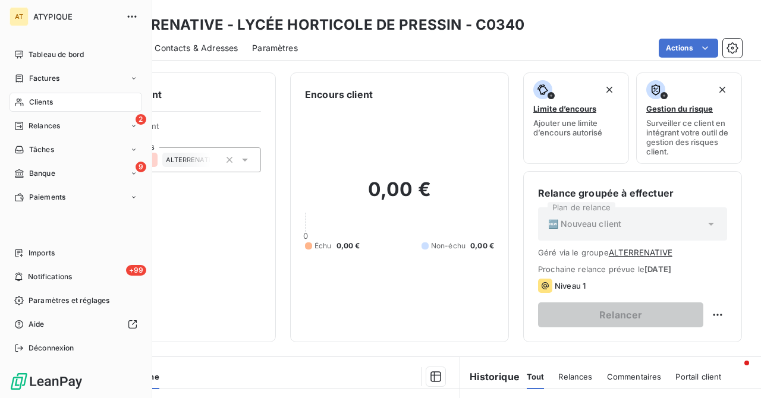
click at [26, 105] on div "Clients" at bounding box center [76, 102] width 133 height 19
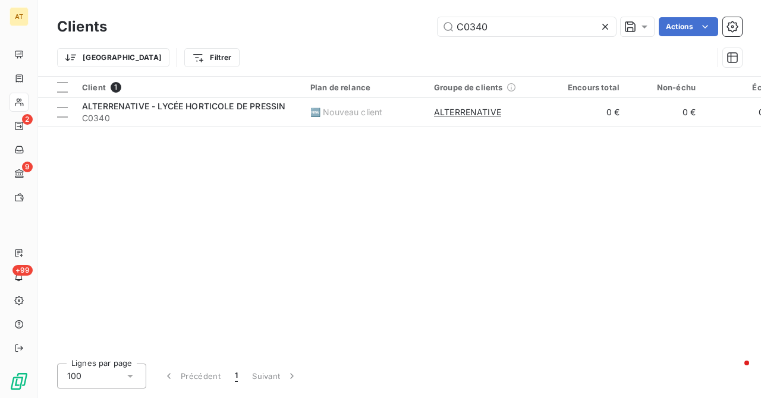
type input "C0682"
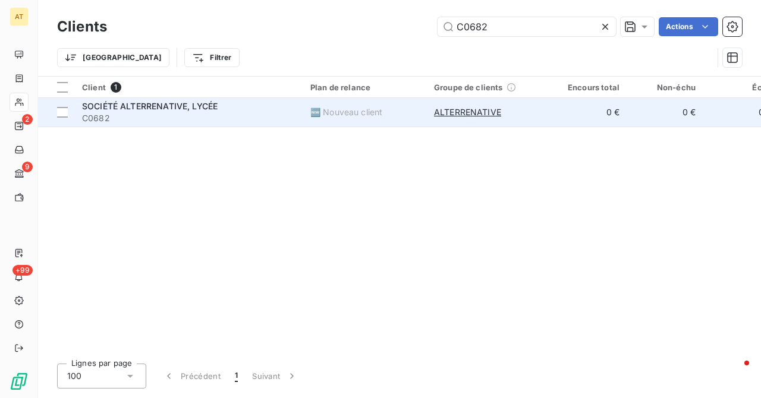
click at [99, 109] on span "SOCIÉTÉ ALTERRENATIVE, LYCÉE" at bounding box center [150, 106] width 136 height 10
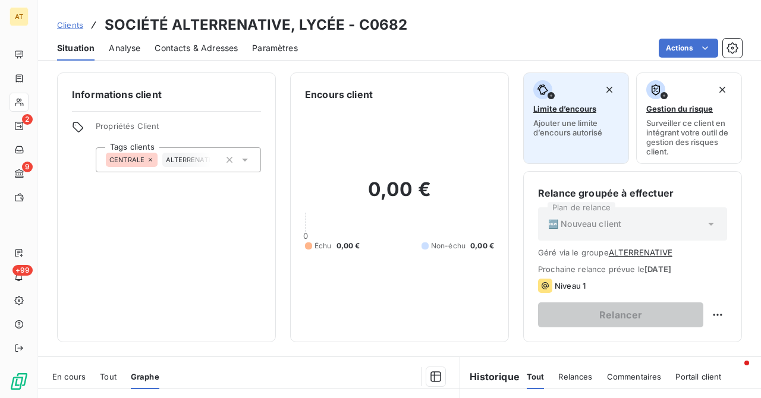
click at [545, 107] on span "Limite d’encours" at bounding box center [564, 109] width 63 height 10
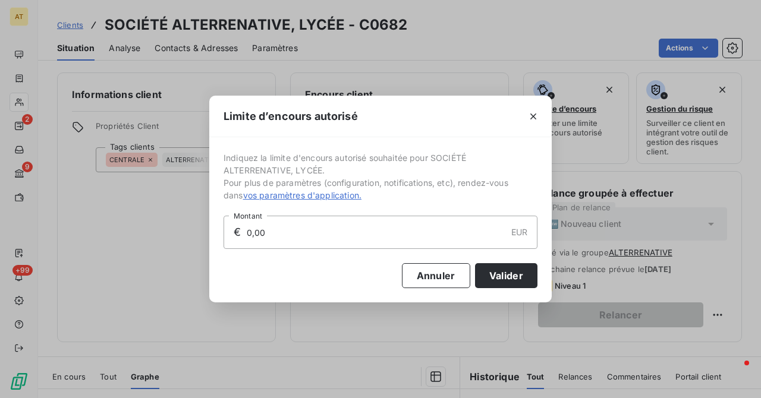
click at [396, 238] on input "0,00" at bounding box center [375, 232] width 260 height 32
type input "1 000,00"
click at [517, 284] on button "Valider" at bounding box center [506, 275] width 62 height 25
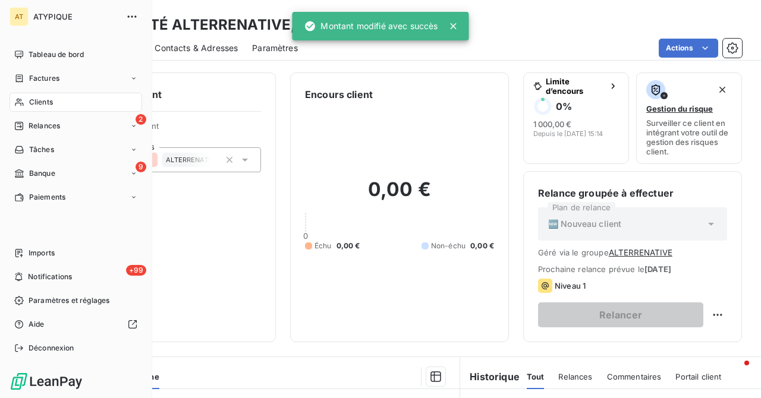
click at [24, 102] on icon at bounding box center [19, 102] width 10 height 10
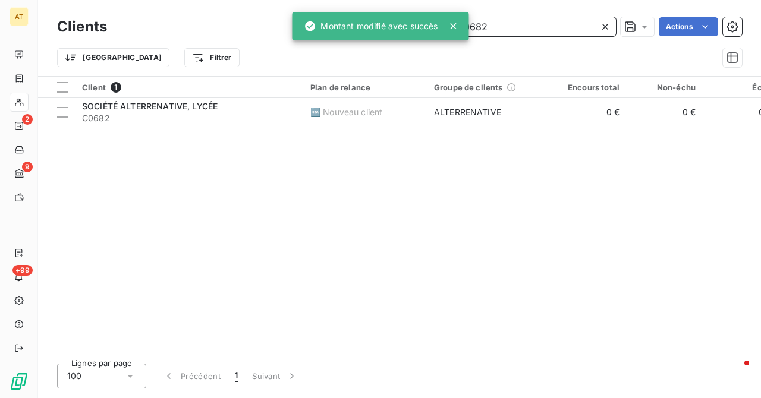
click at [532, 17] on input "C0682" at bounding box center [526, 26] width 178 height 19
click at [525, 22] on input "C0682" at bounding box center [526, 26] width 178 height 19
paste input "1648"
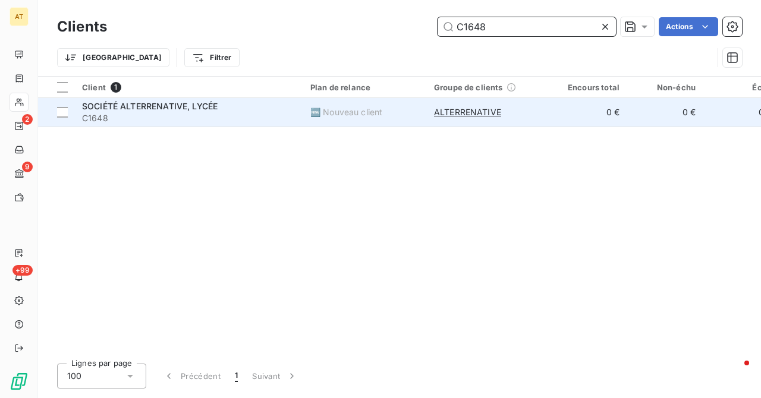
type input "C1648"
click at [121, 118] on span "C1648" at bounding box center [189, 118] width 214 height 12
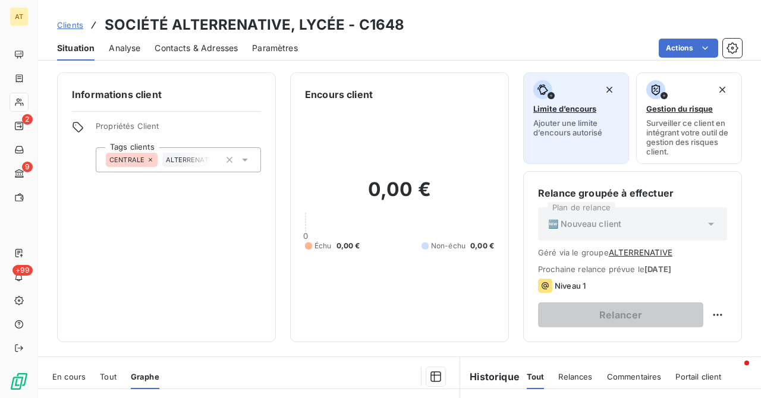
click at [563, 115] on div "Limite d’encours Ajouter une limite d’encours autorisé" at bounding box center [576, 108] width 86 height 57
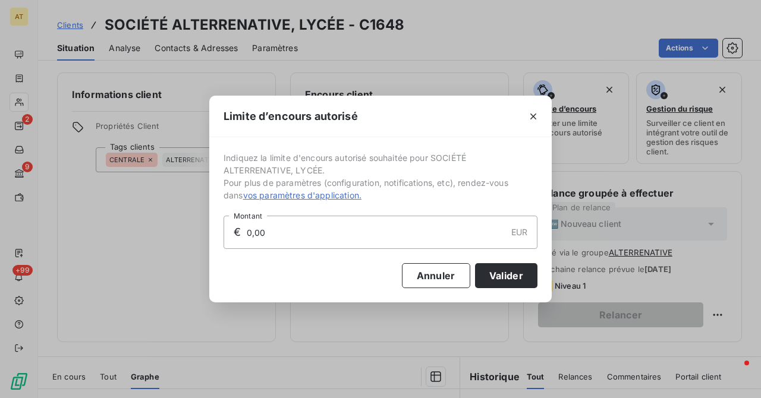
click at [380, 230] on input "0,00" at bounding box center [375, 232] width 260 height 32
type input "3 000,00"
click at [493, 280] on button "Valider" at bounding box center [506, 275] width 62 height 25
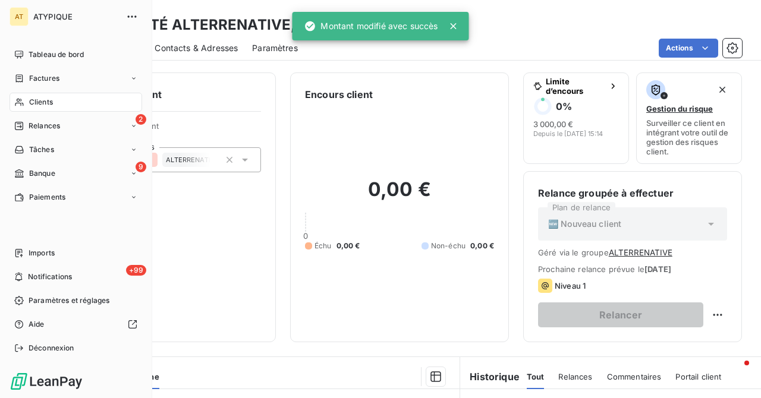
click at [20, 108] on div "Clients" at bounding box center [76, 102] width 133 height 19
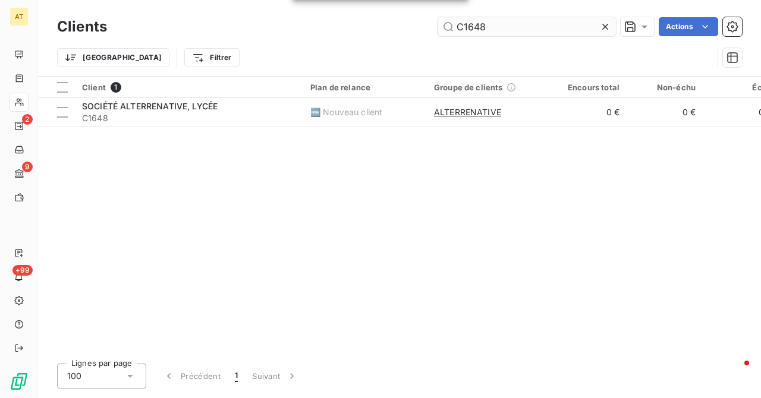
click at [581, 29] on input "C1648" at bounding box center [526, 26] width 178 height 19
type input "C1649"
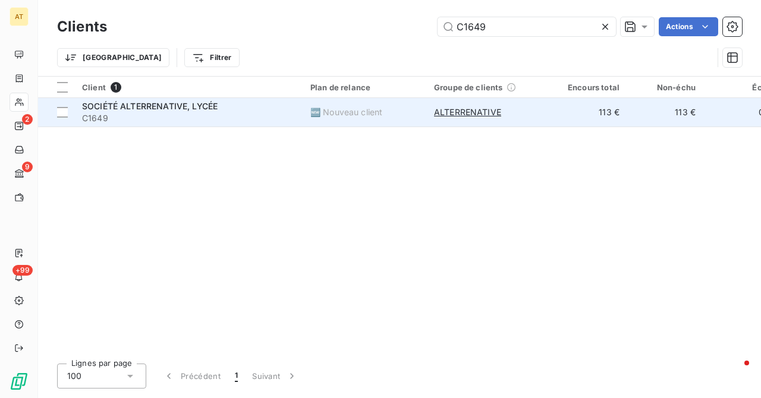
click at [160, 117] on span "C1649" at bounding box center [189, 118] width 214 height 12
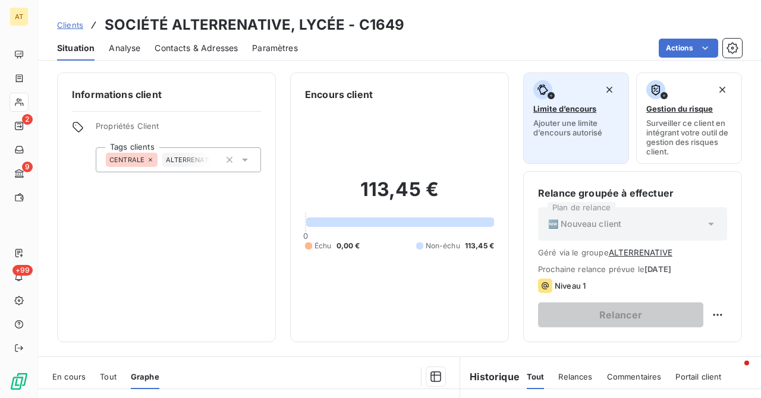
click at [550, 90] on div "button" at bounding box center [542, 89] width 19 height 19
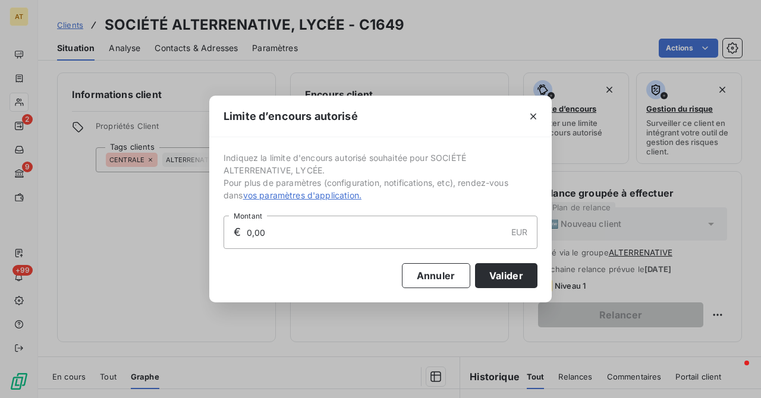
click at [311, 223] on input "0,00" at bounding box center [375, 232] width 260 height 32
type input "3 000,00"
click at [504, 273] on button "Valider" at bounding box center [506, 275] width 62 height 25
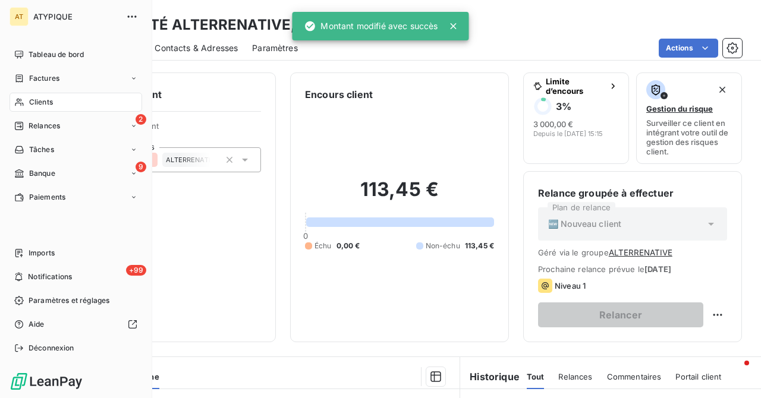
click at [42, 105] on span "Clients" at bounding box center [41, 102] width 24 height 11
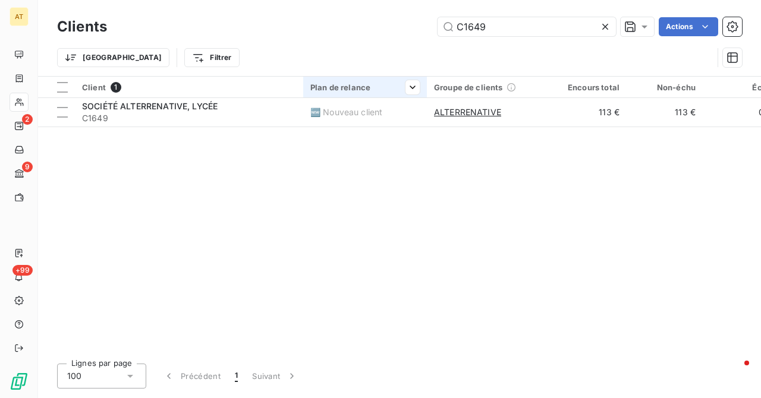
type input "C1650"
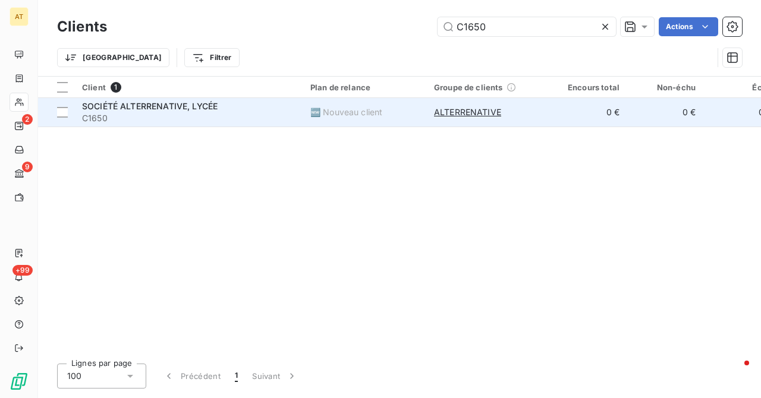
click at [124, 118] on span "C1650" at bounding box center [189, 118] width 214 height 12
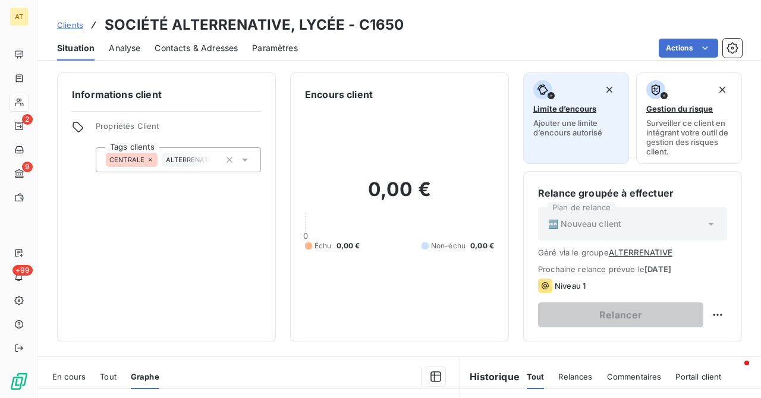
click at [570, 115] on div "Limite d’encours Ajouter une limite d’encours autorisé" at bounding box center [576, 108] width 86 height 57
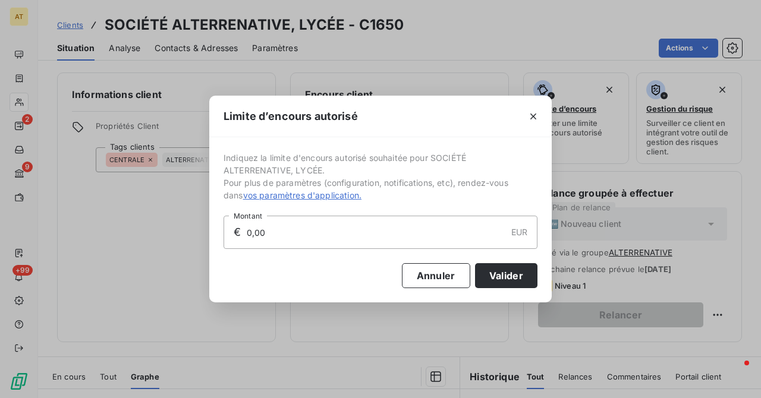
click at [310, 224] on input "0,00" at bounding box center [375, 232] width 260 height 32
paste input "1 65"
type input "1 000,00"
click at [495, 282] on button "Valider" at bounding box center [506, 275] width 62 height 25
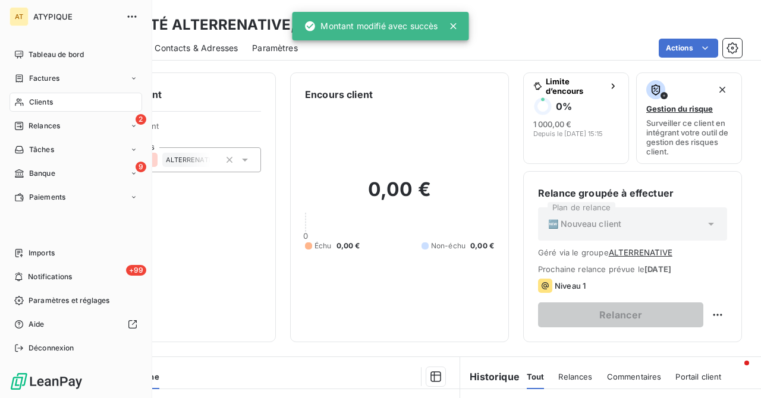
click at [36, 105] on span "Clients" at bounding box center [41, 102] width 24 height 11
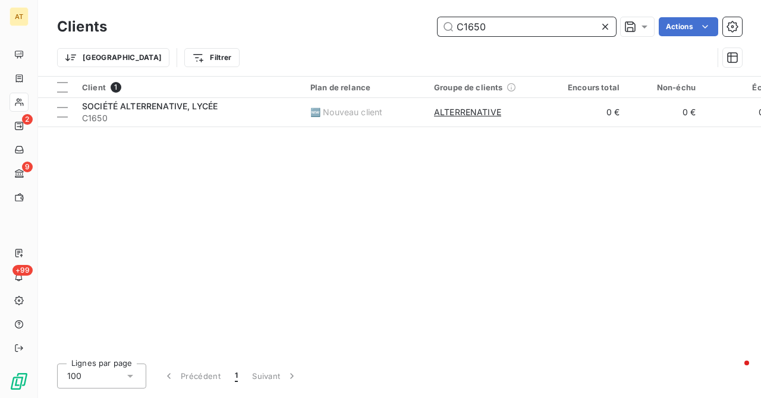
click at [499, 30] on input "C1650" at bounding box center [526, 26] width 178 height 19
click at [518, 29] on input "C1650" at bounding box center [526, 26] width 178 height 19
paste input "2618"
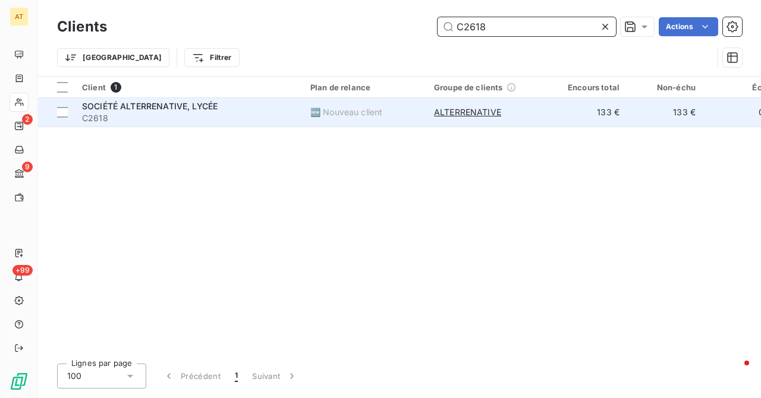
type input "C2618"
click at [118, 121] on span "C2618" at bounding box center [189, 118] width 214 height 12
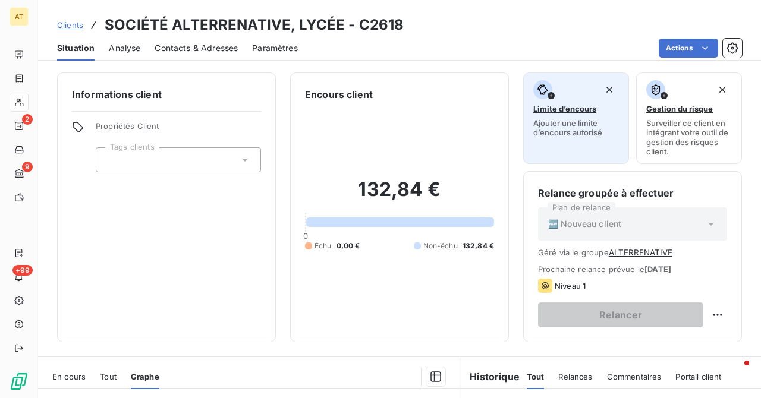
click at [552, 102] on div "Limite d’encours Ajouter une limite d’encours autorisé" at bounding box center [576, 108] width 86 height 57
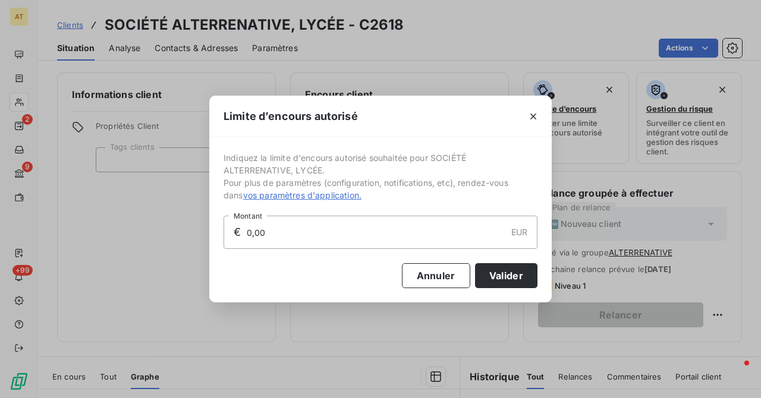
click at [332, 224] on input "0,00" at bounding box center [375, 232] width 260 height 32
paste input "2 618"
type input "4 000,00"
click at [509, 273] on button "Valider" at bounding box center [506, 275] width 62 height 25
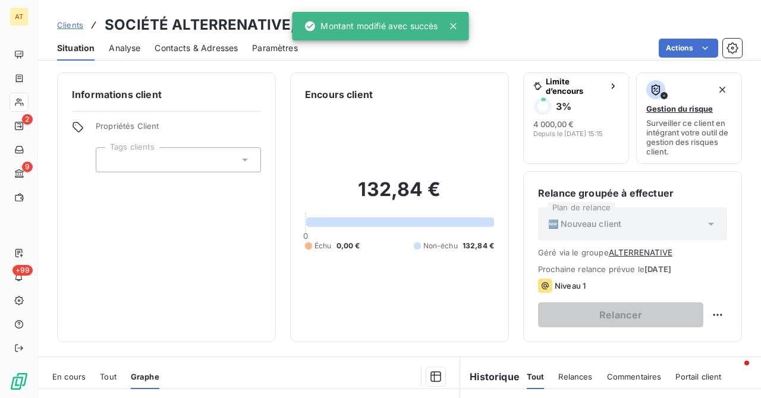
click at [18, 96] on div at bounding box center [19, 102] width 19 height 19
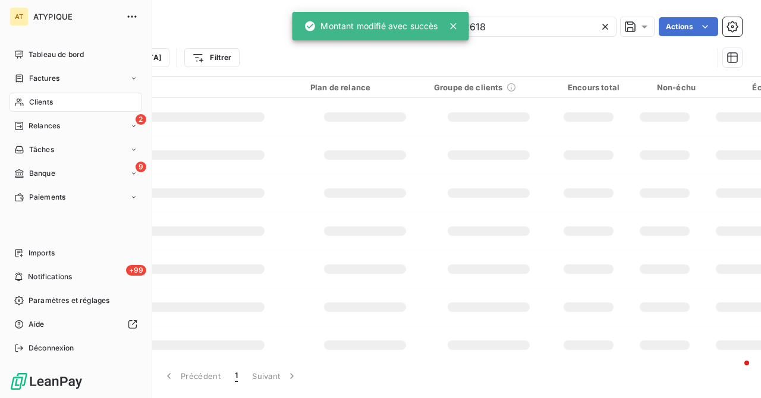
click at [18, 96] on div "Clients" at bounding box center [76, 102] width 133 height 19
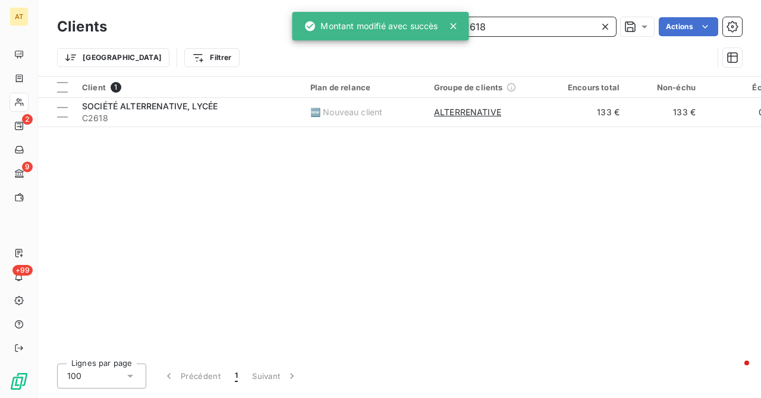
click at [547, 31] on input "C2618" at bounding box center [526, 26] width 178 height 19
paste input "9"
type input "C2619"
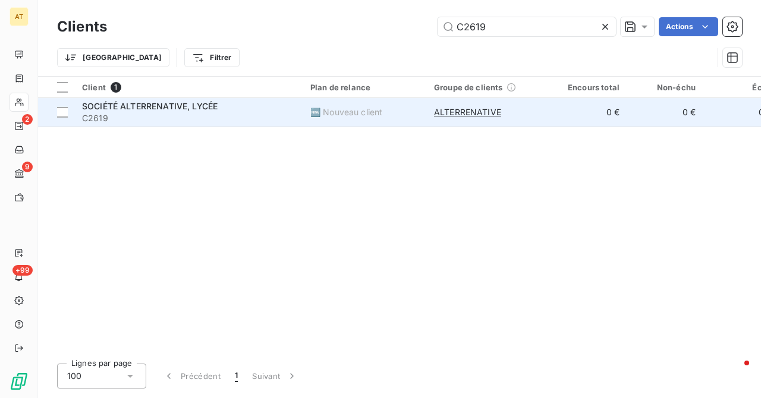
click at [121, 122] on span "C2619" at bounding box center [189, 118] width 214 height 12
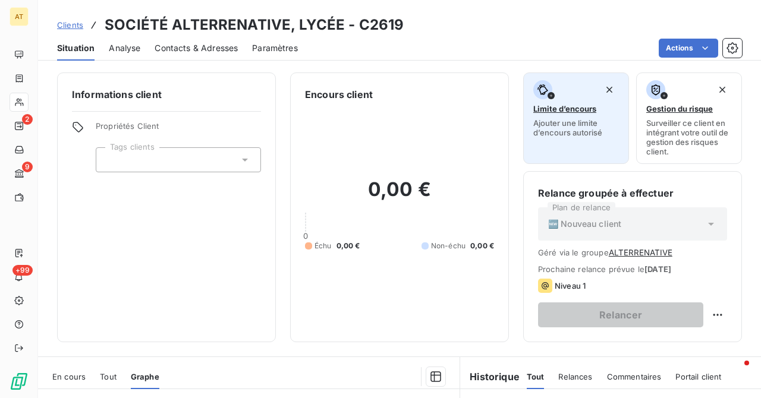
click at [566, 97] on div "button" at bounding box center [576, 89] width 86 height 19
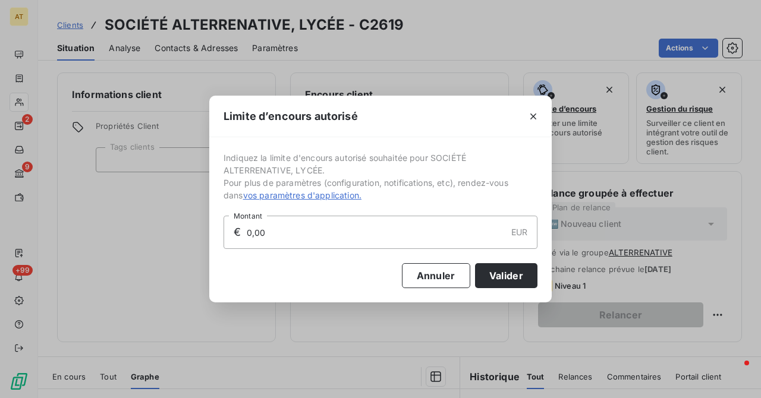
click at [314, 238] on input "0,00" at bounding box center [375, 232] width 260 height 32
type input "3 000,00"
click at [496, 288] on div "Indiquez la limite d'encours autorisé souhaitée pour SOCIÉTÉ ALTERRENATIVE, LYC…" at bounding box center [380, 219] width 342 height 165
click at [499, 286] on button "Valider" at bounding box center [506, 275] width 62 height 25
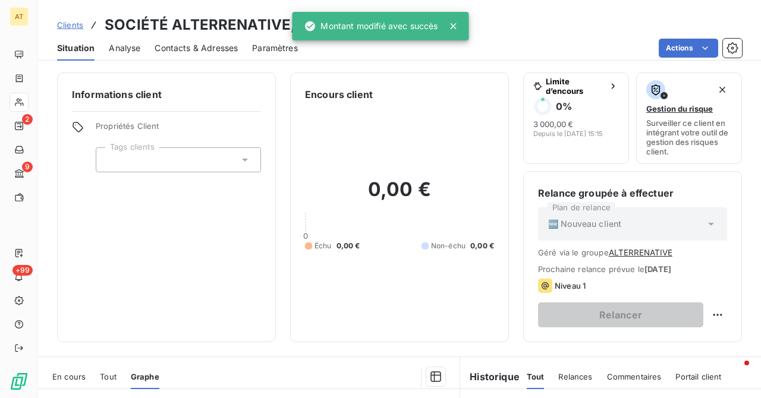
click at [169, 279] on div "Informations client Propriétés Client Tags clients" at bounding box center [166, 208] width 219 height 270
click at [214, 234] on div "Informations client Propriétés Client Tags clients" at bounding box center [166, 208] width 219 height 270
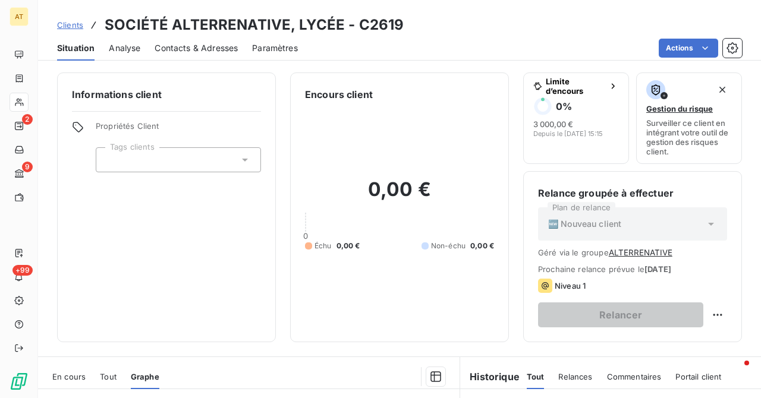
click at [185, 268] on div "Informations client Propriétés Client Tags clients" at bounding box center [166, 208] width 219 height 270
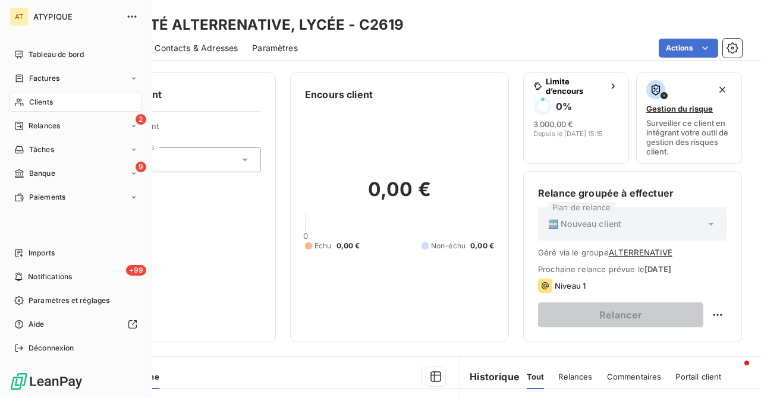
click at [34, 185] on nav "Tableau de bord Factures Clients 2 Relances Tâches 9 Banque Paiements" at bounding box center [76, 126] width 133 height 162
click at [40, 183] on nav "Tableau de bord Factures Clients 2 Relances Tâches 9 Banque Paiements" at bounding box center [76, 126] width 133 height 162
click at [51, 176] on span "Banque" at bounding box center [42, 173] width 26 height 11
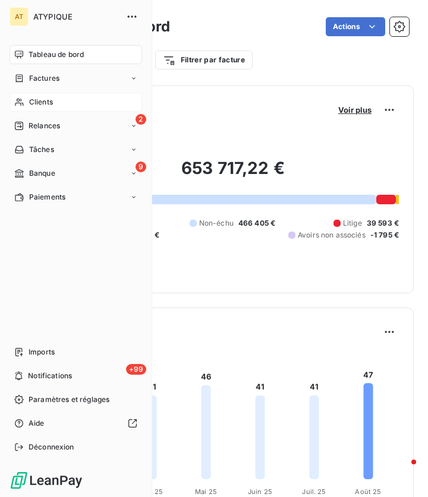
click at [41, 105] on span "Clients" at bounding box center [41, 102] width 24 height 11
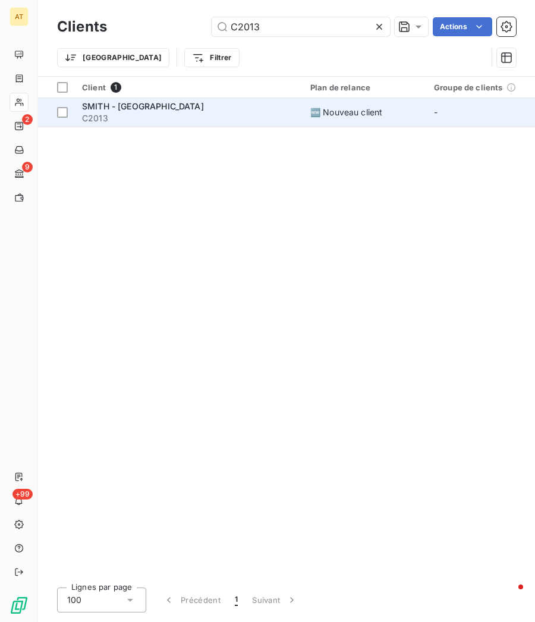
type input "C2013"
click at [109, 121] on span "C2013" at bounding box center [189, 118] width 214 height 12
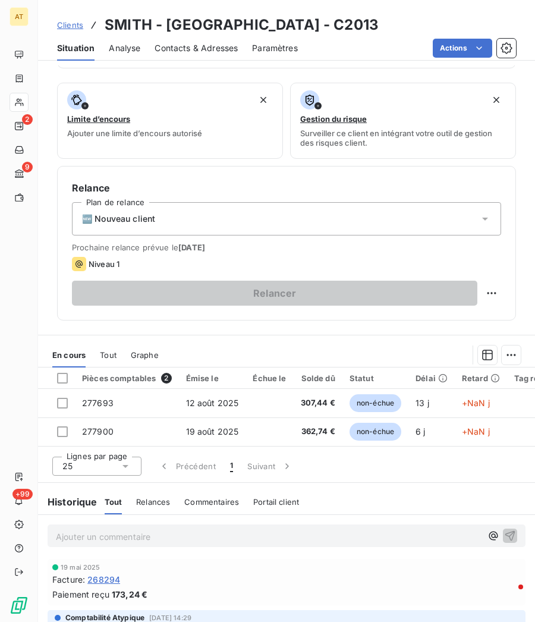
scroll to position [291, 0]
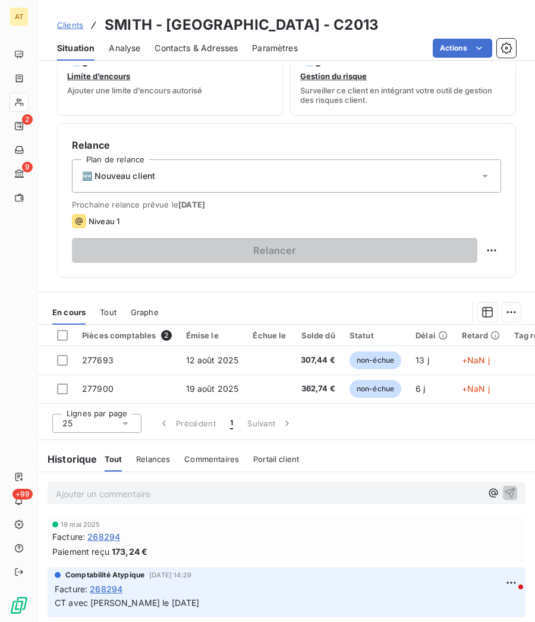
click at [131, 237] on div "Graphe" at bounding box center [145, 312] width 28 height 25
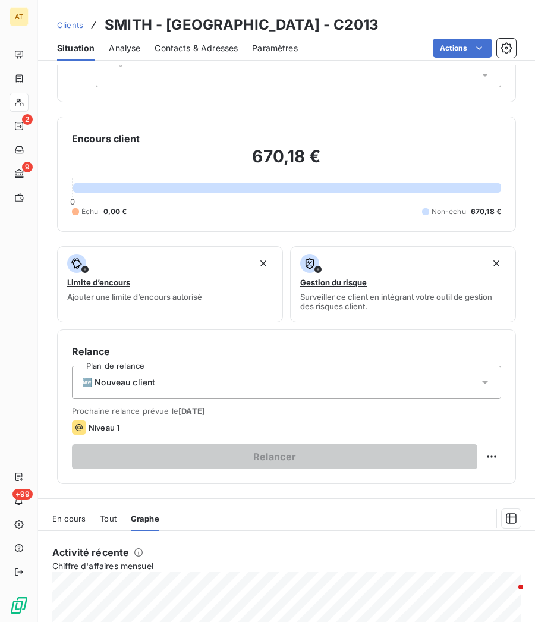
scroll to position [108, 0]
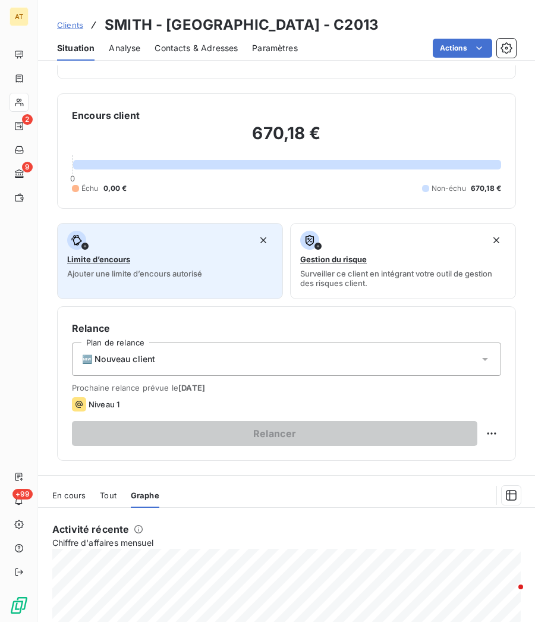
click at [108, 237] on span "Limite d’encours" at bounding box center [98, 259] width 63 height 10
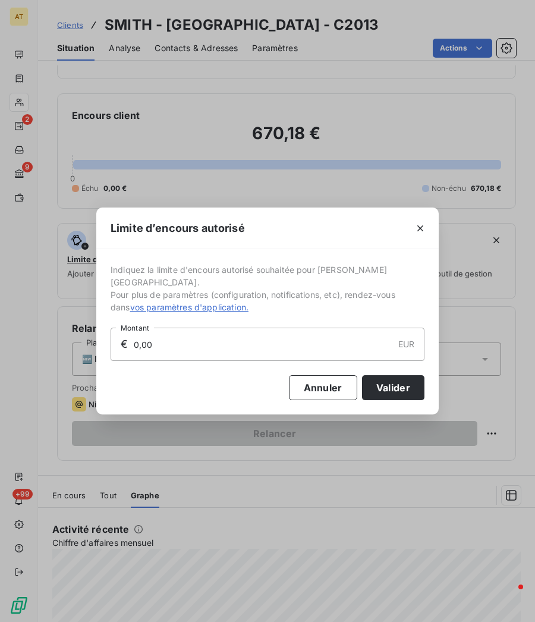
click at [197, 237] on input "0,00" at bounding box center [263, 344] width 260 height 32
type input "1 000,00"
click at [376, 237] on button "Valider" at bounding box center [393, 387] width 62 height 25
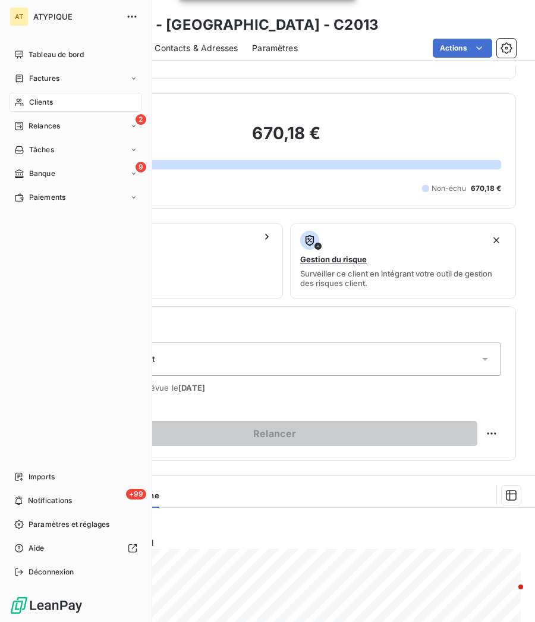
click at [24, 101] on div "Clients" at bounding box center [76, 102] width 133 height 19
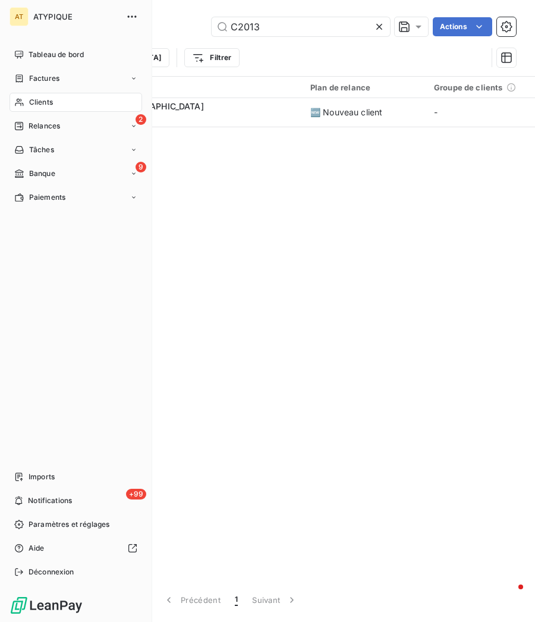
click at [24, 101] on div "Clients" at bounding box center [76, 102] width 133 height 19
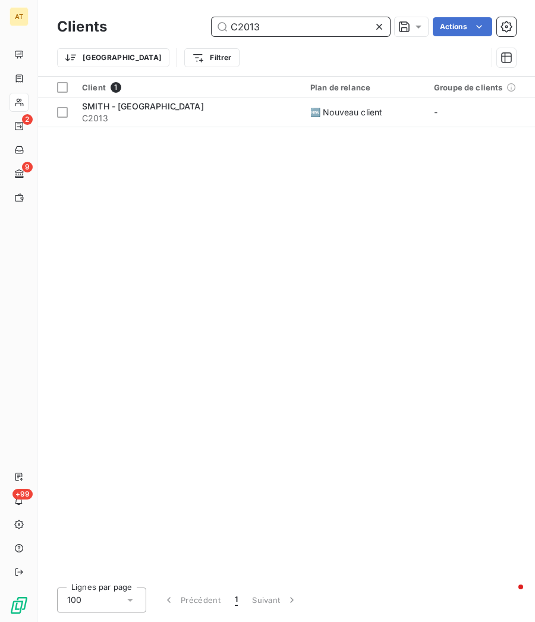
click at [269, 29] on input "C2013" at bounding box center [301, 26] width 178 height 19
paste input "1"
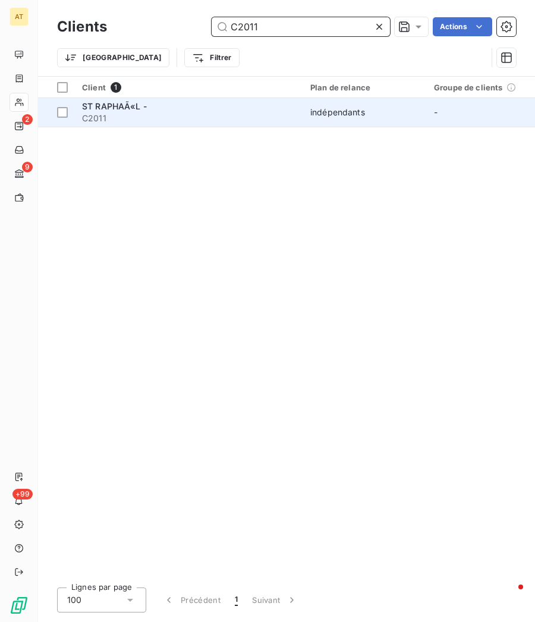
type input "C2011"
click at [144, 106] on span "ST RAPHAÃ«L -" at bounding box center [114, 106] width 65 height 10
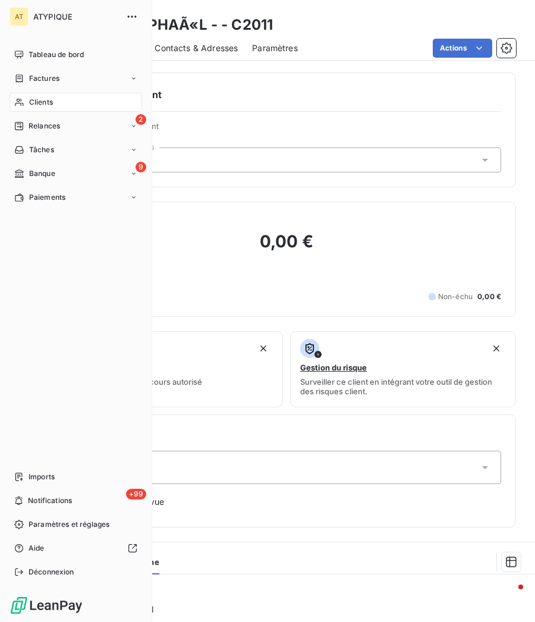
click at [19, 90] on nav "Tableau de bord Factures Clients 2 Relances Tâches 9 Banque Paiements" at bounding box center [76, 126] width 133 height 162
click at [49, 102] on span "Clients" at bounding box center [41, 102] width 24 height 11
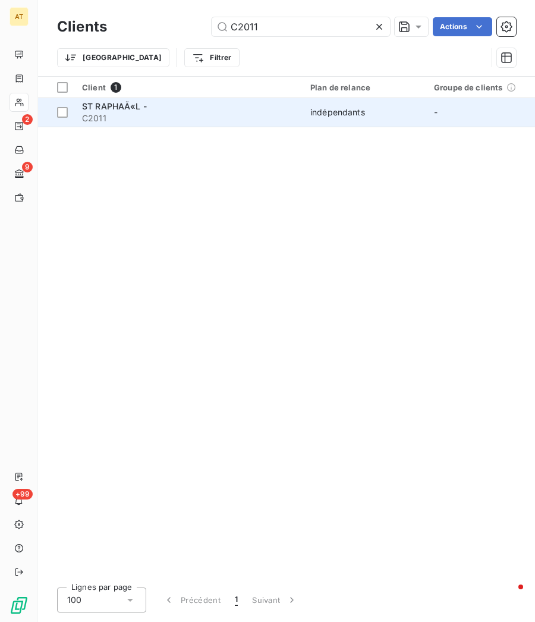
type input "C1962"
click at [134, 125] on td "EHPAD NOTRE DAME DE L'ISLE C1962" at bounding box center [189, 112] width 228 height 29
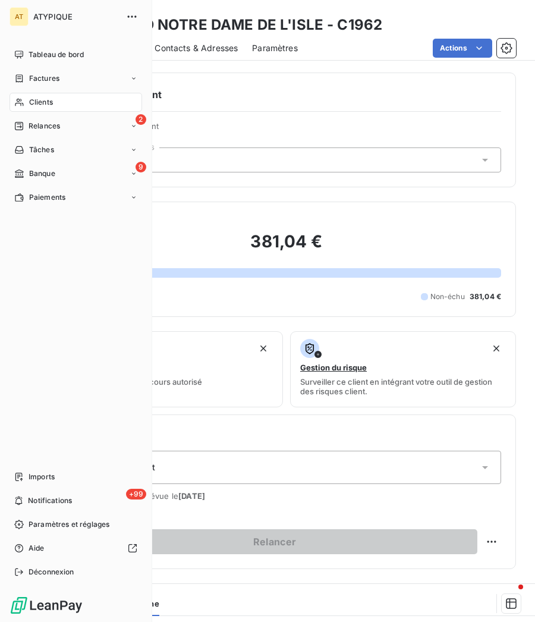
click at [48, 108] on div "Clients" at bounding box center [76, 102] width 133 height 19
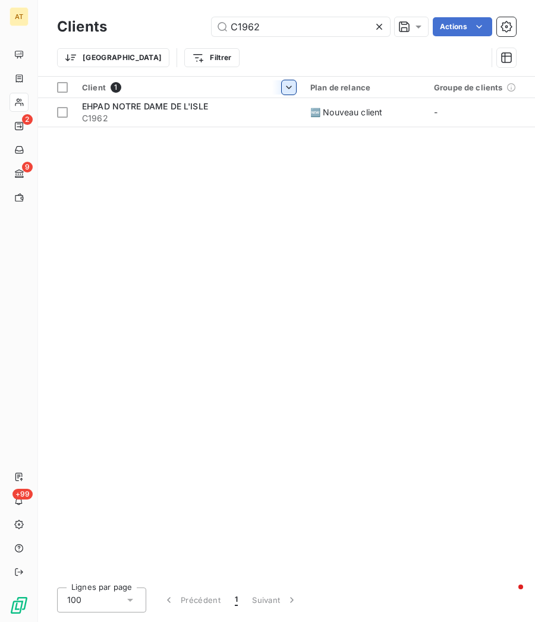
type input "C1899"
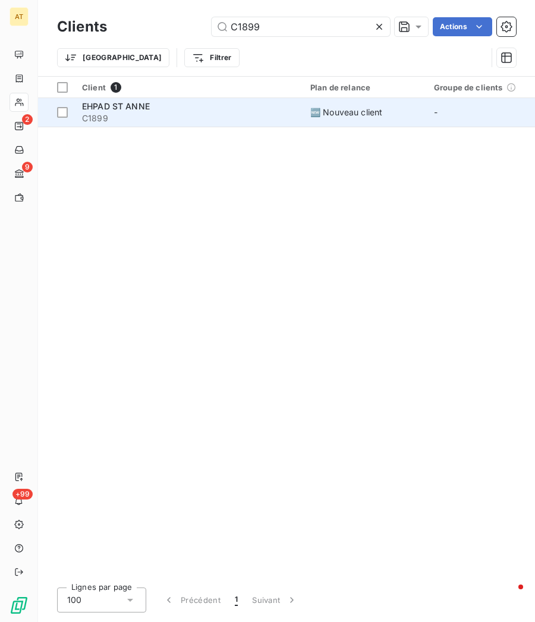
click at [116, 119] on span "C1899" at bounding box center [189, 118] width 214 height 12
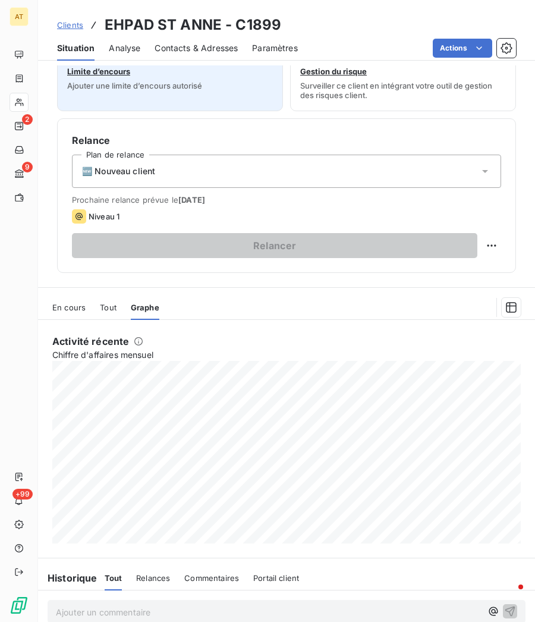
scroll to position [297, 0]
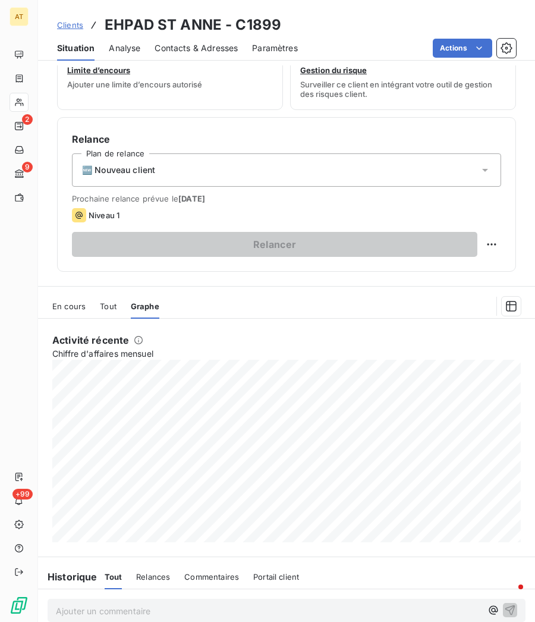
click at [196, 24] on h3 "EHPAD ST ANNE - C1899" at bounding box center [193, 24] width 177 height 21
copy h3 "EHPAD ST ANNE - C1899"
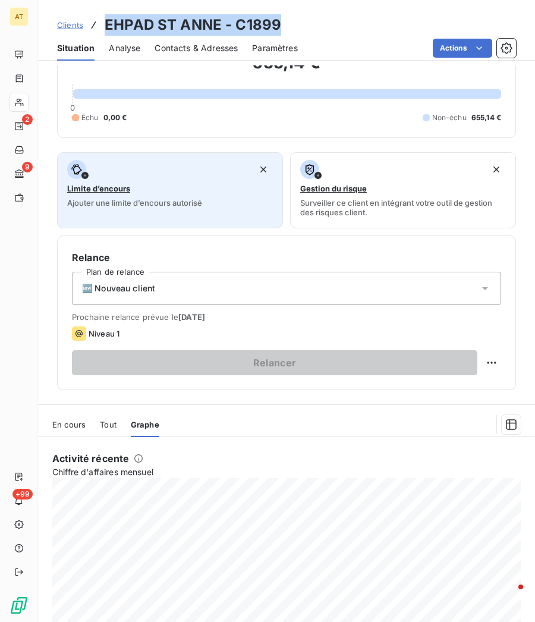
scroll to position [174, 0]
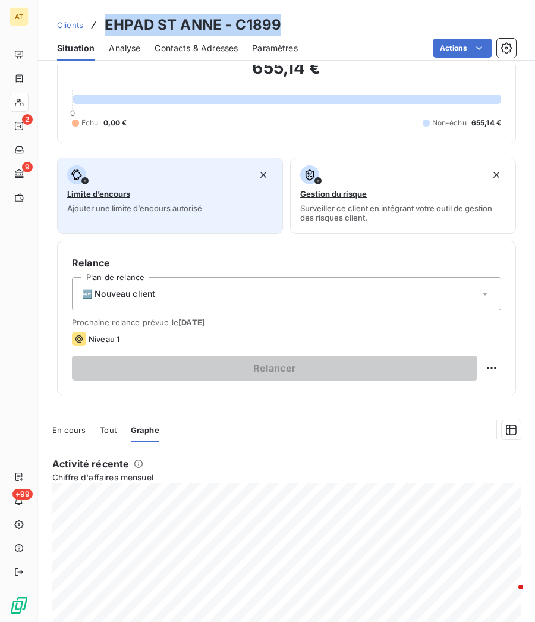
click at [128, 172] on div "button" at bounding box center [170, 174] width 206 height 19
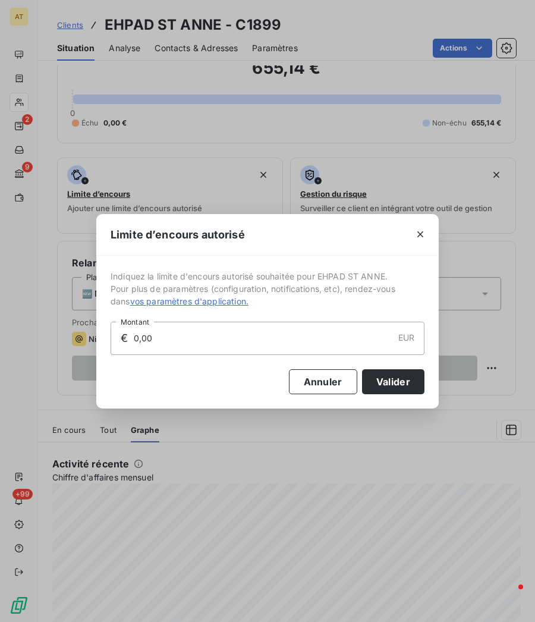
click at [167, 237] on input "0,00" at bounding box center [263, 338] width 260 height 32
type input "3 000,00"
click at [393, 237] on button "Valider" at bounding box center [393, 381] width 62 height 25
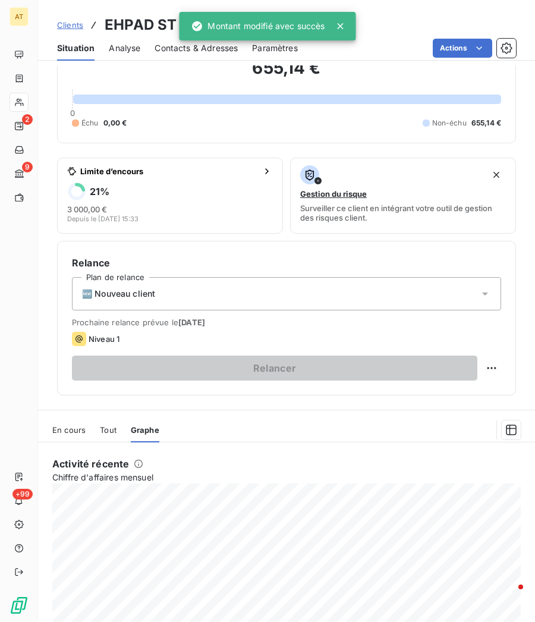
scroll to position [0, 0]
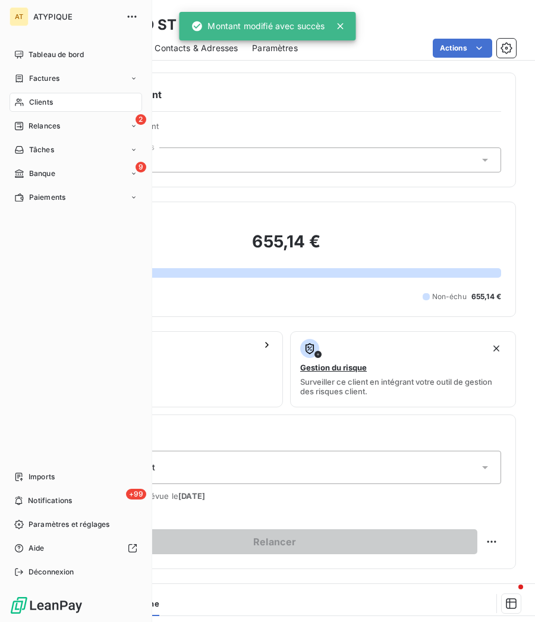
click at [39, 99] on span "Clients" at bounding box center [41, 102] width 24 height 11
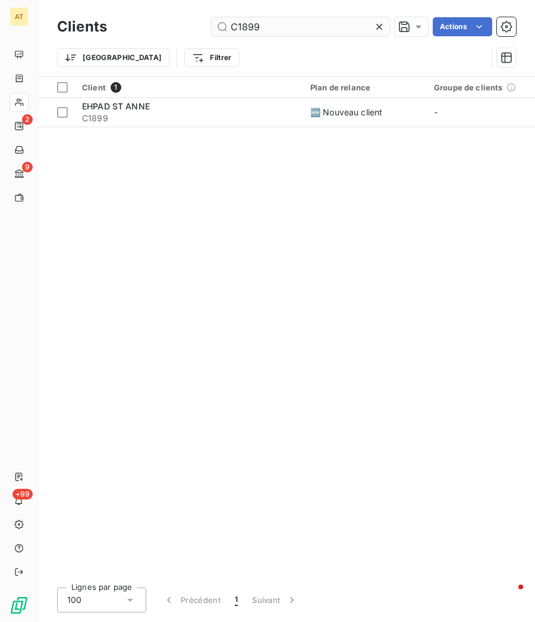
click at [322, 31] on input "C1899" at bounding box center [301, 26] width 178 height 19
type input "C2013"
click at [133, 109] on span "SMITH - LYON" at bounding box center [143, 106] width 122 height 10
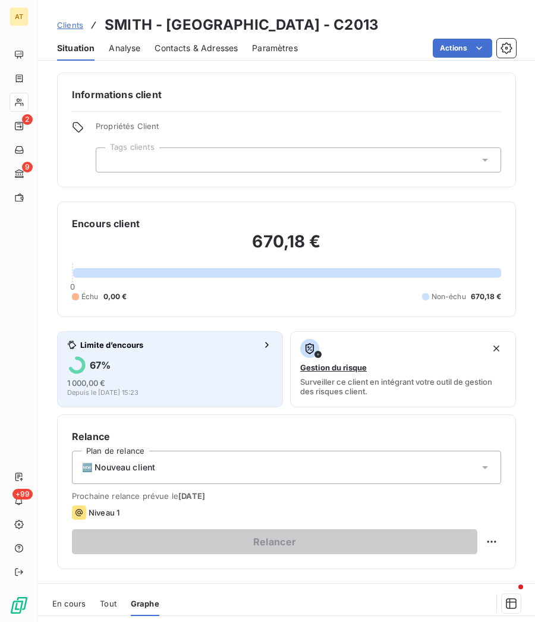
click at [157, 237] on div "67 %" at bounding box center [170, 364] width 206 height 19
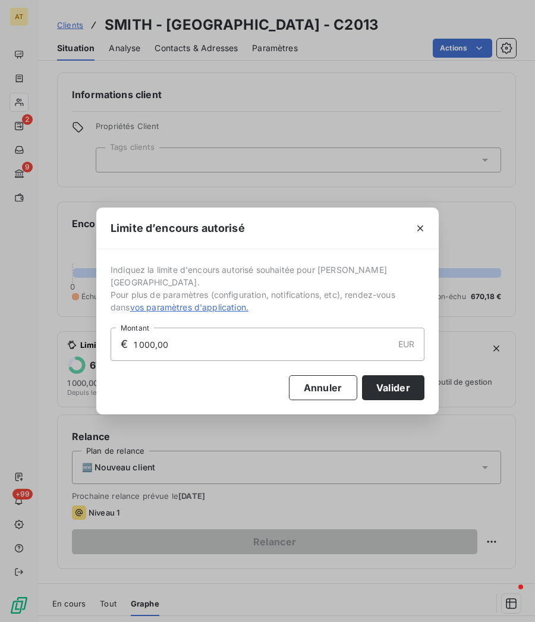
click at [218, 237] on input "1 000,00" at bounding box center [263, 344] width 260 height 32
type input "7 000,00"
click at [382, 237] on button "Valider" at bounding box center [393, 387] width 62 height 25
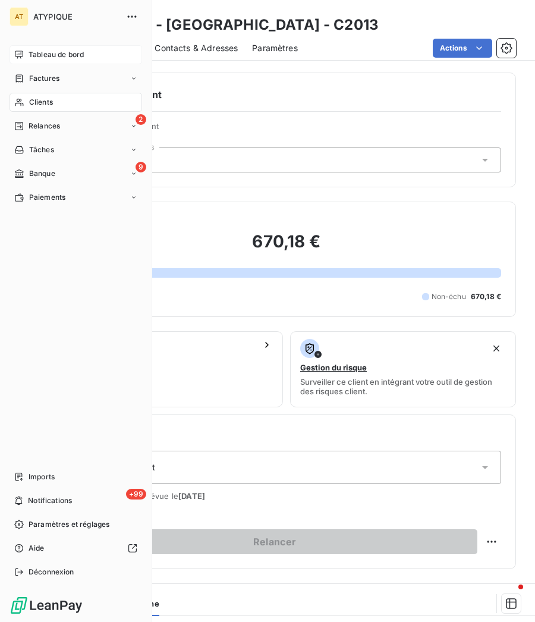
click at [47, 56] on span "Tableau de bord" at bounding box center [56, 54] width 55 height 11
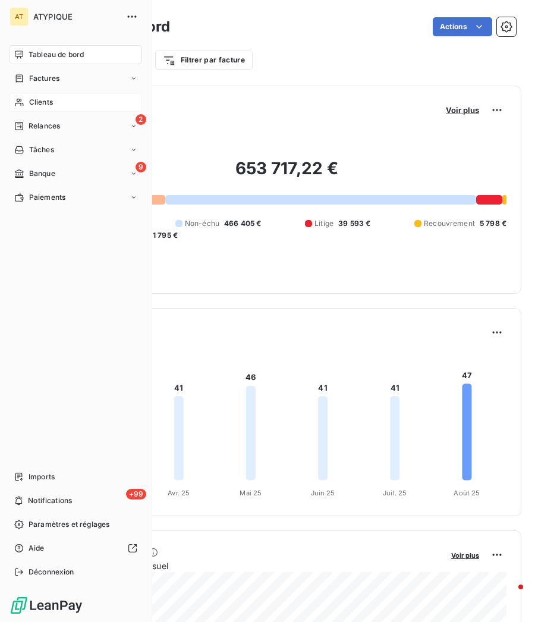
click at [50, 101] on span "Clients" at bounding box center [41, 102] width 24 height 11
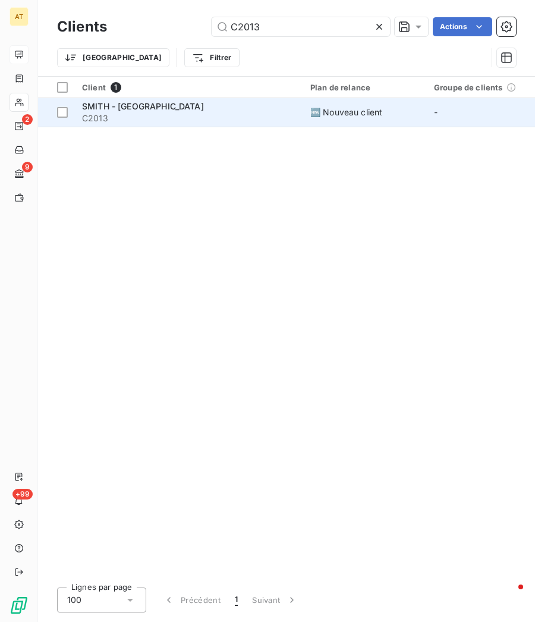
type input "C0288"
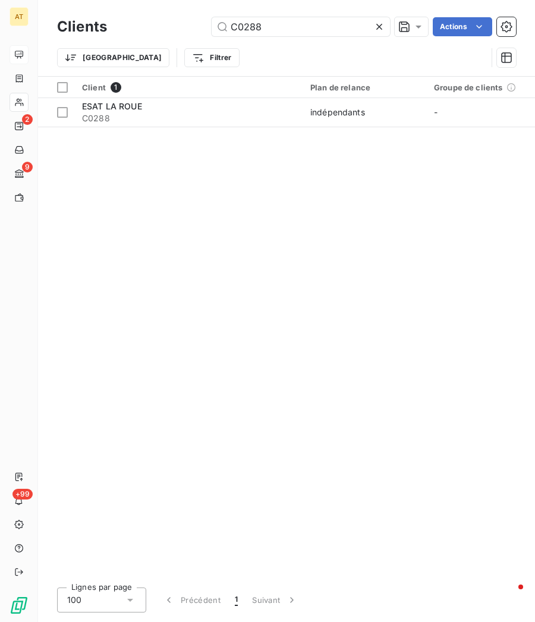
click at [144, 121] on span "C0288" at bounding box center [189, 118] width 214 height 12
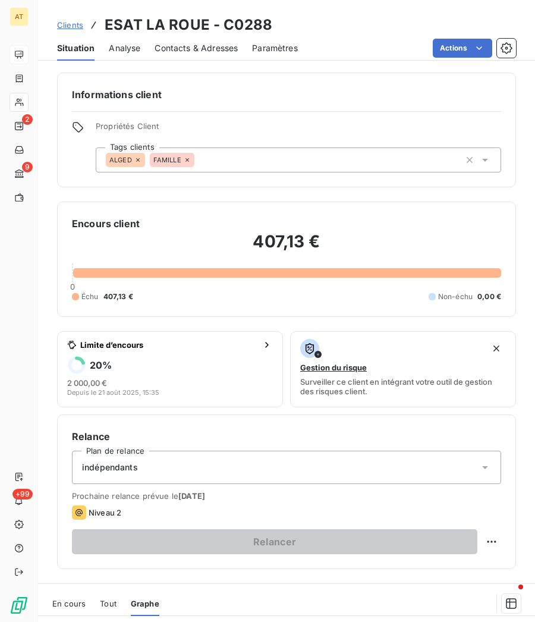
click at [162, 23] on h3 "ESAT LA ROUE - C0288" at bounding box center [189, 24] width 168 height 21
copy h3 "ESAT LA ROUE - C0288"
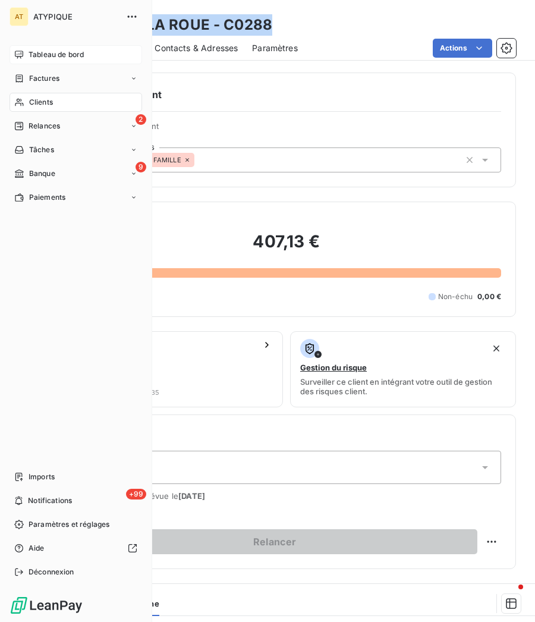
click at [27, 102] on div "Clients" at bounding box center [76, 102] width 133 height 19
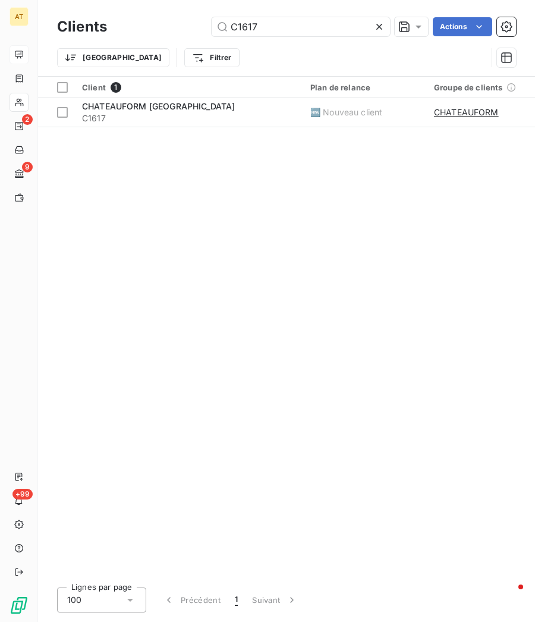
type input "C1617"
click at [135, 128] on div "Client 1 Plan de relance Groupe de clients Encours total Non-échu Échu Limite d…" at bounding box center [286, 327] width 497 height 501
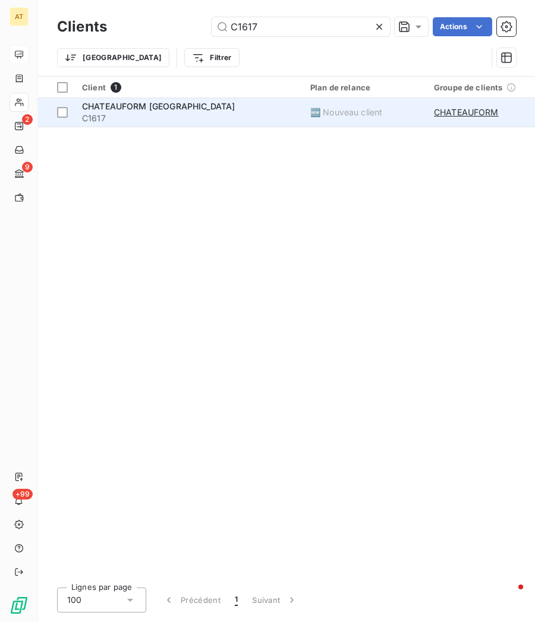
click at [160, 112] on span "C1617" at bounding box center [189, 118] width 214 height 12
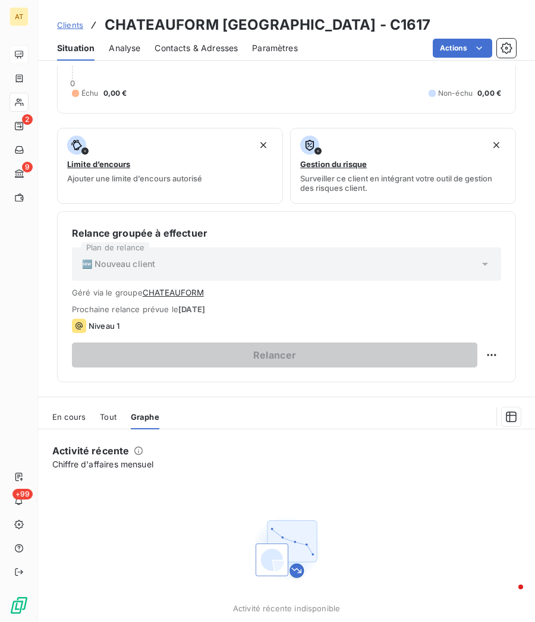
scroll to position [95, 0]
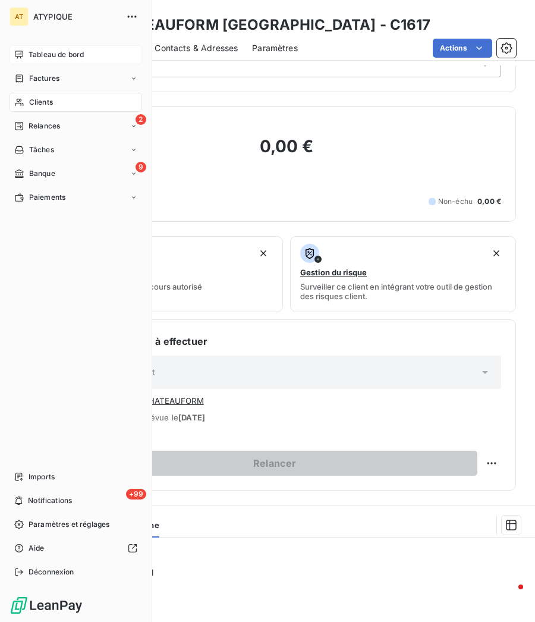
click at [28, 96] on div "Clients" at bounding box center [76, 102] width 133 height 19
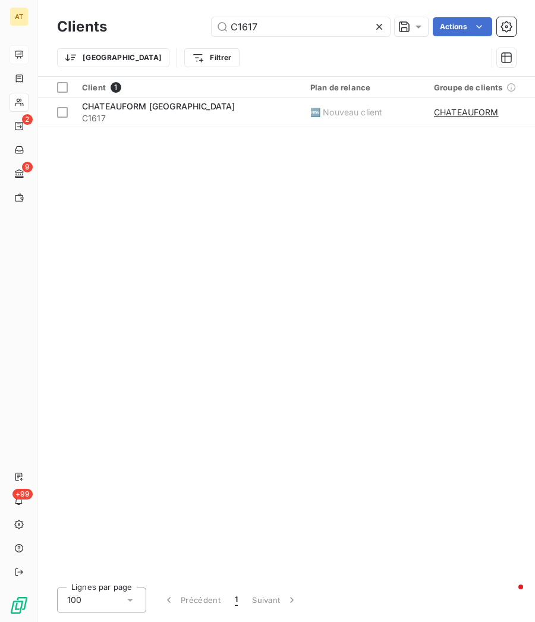
click at [286, 14] on div "Clients C1617 Actions" at bounding box center [286, 26] width 459 height 25
click at [275, 23] on input "C1617" at bounding box center [301, 26] width 178 height 19
paste input "04"
type input "C1604"
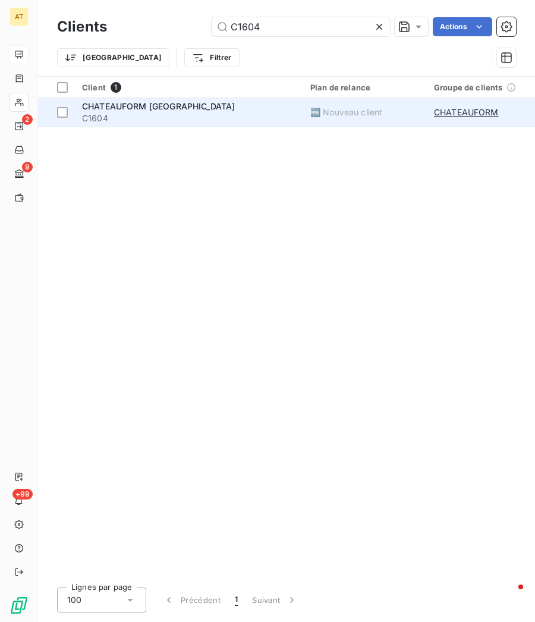
click at [160, 120] on span "C1604" at bounding box center [189, 118] width 214 height 12
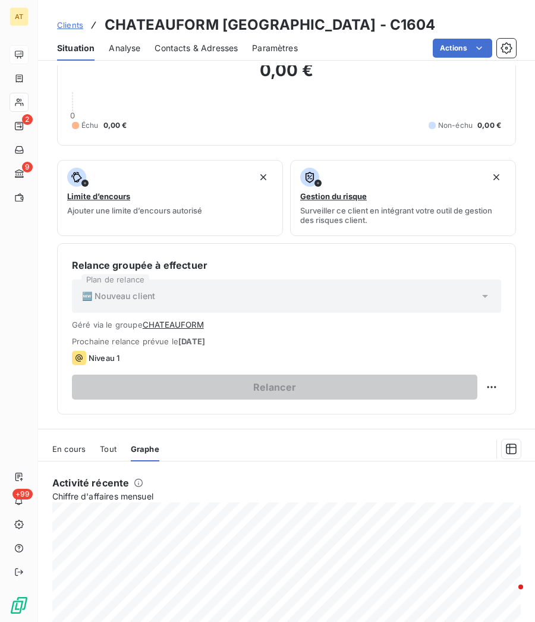
scroll to position [162, 0]
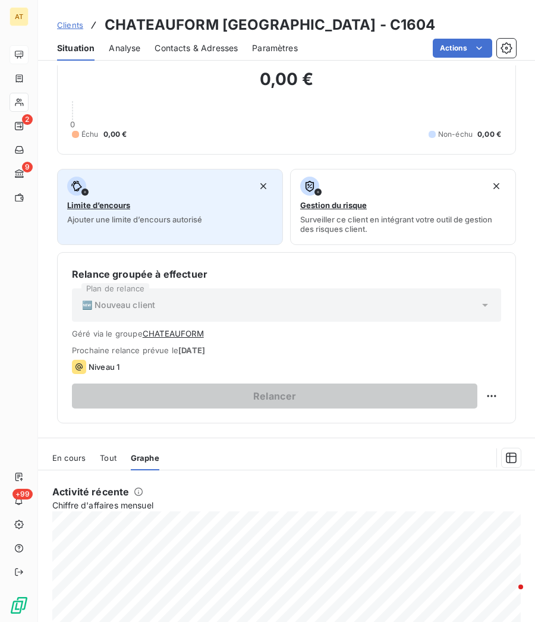
click at [134, 204] on div "Limite d’encours Ajouter une limite d’encours autorisé" at bounding box center [170, 201] width 206 height 48
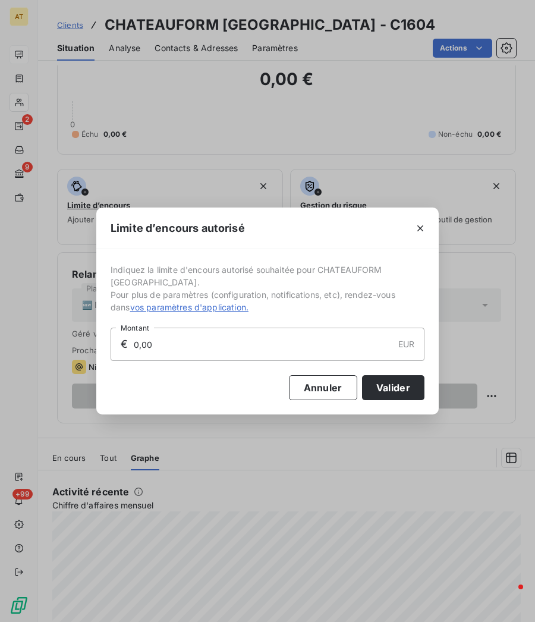
click at [181, 237] on input "0,00" at bounding box center [263, 344] width 260 height 32
type input "3 000,00"
click at [389, 237] on div "Annuler Valider" at bounding box center [268, 380] width 314 height 39
click at [388, 237] on button "Valider" at bounding box center [393, 387] width 62 height 25
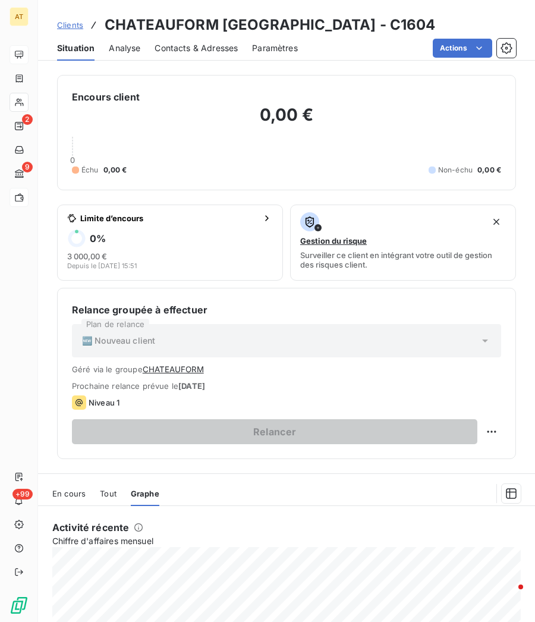
scroll to position [112, 0]
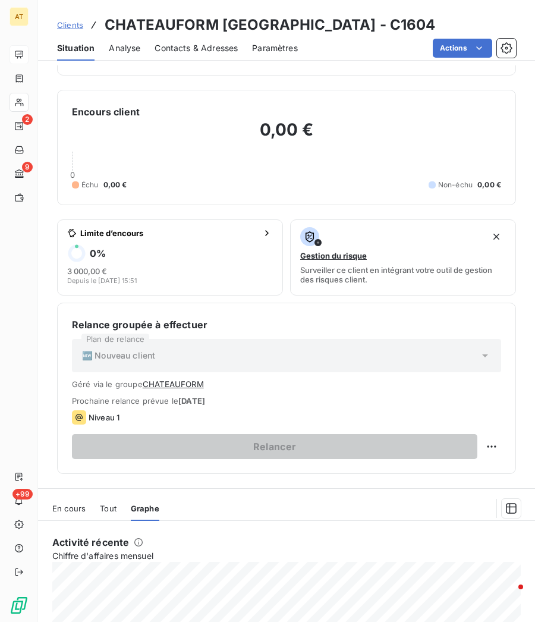
click at [20, 103] on icon at bounding box center [19, 103] width 8 height 8
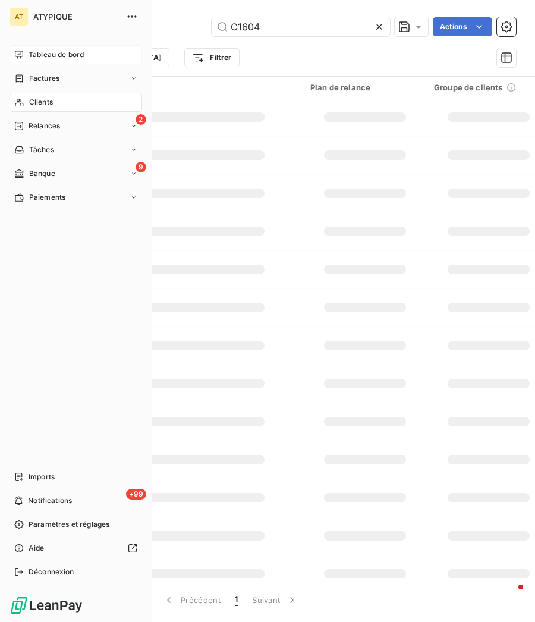
click at [20, 103] on icon at bounding box center [19, 103] width 8 height 8
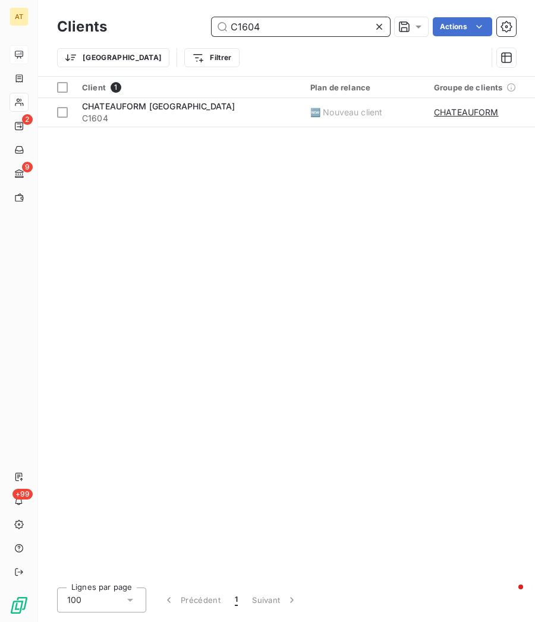
click at [325, 36] on input "C1604" at bounding box center [301, 26] width 178 height 19
paste input "8"
type input "C1608"
click at [140, 103] on span "CHATEAUFORM [GEOGRAPHIC_DATA]" at bounding box center [158, 106] width 153 height 10
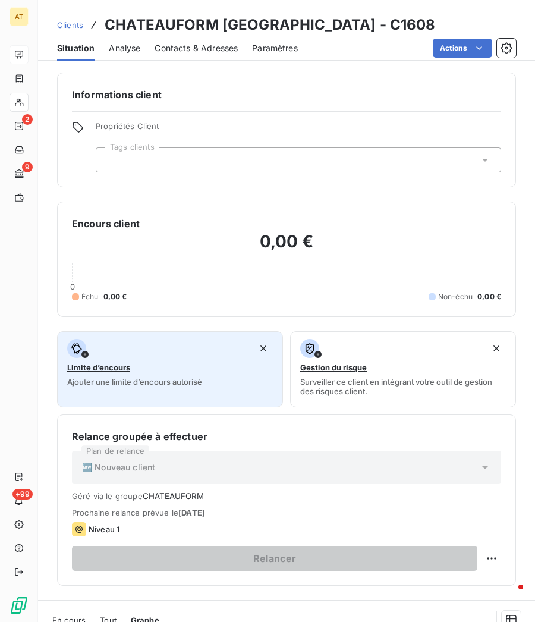
click at [180, 237] on div "button" at bounding box center [170, 348] width 206 height 19
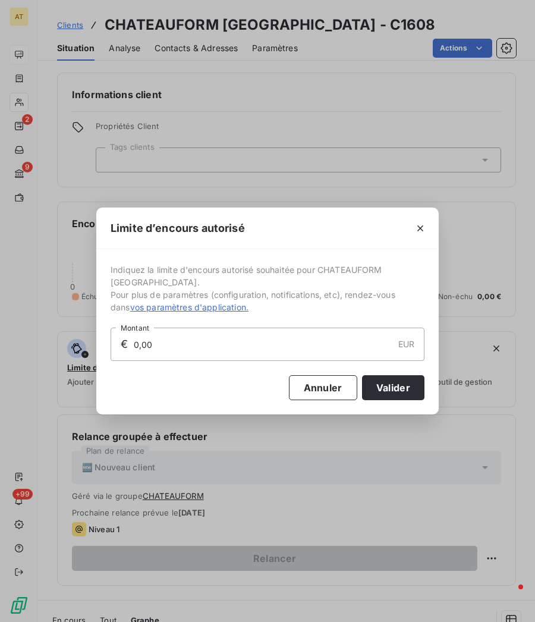
click at [228, 104] on div "Limite d’encours autorisé Indiquez la limite d'encours autorisé souhaitée pour …" at bounding box center [267, 311] width 535 height 622
click at [326, 237] on button "Annuler" at bounding box center [323, 387] width 68 height 25
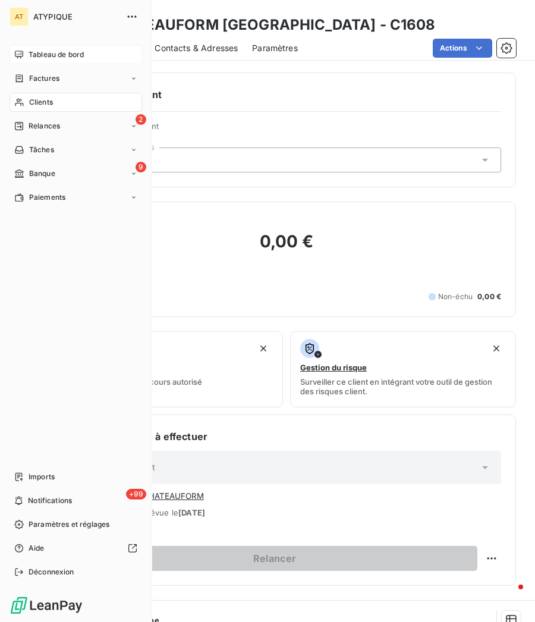
click at [27, 109] on div "Clients" at bounding box center [76, 102] width 133 height 19
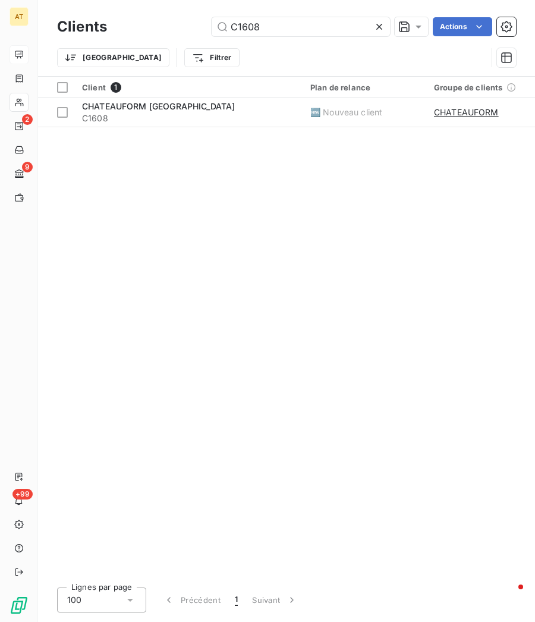
type input "C1609"
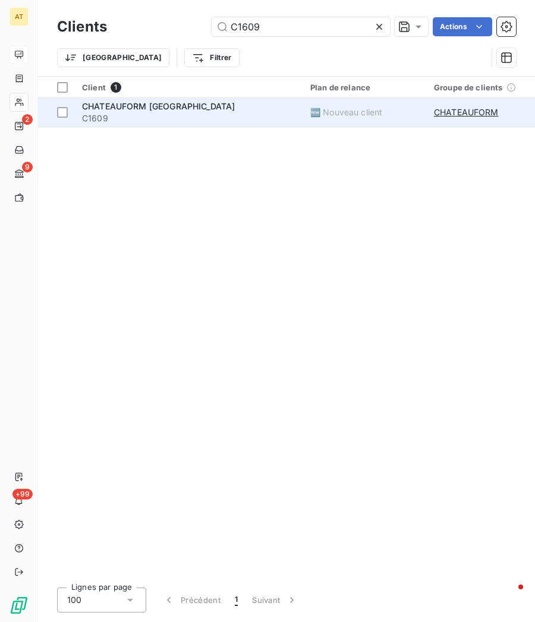
click at [120, 108] on span "CHATEAUFORM [GEOGRAPHIC_DATA]" at bounding box center [158, 106] width 153 height 10
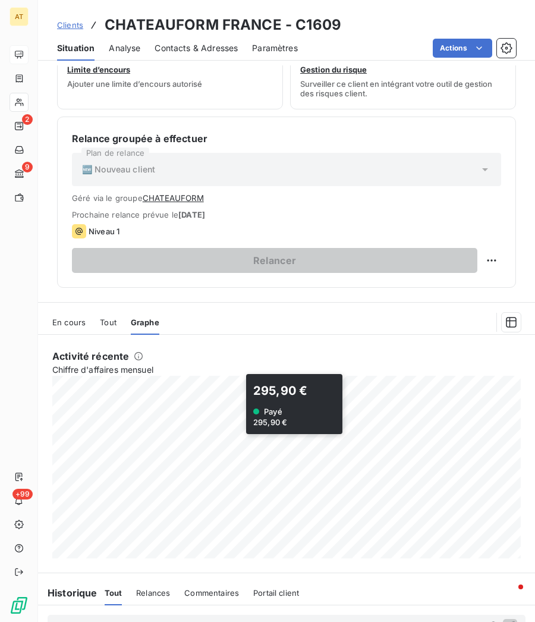
scroll to position [296, 0]
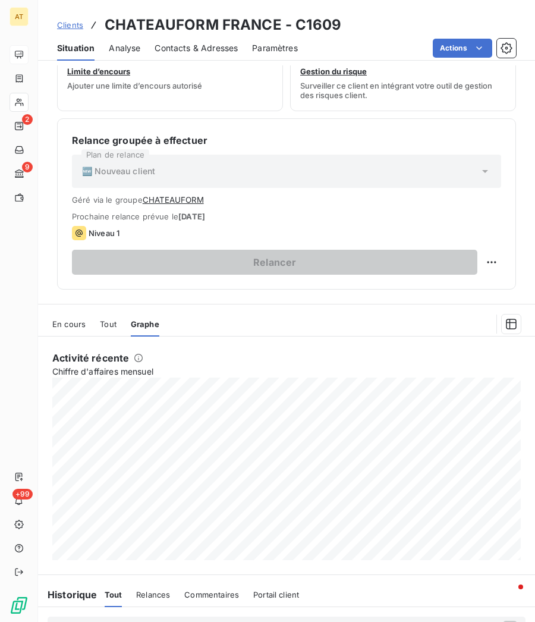
click at [28, 103] on div at bounding box center [19, 102] width 19 height 19
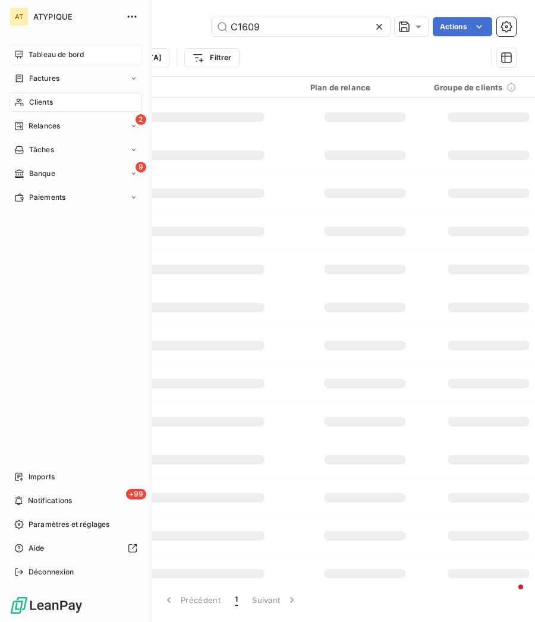
click at [28, 103] on div "Clients" at bounding box center [76, 102] width 133 height 19
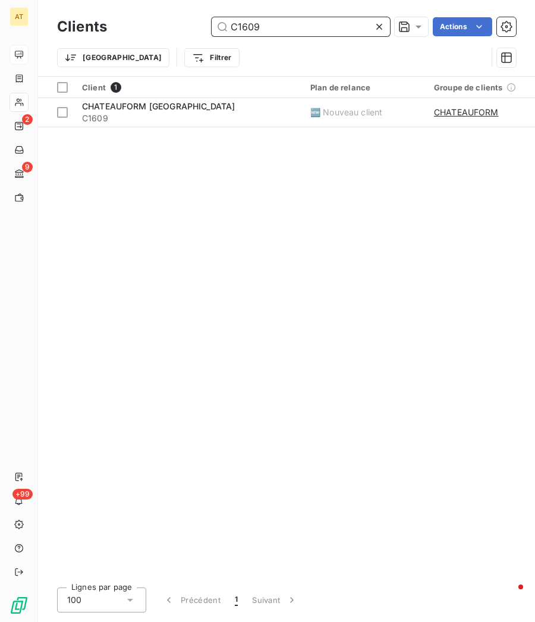
click at [351, 30] on input "C1609" at bounding box center [301, 26] width 178 height 19
paste input "15"
type input "C1615"
click at [100, 108] on span "CHATEAUFORM [GEOGRAPHIC_DATA]" at bounding box center [158, 106] width 153 height 10
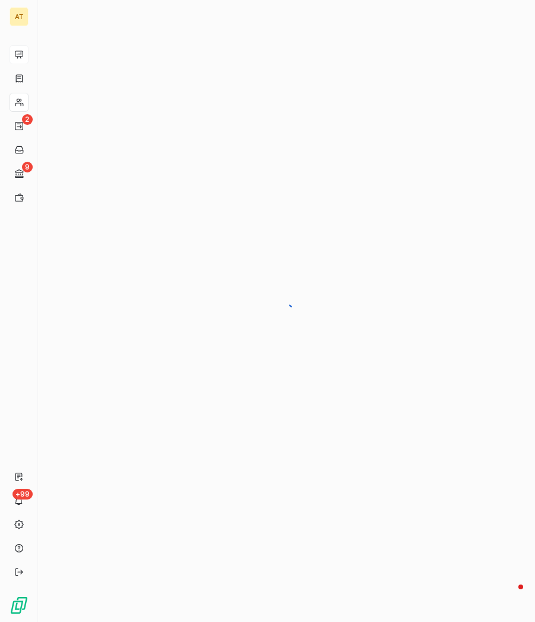
click at [100, 108] on div at bounding box center [286, 311] width 497 height 622
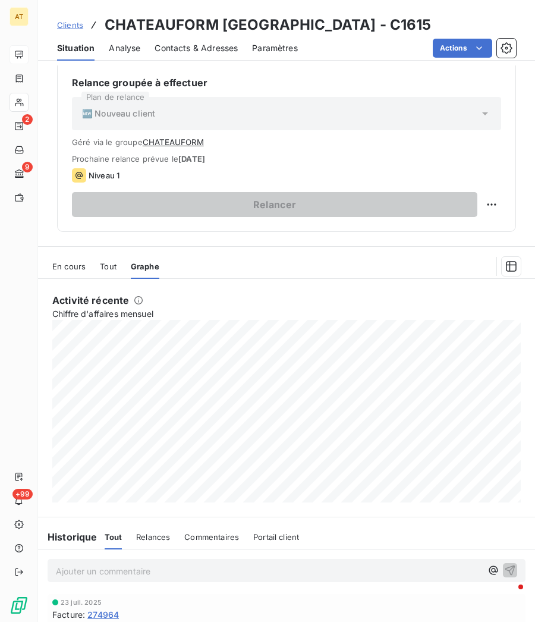
scroll to position [358, 0]
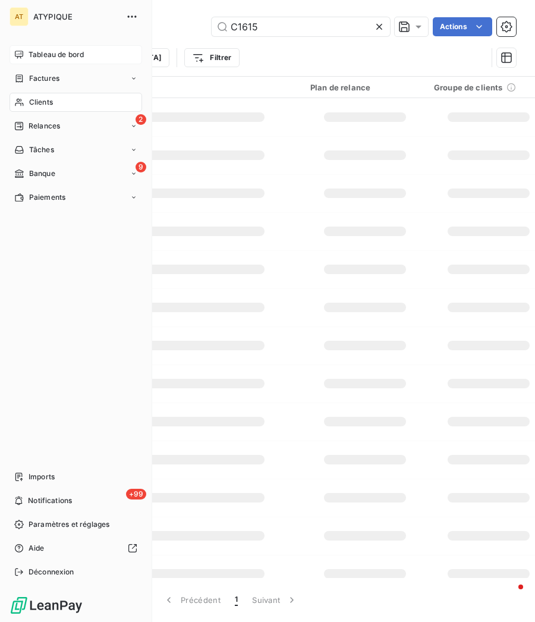
click at [30, 106] on span "Clients" at bounding box center [41, 102] width 24 height 11
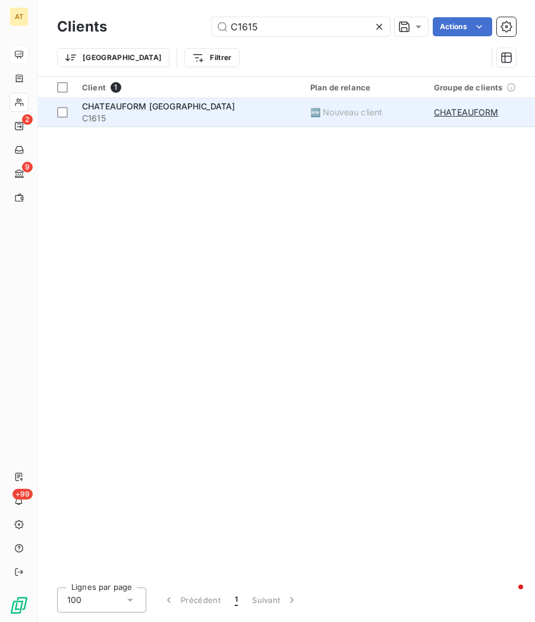
click at [134, 106] on span "CHATEAUFORM [GEOGRAPHIC_DATA]" at bounding box center [158, 106] width 153 height 10
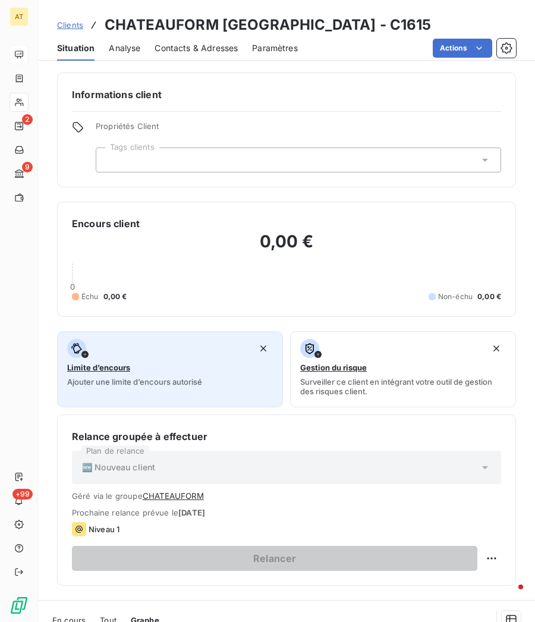
click at [196, 237] on span "Ajouter une limite d’encours autorisé" at bounding box center [134, 382] width 135 height 10
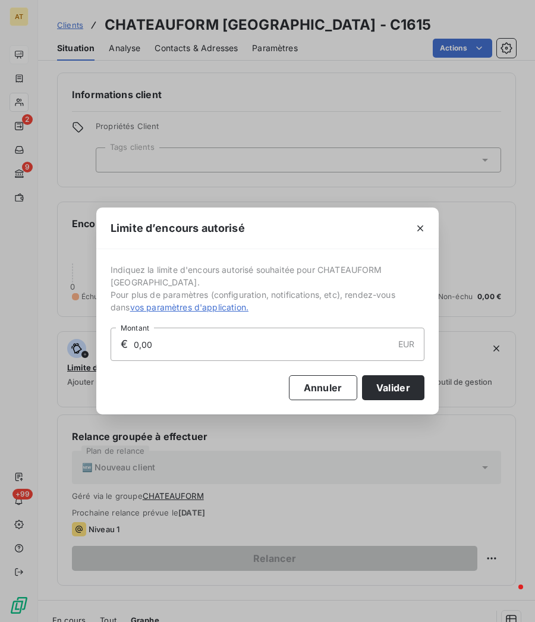
click at [225, 237] on input "0,00" at bounding box center [263, 344] width 260 height 32
type input "3 000,00"
click at [402, 237] on button "Valider" at bounding box center [393, 387] width 62 height 25
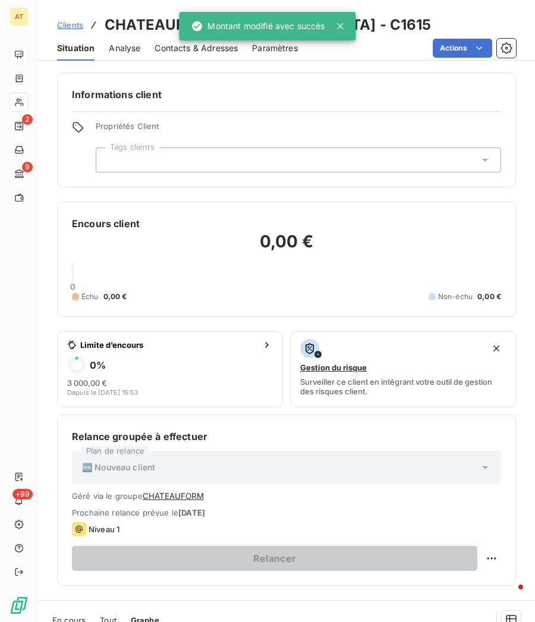
click at [343, 21] on icon at bounding box center [341, 26] width 12 height 12
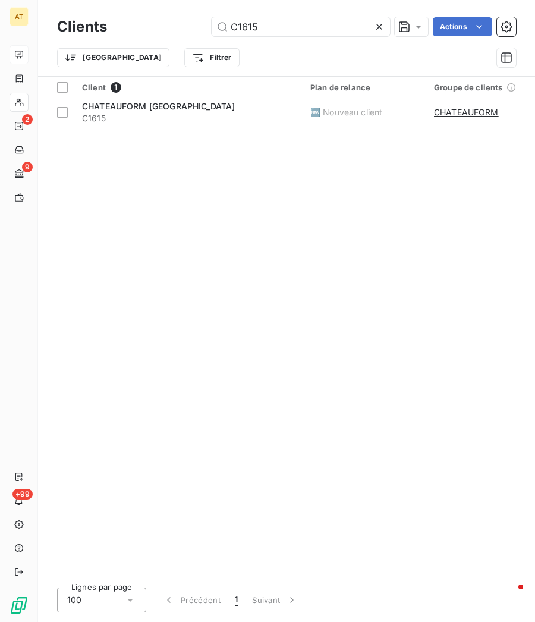
click at [307, 39] on div "Trier Filtrer" at bounding box center [286, 57] width 459 height 37
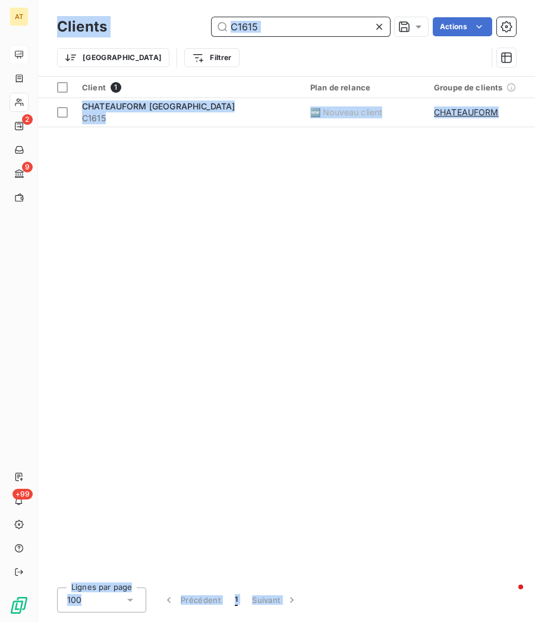
click at [314, 29] on input "C1615" at bounding box center [301, 26] width 178 height 19
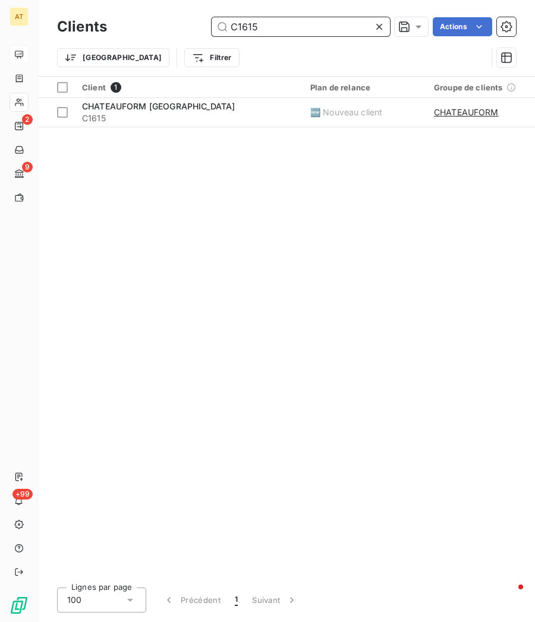
paste input "09"
type input "C1609"
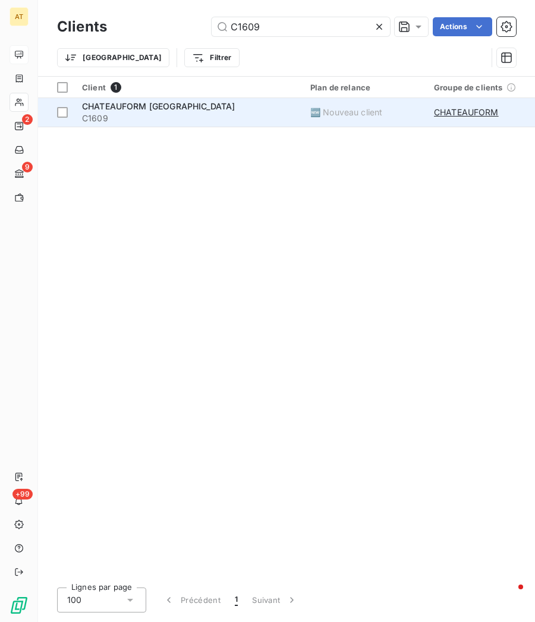
click at [172, 106] on span "CHATEAUFORM [GEOGRAPHIC_DATA]" at bounding box center [158, 106] width 153 height 10
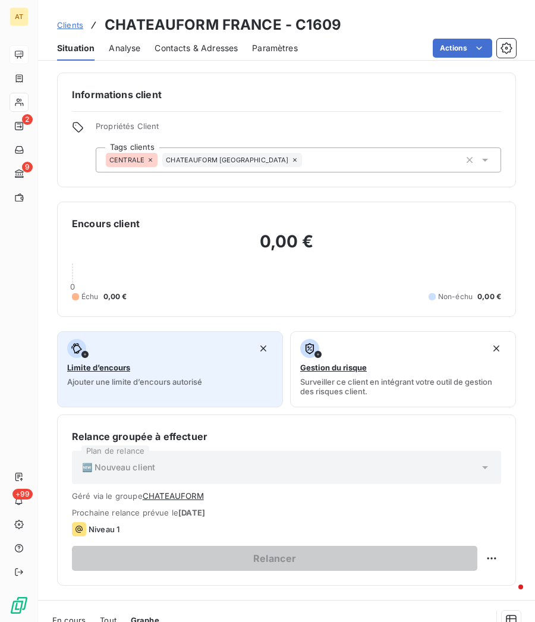
click at [137, 237] on div "Limite d’encours Ajouter une limite d’encours autorisé" at bounding box center [170, 363] width 206 height 48
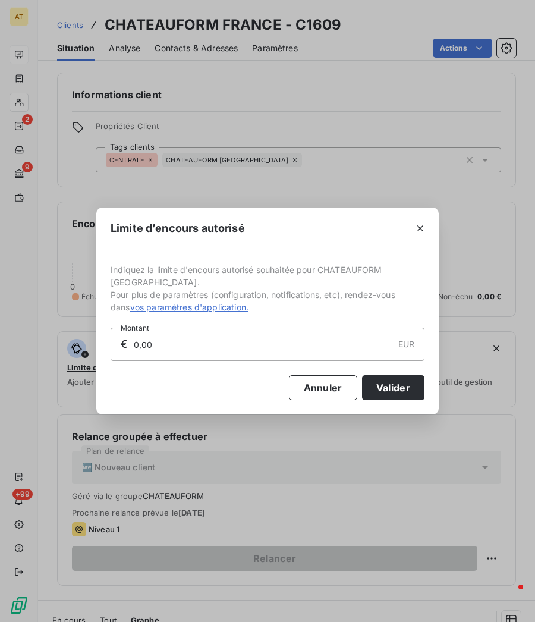
click at [153, 237] on input "0,00" at bounding box center [263, 344] width 260 height 32
type input "3 000,00"
click at [377, 237] on button "Valider" at bounding box center [393, 387] width 62 height 25
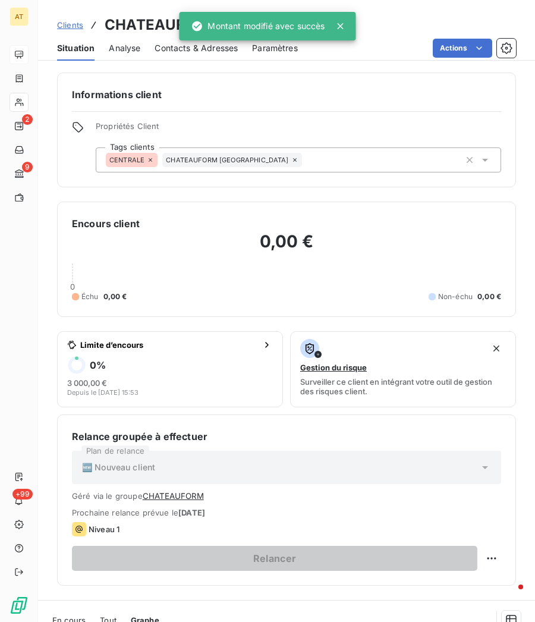
click at [210, 237] on div "Relance groupée à effectuer Plan de relance 🆕 Nouveau client Géré via le groupe…" at bounding box center [286, 499] width 429 height 141
click at [24, 97] on div at bounding box center [19, 102] width 19 height 19
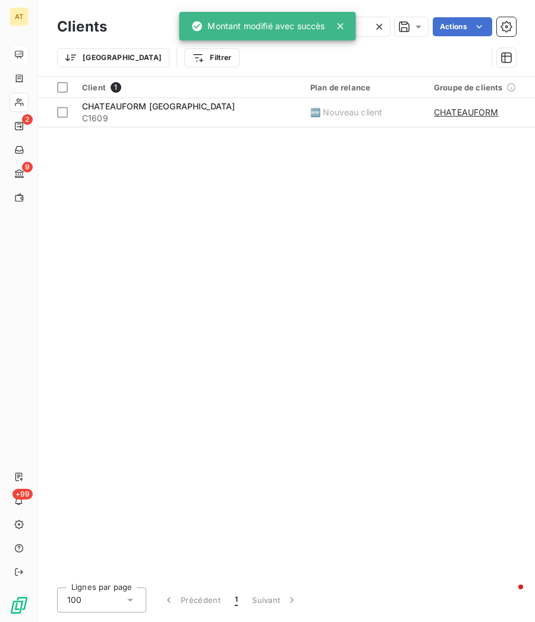
click at [377, 22] on icon at bounding box center [379, 27] width 12 height 12
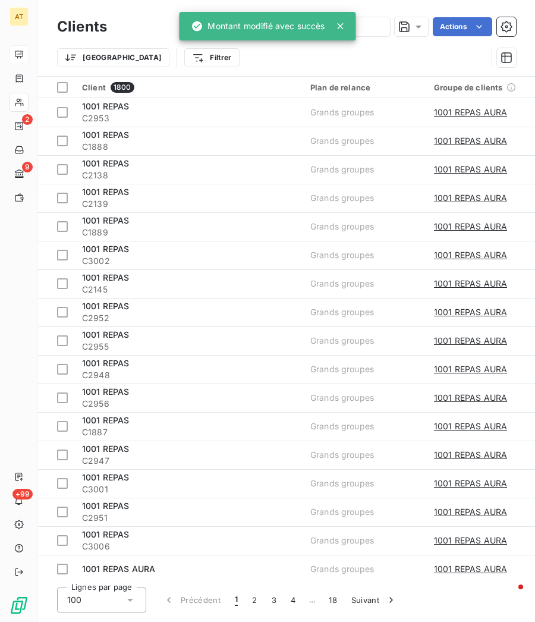
click at [336, 28] on icon at bounding box center [341, 26] width 12 height 12
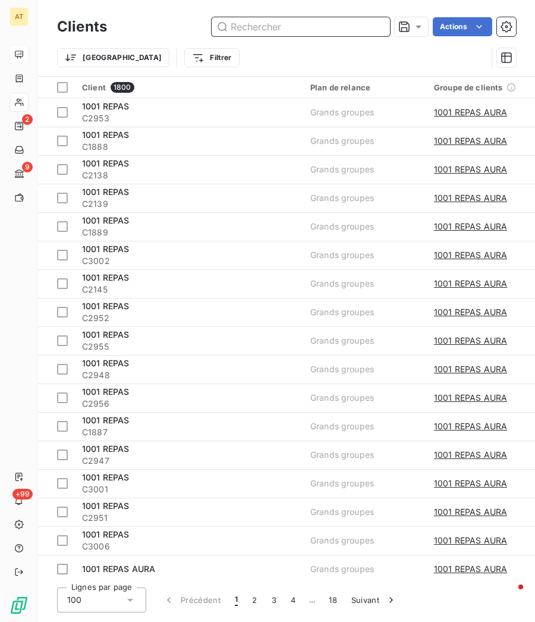
click at [360, 23] on input "text" at bounding box center [301, 26] width 178 height 19
paste input "C1626"
type input "C1626"
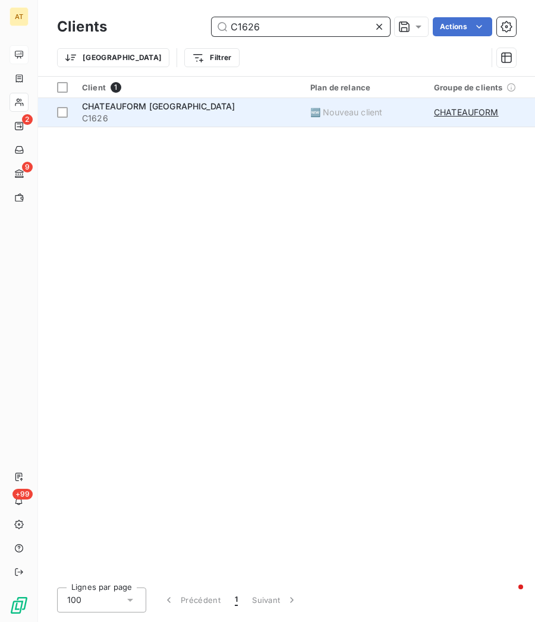
click at [147, 105] on span "CHATEAUFORM [GEOGRAPHIC_DATA]" at bounding box center [158, 106] width 153 height 10
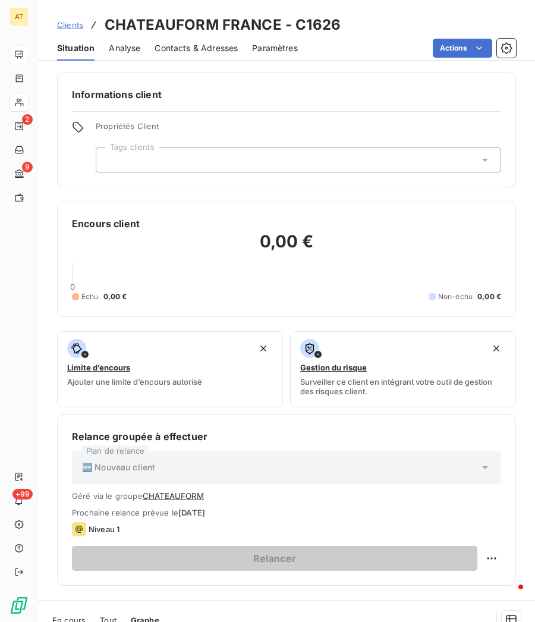
scroll to position [16, 0]
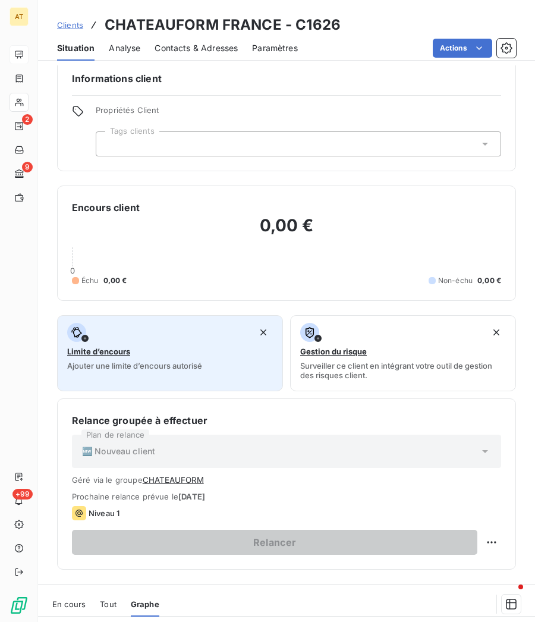
click at [169, 237] on div "Limite d’encours Ajouter une limite d’encours autorisé" at bounding box center [170, 347] width 206 height 48
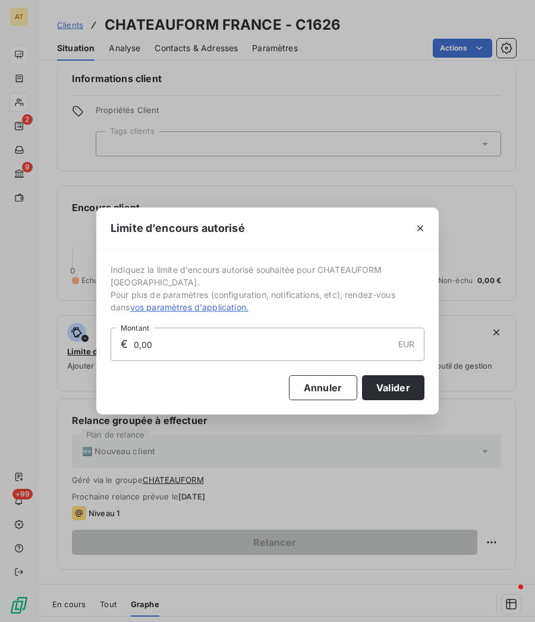
click at [219, 237] on input "0,00" at bounding box center [263, 344] width 260 height 32
click at [314, 237] on button "Annuler" at bounding box center [323, 387] width 68 height 25
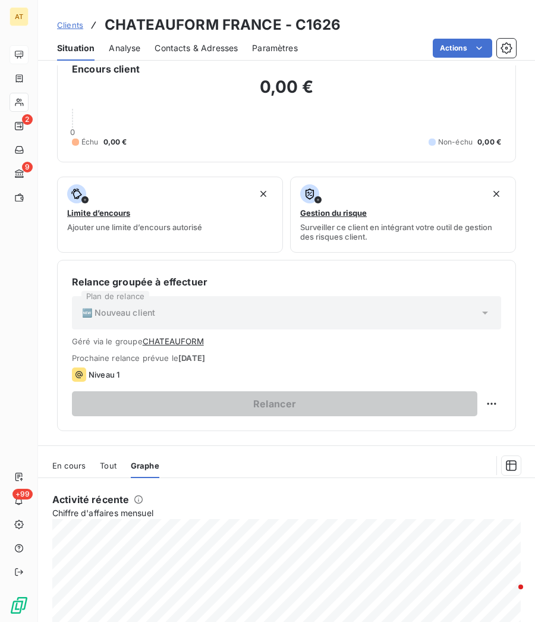
scroll to position [105, 0]
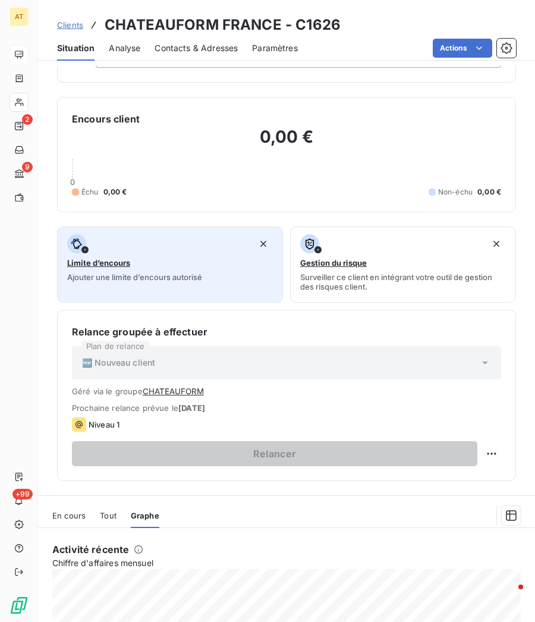
click at [116, 237] on div "Limite d’encours Ajouter une limite d’encours autorisé" at bounding box center [170, 258] width 206 height 48
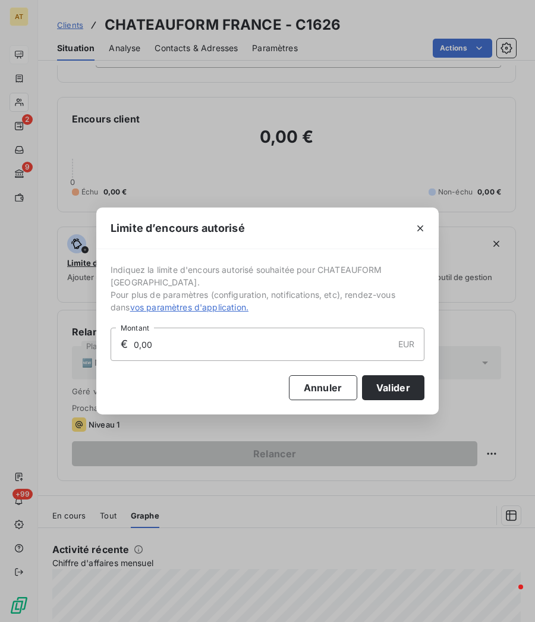
click at [203, 237] on input "0,00" at bounding box center [263, 344] width 260 height 32
type input "3 000,00"
click at [412, 237] on button "Valider" at bounding box center [393, 387] width 62 height 25
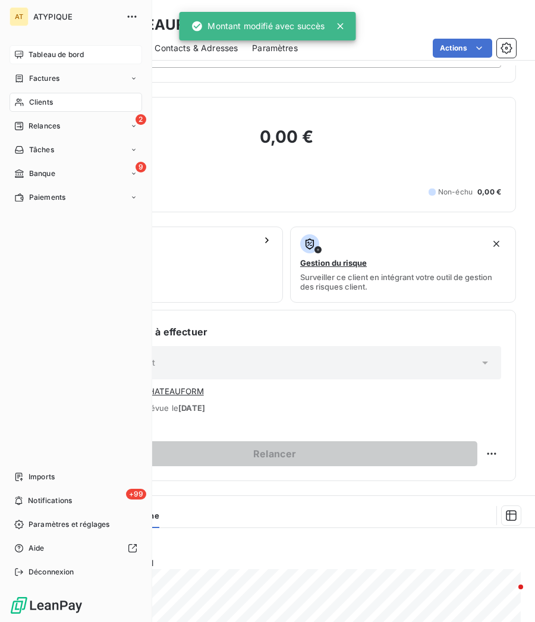
click at [21, 98] on icon at bounding box center [19, 102] width 10 height 10
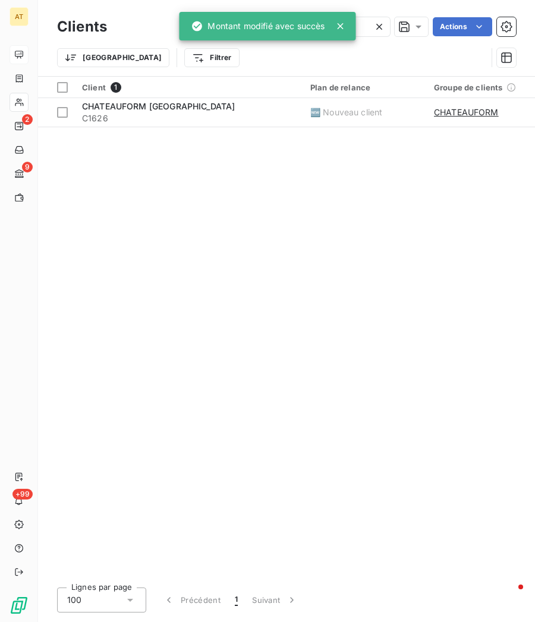
click at [375, 25] on icon at bounding box center [379, 27] width 12 height 12
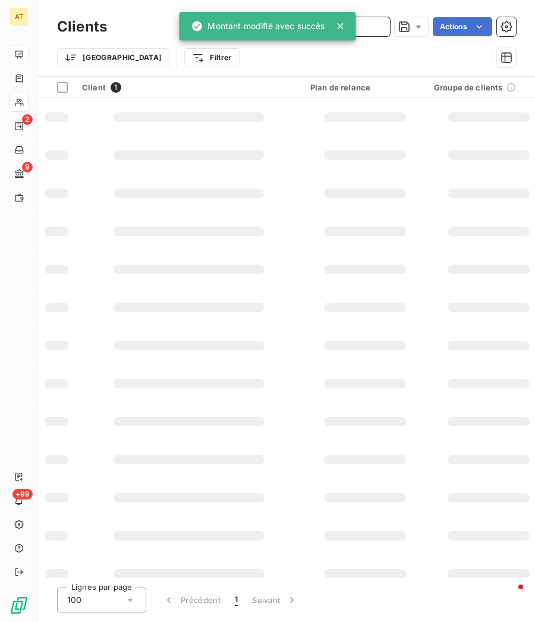
click at [375, 25] on input "text" at bounding box center [301, 26] width 178 height 19
paste input "C1627"
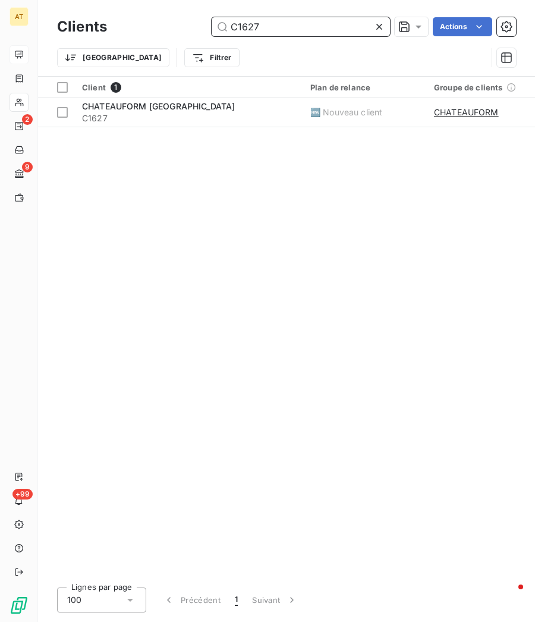
type input "C1627"
click at [114, 129] on div "Client 1 Plan de relance Groupe de clients Encours total Non-échu Échu Limite d…" at bounding box center [286, 327] width 497 height 501
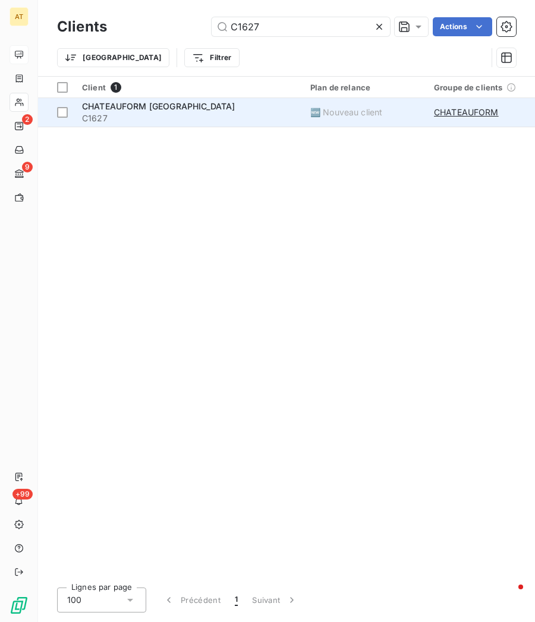
click at [143, 101] on span "CHATEAUFORM [GEOGRAPHIC_DATA]" at bounding box center [158, 106] width 153 height 10
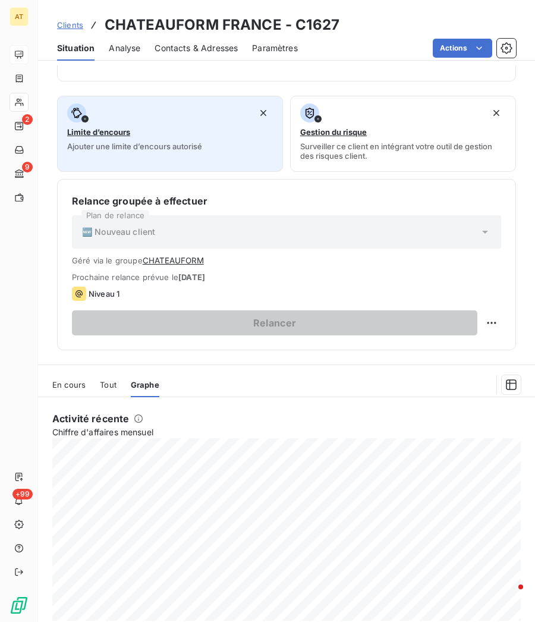
scroll to position [220, 0]
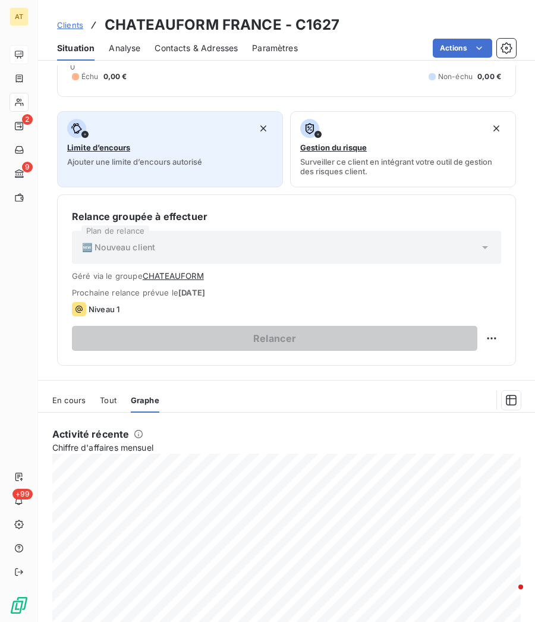
click at [181, 127] on div "button" at bounding box center [170, 128] width 206 height 19
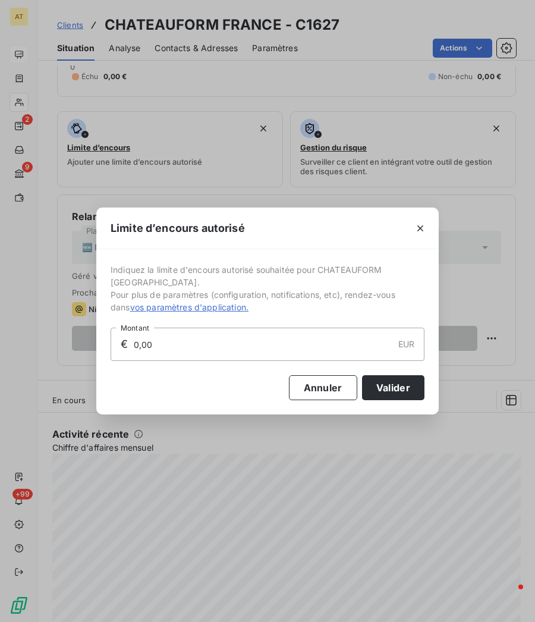
click at [189, 237] on input "0,00" at bounding box center [263, 344] width 260 height 32
type input "3 000,00"
click at [417, 237] on button "Valider" at bounding box center [393, 387] width 62 height 25
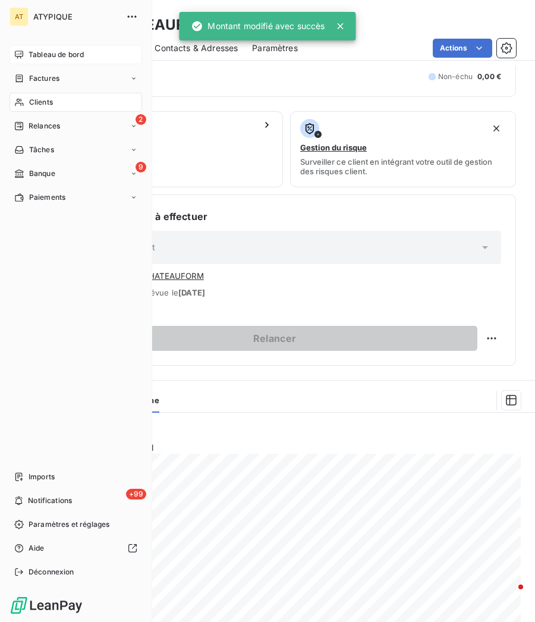
click at [24, 99] on div "Clients" at bounding box center [76, 102] width 133 height 19
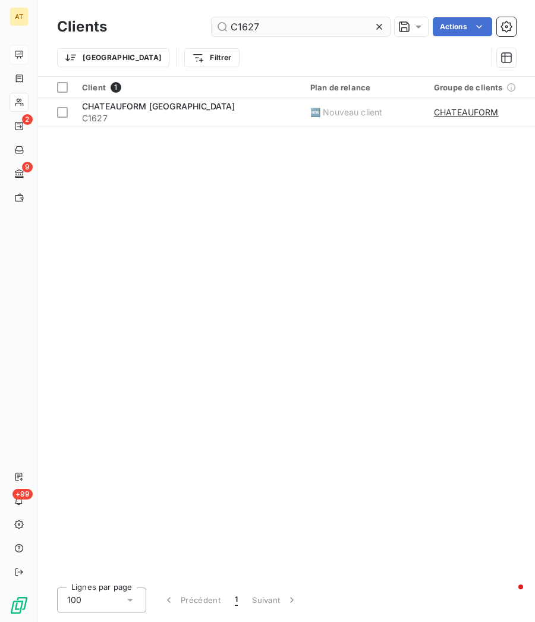
click at [271, 27] on input "C1627" at bounding box center [301, 26] width 178 height 19
type input "C1628"
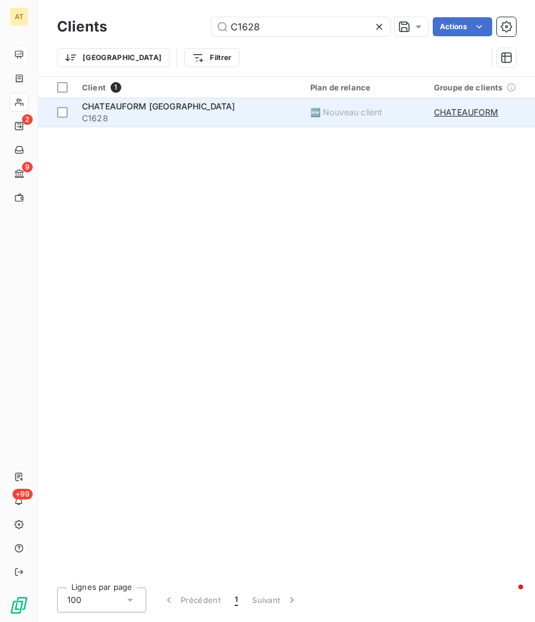
click at [163, 114] on span "C1628" at bounding box center [189, 118] width 214 height 12
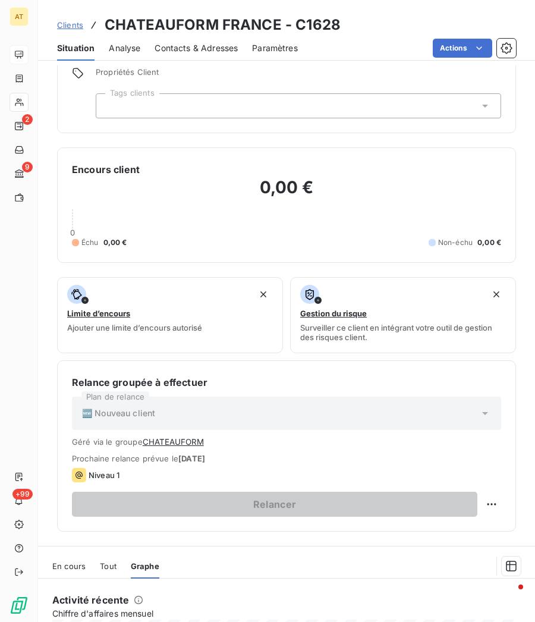
scroll to position [39, 0]
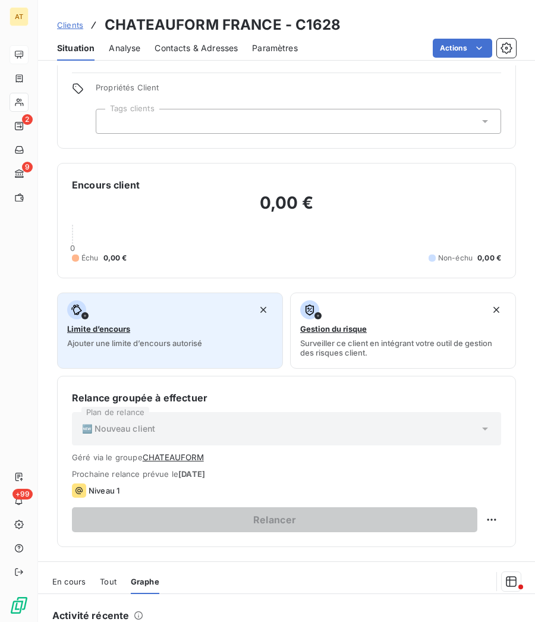
click at [160, 237] on div "Limite d’encours Ajouter une limite d’encours autorisé" at bounding box center [170, 324] width 206 height 48
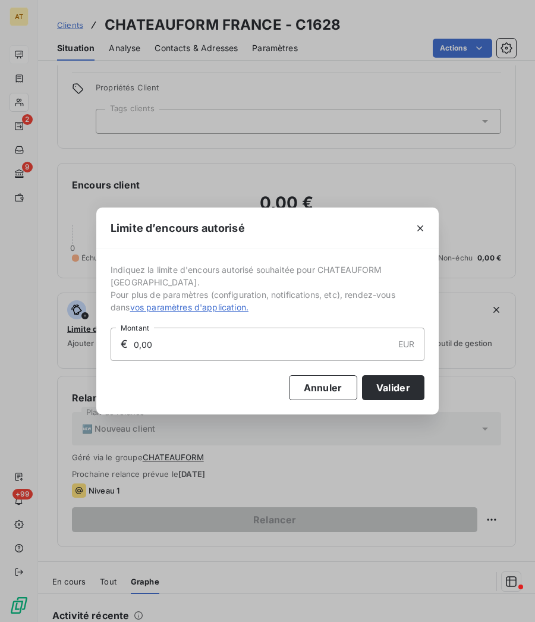
click at [175, 237] on input "0,00" at bounding box center [263, 344] width 260 height 32
type input "3 000,00"
click at [401, 237] on button "Valider" at bounding box center [393, 387] width 62 height 25
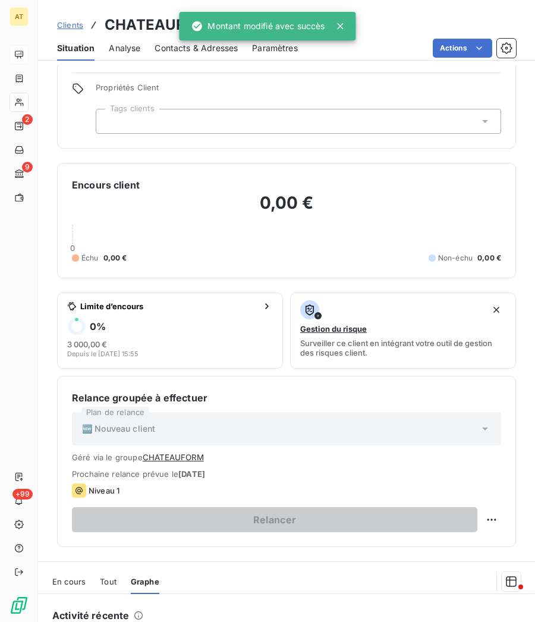
click at [337, 24] on icon at bounding box center [341, 26] width 12 height 12
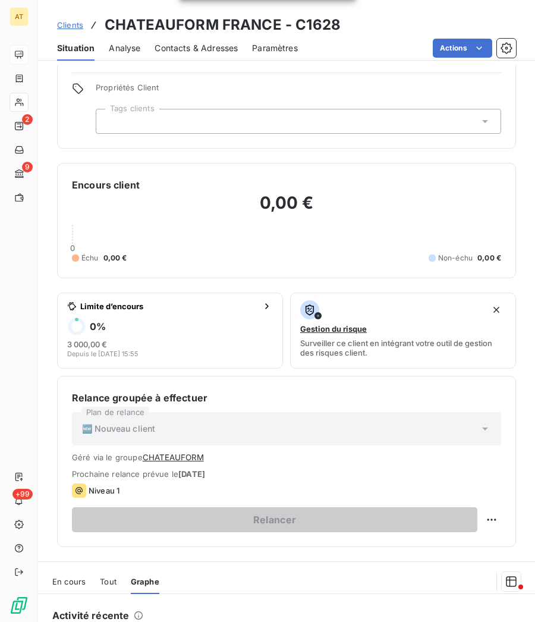
click at [337, 24] on div "Montant modifié avec succès" at bounding box center [267, 26] width 177 height 29
click at [319, 25] on h3 "CHATEAUFORM FRANCE - C1628" at bounding box center [223, 24] width 236 height 21
copy h3 "C1628"
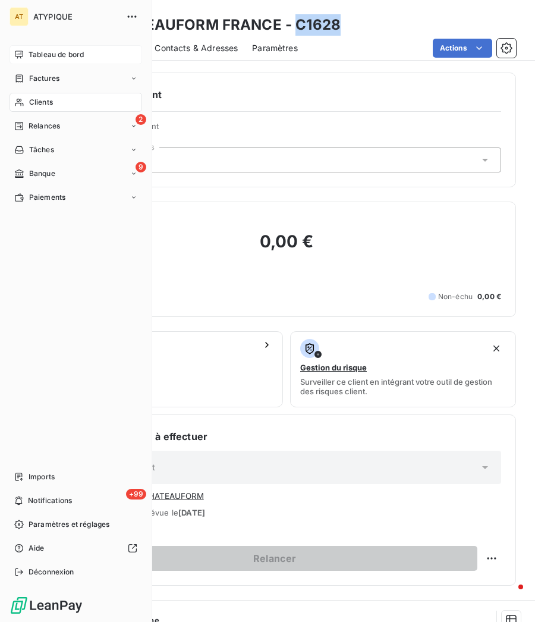
click at [29, 106] on span "Clients" at bounding box center [41, 102] width 24 height 11
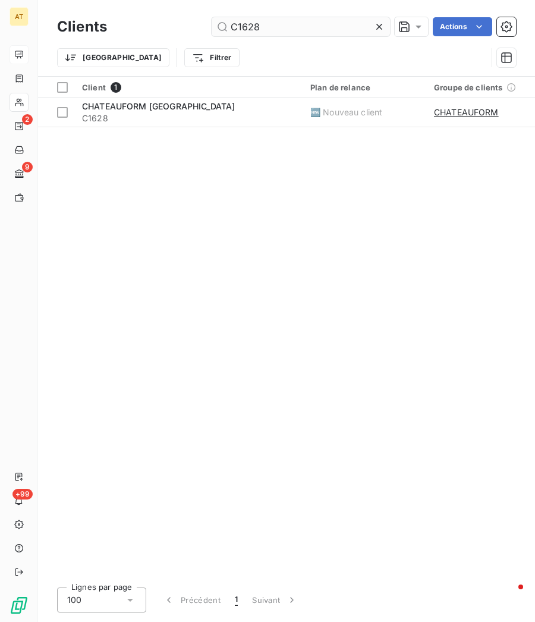
click at [267, 27] on input "C1628" at bounding box center [301, 26] width 178 height 19
type input "C1632"
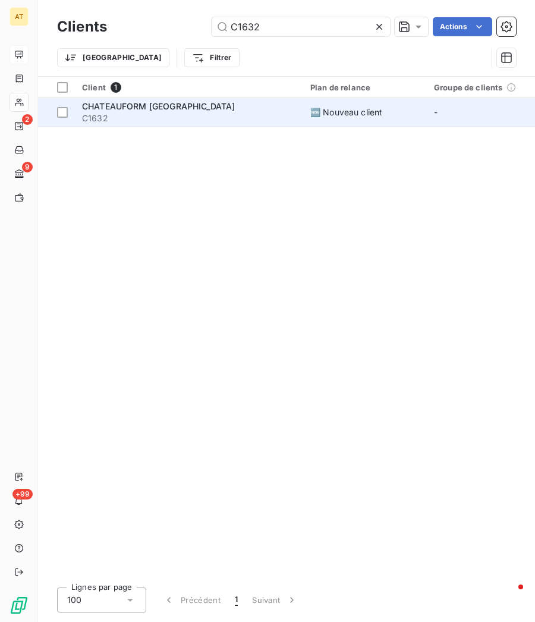
click at [211, 112] on span "C1632" at bounding box center [189, 118] width 214 height 12
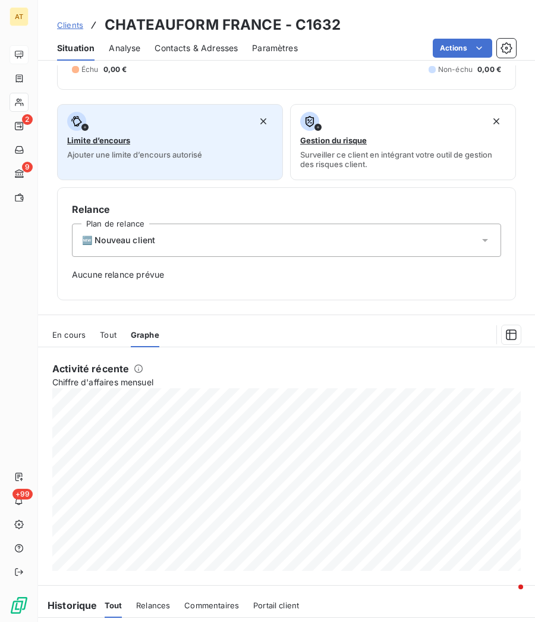
scroll to position [248, 0]
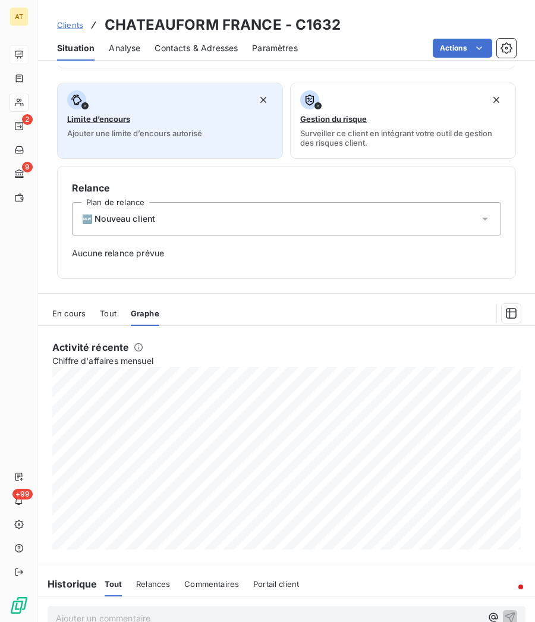
click at [170, 118] on div "Limite d’encours Ajouter une limite d’encours autorisé" at bounding box center [170, 114] width 206 height 48
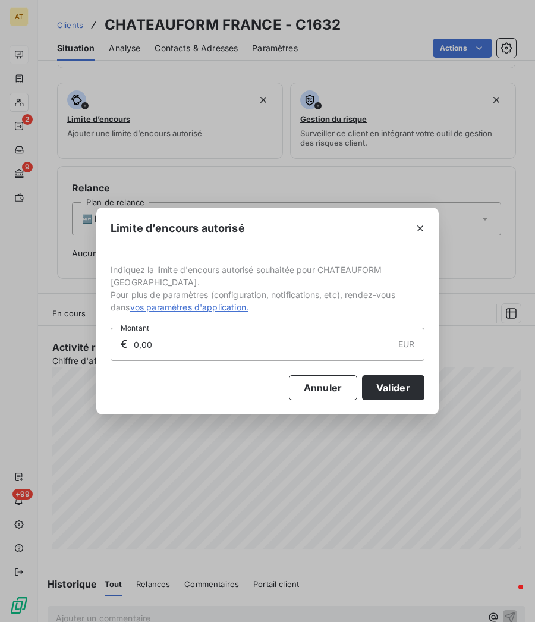
click at [197, 237] on input "0,00" at bounding box center [263, 344] width 260 height 32
type input "1 000,00"
click at [396, 237] on button "Valider" at bounding box center [393, 387] width 62 height 25
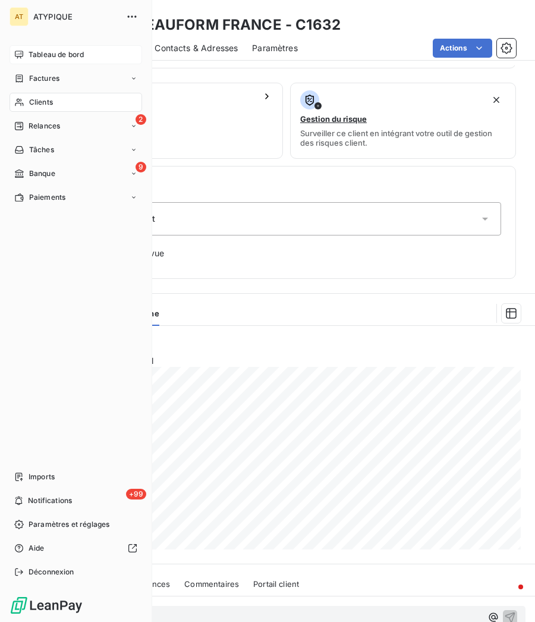
click at [19, 97] on icon at bounding box center [19, 102] width 10 height 10
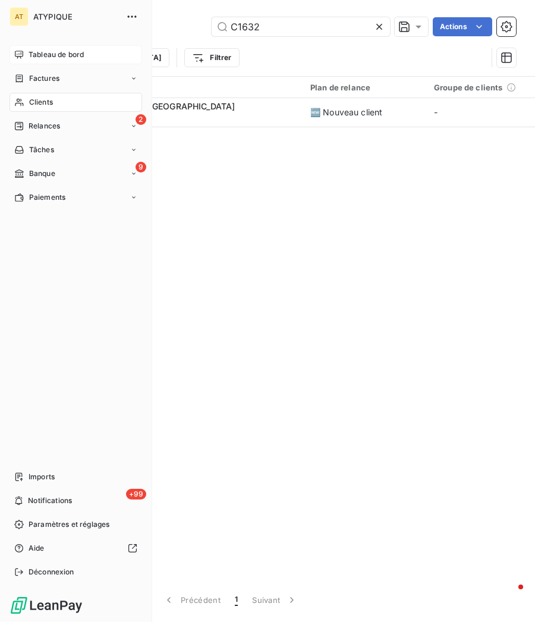
click at [19, 97] on icon at bounding box center [19, 102] width 10 height 10
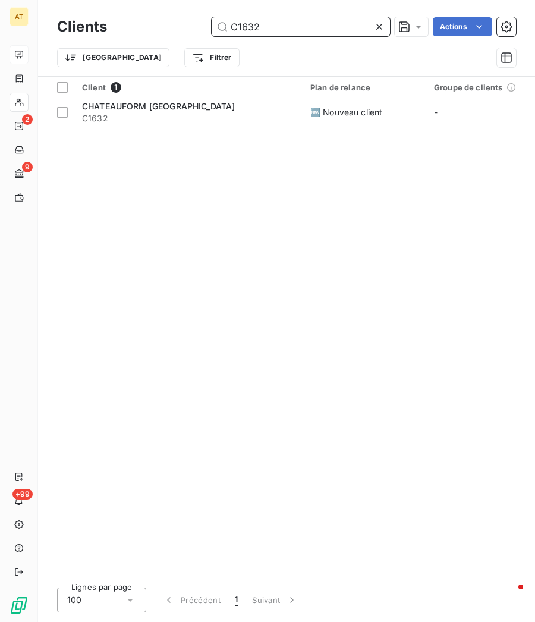
click at [285, 21] on input "C1632" at bounding box center [301, 26] width 178 height 19
paste input "C1633"
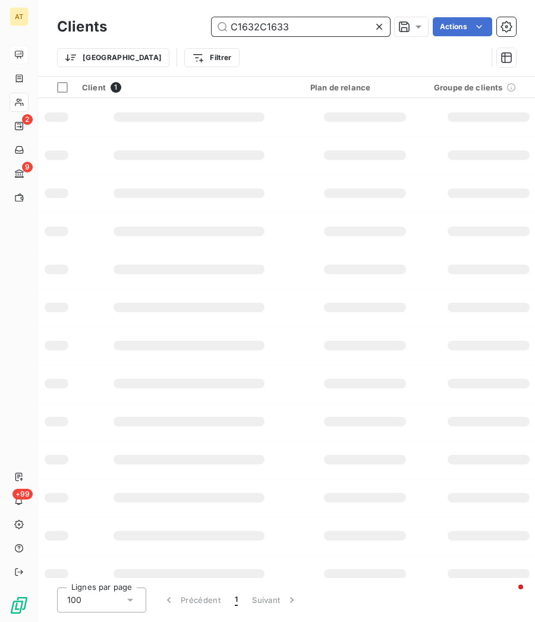
paste input "text"
type input "C1633"
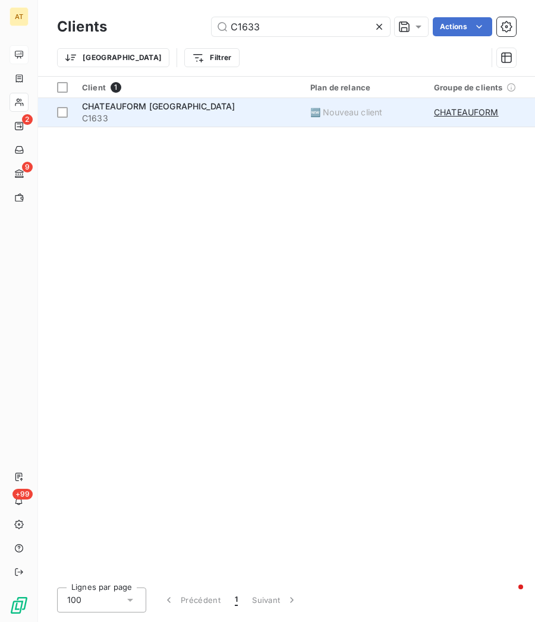
click at [139, 115] on span "C1633" at bounding box center [189, 118] width 214 height 12
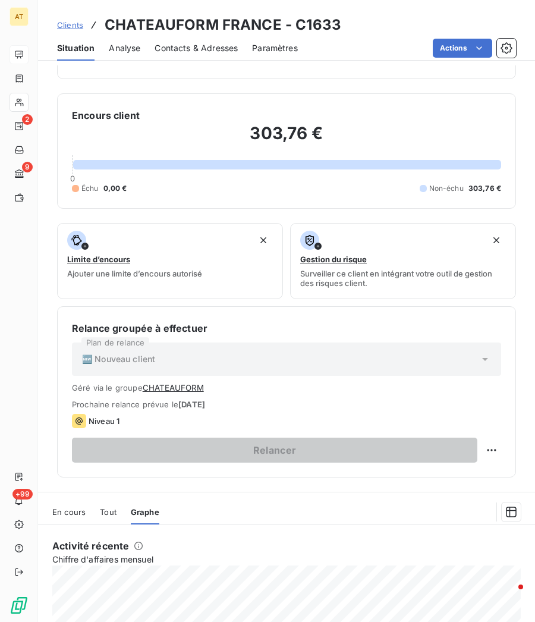
scroll to position [87, 0]
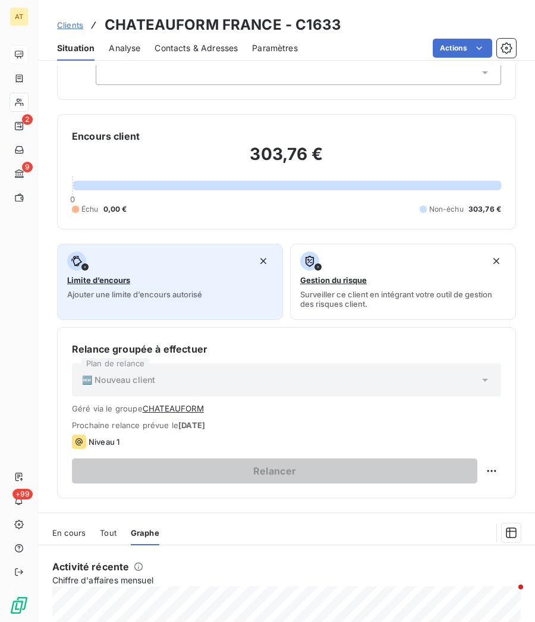
click at [172, 237] on div "Limite d’encours Ajouter une limite d’encours autorisé" at bounding box center [170, 275] width 206 height 48
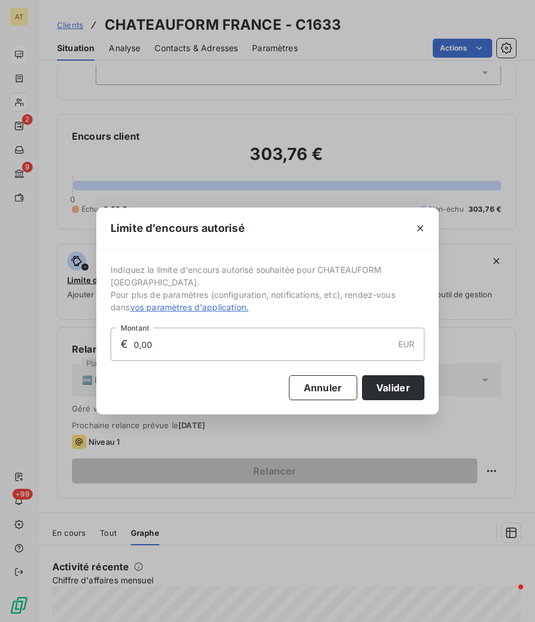
click at [194, 237] on input "0,00" at bounding box center [263, 344] width 260 height 32
type input "2 000,00"
click at [387, 237] on button "Valider" at bounding box center [393, 387] width 62 height 25
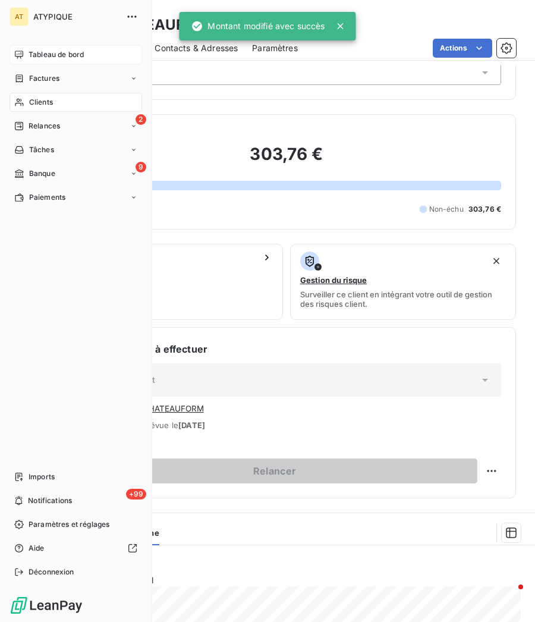
click at [20, 103] on icon at bounding box center [19, 103] width 8 height 8
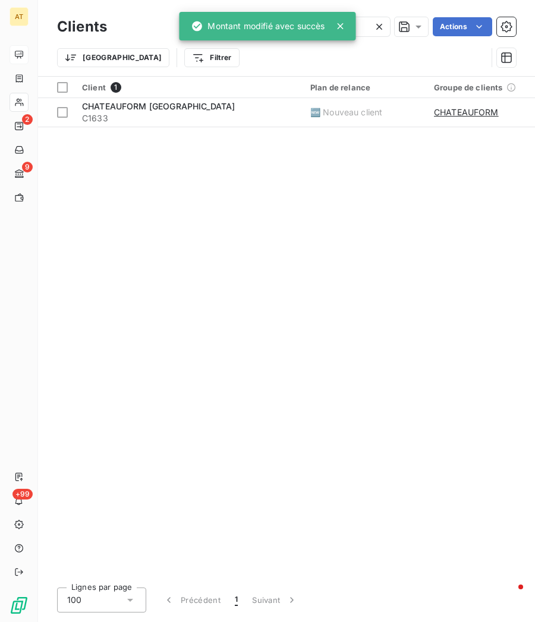
click at [376, 28] on icon at bounding box center [379, 27] width 6 height 6
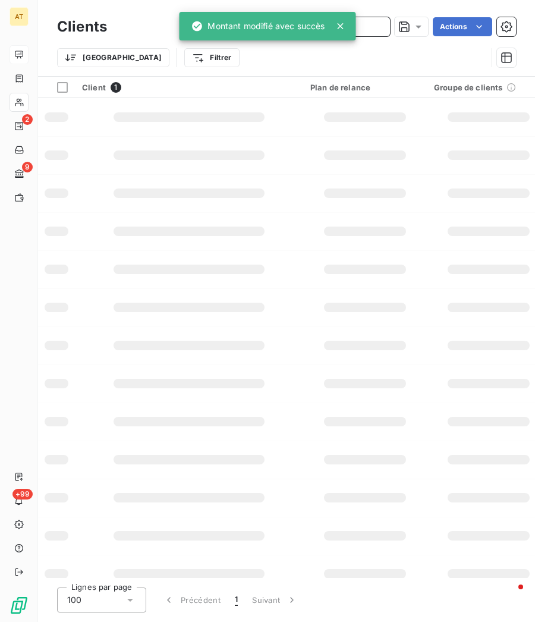
click at [366, 27] on input "text" at bounding box center [301, 26] width 178 height 19
paste input "C1601"
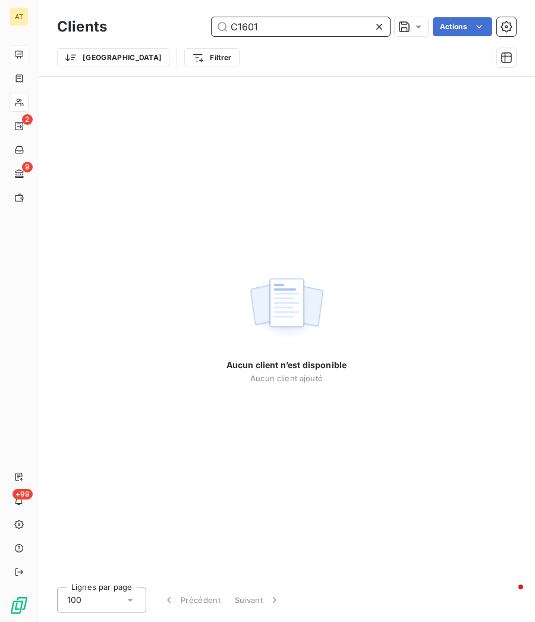
click at [279, 25] on input "C1601" at bounding box center [301, 26] width 178 height 19
paste input "17"
type input "C1617"
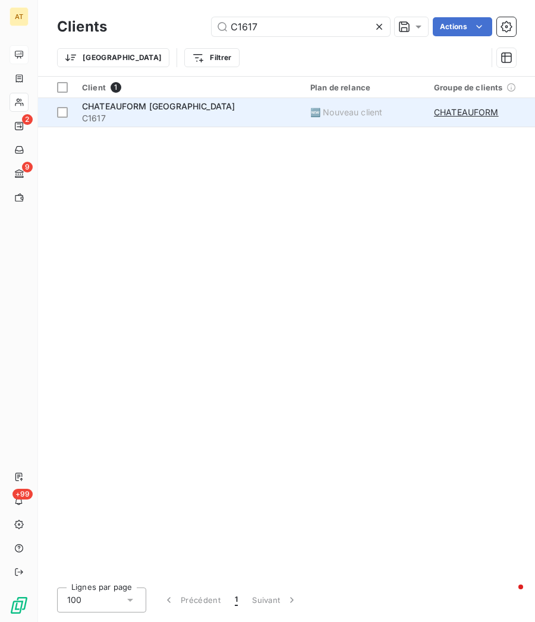
click at [155, 120] on span "C1617" at bounding box center [189, 118] width 214 height 12
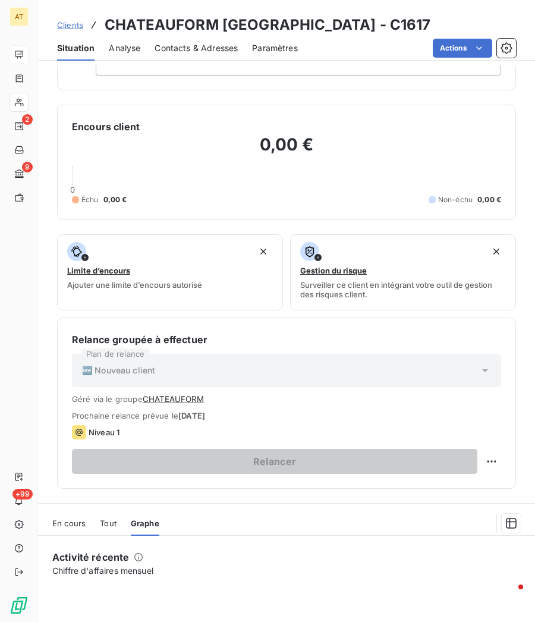
scroll to position [408, 0]
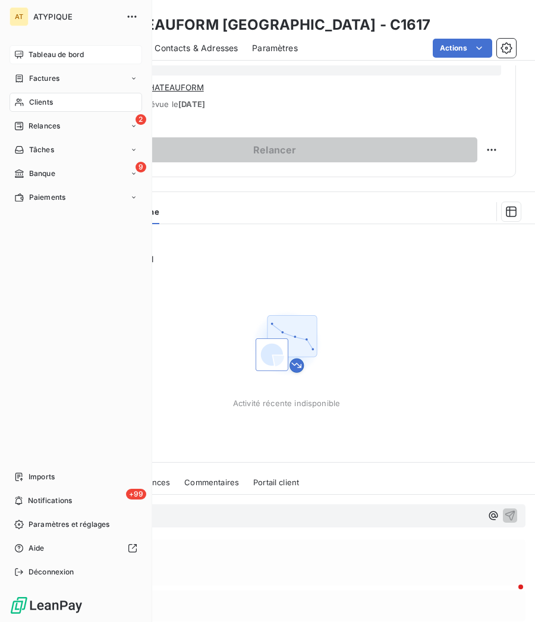
click at [20, 97] on icon at bounding box center [19, 102] width 10 height 10
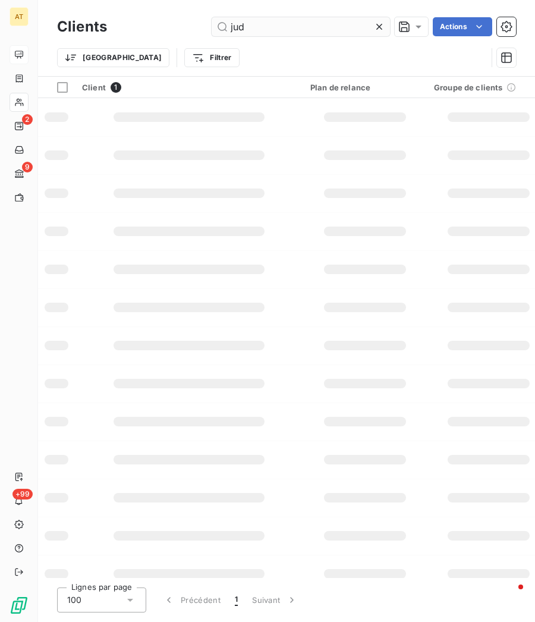
type input "judy"
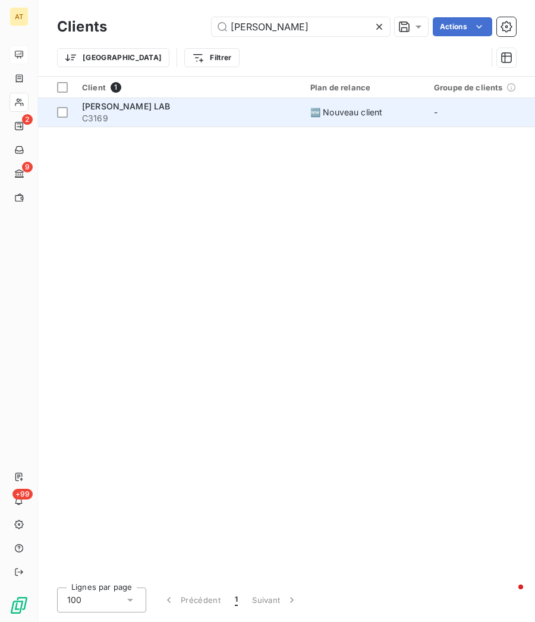
click at [107, 117] on span "C3169" at bounding box center [189, 118] width 214 height 12
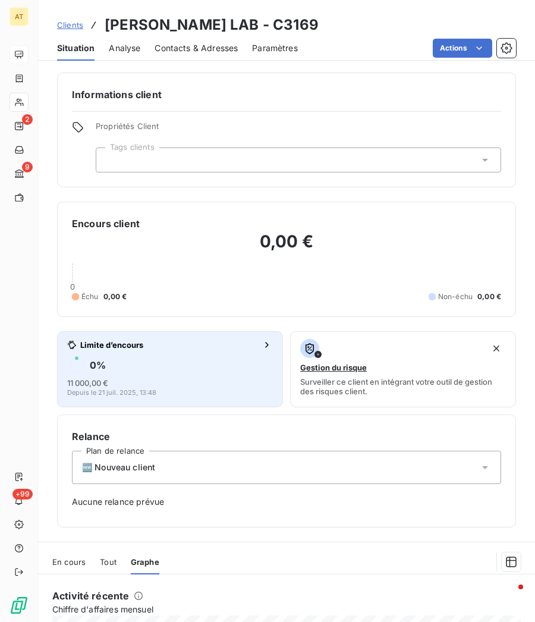
click at [117, 237] on div "11 000,00 € Depuis le 21 juil. 2025, 13:48" at bounding box center [170, 386] width 206 height 19
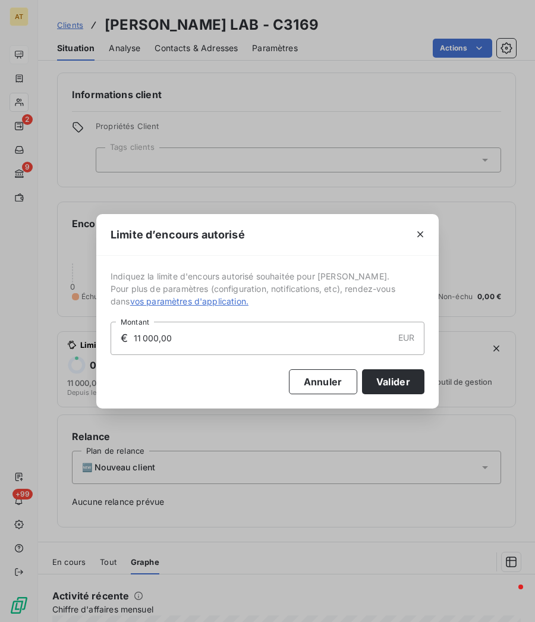
click at [203, 237] on input "11 000,00" at bounding box center [263, 338] width 260 height 32
type input "20 000,00"
click at [415, 237] on button "Valider" at bounding box center [393, 381] width 62 height 25
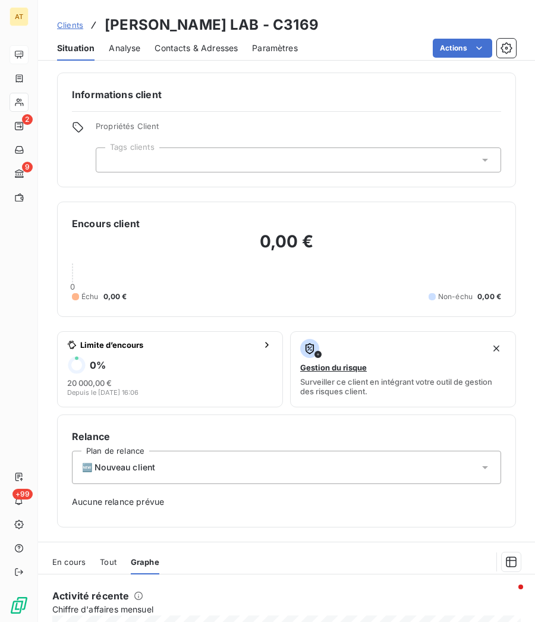
click at [174, 21] on h3 "JUDY LAB - C3169" at bounding box center [212, 24] width 214 height 21
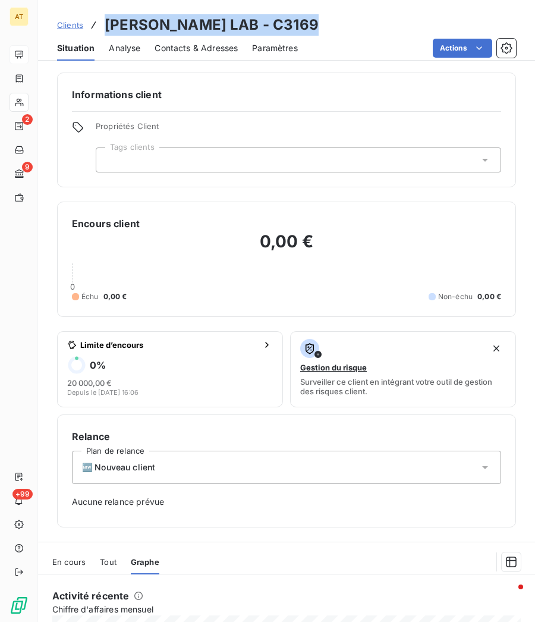
copy h3 "JUDY LAB - C3169"
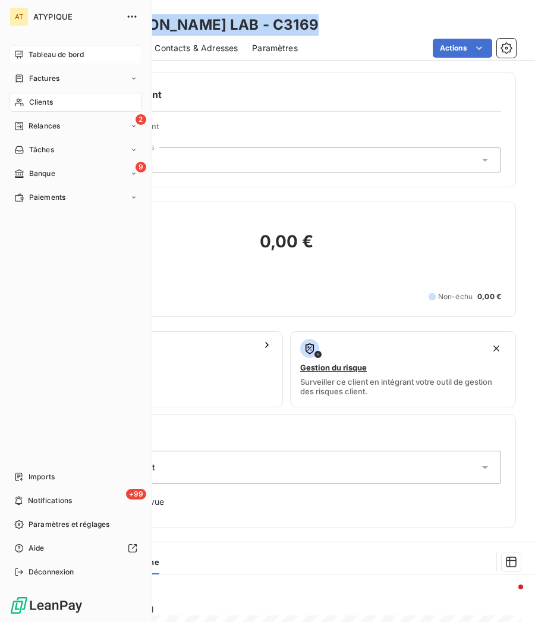
click at [21, 106] on icon at bounding box center [19, 102] width 10 height 10
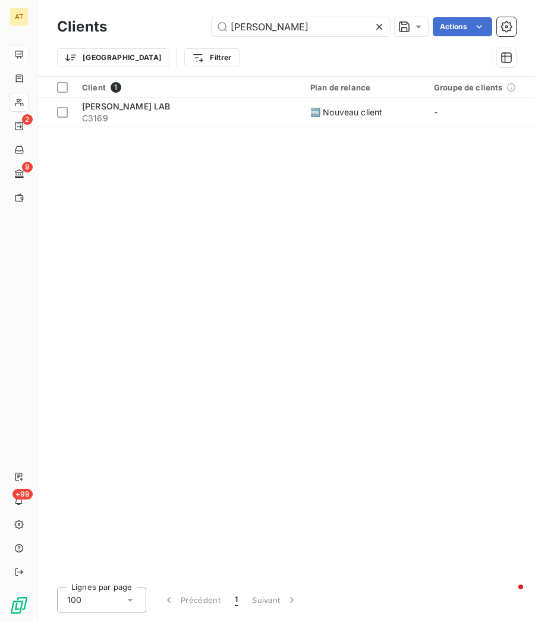
type input "C1496"
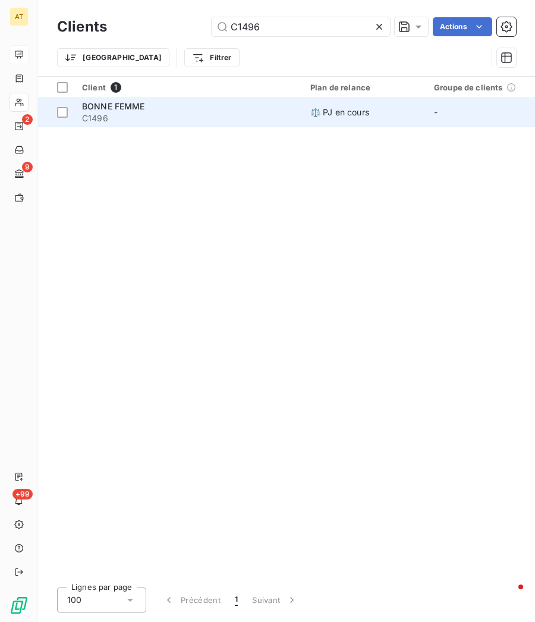
click at [110, 118] on span "C1496" at bounding box center [189, 118] width 214 height 12
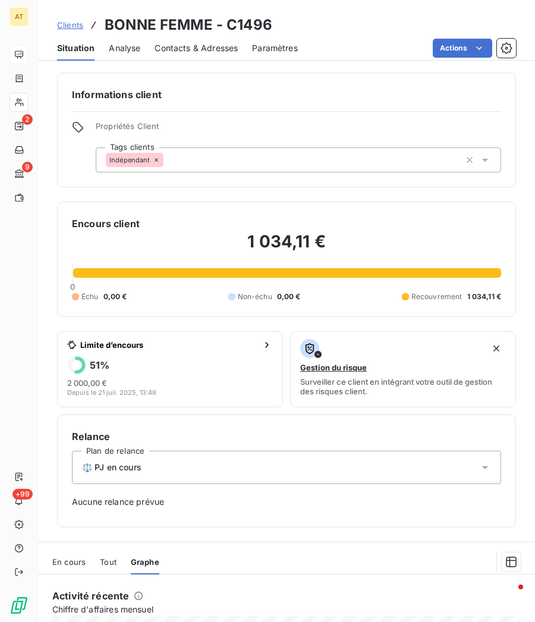
click at [350, 46] on div "Actions" at bounding box center [414, 48] width 204 height 19
